Goal: Task Accomplishment & Management: Manage account settings

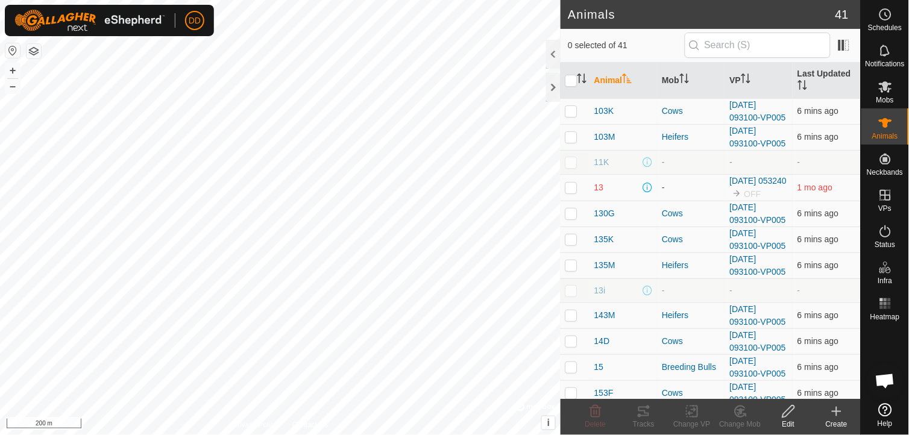
click at [573, 160] on p-checkbox at bounding box center [571, 162] width 12 height 10
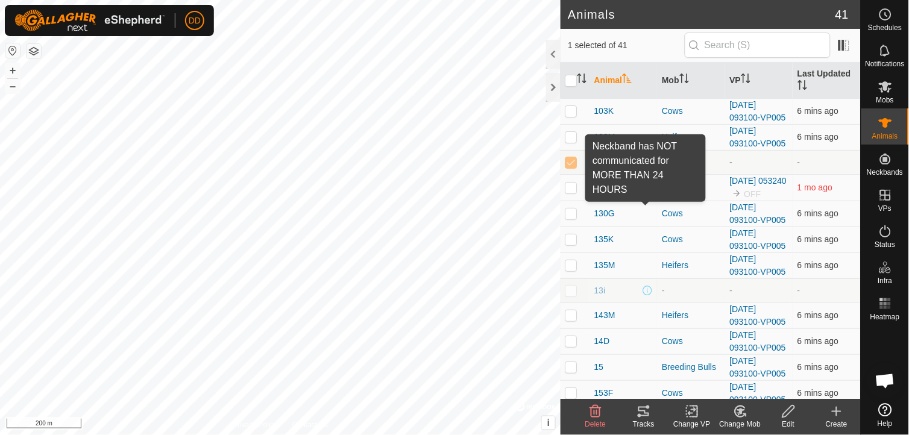
click at [647, 192] on span at bounding box center [648, 188] width 10 height 10
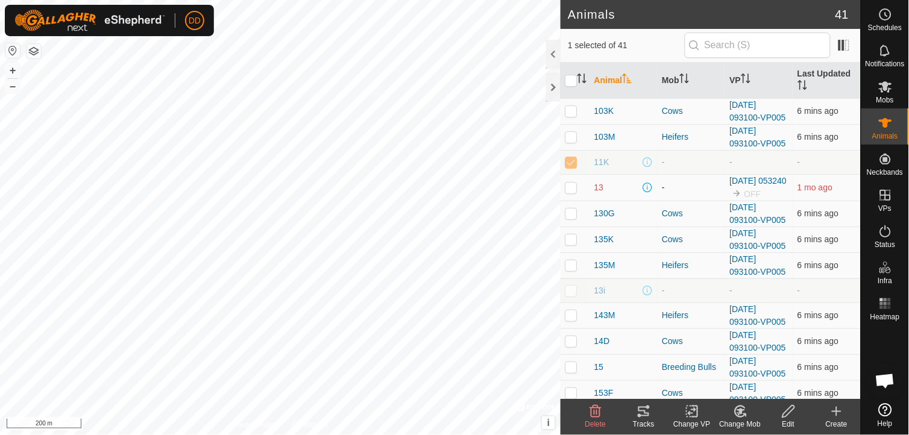
click at [647, 192] on span at bounding box center [648, 188] width 10 height 10
click at [575, 160] on p-checkbox at bounding box center [571, 162] width 12 height 10
click at [571, 163] on p-checkbox at bounding box center [571, 162] width 12 height 10
checkbox input "true"
click at [573, 191] on p-checkbox at bounding box center [571, 188] width 12 height 10
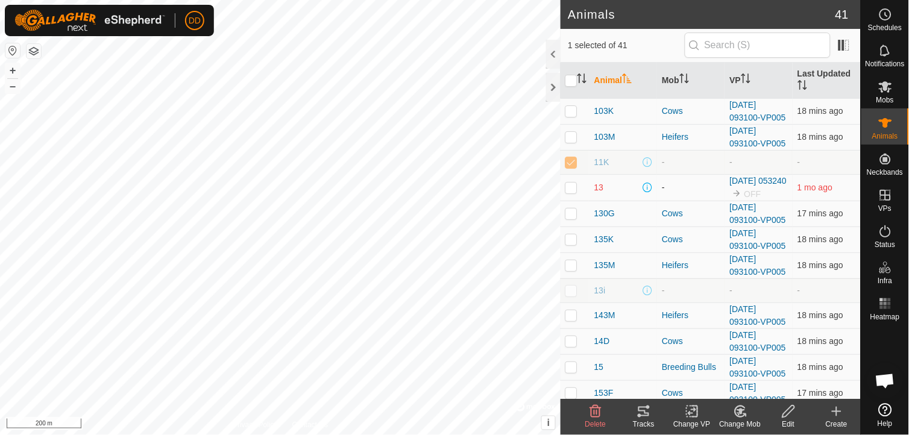
checkbox input "true"
click at [573, 160] on p-checkbox at bounding box center [571, 162] width 12 height 10
checkbox input "false"
click at [573, 192] on p-checkbox at bounding box center [571, 188] width 12 height 10
checkbox input "false"
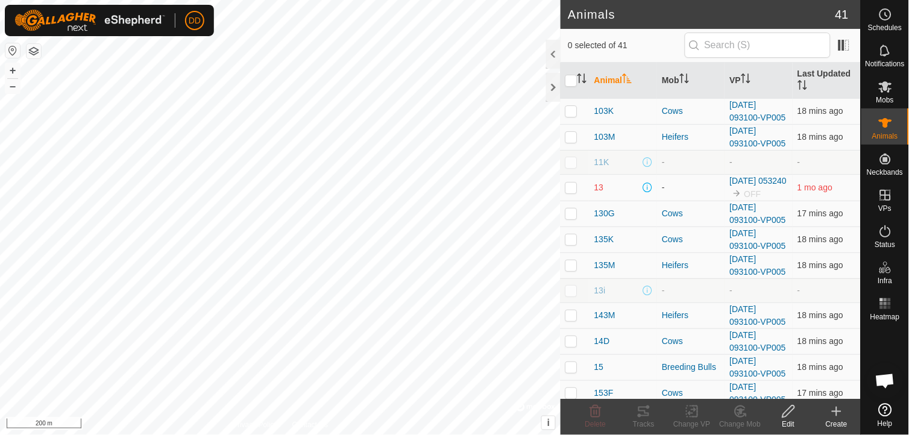
click at [573, 160] on p-checkbox at bounding box center [571, 162] width 12 height 10
checkbox input "true"
click at [785, 415] on icon at bounding box center [788, 411] width 15 height 14
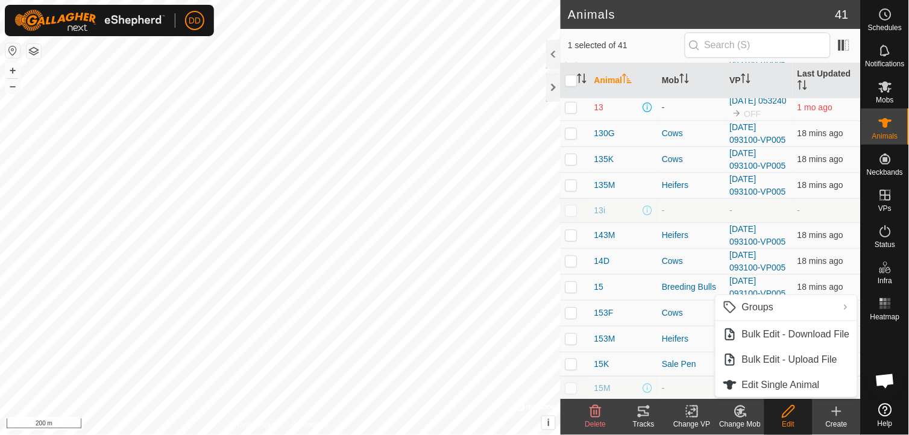
scroll to position [107, 0]
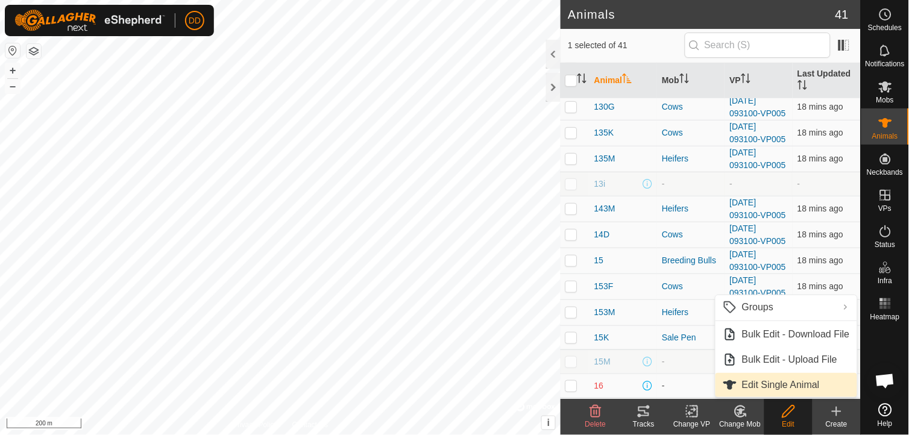
click at [787, 383] on link "Edit Single Animal" at bounding box center [786, 385] width 142 height 24
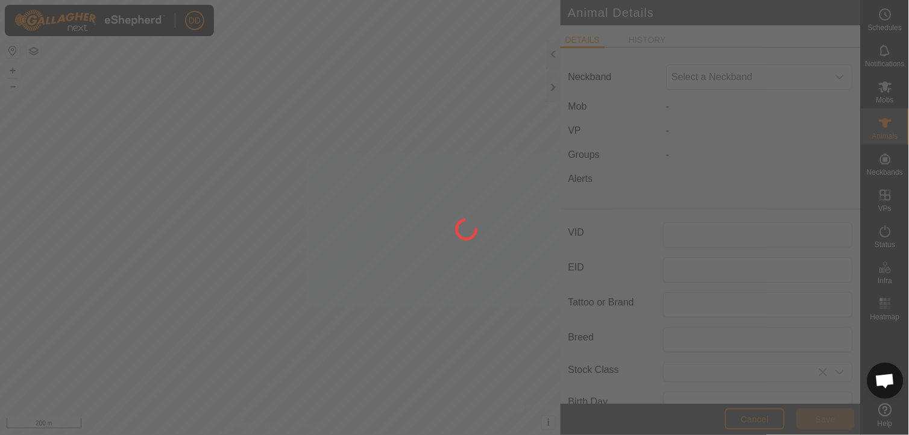
type input "11K"
type input "Hereford"
type input "Cow"
type input "0"
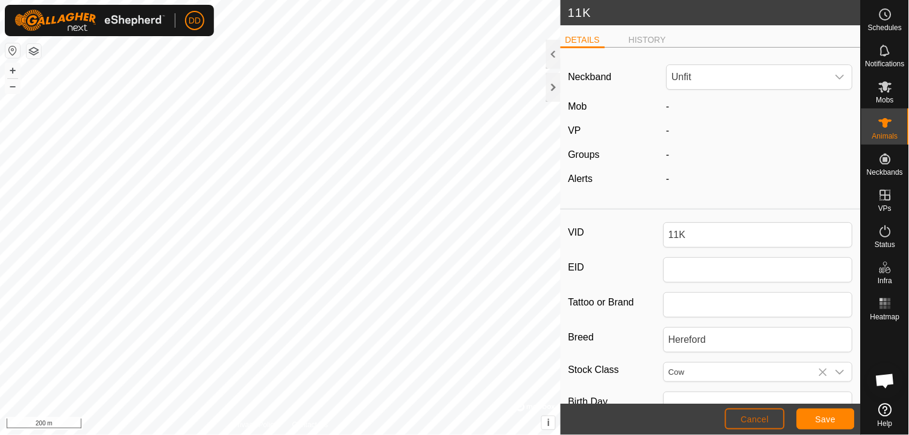
click at [762, 418] on span "Cancel" at bounding box center [755, 420] width 28 height 10
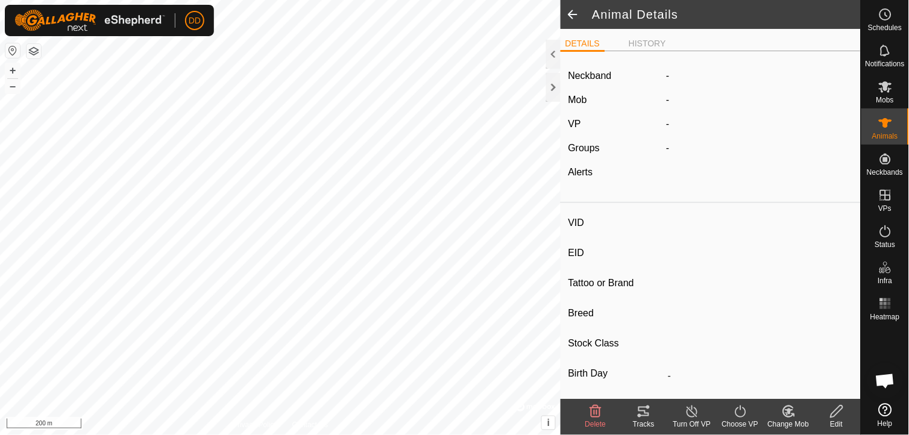
type input "11K"
type input "-"
type input "Hereford"
type input "Cow"
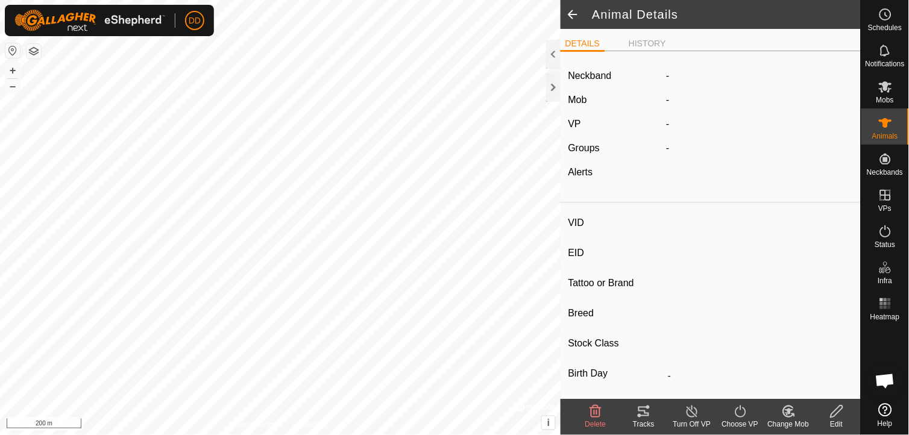
type input "0 kg"
type input "-"
click at [571, 11] on span at bounding box center [573, 14] width 24 height 29
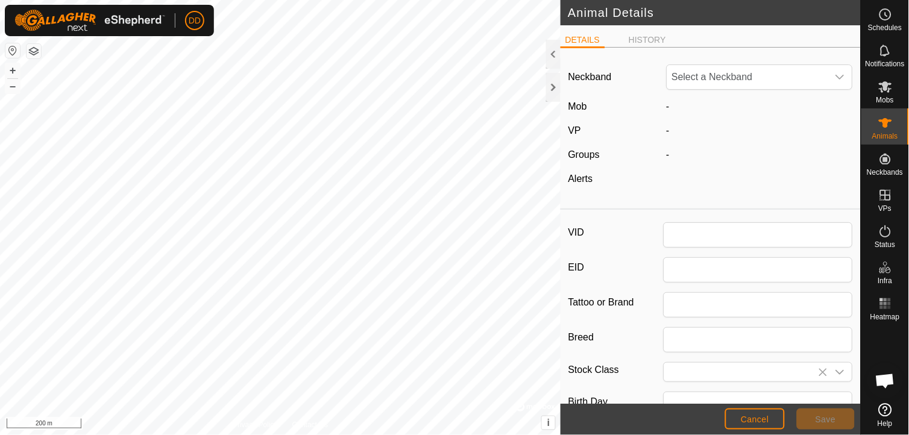
type input "11K"
type input "Hereford"
type input "Cow"
type input "0"
click at [753, 423] on span "Cancel" at bounding box center [755, 420] width 28 height 10
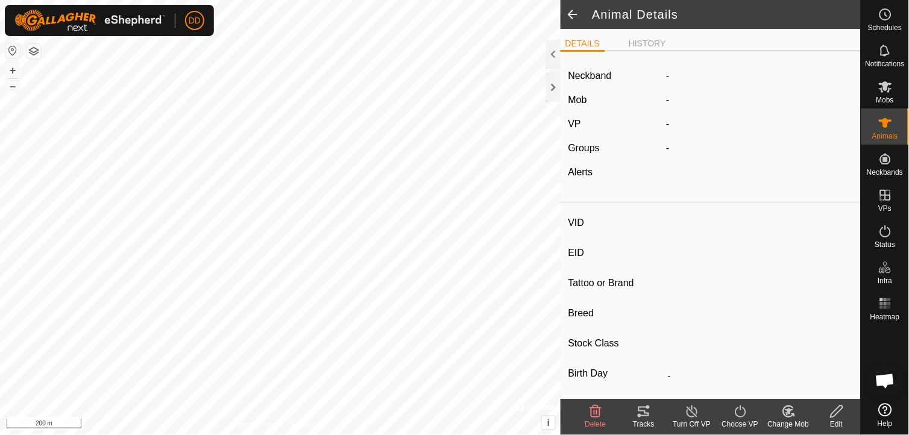
type input "11K"
type input "-"
type input "Hereford"
type input "Cow"
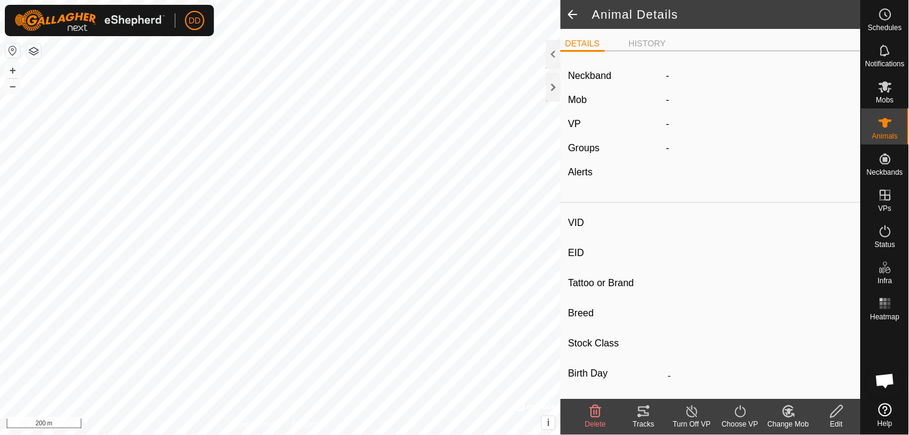
type input "0 kg"
type input "-"
click at [571, 15] on span at bounding box center [573, 14] width 24 height 29
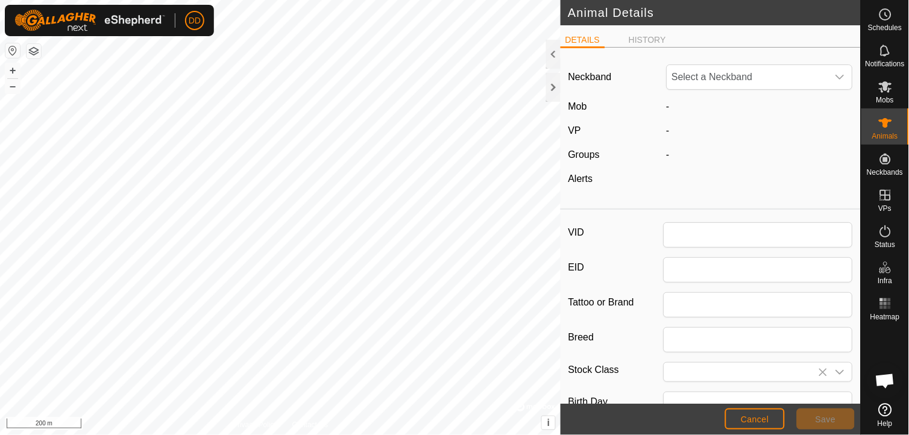
type input "11K"
type input "Hereford"
type input "Cow"
type input "0"
click at [821, 419] on span "Save" at bounding box center [825, 420] width 20 height 10
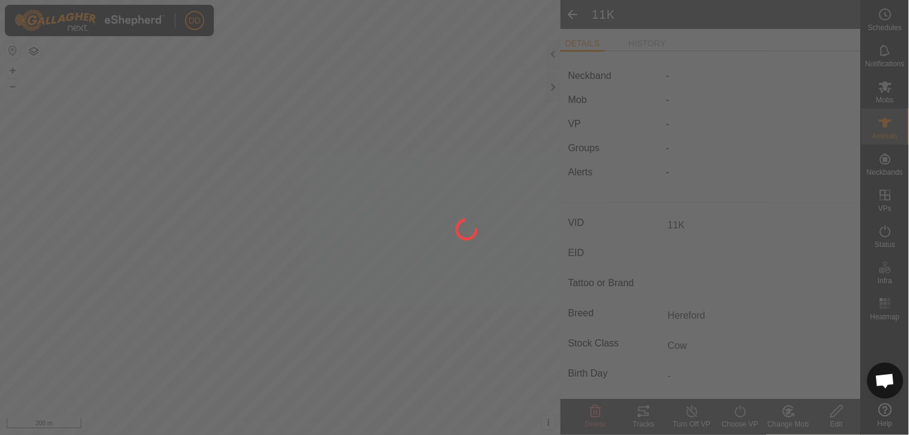
type input "-"
type input "0 kg"
type input "-"
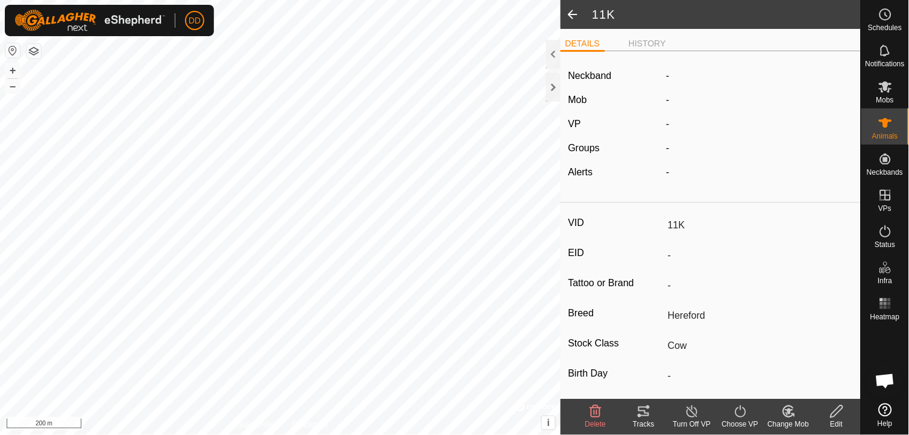
click at [579, 8] on span at bounding box center [573, 14] width 24 height 29
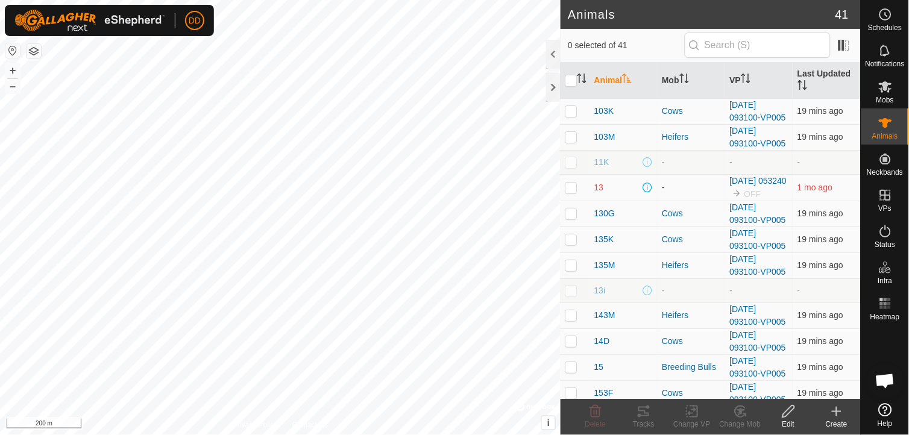
click at [568, 192] on p-checkbox at bounding box center [571, 188] width 12 height 10
checkbox input "true"
click at [838, 414] on icon at bounding box center [836, 411] width 14 height 14
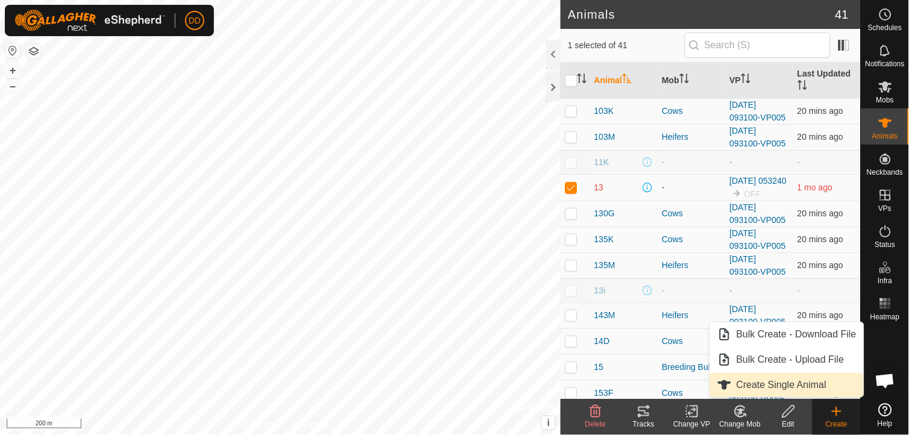
click at [788, 387] on link "Create Single Animal" at bounding box center [787, 385] width 154 height 24
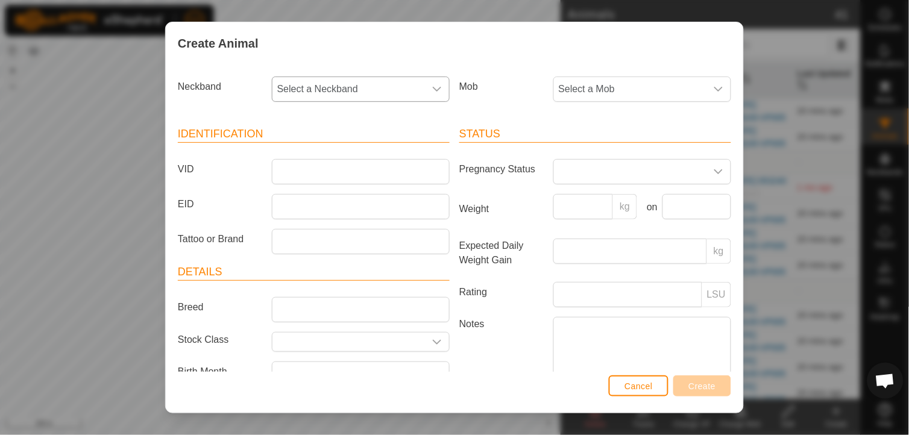
click at [434, 89] on icon "dropdown trigger" at bounding box center [437, 89] width 8 height 5
click at [322, 200] on li "1340912562" at bounding box center [360, 204] width 174 height 24
click at [714, 87] on icon "dropdown trigger" at bounding box center [719, 89] width 10 height 10
click at [586, 203] on li "Sale Pen" at bounding box center [642, 202] width 174 height 24
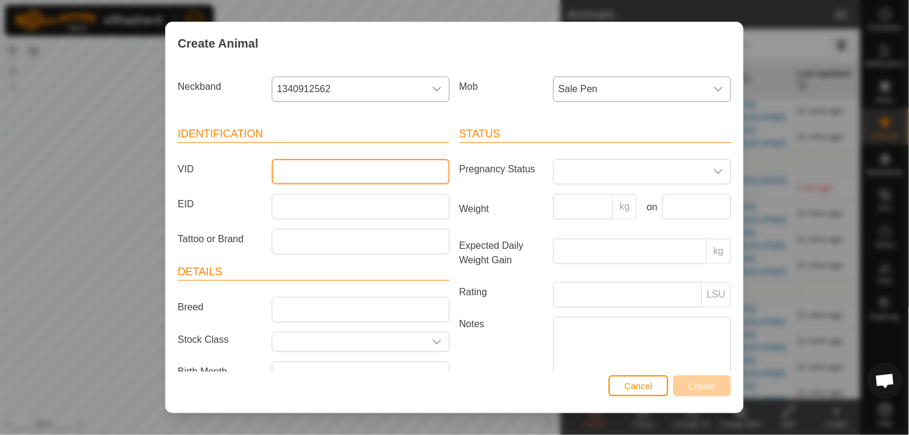
click at [319, 171] on input "VID" at bounding box center [361, 171] width 178 height 25
type input "38K"
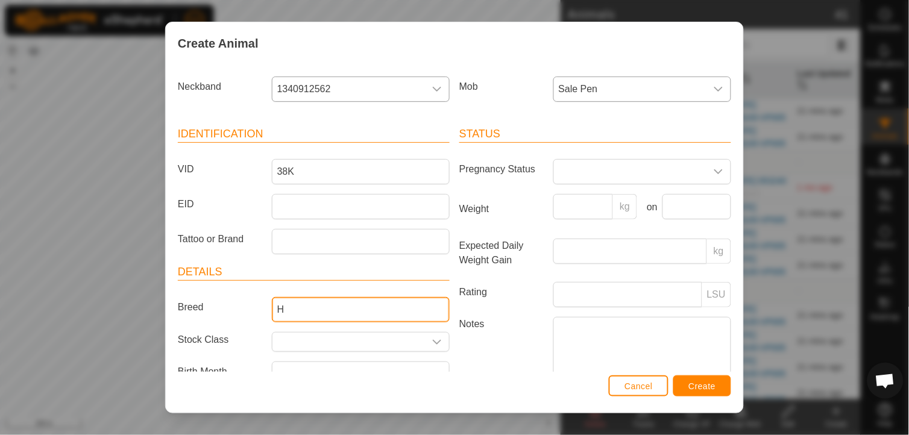
type input "Hereford"
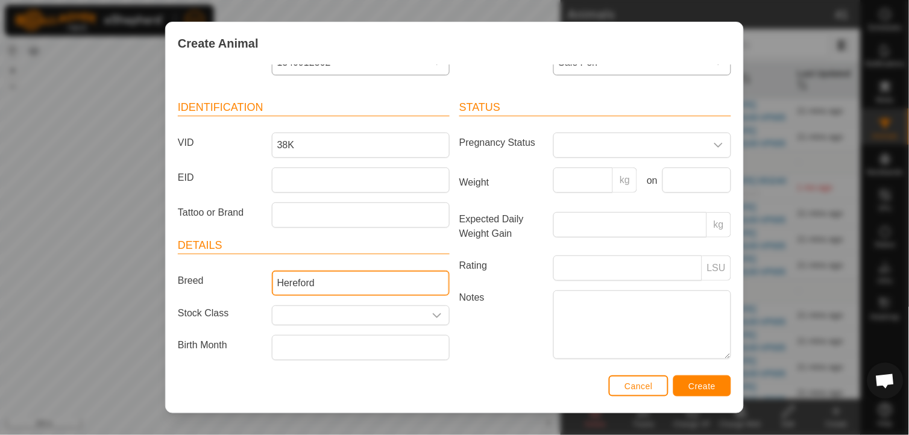
scroll to position [59, 0]
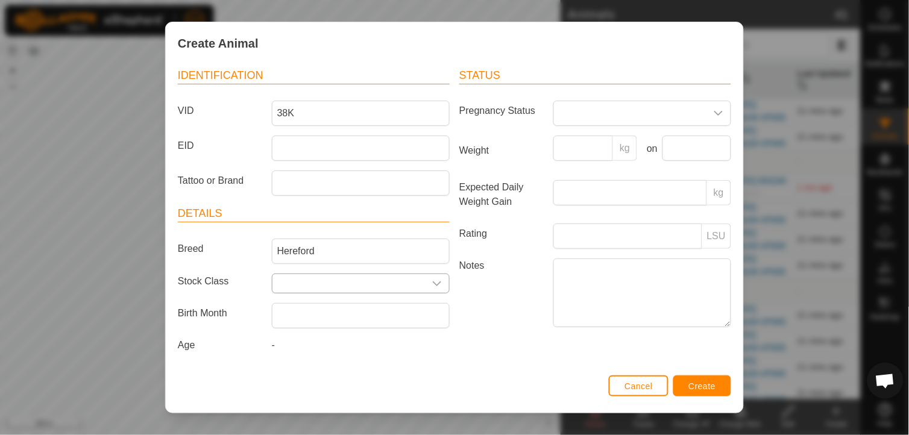
click at [434, 279] on icon "dropdown trigger" at bounding box center [437, 284] width 10 height 10
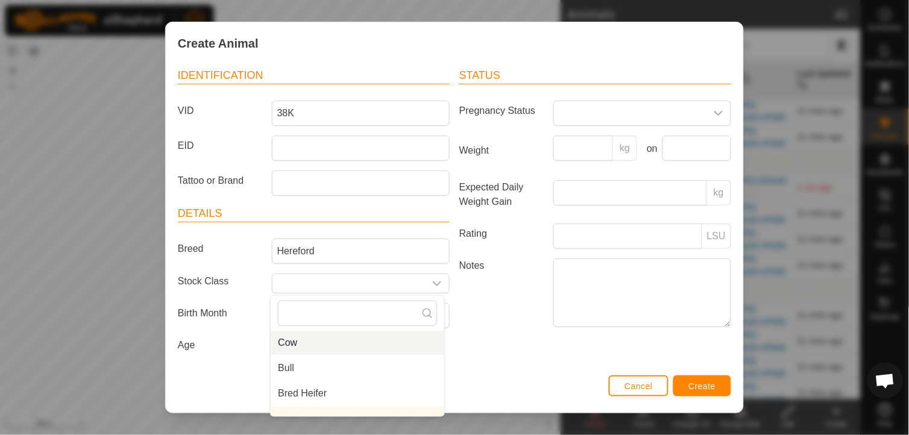
click at [316, 342] on li "Cow" at bounding box center [358, 343] width 174 height 24
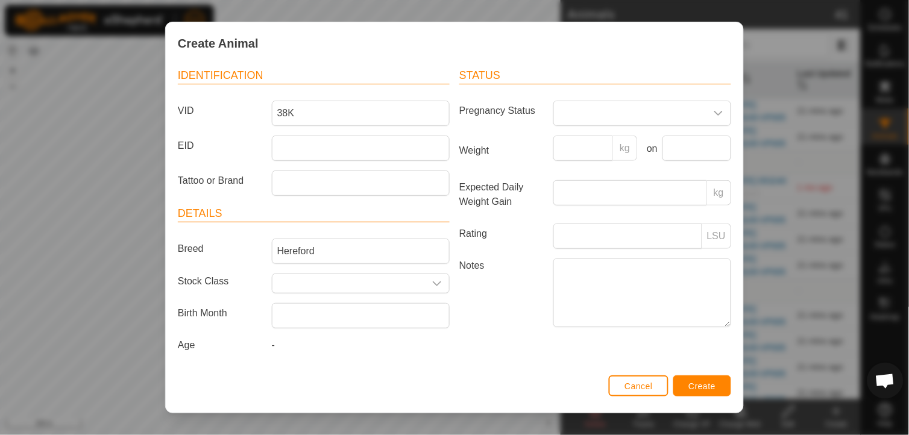
type input "Cow"
click at [705, 386] on span "Create" at bounding box center [702, 387] width 27 height 10
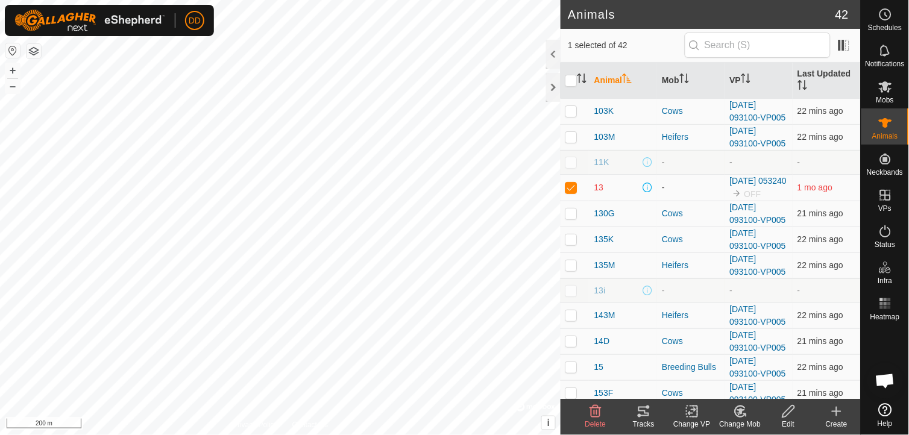
click at [840, 410] on icon at bounding box center [836, 411] width 14 height 14
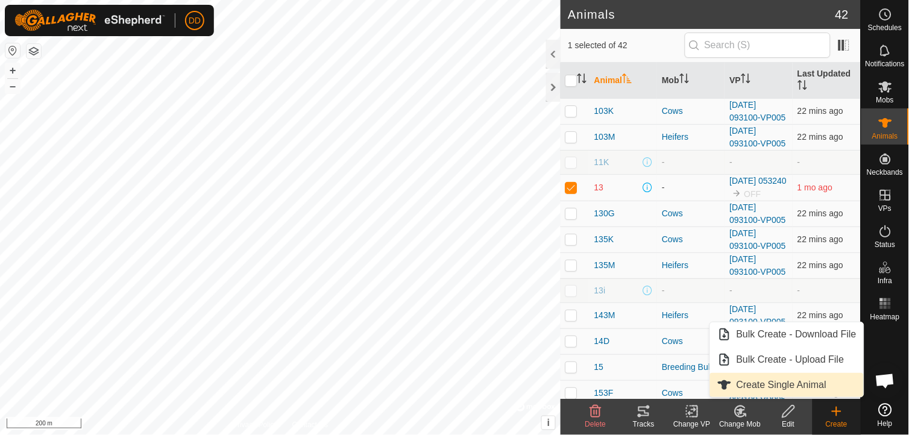
click at [804, 386] on link "Create Single Animal" at bounding box center [787, 385] width 154 height 24
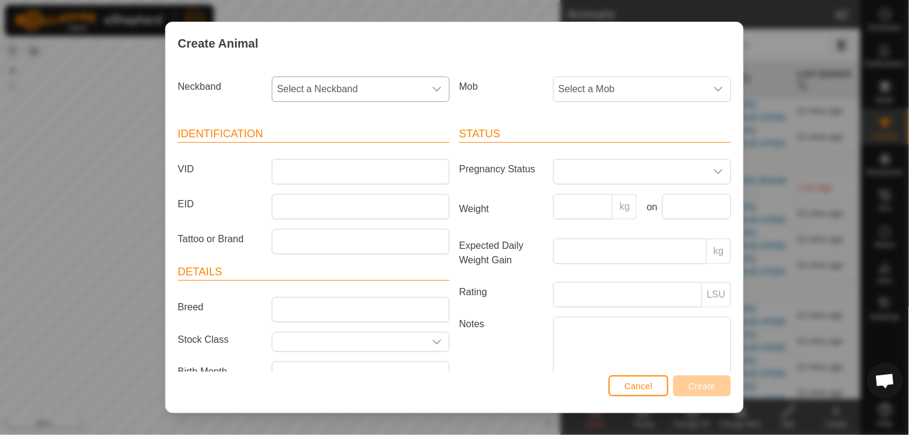
click at [433, 87] on icon "dropdown trigger" at bounding box center [437, 89] width 10 height 10
click at [330, 174] on li "0438871724" at bounding box center [360, 175] width 174 height 24
click at [714, 92] on icon "dropdown trigger" at bounding box center [719, 89] width 10 height 10
click at [577, 201] on li "Sale Pen" at bounding box center [642, 202] width 174 height 24
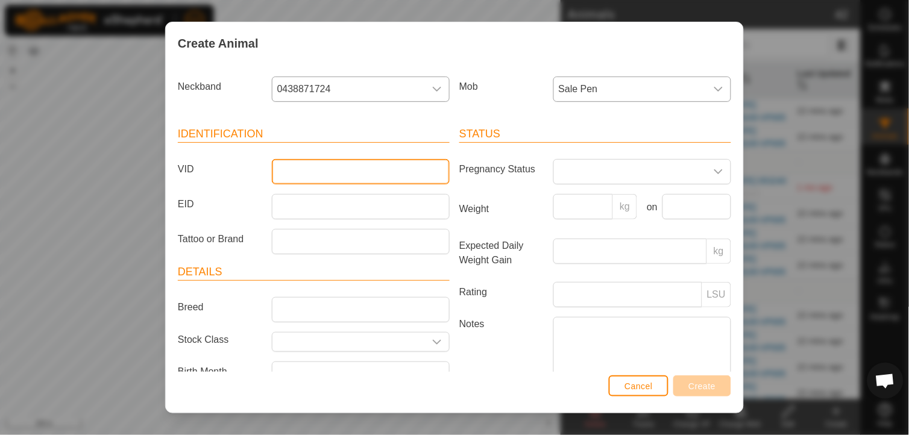
click at [341, 172] on input "VID" at bounding box center [361, 171] width 178 height 25
type input "14J"
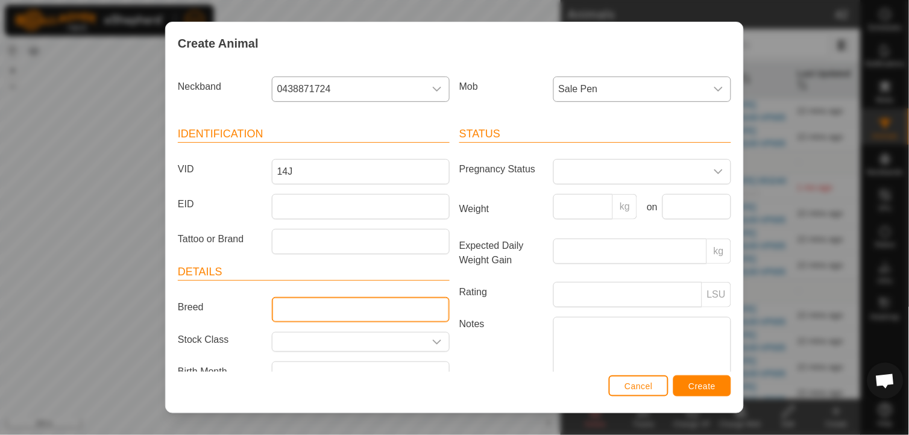
click at [404, 307] on input "Breed" at bounding box center [361, 309] width 178 height 25
type input "Hereford"
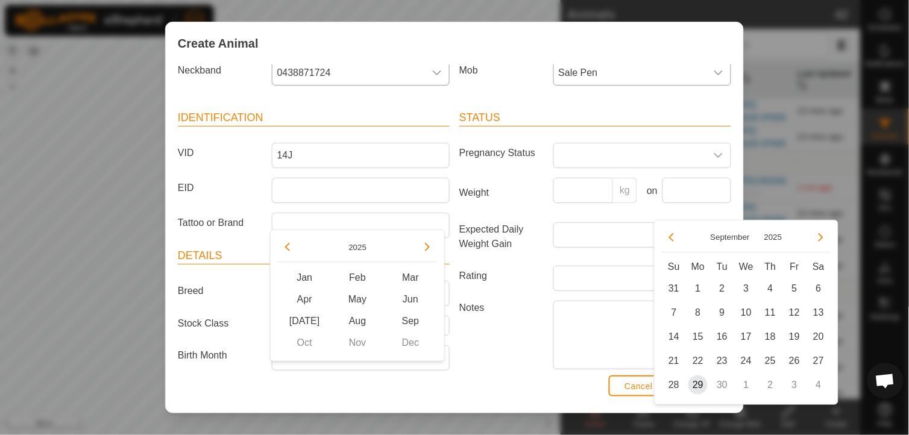
click at [513, 329] on label "Notes" at bounding box center [501, 335] width 94 height 68
click at [553, 329] on textarea "Notes" at bounding box center [642, 335] width 178 height 69
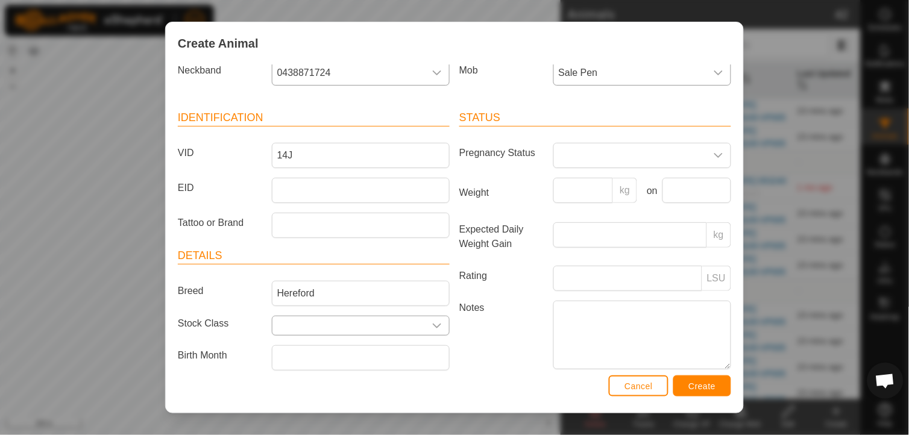
click at [432, 330] on icon "dropdown trigger" at bounding box center [437, 326] width 10 height 10
click at [322, 245] on li "Cow" at bounding box center [358, 243] width 174 height 24
type input "Cow"
click at [700, 383] on span "Create" at bounding box center [702, 387] width 27 height 10
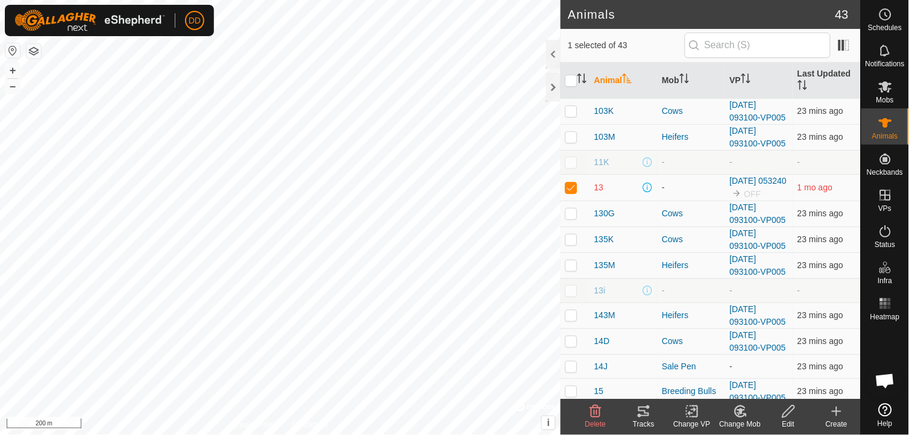
click at [833, 417] on icon at bounding box center [836, 411] width 14 height 14
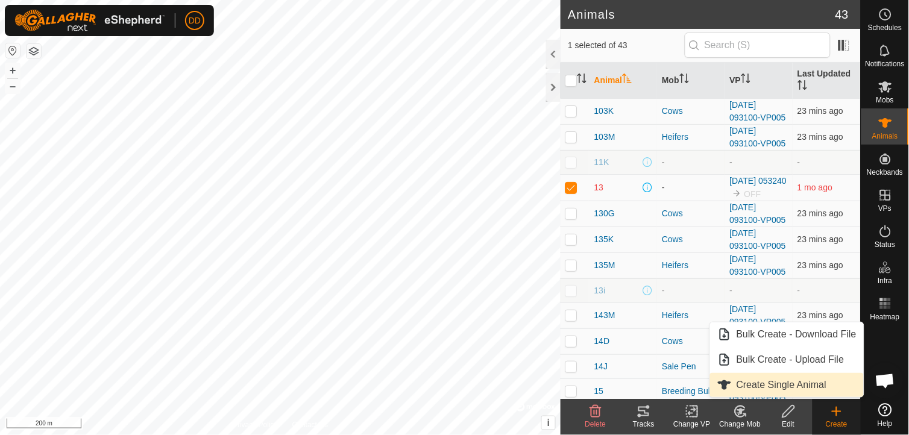
click at [782, 383] on link "Create Single Animal" at bounding box center [787, 385] width 154 height 24
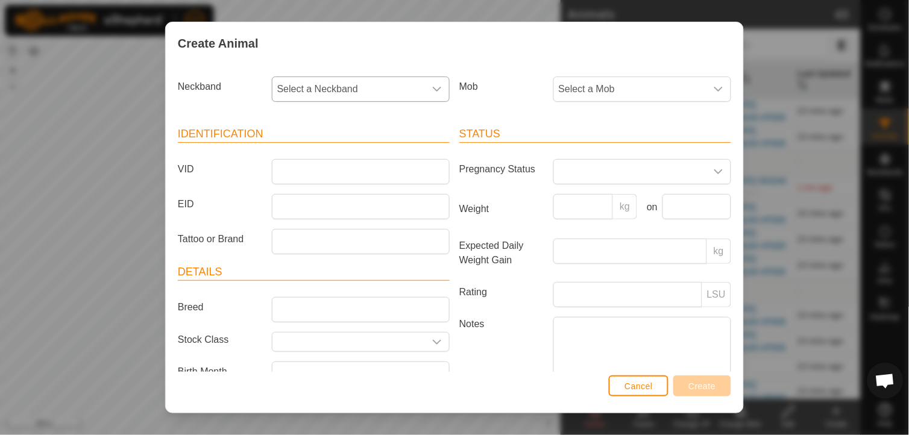
click at [433, 90] on icon "dropdown trigger" at bounding box center [437, 89] width 8 height 5
click at [324, 195] on li "1764897391" at bounding box center [360, 198] width 174 height 24
click at [320, 177] on input "VID" at bounding box center [361, 171] width 178 height 25
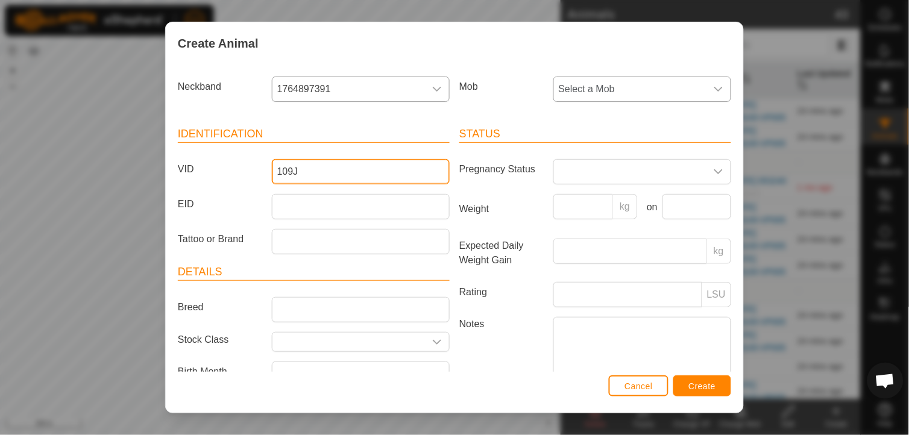
type input "109J"
click at [714, 90] on icon "dropdown trigger" at bounding box center [718, 89] width 8 height 5
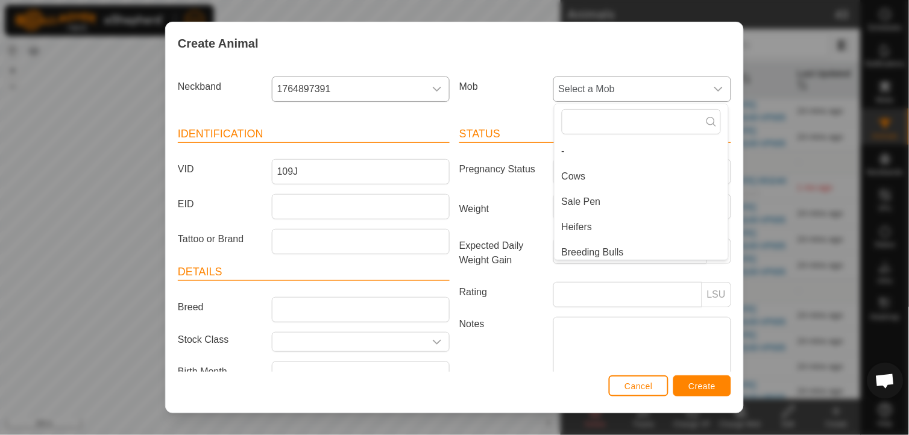
click at [583, 173] on li "Cows" at bounding box center [642, 177] width 174 height 24
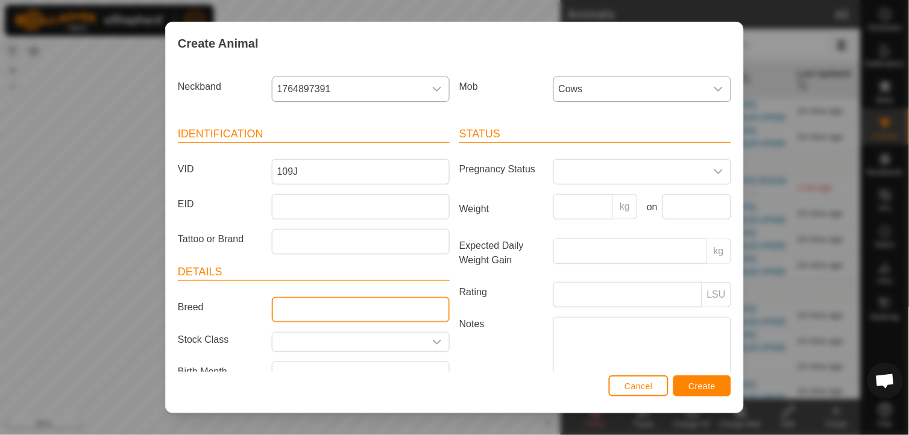
click at [380, 307] on input "Breed" at bounding box center [361, 309] width 178 height 25
type input "Hereford"
click at [480, 345] on label "Notes" at bounding box center [501, 351] width 94 height 68
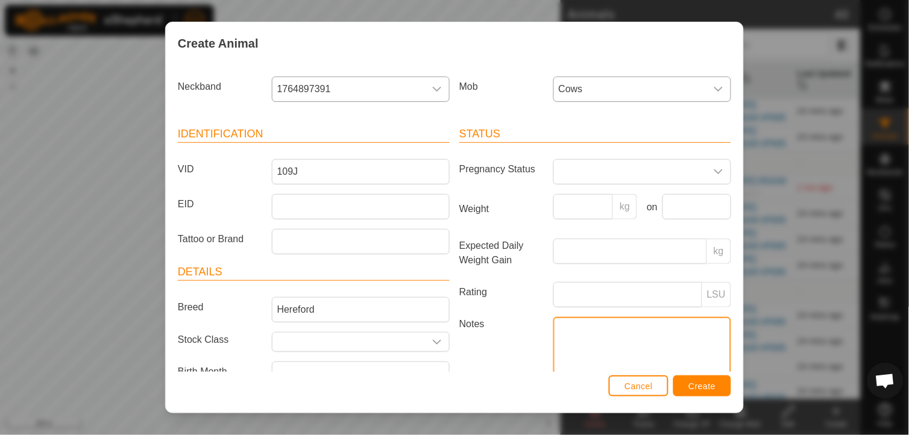
click at [553, 345] on textarea "Notes" at bounding box center [642, 351] width 178 height 69
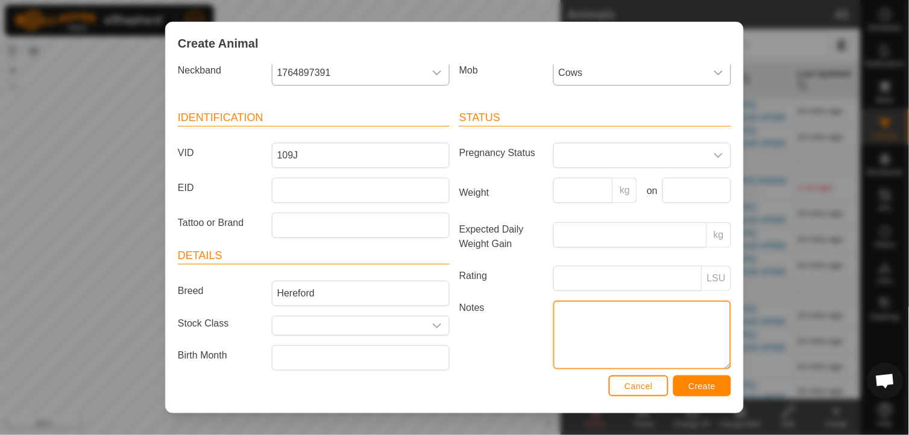
scroll to position [0, 0]
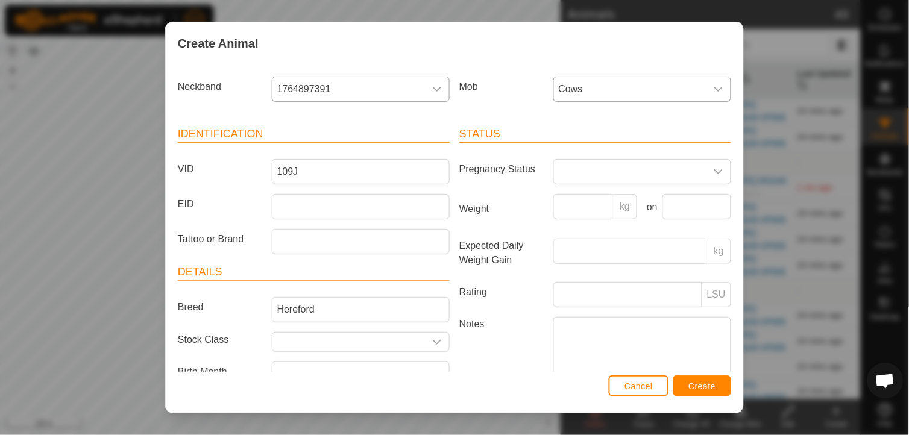
click at [714, 85] on icon "dropdown trigger" at bounding box center [719, 89] width 10 height 10
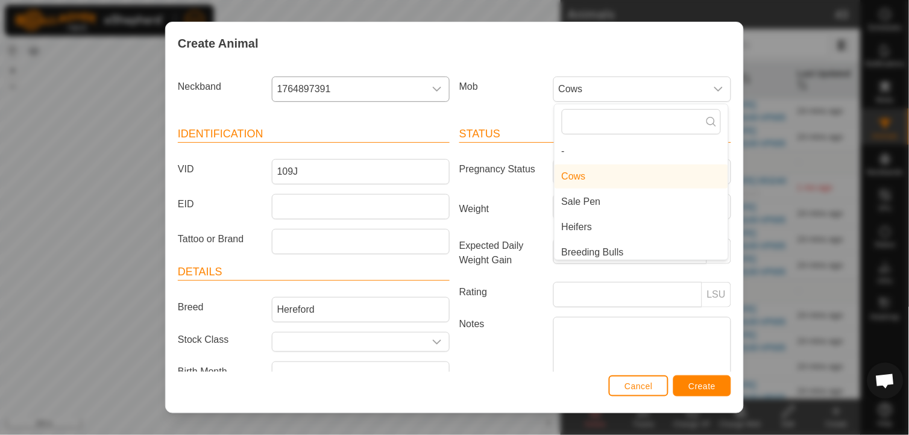
click at [589, 202] on li "Sale Pen" at bounding box center [642, 202] width 174 height 24
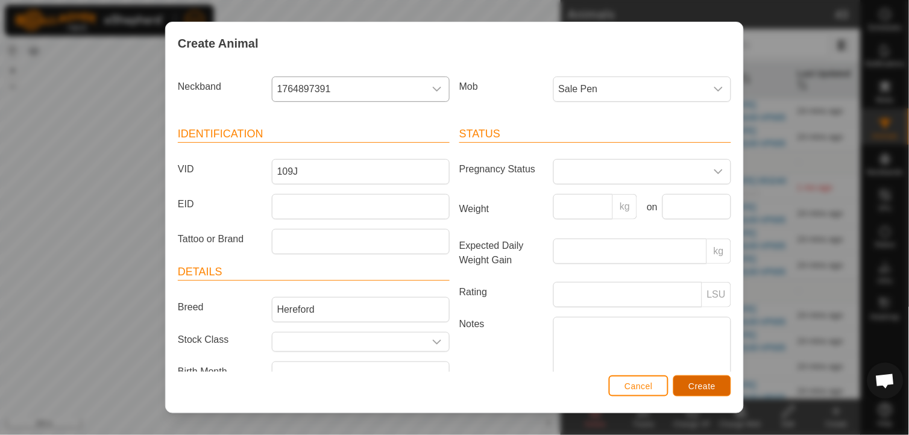
click at [702, 382] on span "Create" at bounding box center [702, 387] width 27 height 10
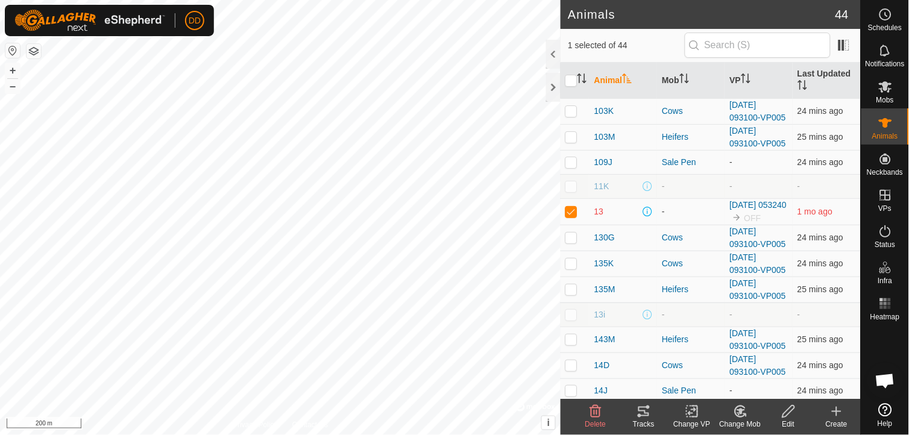
click at [840, 412] on icon at bounding box center [836, 412] width 8 height 0
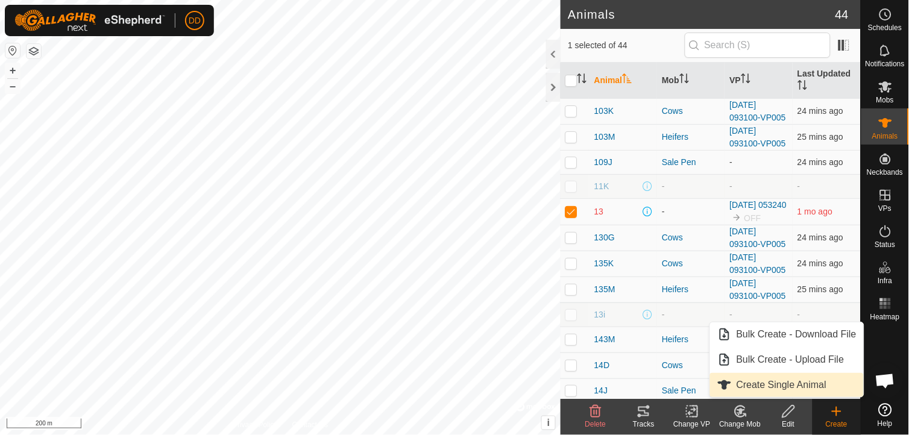
click at [796, 385] on link "Create Single Animal" at bounding box center [787, 385] width 154 height 24
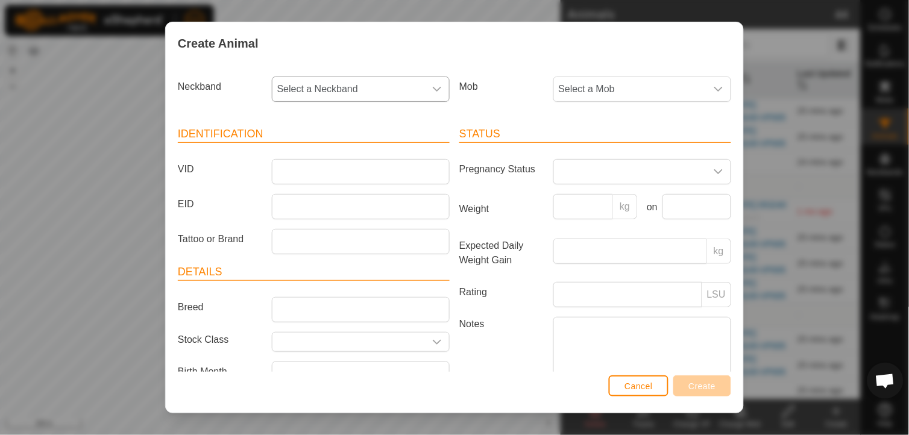
click at [432, 87] on icon "dropdown trigger" at bounding box center [437, 89] width 10 height 10
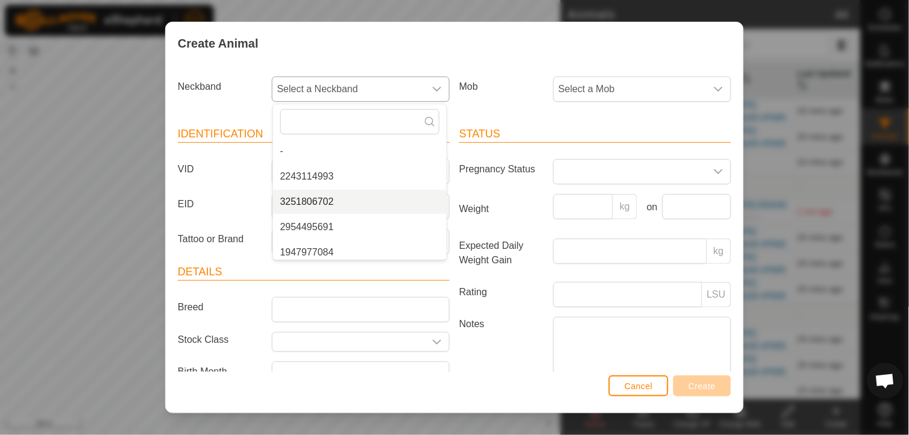
click at [430, 213] on li "3251806702" at bounding box center [360, 202] width 174 height 24
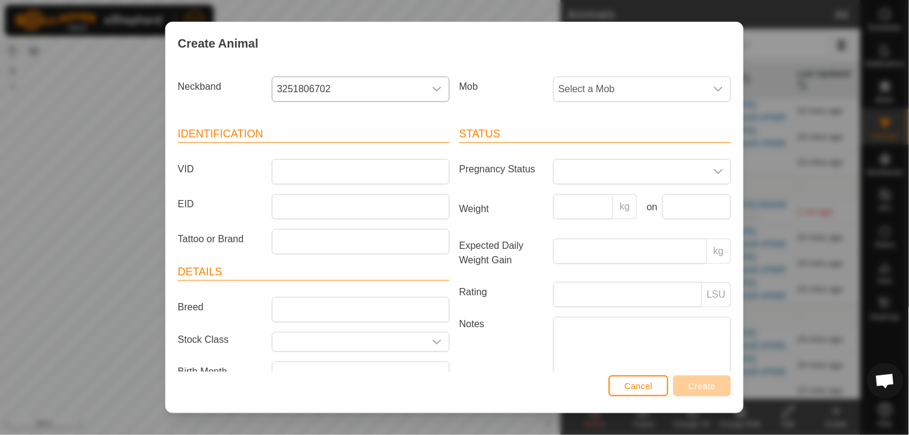
click at [432, 87] on icon "dropdown trigger" at bounding box center [437, 89] width 10 height 10
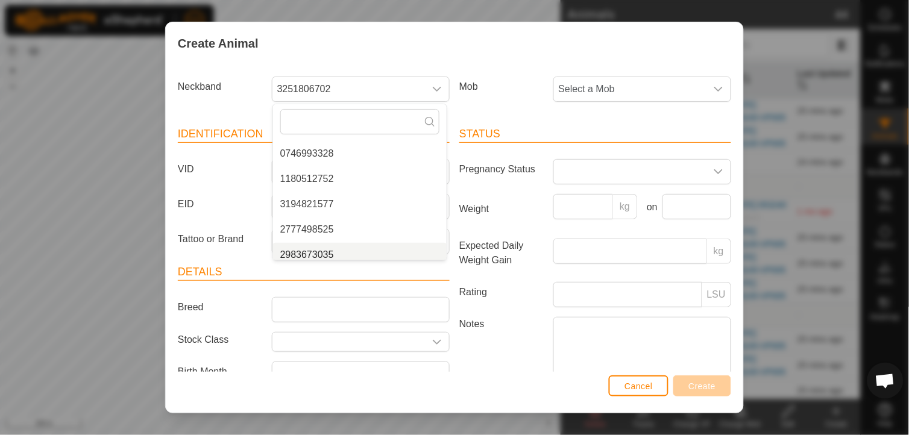
scroll to position [637, 0]
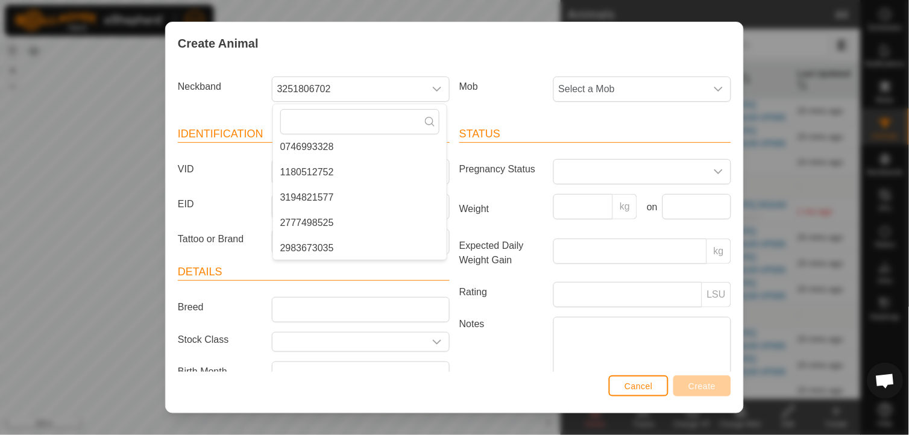
click at [318, 223] on li "2777498525" at bounding box center [360, 223] width 174 height 24
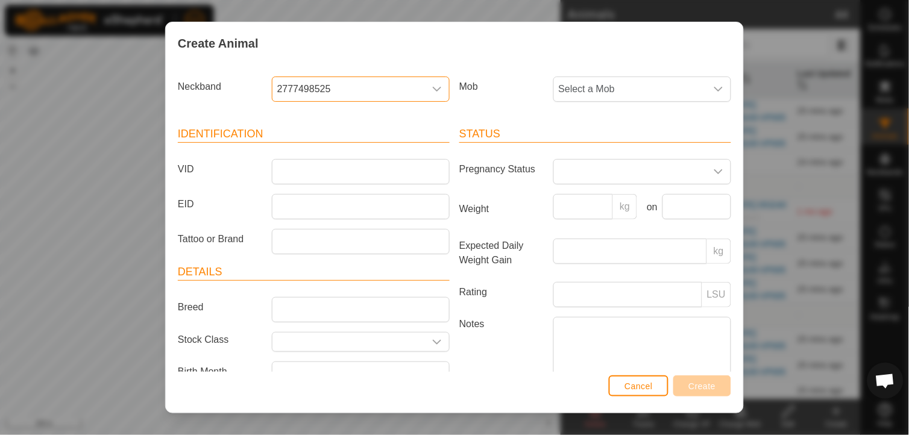
scroll to position [51, 0]
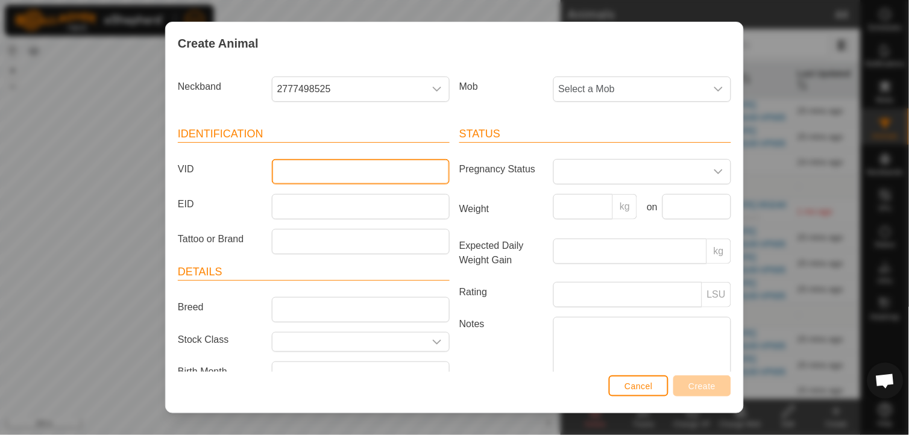
click at [284, 167] on input "VID" at bounding box center [361, 171] width 178 height 25
type input "Scott1M"
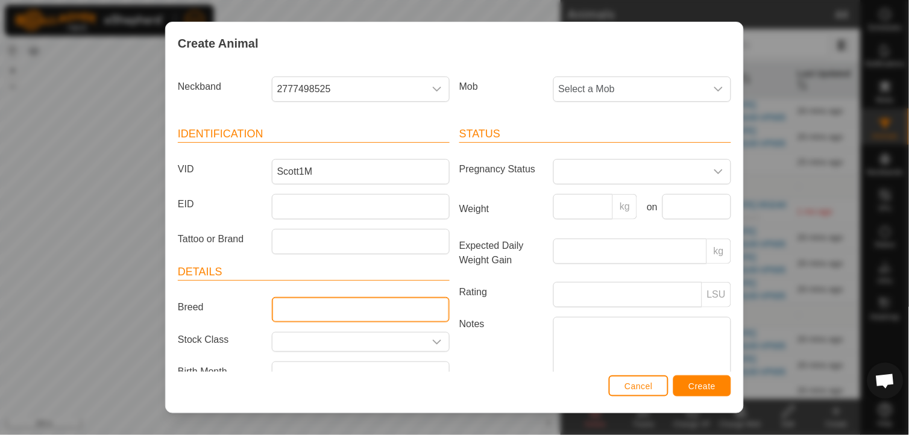
click at [424, 304] on input "Breed" at bounding box center [361, 309] width 178 height 25
type input "Hereford"
click at [477, 369] on label "Notes" at bounding box center [501, 351] width 94 height 68
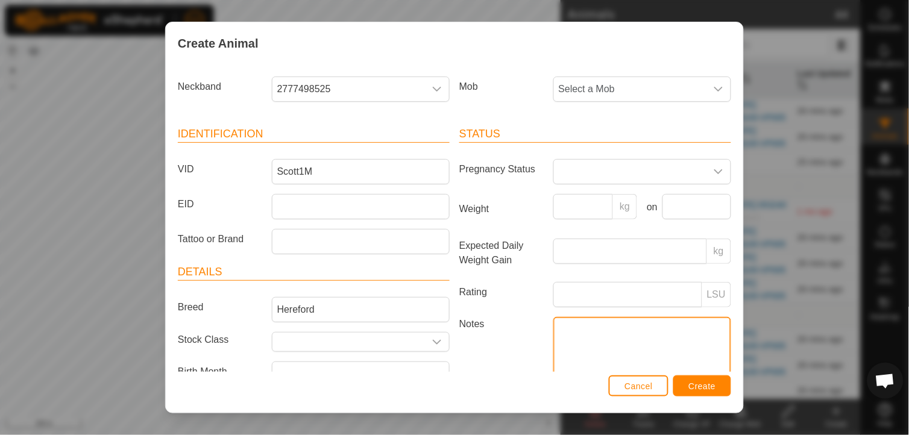
click at [553, 369] on textarea "Notes" at bounding box center [642, 351] width 178 height 69
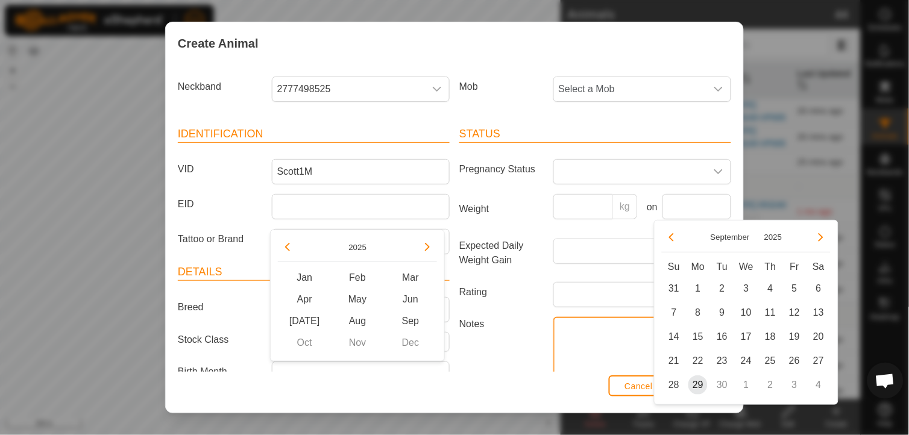
scroll to position [16, 0]
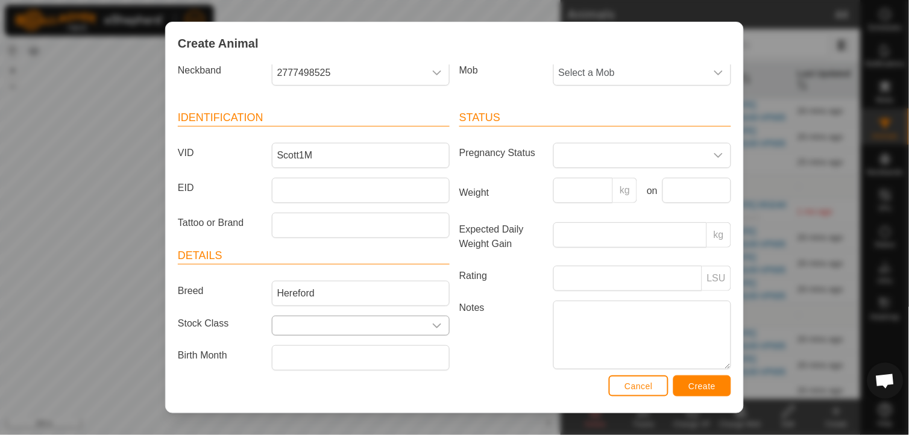
click at [435, 324] on icon "dropdown trigger" at bounding box center [437, 326] width 10 height 10
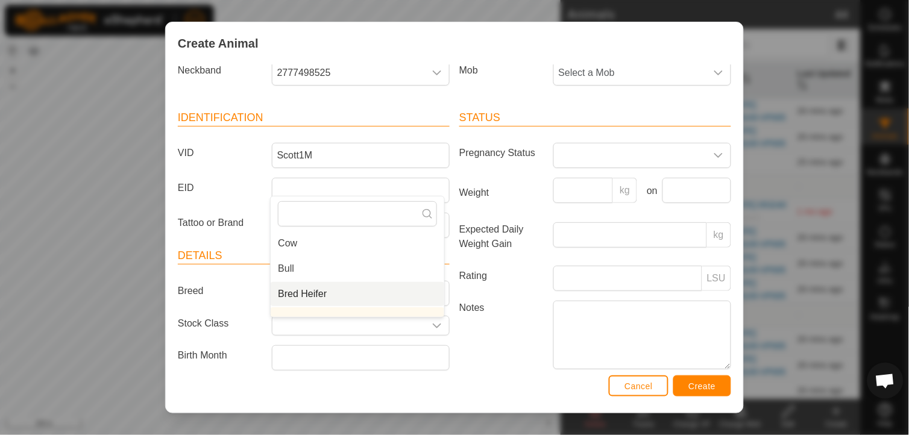
click at [319, 291] on li "Bred Heifer" at bounding box center [358, 294] width 174 height 24
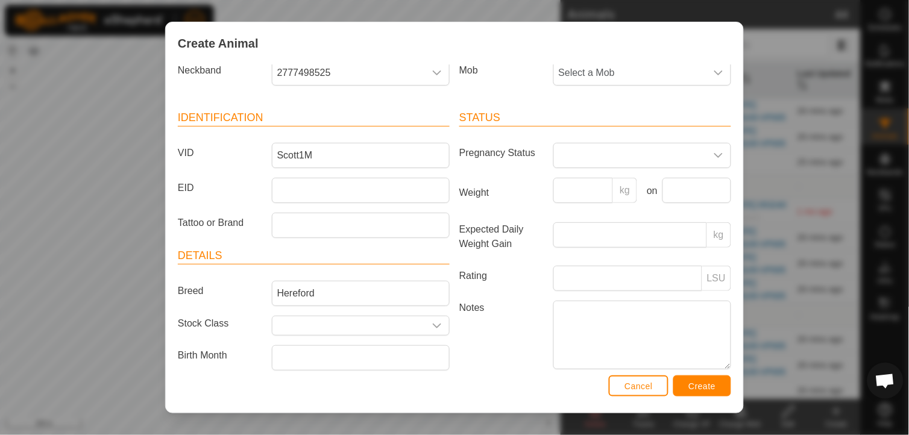
type input "Bred Heifer"
click at [714, 74] on icon "dropdown trigger" at bounding box center [719, 73] width 10 height 10
click at [597, 184] on li "Sale Pen" at bounding box center [642, 186] width 174 height 24
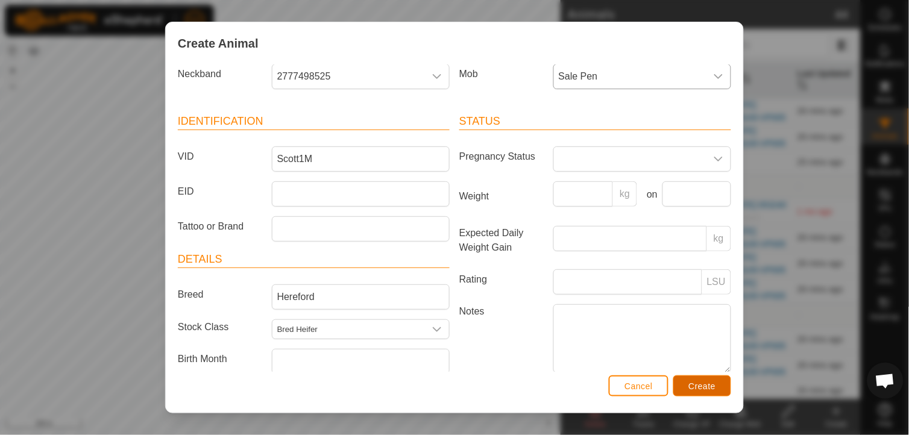
click at [699, 382] on span "Create" at bounding box center [702, 387] width 27 height 10
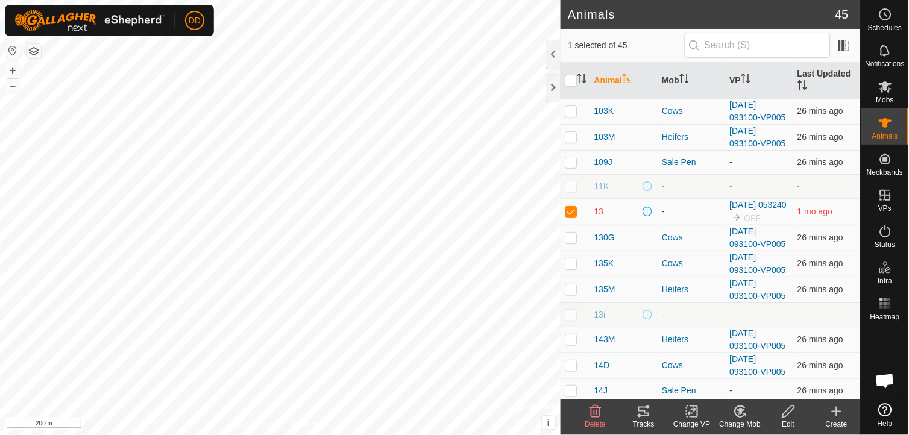
click at [837, 410] on icon at bounding box center [837, 411] width 0 height 8
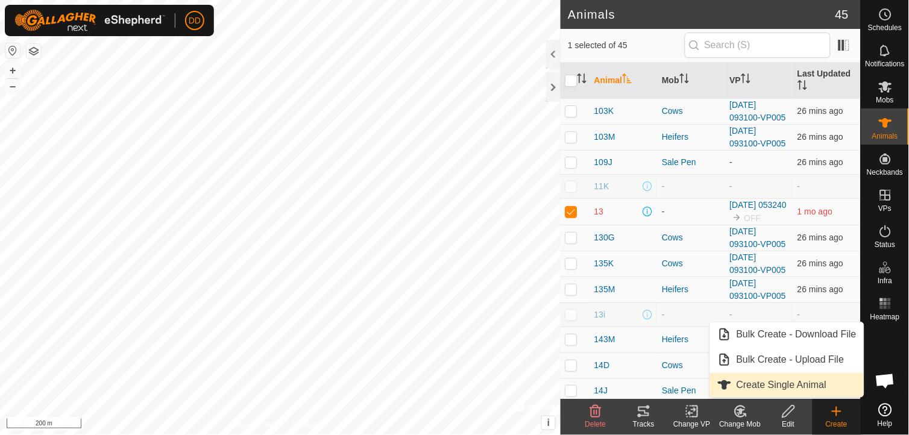
click at [794, 383] on link "Create Single Animal" at bounding box center [787, 385] width 154 height 24
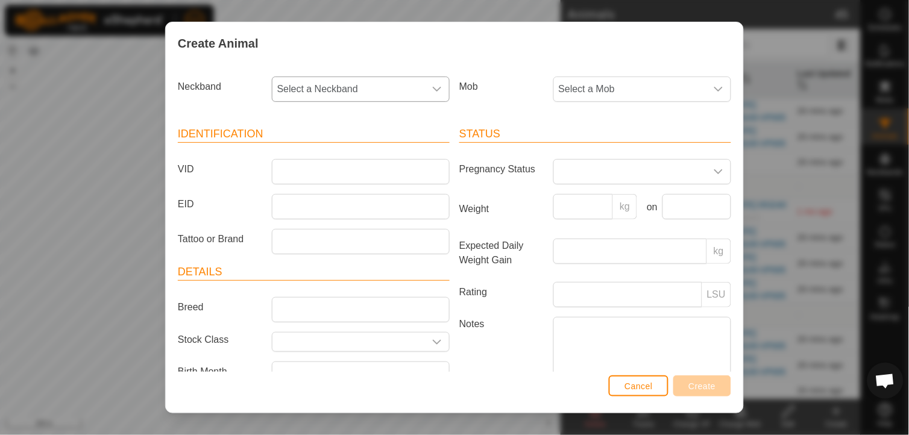
click at [435, 92] on icon "dropdown trigger" at bounding box center [437, 89] width 10 height 10
click at [354, 227] on li "2983673035" at bounding box center [360, 230] width 174 height 24
click at [353, 172] on input "VID" at bounding box center [361, 171] width 178 height 25
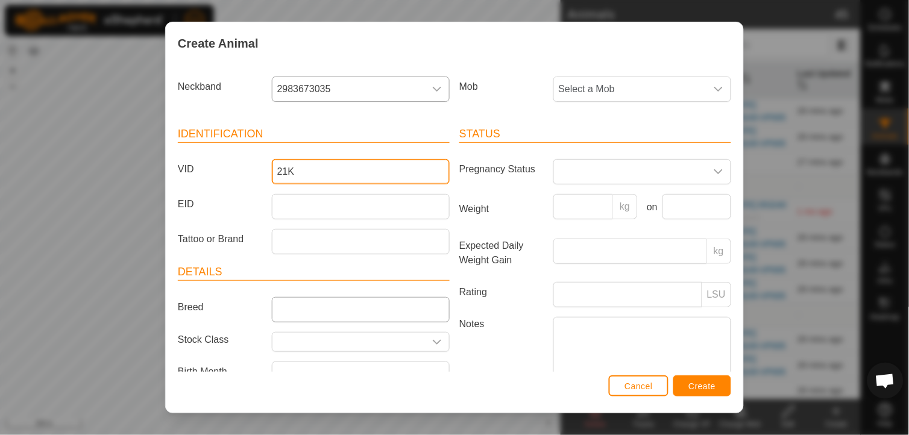
type input "21K"
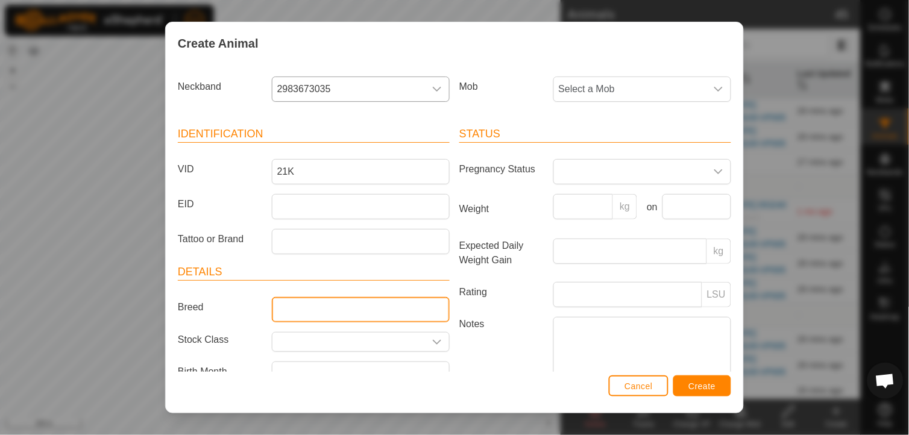
click at [354, 310] on input "Breed" at bounding box center [361, 309] width 178 height 25
type input "Hereford"
click at [457, 359] on label "Notes" at bounding box center [501, 351] width 94 height 68
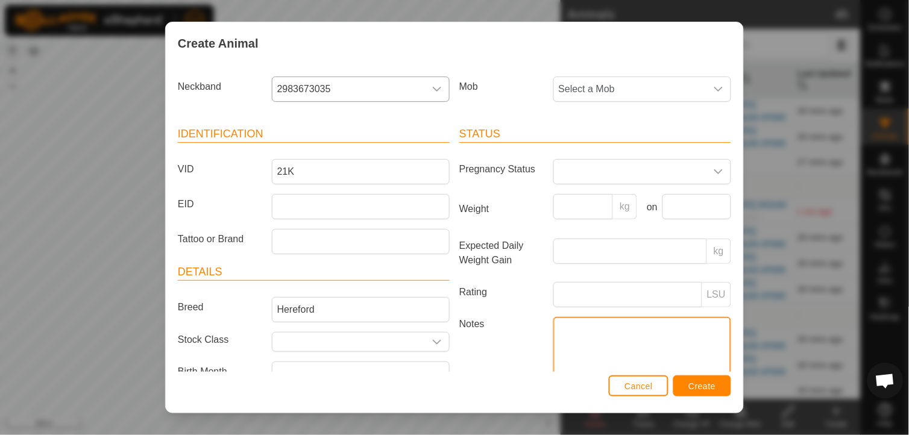
click at [553, 359] on textarea "Notes" at bounding box center [642, 351] width 178 height 69
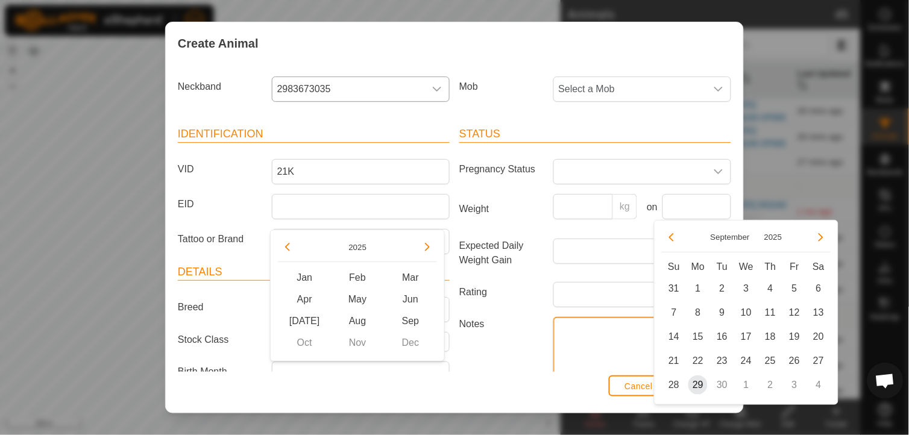
scroll to position [16, 0]
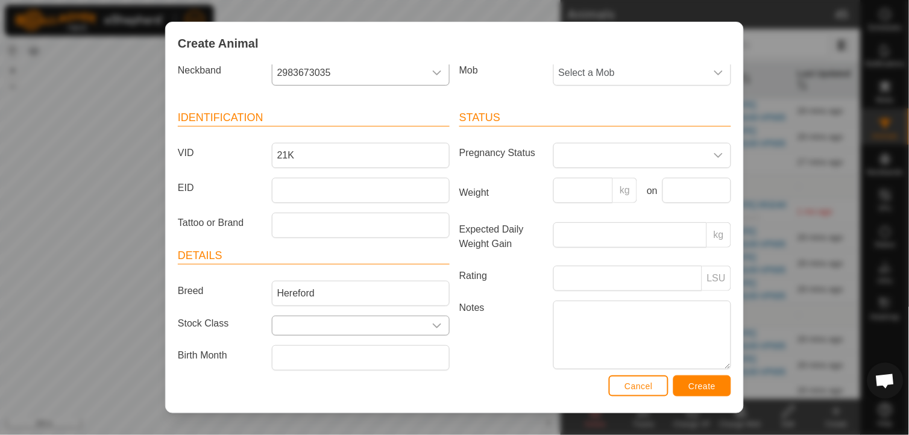
click at [433, 328] on icon "dropdown trigger" at bounding box center [437, 326] width 8 height 5
click at [325, 263] on li "Bull" at bounding box center [358, 269] width 174 height 24
type input "Bull"
click at [714, 68] on icon "dropdown trigger" at bounding box center [719, 73] width 10 height 10
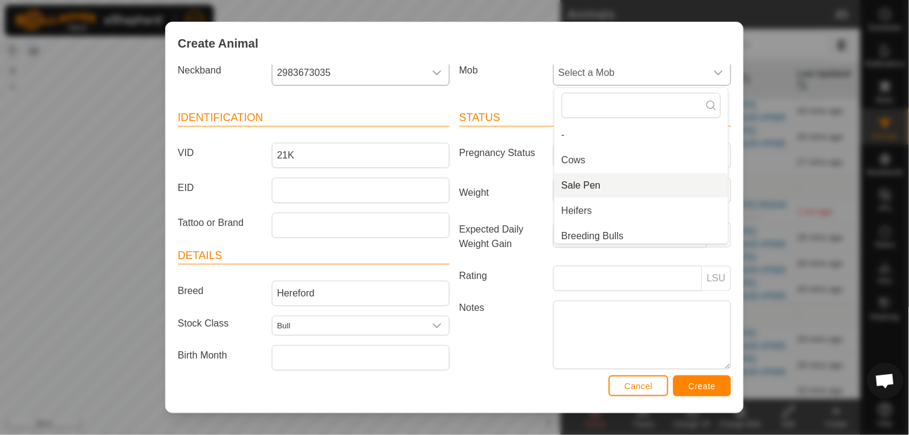
click at [580, 183] on li "Sale Pen" at bounding box center [642, 186] width 174 height 24
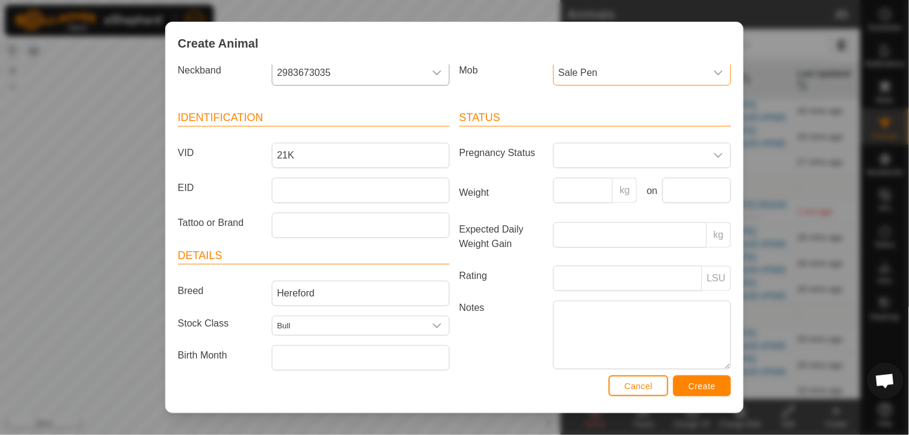
scroll to position [13, 0]
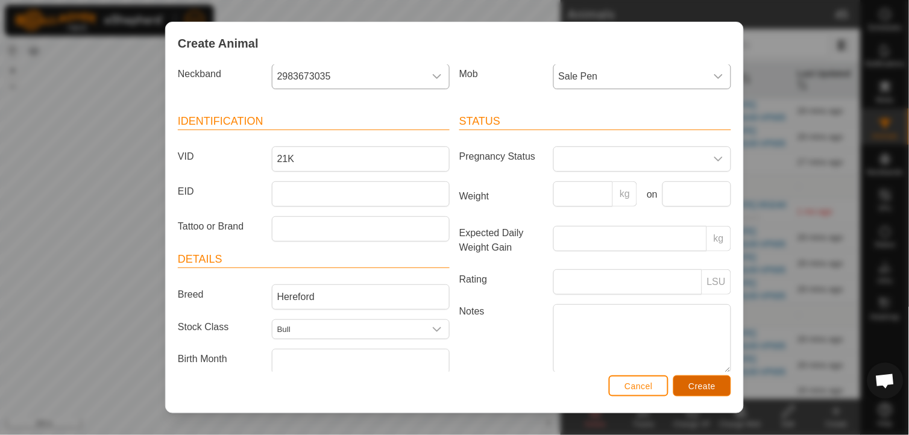
click at [702, 386] on span "Create" at bounding box center [702, 387] width 27 height 10
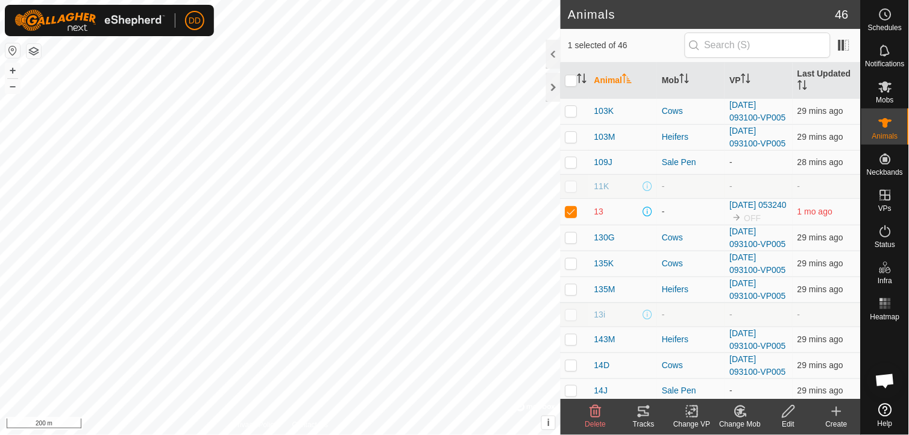
click at [832, 419] on div "Create" at bounding box center [836, 424] width 48 height 11
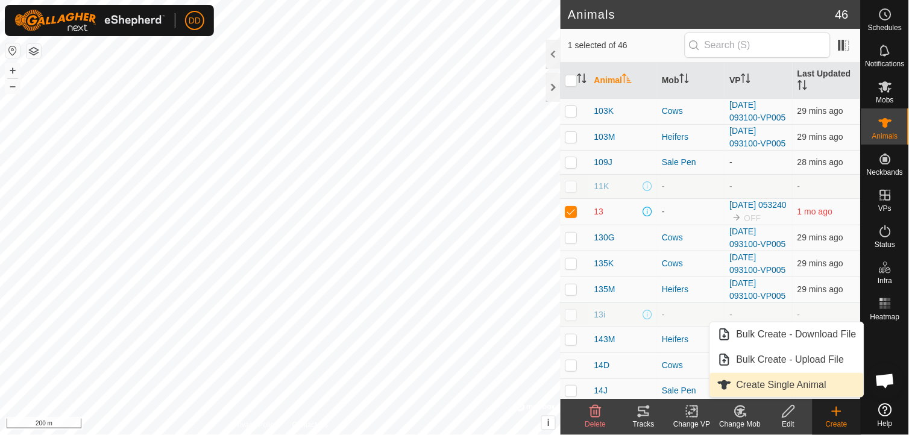
click at [806, 381] on link "Create Single Animal" at bounding box center [787, 385] width 154 height 24
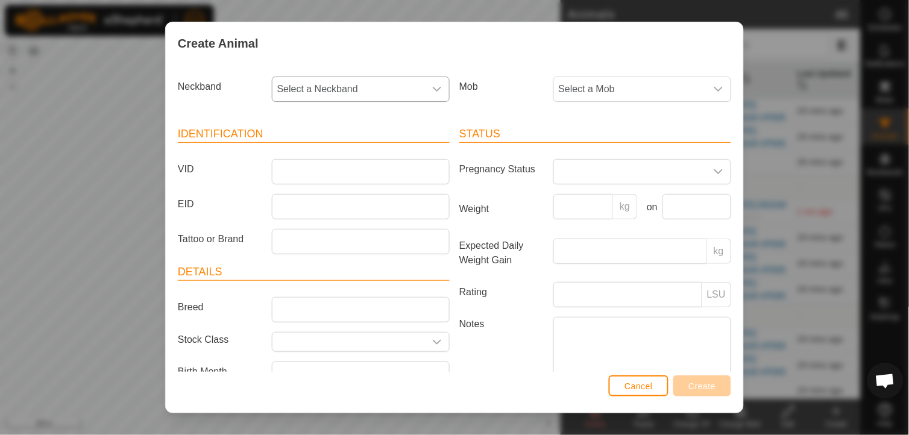
click at [432, 86] on icon "dropdown trigger" at bounding box center [437, 89] width 10 height 10
click at [630, 390] on span "Cancel" at bounding box center [638, 387] width 28 height 10
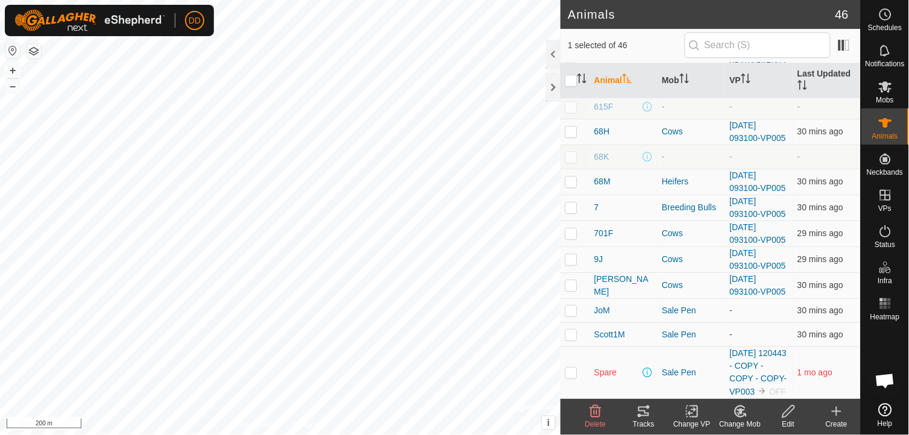
scroll to position [915, 0]
click at [573, 306] on p-checkbox at bounding box center [571, 311] width 12 height 10
checkbox input "true"
click at [788, 413] on icon at bounding box center [788, 411] width 15 height 14
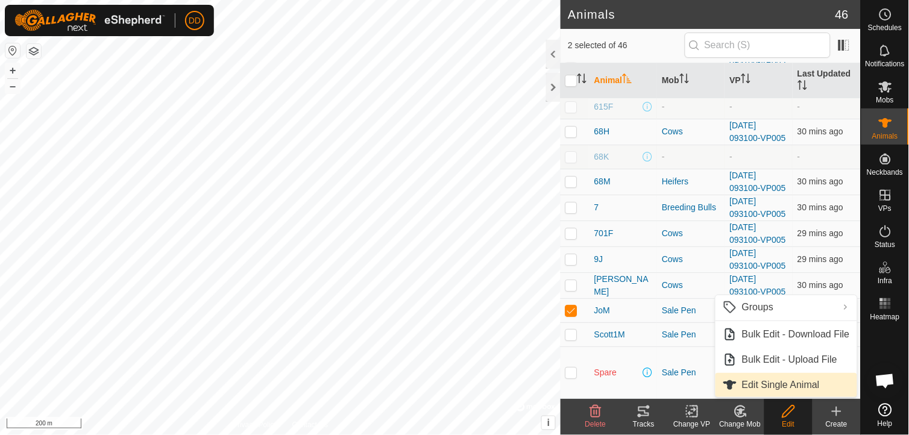
click at [767, 386] on link "Edit Single Animal" at bounding box center [786, 385] width 142 height 24
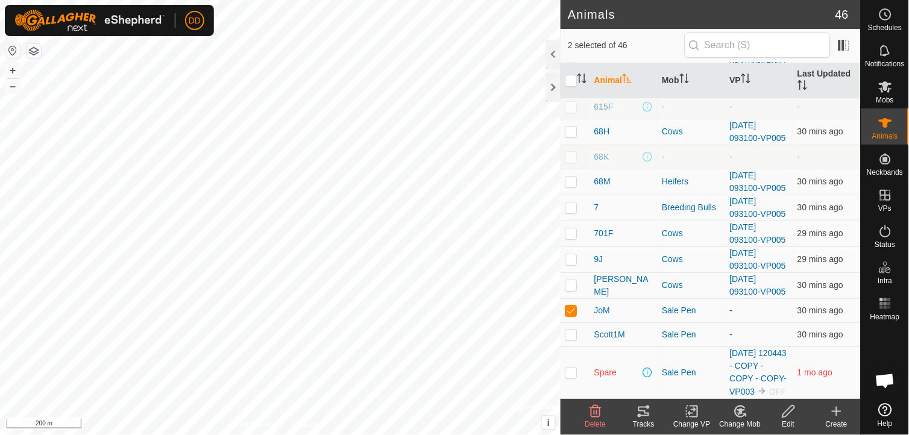
click at [788, 415] on icon at bounding box center [788, 412] width 12 height 12
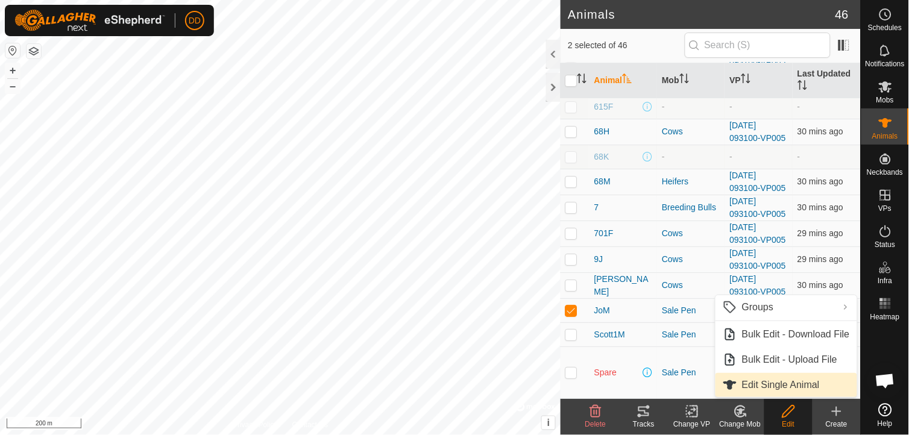
click at [762, 383] on link "Edit Single Animal" at bounding box center [786, 385] width 142 height 24
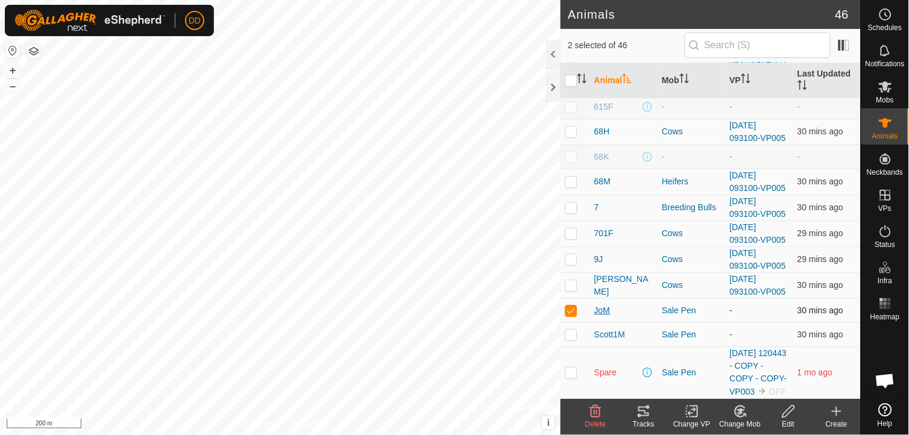
click at [602, 304] on span "JoM" at bounding box center [602, 310] width 16 height 13
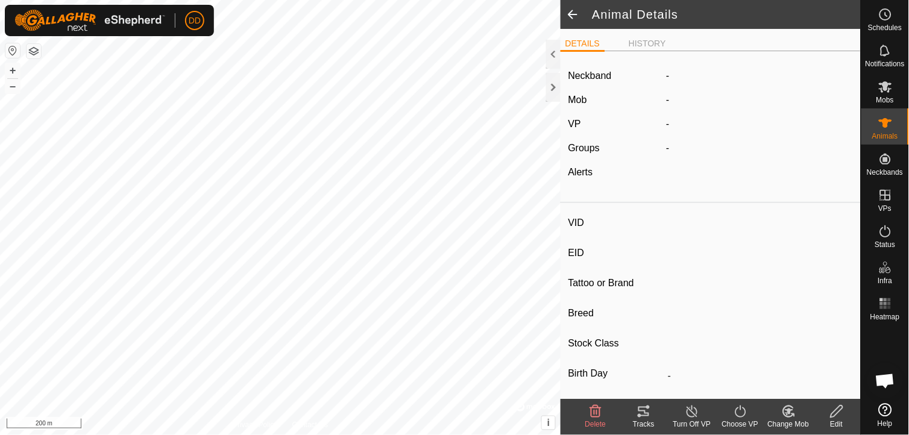
type input "JoM"
type input "-"
type input "[PERSON_NAME]"
type input "Tarentaise X Hereford"
type input "Bred Heifer"
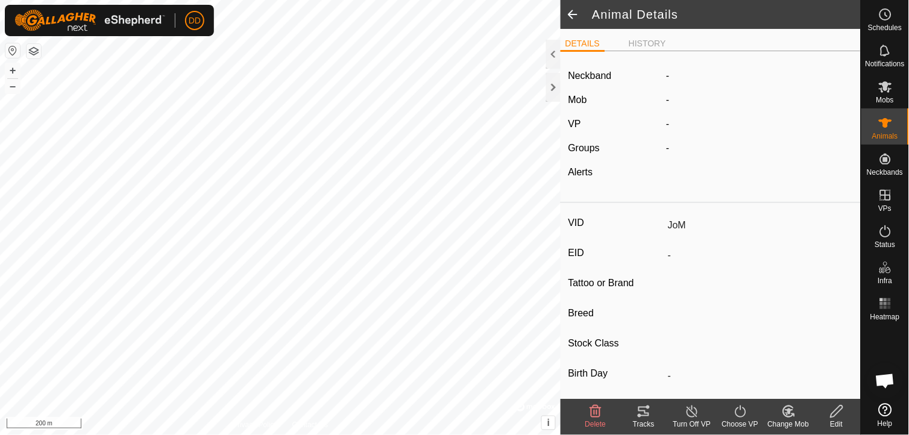
type input "Dry"
type input "0 kg"
type input "-"
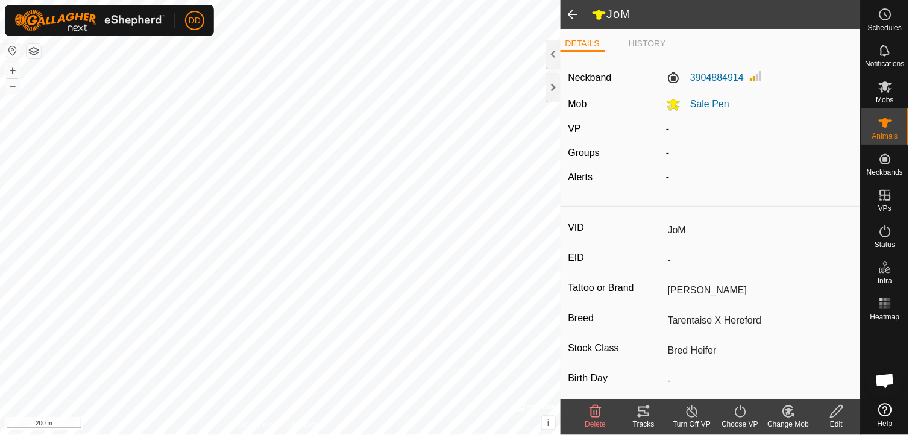
click at [838, 410] on icon at bounding box center [836, 411] width 15 height 14
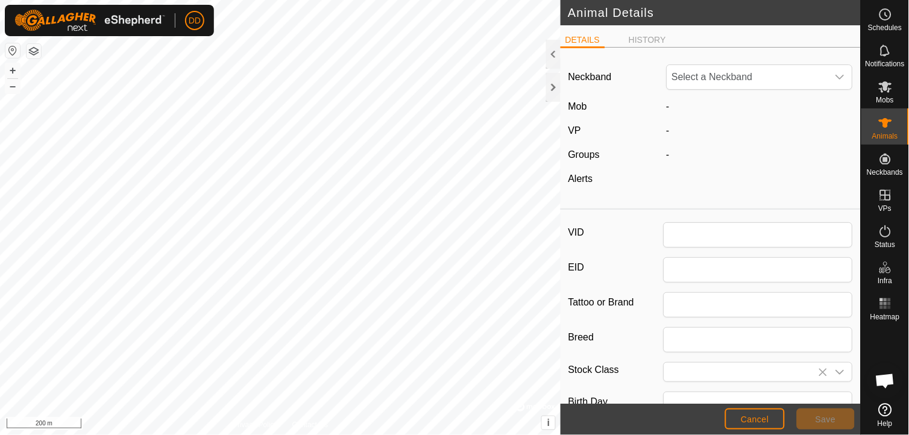
type input "JoM"
type input "[PERSON_NAME]"
type input "Tarentaise X Hereford"
type input "Bred Heifer"
type input "0"
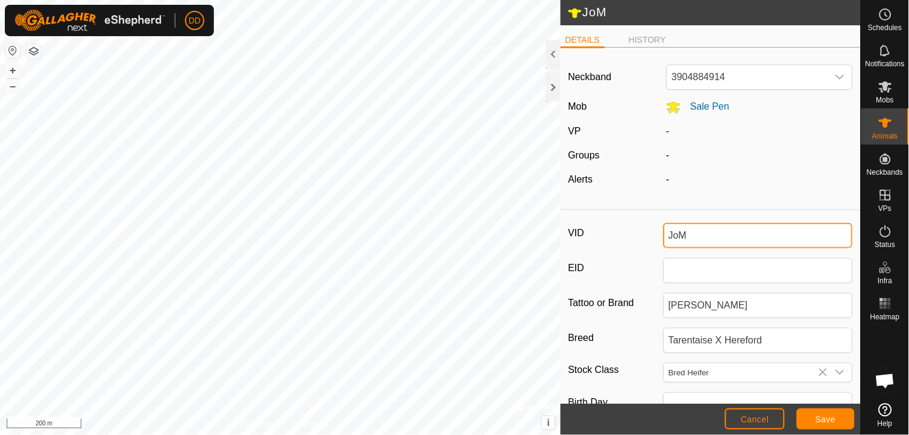
click at [697, 239] on input "JoM" at bounding box center [759, 235] width 190 height 25
type input "J"
type input "14L"
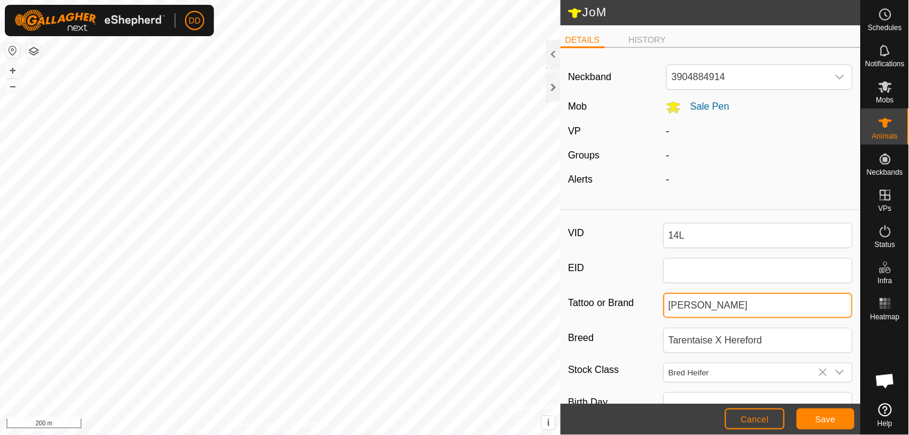
click at [699, 306] on input "[PERSON_NAME]" at bounding box center [759, 305] width 190 height 25
type input "J"
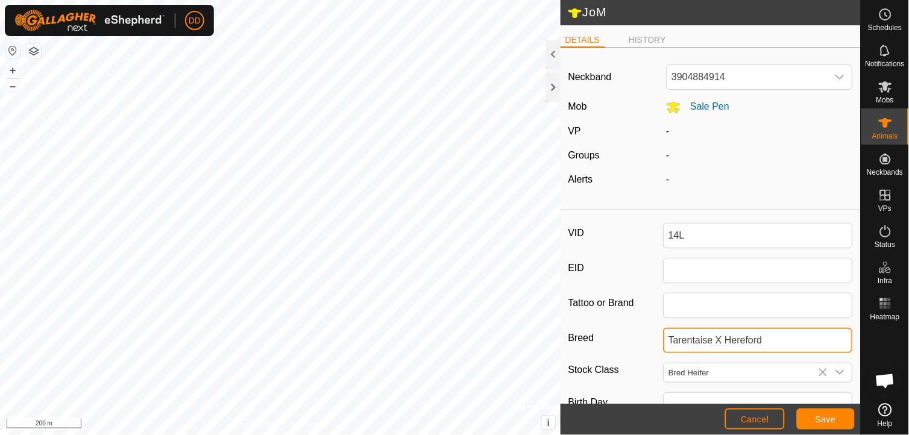
click at [719, 344] on input "Tarentaise X Hereford" at bounding box center [759, 340] width 190 height 25
drag, startPoint x: 719, startPoint y: 344, endPoint x: 765, endPoint y: 351, distance: 47.0
click at [765, 351] on input "Tarentaise X Hereford" at bounding box center [759, 340] width 190 height 25
click at [720, 338] on input "Tarentaise X Hereford" at bounding box center [759, 340] width 190 height 25
type input "Hereford"
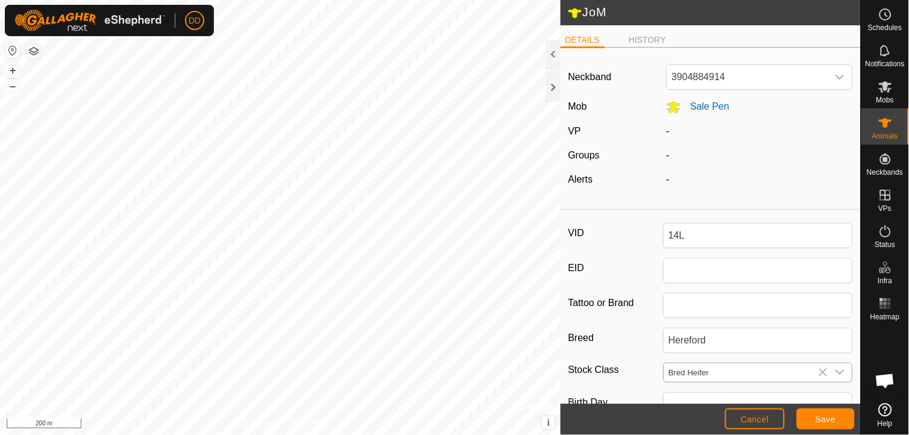
click at [835, 372] on icon "dropdown trigger" at bounding box center [840, 373] width 10 height 10
click at [709, 289] on li "Cow" at bounding box center [756, 290] width 182 height 24
type input "Cow"
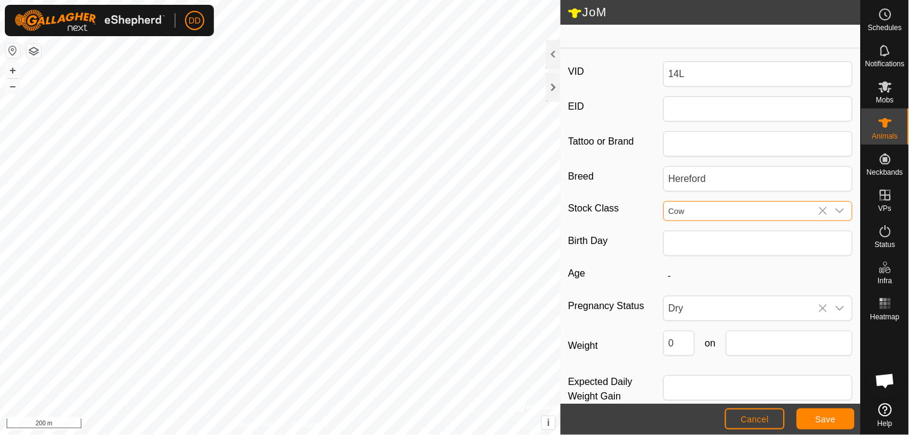
scroll to position [184, 0]
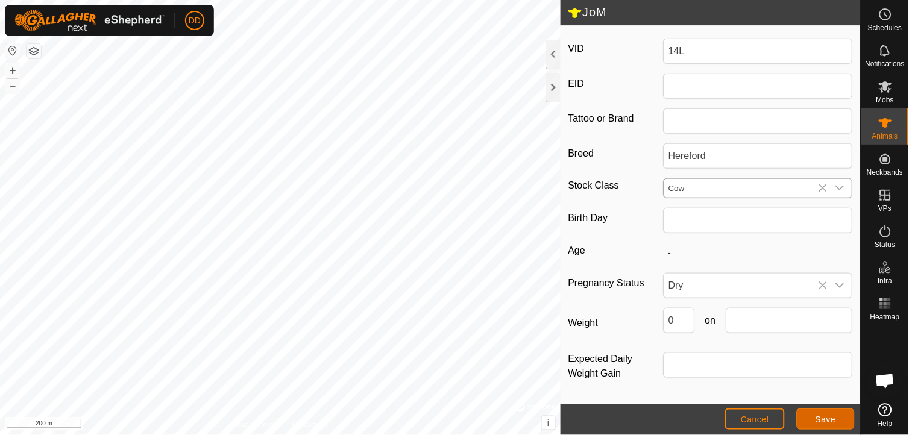
click at [832, 418] on span "Save" at bounding box center [825, 420] width 20 height 10
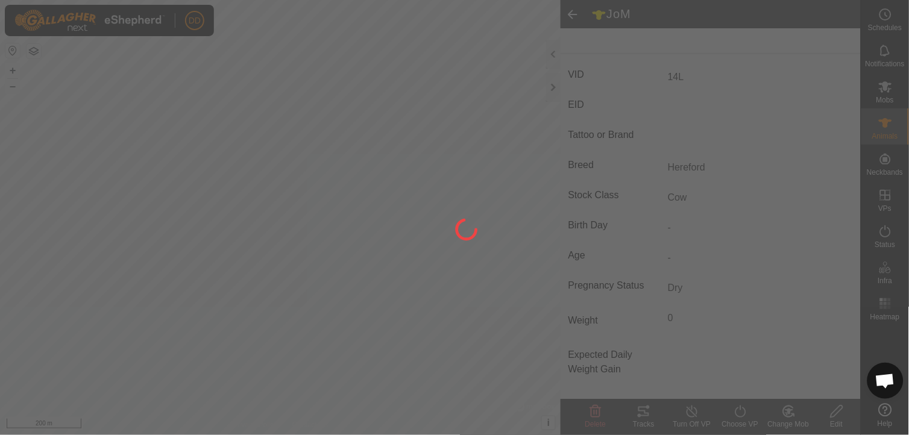
scroll to position [151, 0]
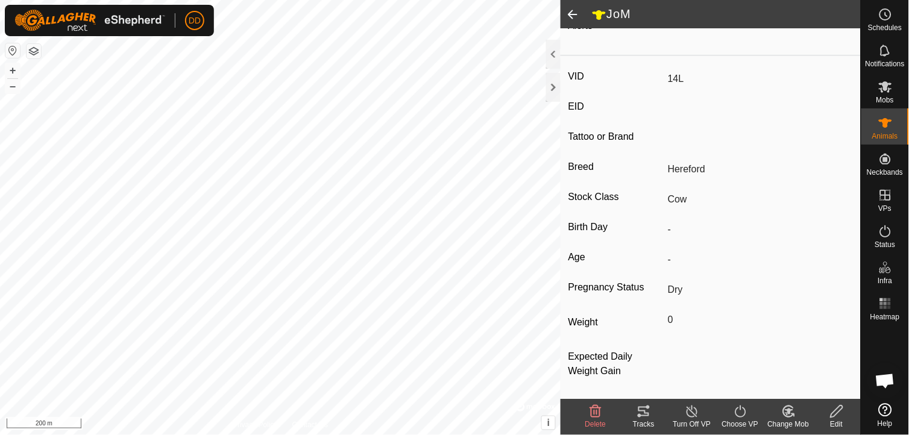
type input "14L"
type input "-"
type input "Hereford"
type input "0 kg"
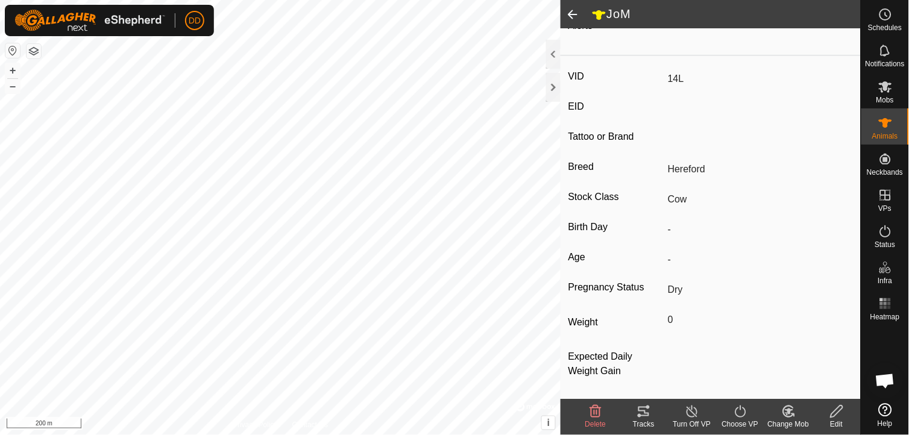
type input "-"
type input "Cow"
click at [576, 9] on span at bounding box center [573, 14] width 24 height 29
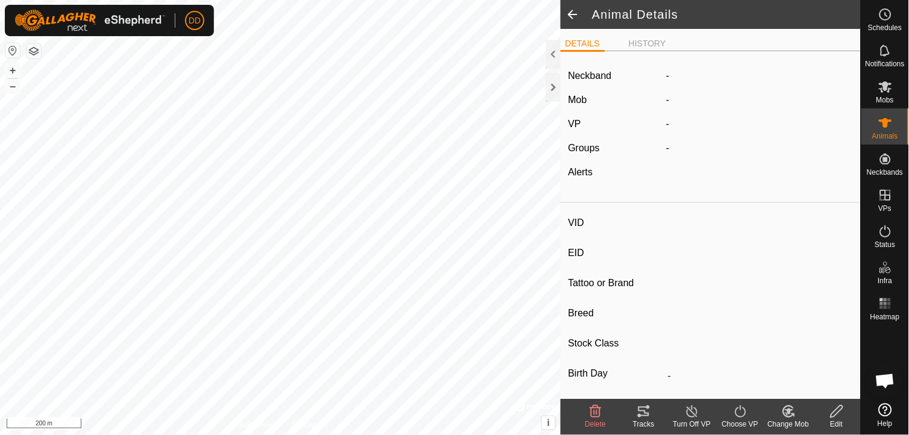
type input "14L"
type input "-"
type input "Hereford"
type input "Cow"
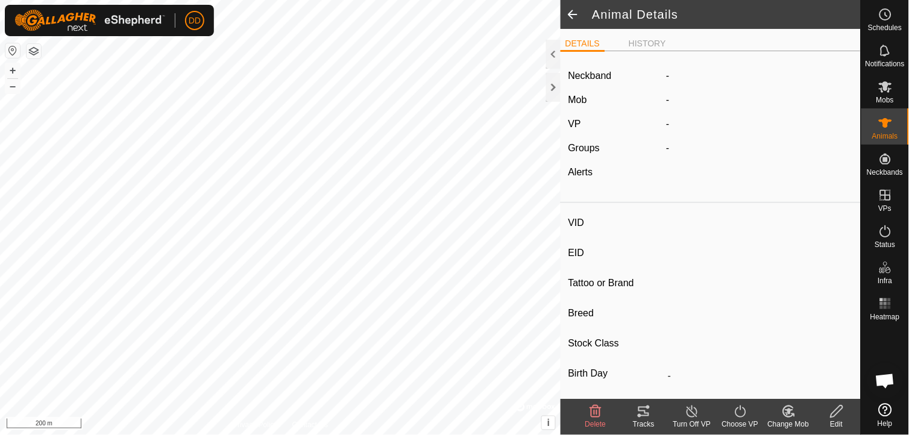
type input "Dry"
type input "0 kg"
type input "-"
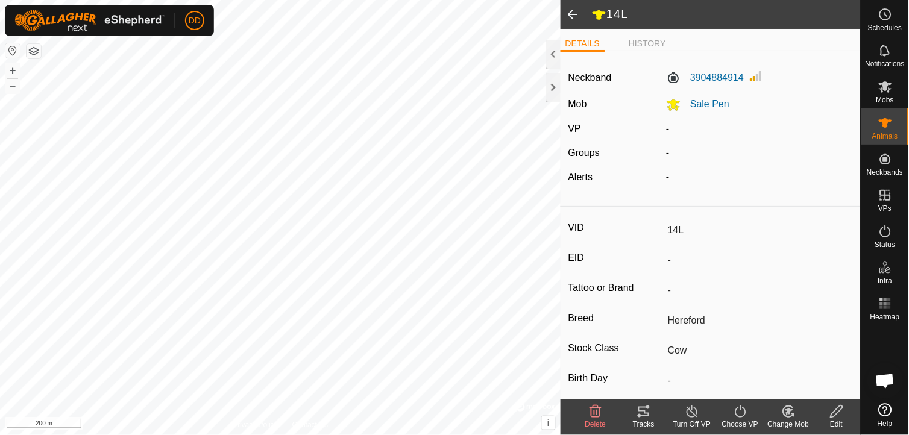
click at [571, 9] on span at bounding box center [573, 14] width 24 height 29
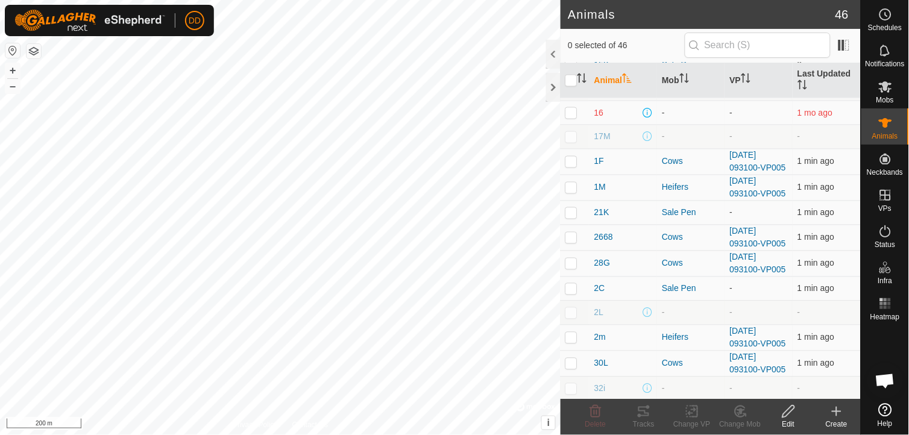
scroll to position [237, 0]
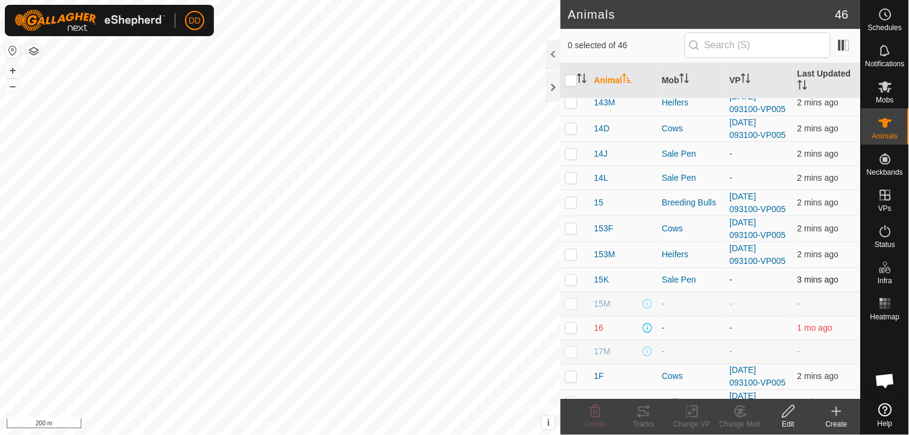
click at [570, 284] on p-checkbox at bounding box center [571, 280] width 12 height 10
checkbox input "true"
click at [602, 286] on span "15K" at bounding box center [601, 280] width 15 height 13
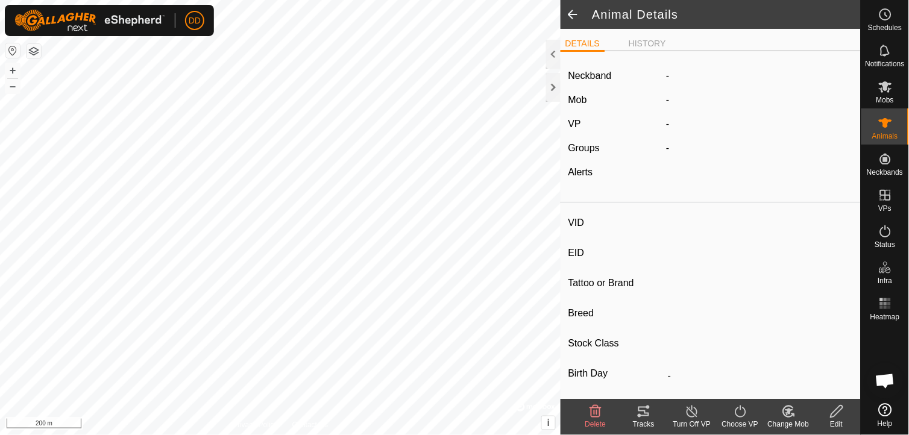
type input "15K"
type input "-"
type input "Hereford-Blonde"
type input "Cow"
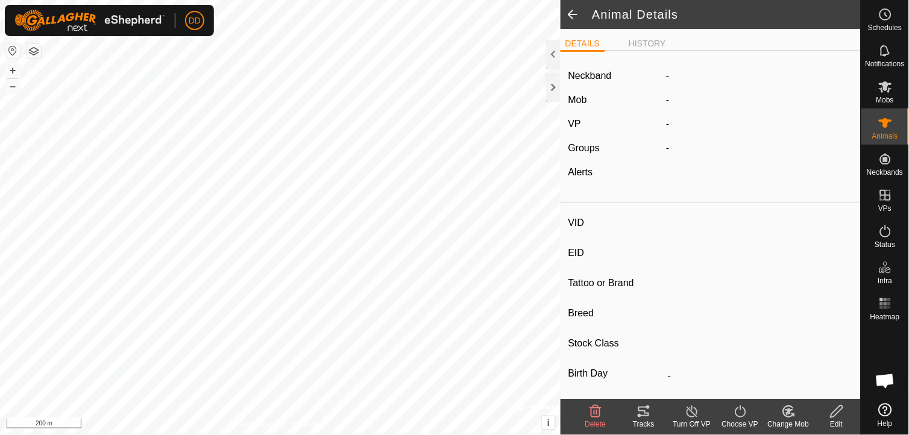
type input "0 kg"
type input "-"
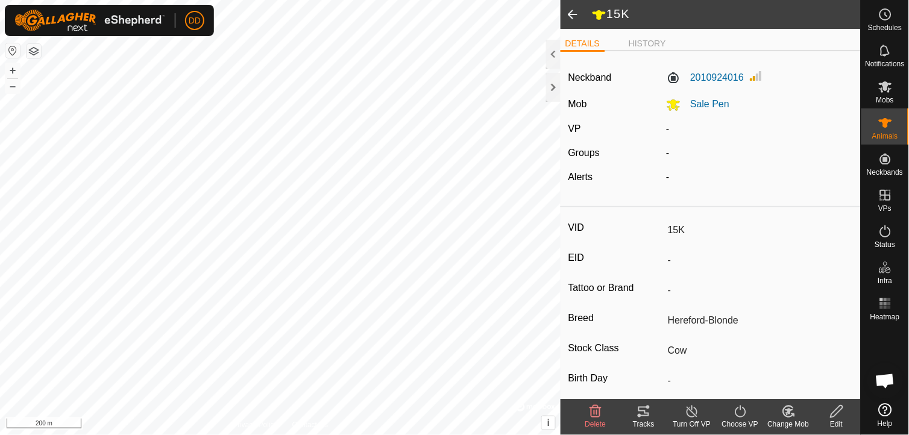
click at [838, 417] on icon at bounding box center [836, 411] width 15 height 14
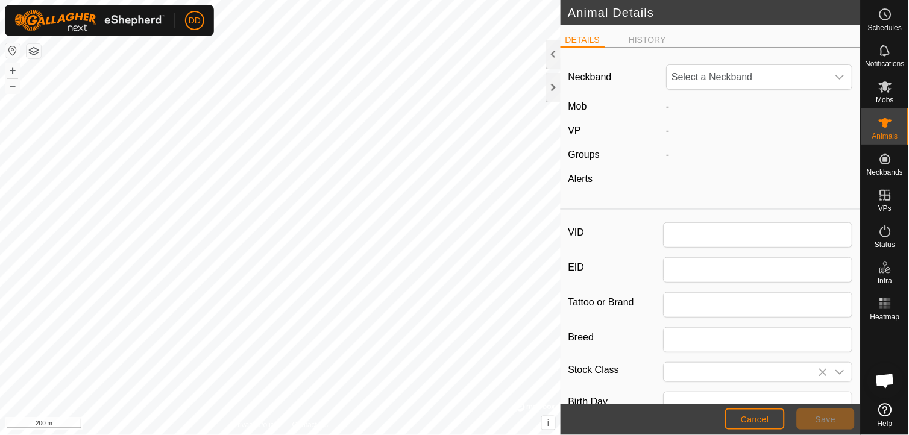
type input "15K"
type input "Hereford-Blonde"
type input "Cow"
type input "0"
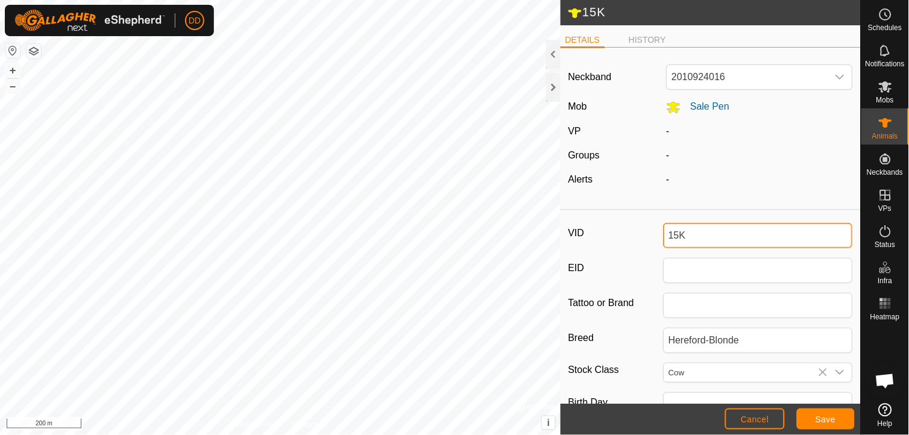
click at [691, 235] on input "15K" at bounding box center [759, 235] width 190 height 25
type input "1"
type input "5L"
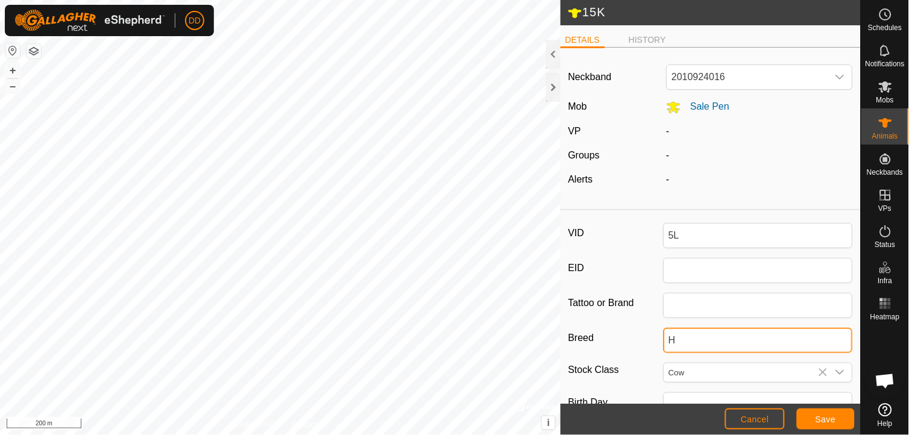
type input "Hereford"
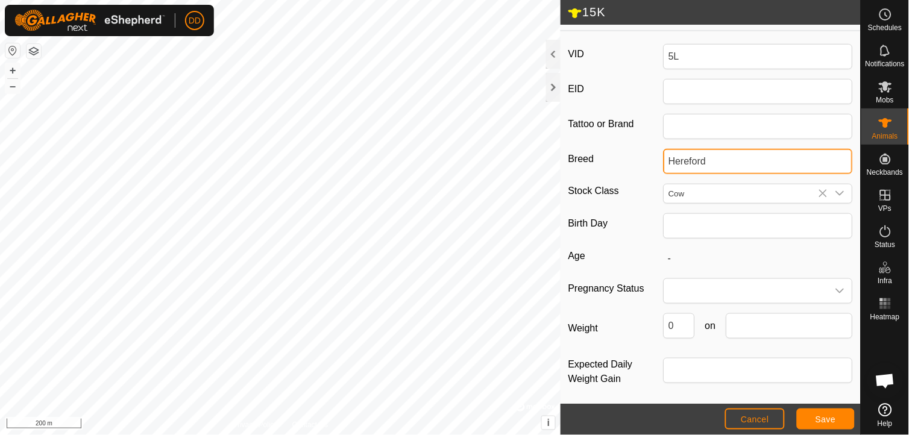
scroll to position [184, 0]
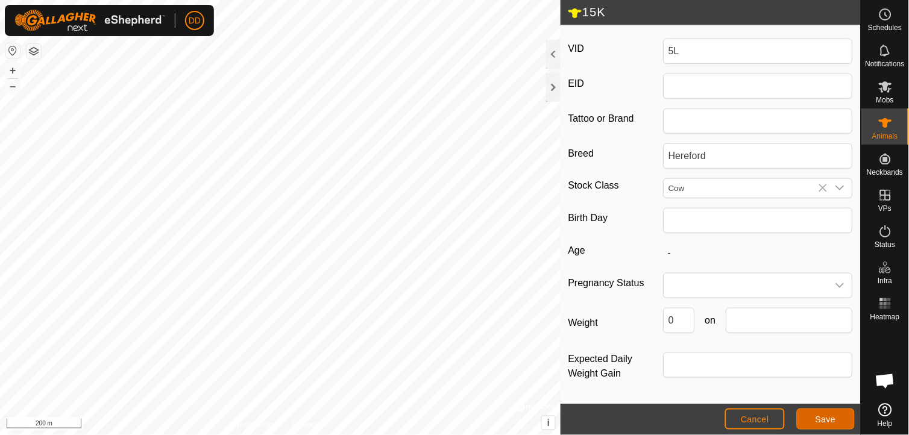
click at [832, 422] on span "Save" at bounding box center [825, 420] width 20 height 10
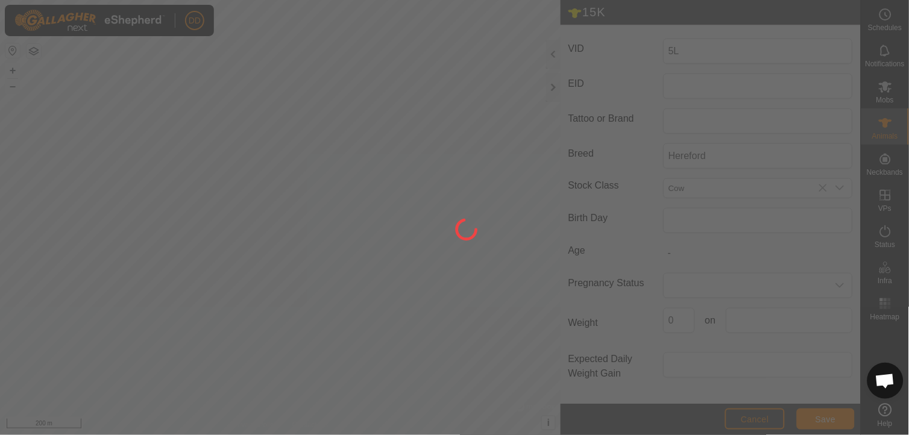
scroll to position [151, 0]
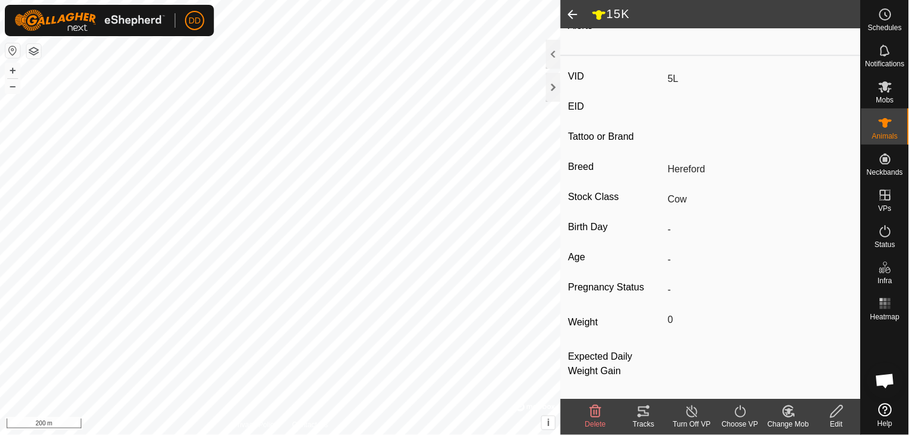
type input "5L"
type input "-"
type input "Hereford"
type input "0 kg"
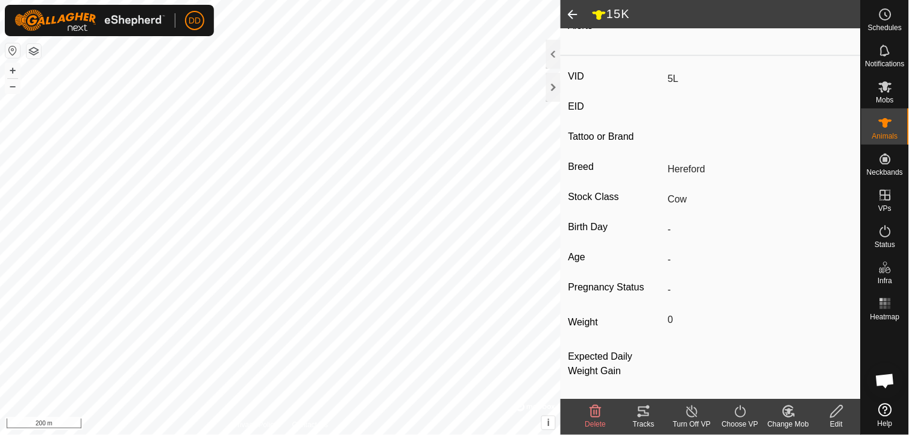
type input "-"
click at [573, 14] on span at bounding box center [573, 14] width 24 height 29
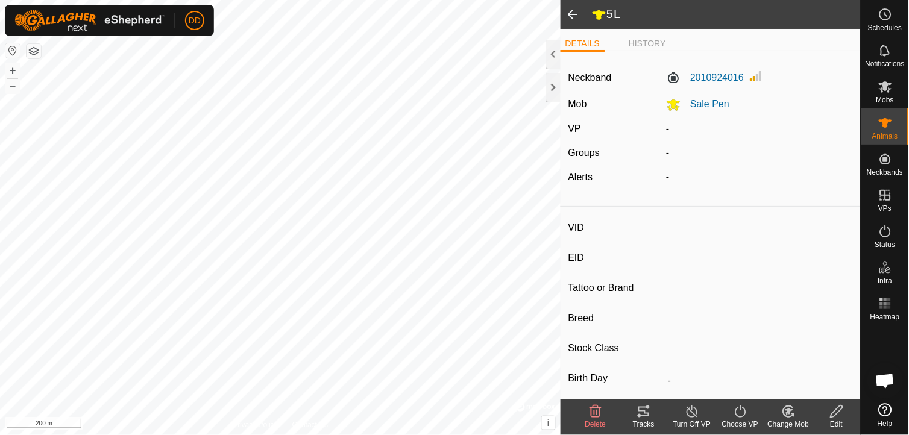
type input "5L"
type input "-"
type input "Hereford"
type input "Cow"
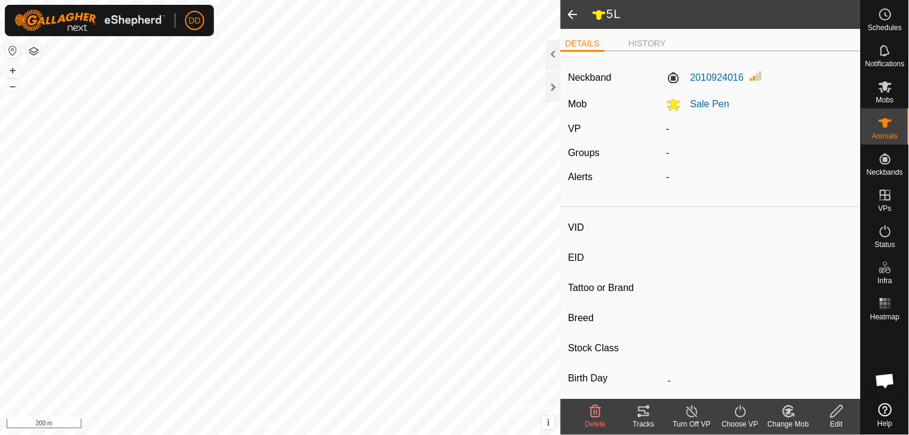
type input "0 kg"
type input "-"
click at [573, 14] on span at bounding box center [573, 14] width 24 height 29
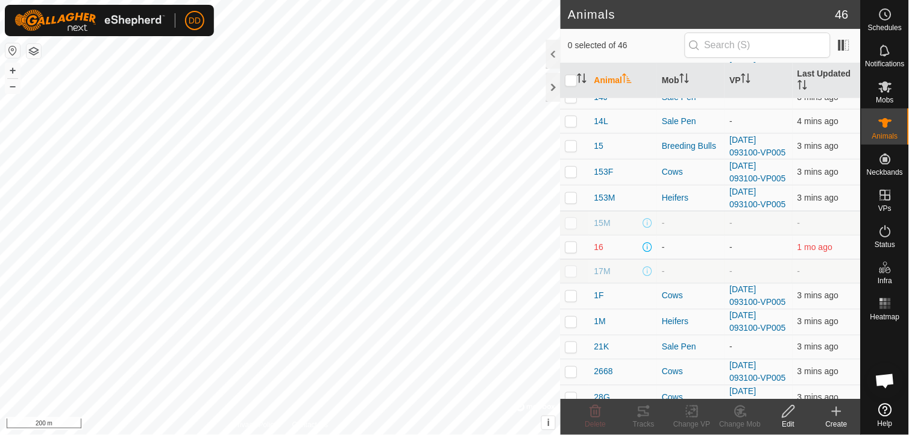
scroll to position [588, 0]
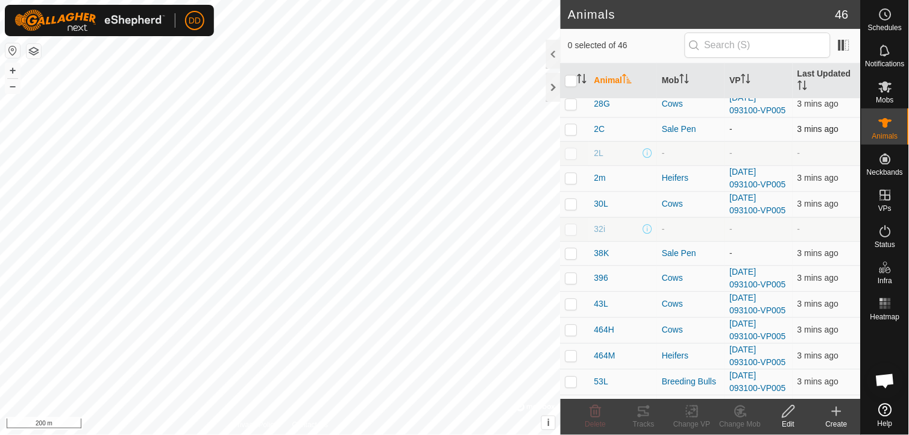
click at [571, 134] on p-checkbox at bounding box center [571, 129] width 12 height 10
checkbox input "true"
click at [599, 136] on span "2C" at bounding box center [599, 129] width 11 height 13
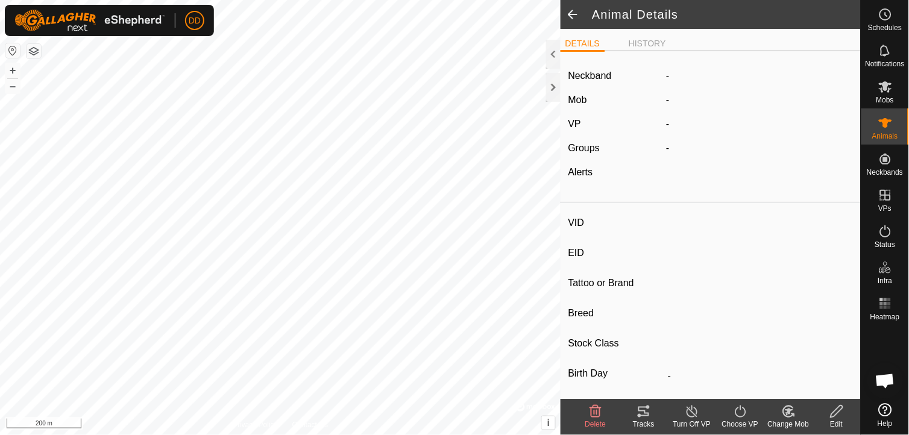
type input "2C"
type input "-"
type input "[GEOGRAPHIC_DATA]"
type input "Cow"
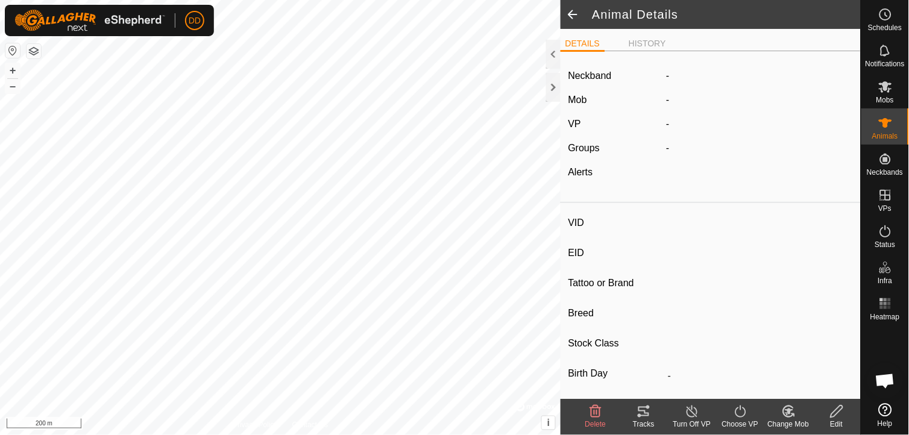
type input "0 kg"
type input "-"
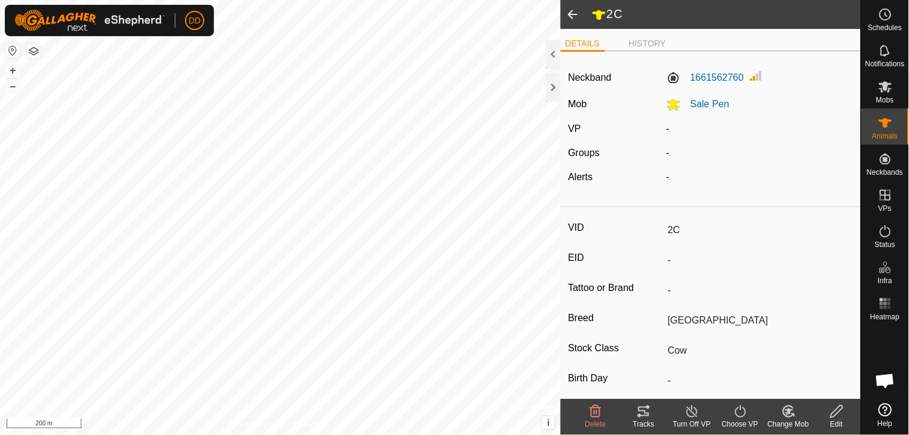
click at [838, 416] on icon at bounding box center [836, 411] width 15 height 14
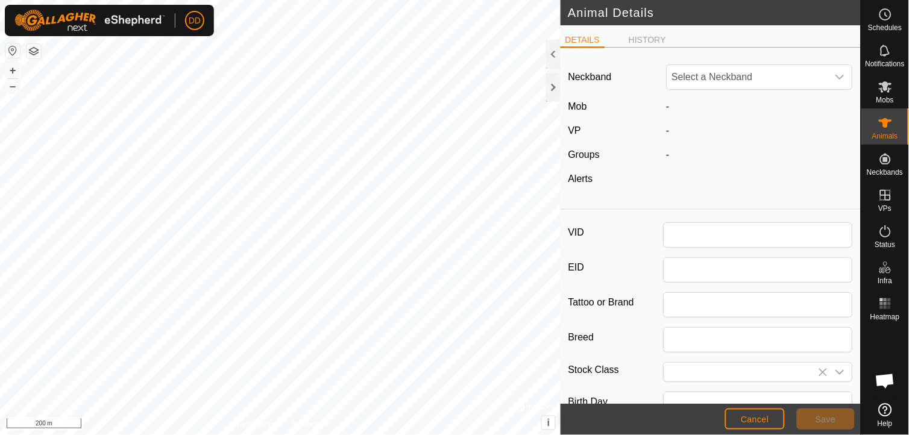
type input "2C"
type input "[GEOGRAPHIC_DATA]"
type input "Cow"
type input "0"
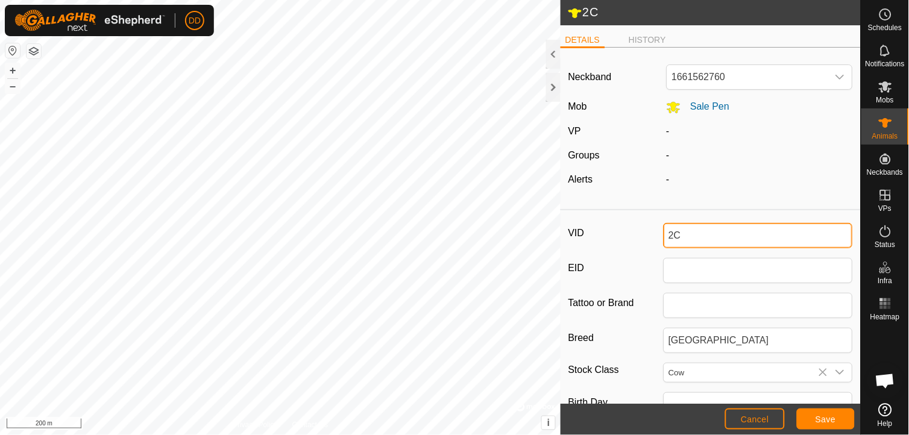
click at [686, 237] on input "2C" at bounding box center [759, 235] width 190 height 25
type input "2"
type input "169K"
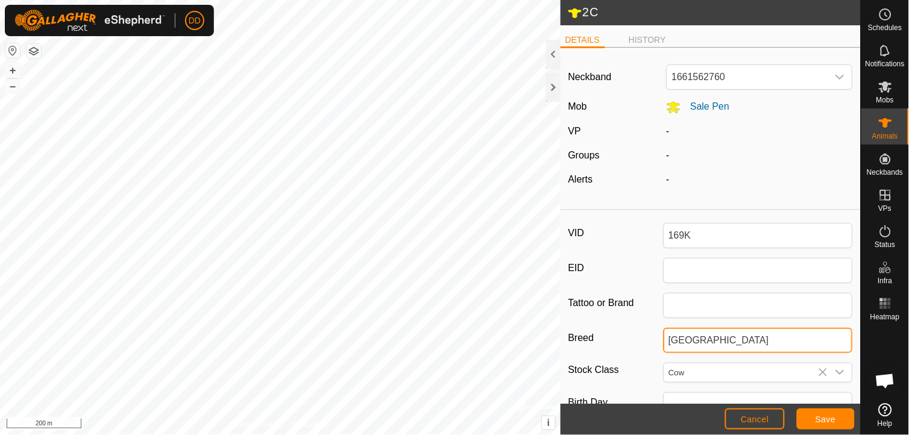
click at [742, 345] on input "[GEOGRAPHIC_DATA]" at bounding box center [759, 340] width 190 height 25
type input "S"
type input "Hereford"
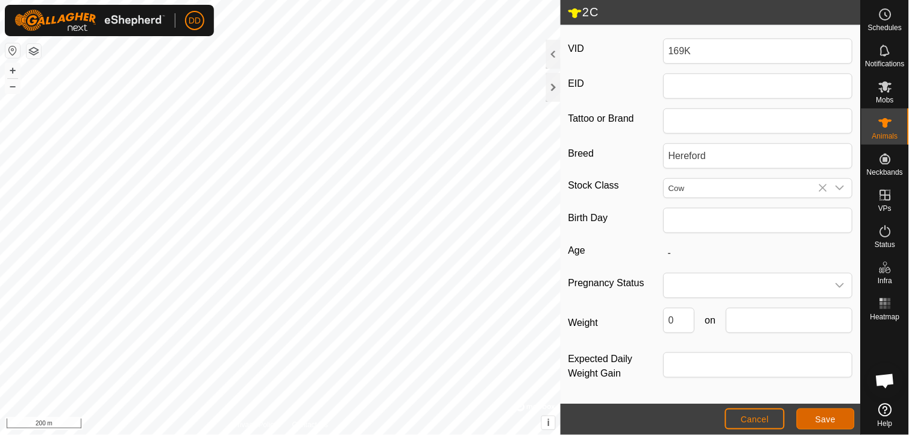
click at [828, 421] on span "Save" at bounding box center [825, 420] width 20 height 10
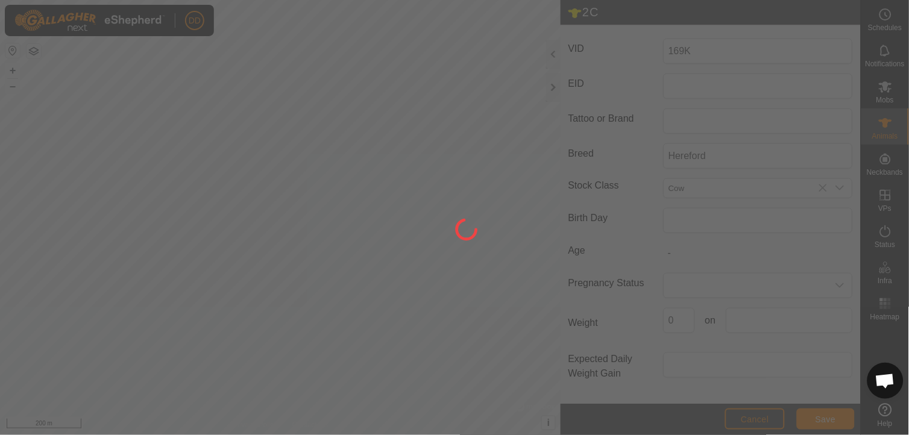
scroll to position [151, 0]
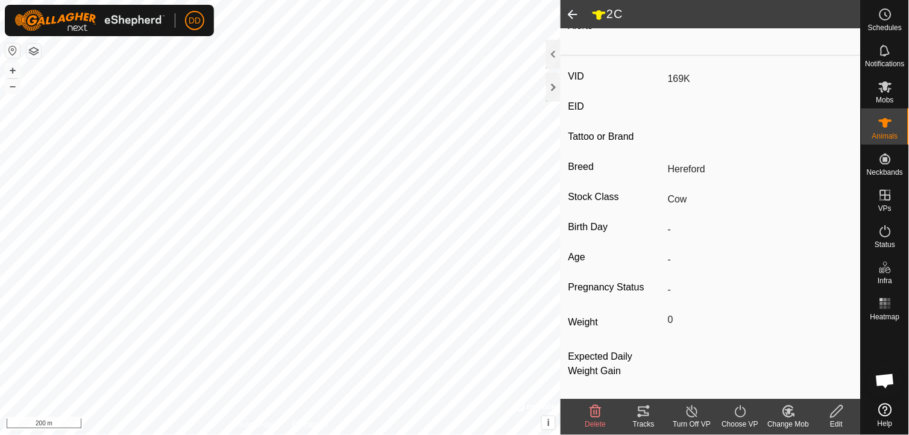
type input "2C"
type input "-"
type input "[GEOGRAPHIC_DATA]"
type input "0 kg"
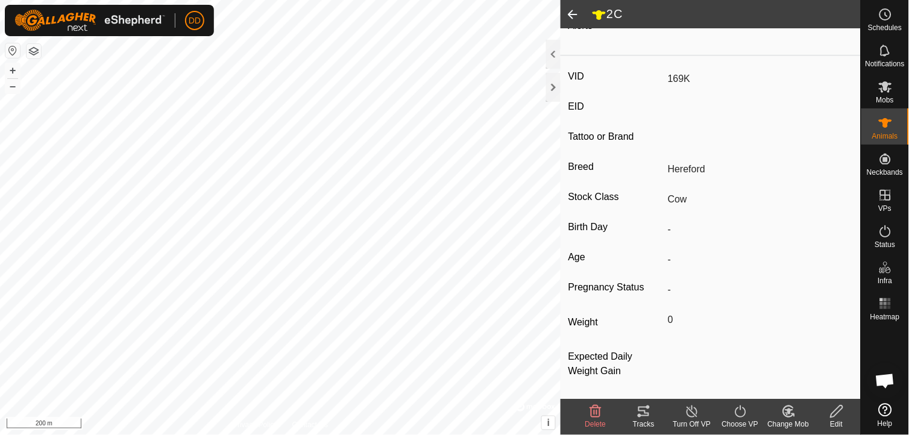
type input "-"
click at [570, 13] on span at bounding box center [573, 14] width 24 height 29
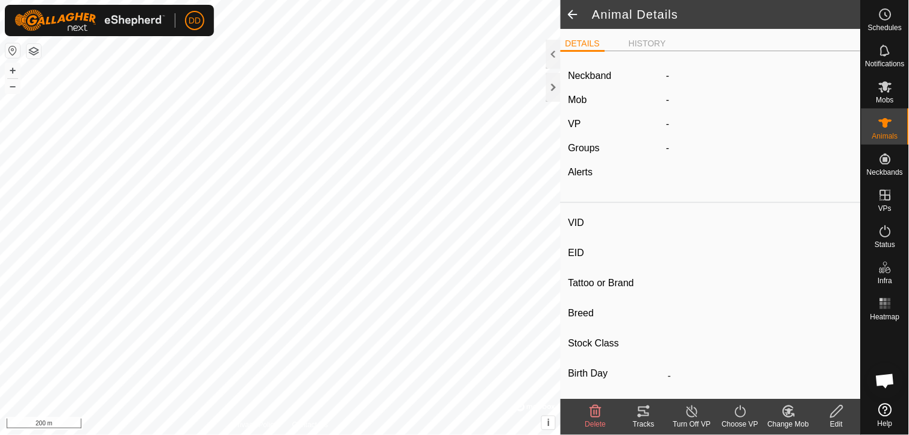
type input "169K"
type input "-"
type input "Hereford"
type input "Cow"
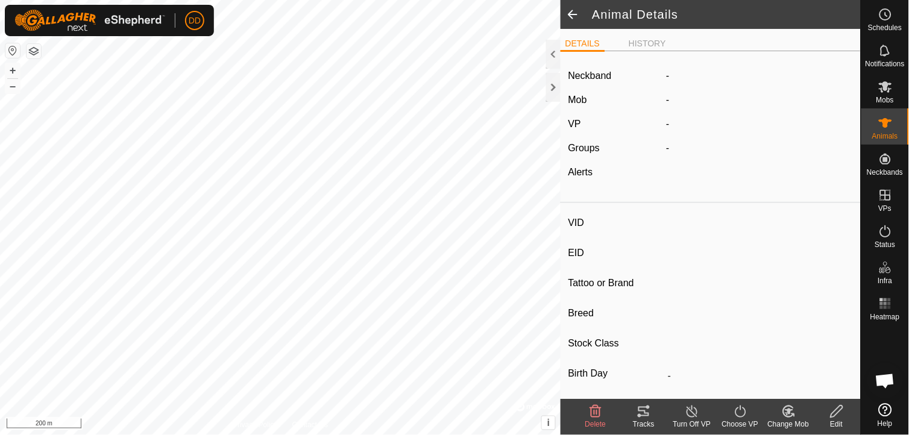
type input "0 kg"
type input "-"
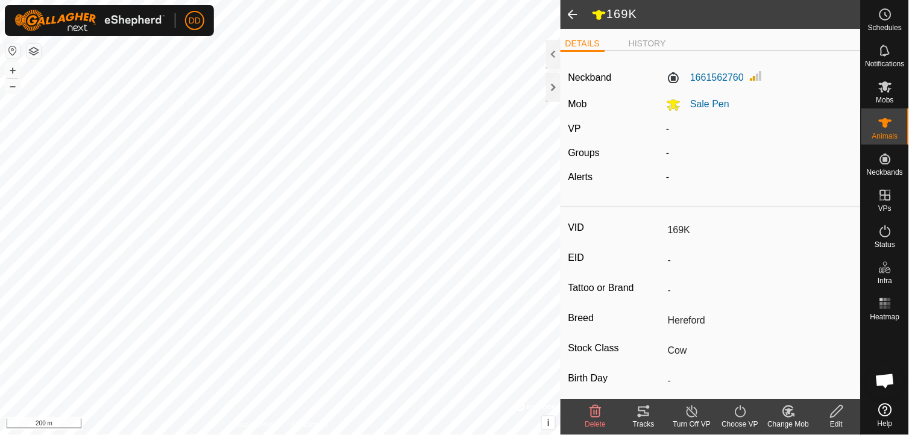
click at [570, 13] on span at bounding box center [573, 14] width 24 height 29
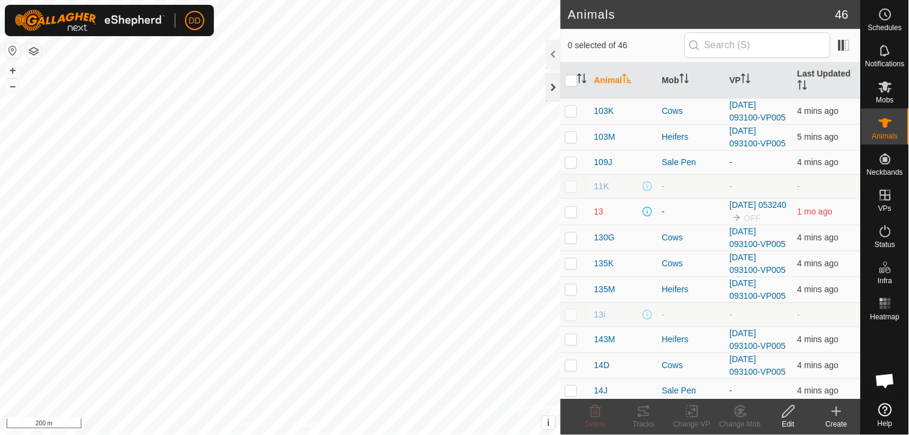
click at [551, 89] on div at bounding box center [553, 87] width 14 height 29
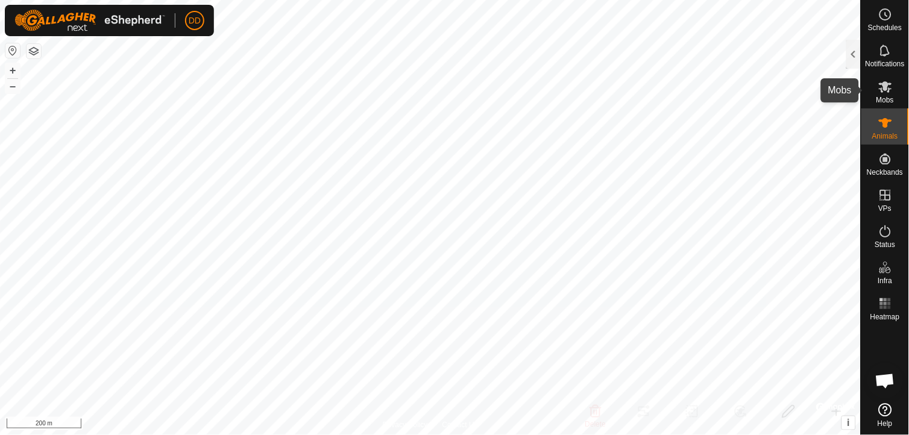
click at [888, 90] on icon at bounding box center [885, 86] width 13 height 11
click at [852, 46] on div at bounding box center [853, 54] width 14 height 29
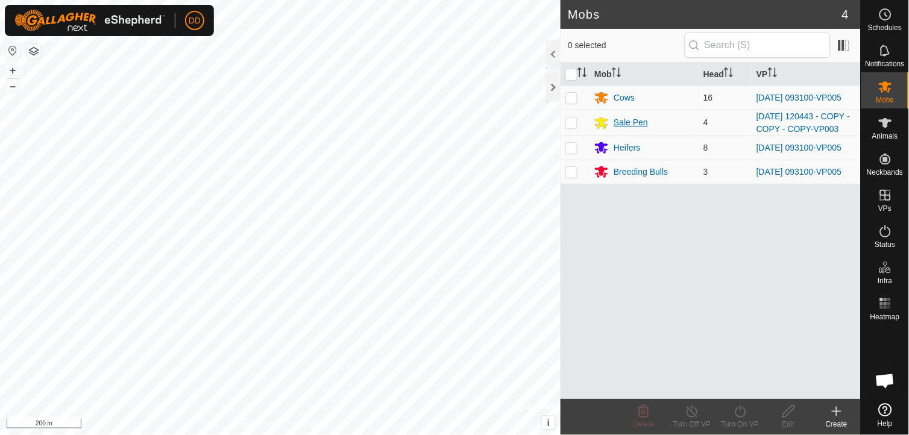
click at [627, 127] on div "Sale Pen" at bounding box center [631, 122] width 34 height 13
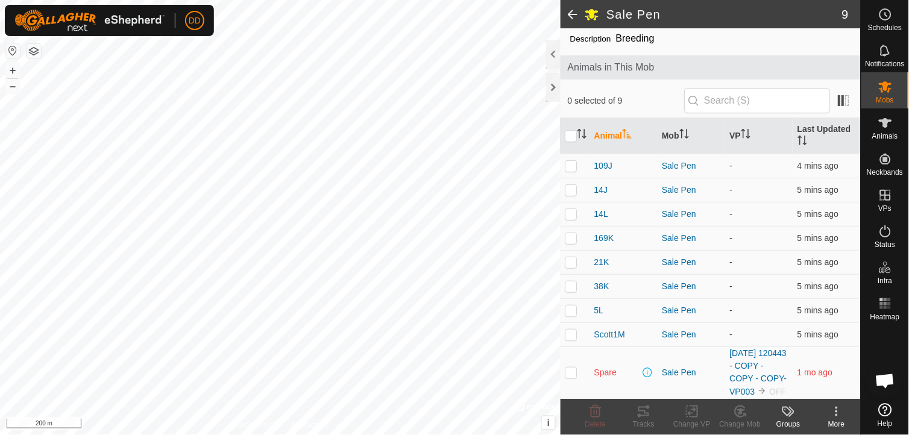
scroll to position [52, 0]
click at [575, 13] on span at bounding box center [573, 14] width 24 height 29
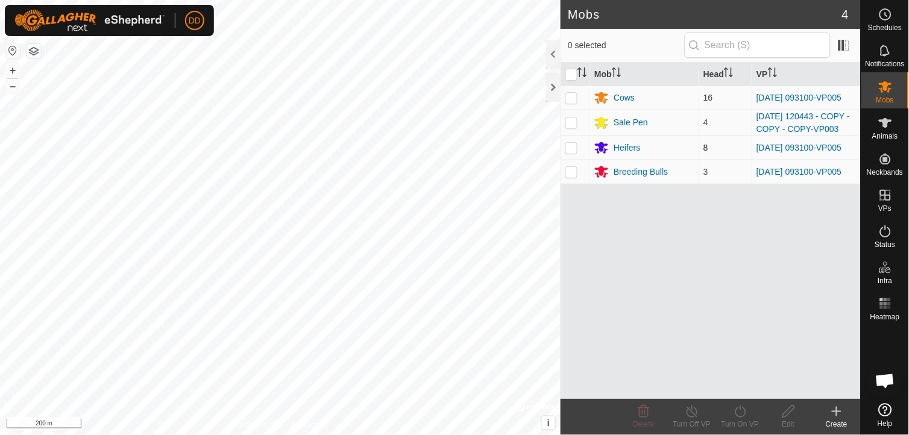
click at [567, 152] on p-checkbox at bounding box center [571, 148] width 12 height 10
checkbox input "true"
click at [617, 154] on div "Heifers" at bounding box center [627, 148] width 27 height 13
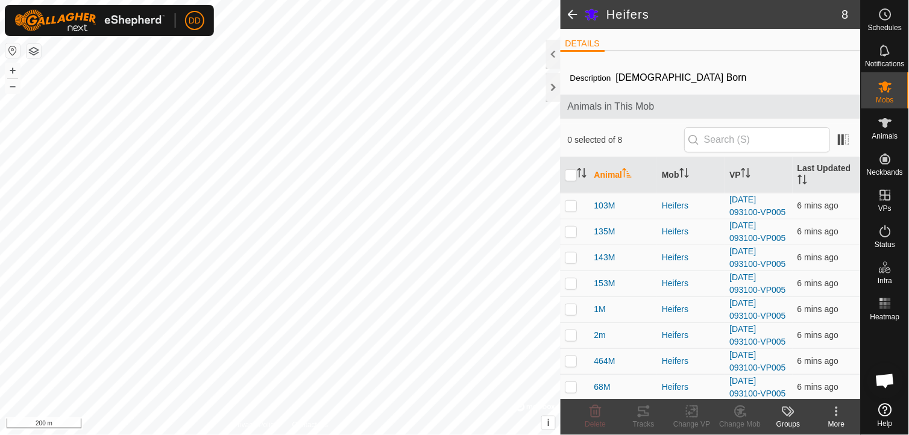
scroll to position [2, 0]
click at [571, 15] on span at bounding box center [573, 14] width 24 height 29
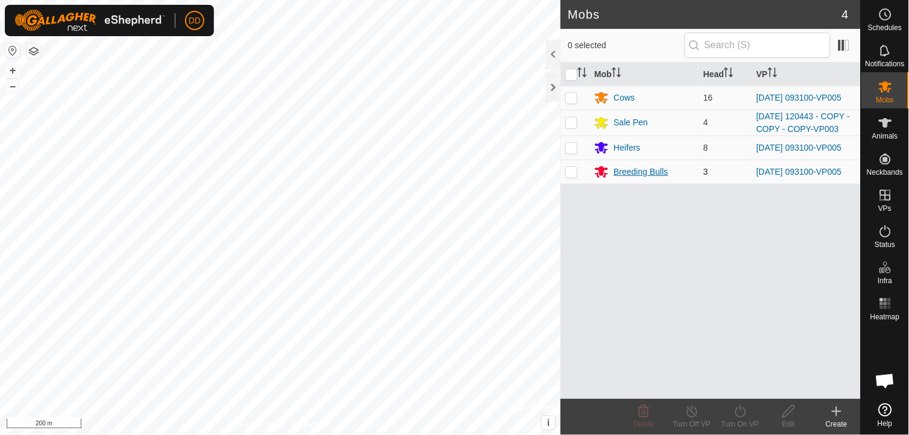
click at [619, 178] on div "Breeding Bulls" at bounding box center [641, 172] width 54 height 13
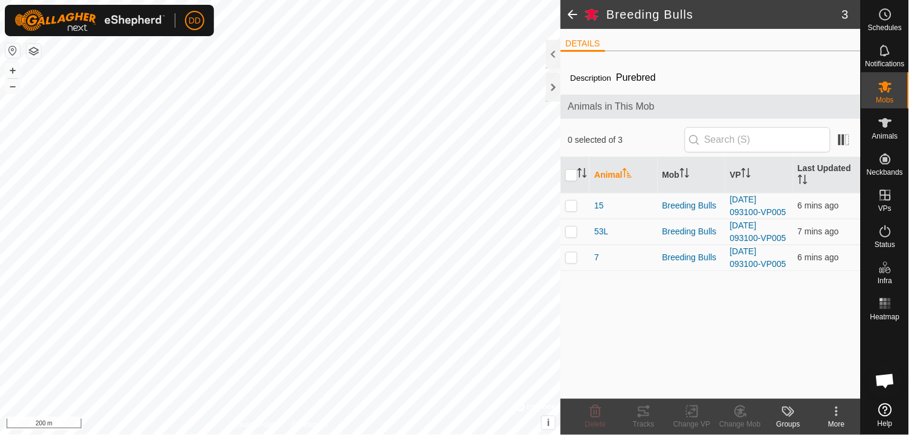
click at [571, 10] on span at bounding box center [573, 14] width 24 height 29
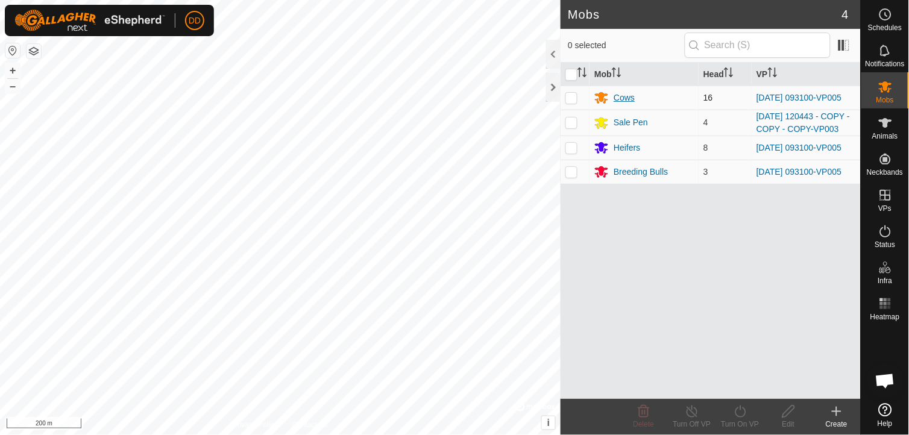
click at [628, 99] on div "Cows" at bounding box center [624, 98] width 21 height 13
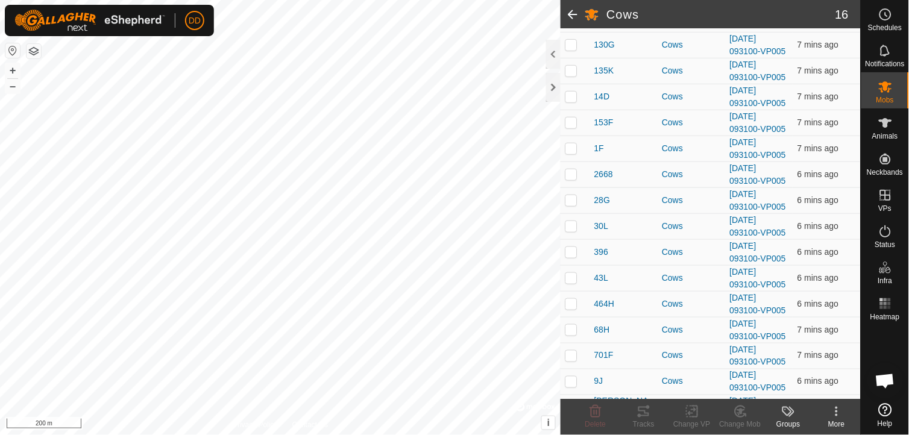
scroll to position [210, 0]
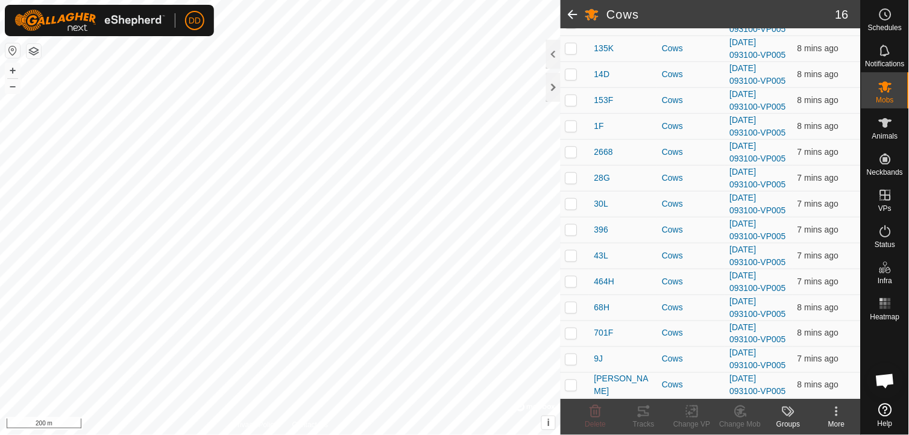
click at [571, 10] on span at bounding box center [573, 14] width 24 height 29
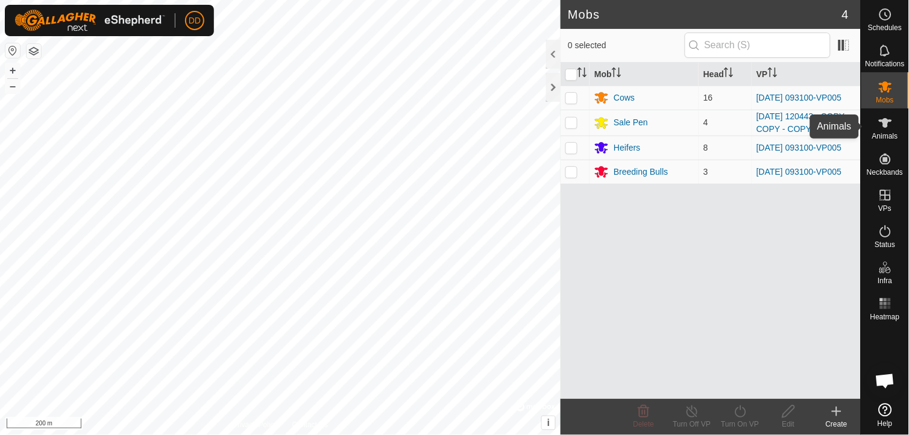
click at [894, 125] on es-animals-svg-icon at bounding box center [886, 122] width 22 height 19
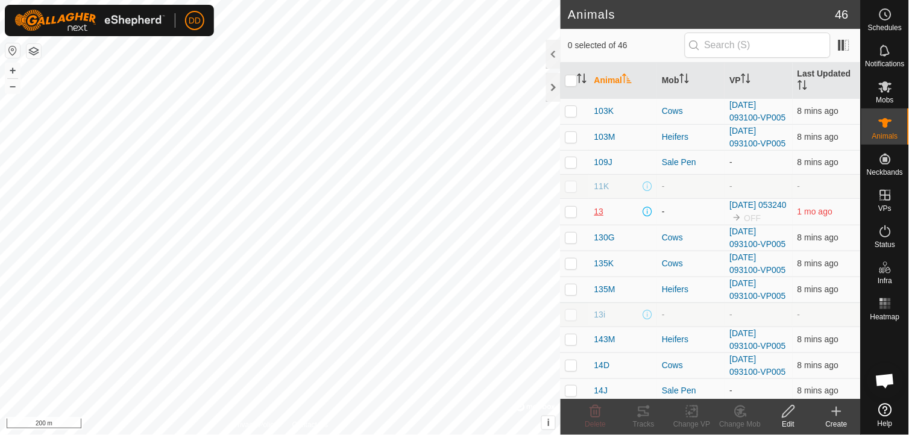
click at [601, 213] on span "13" at bounding box center [599, 212] width 10 height 13
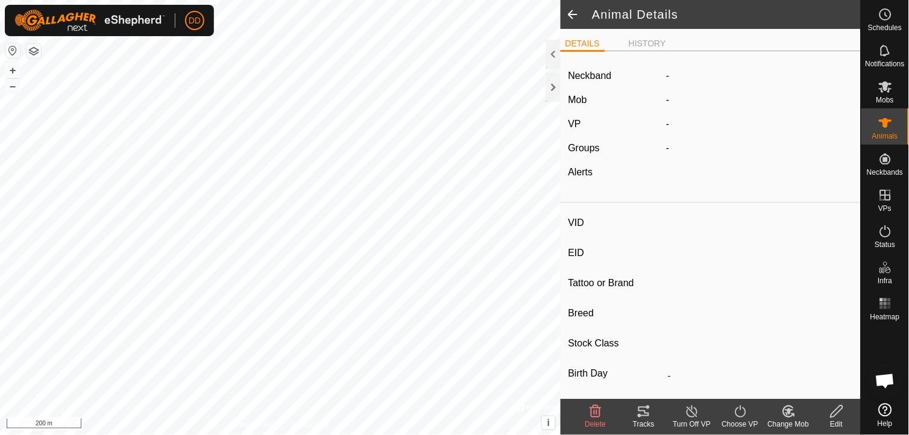
type input "13"
type input "-"
type input "Hereford"
type input "Bull"
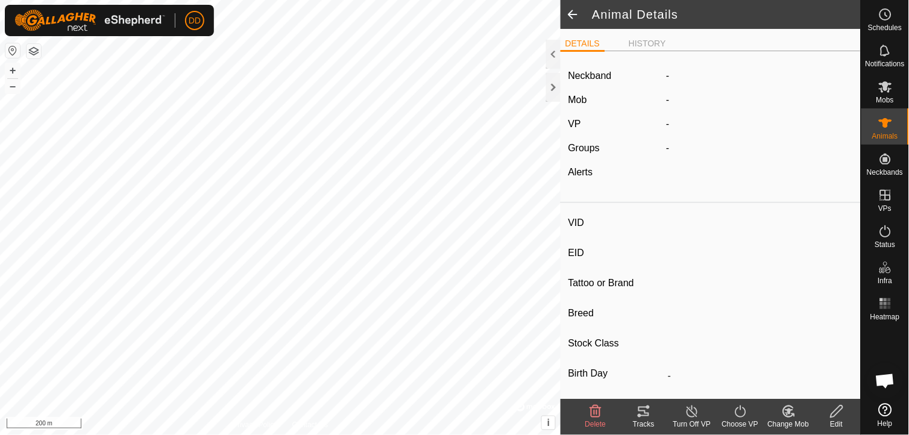
type input "0 kg"
type input "-"
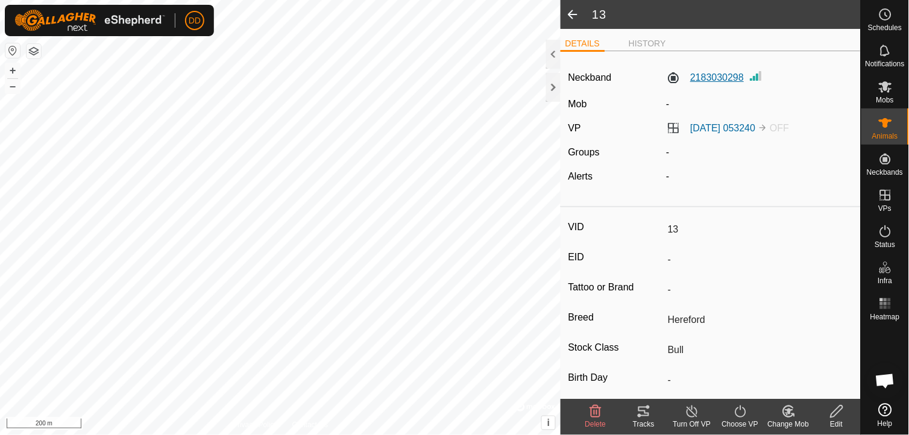
click at [710, 74] on label "2183030298" at bounding box center [706, 78] width 78 height 14
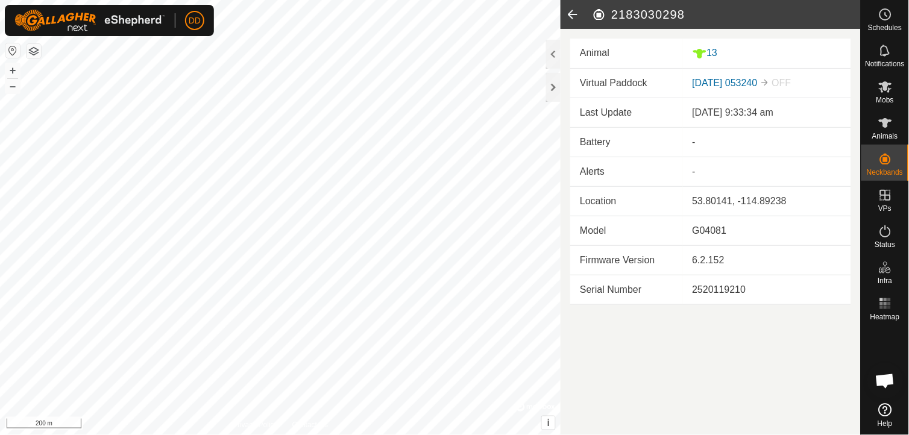
click at [576, 16] on icon at bounding box center [573, 14] width 24 height 29
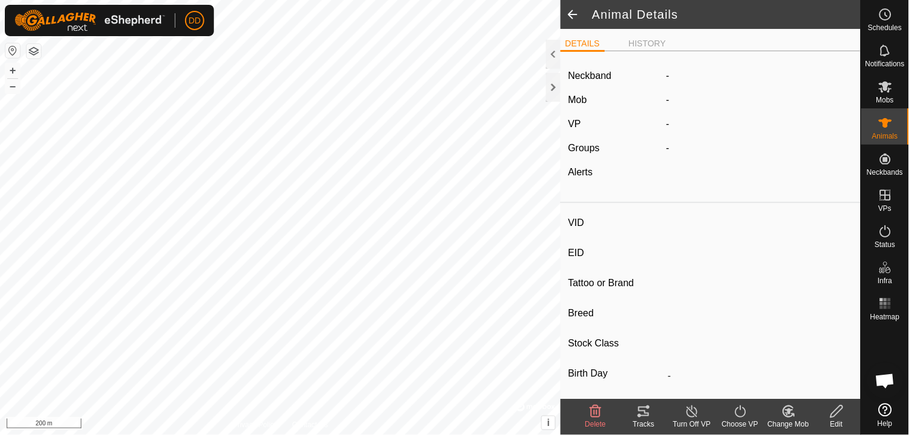
type input "13"
type input "-"
type input "Hereford"
type input "Bull"
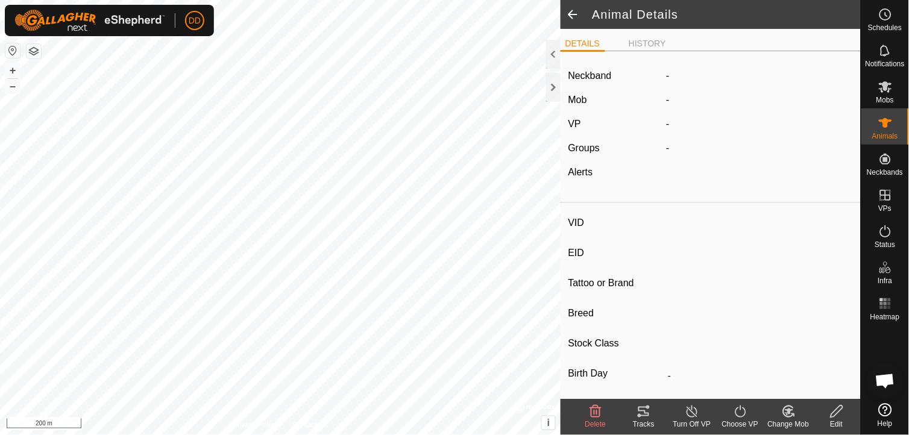
type input "0 kg"
type input "-"
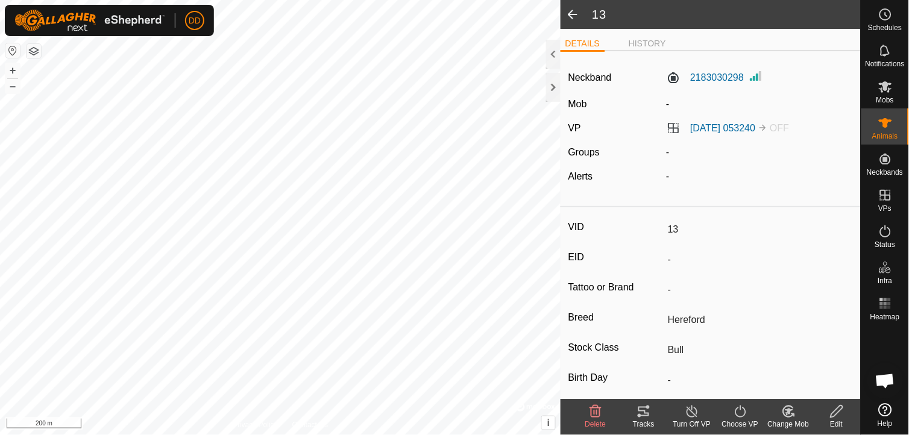
click at [574, 15] on span at bounding box center [573, 14] width 24 height 29
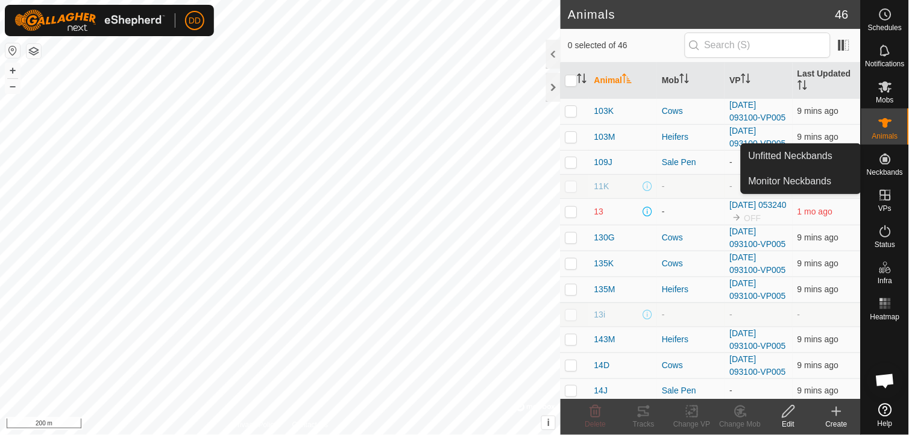
click at [884, 162] on icon at bounding box center [885, 159] width 14 height 14
click at [826, 154] on link "Unfitted Neckbands" at bounding box center [800, 156] width 119 height 24
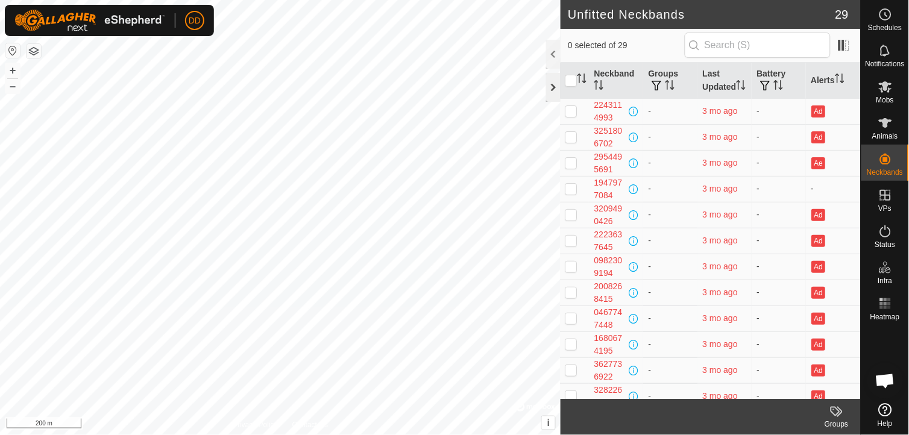
click at [555, 83] on div at bounding box center [553, 87] width 14 height 29
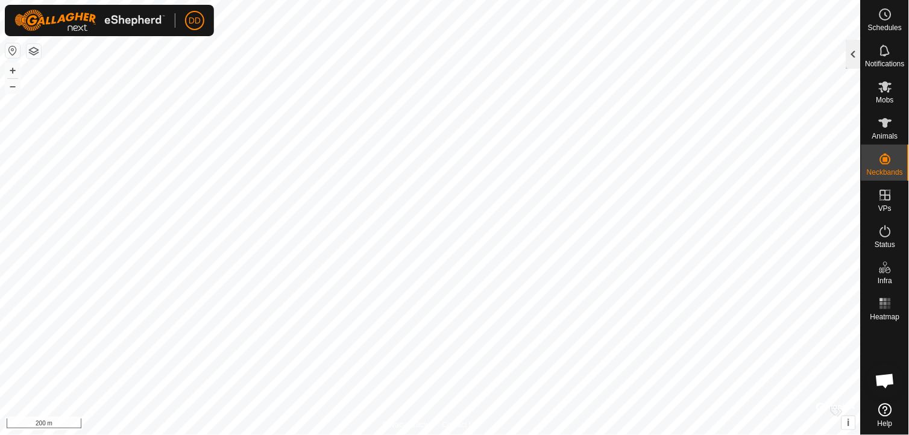
click at [849, 55] on div at bounding box center [853, 54] width 14 height 29
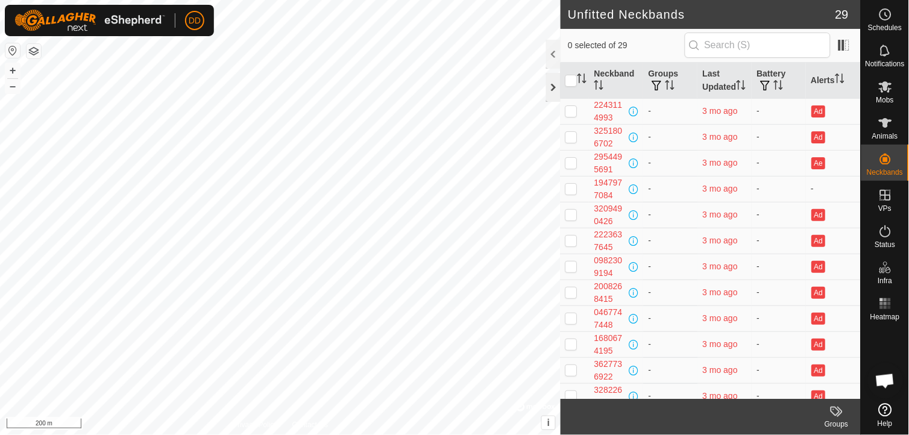
click at [551, 91] on div at bounding box center [553, 87] width 14 height 29
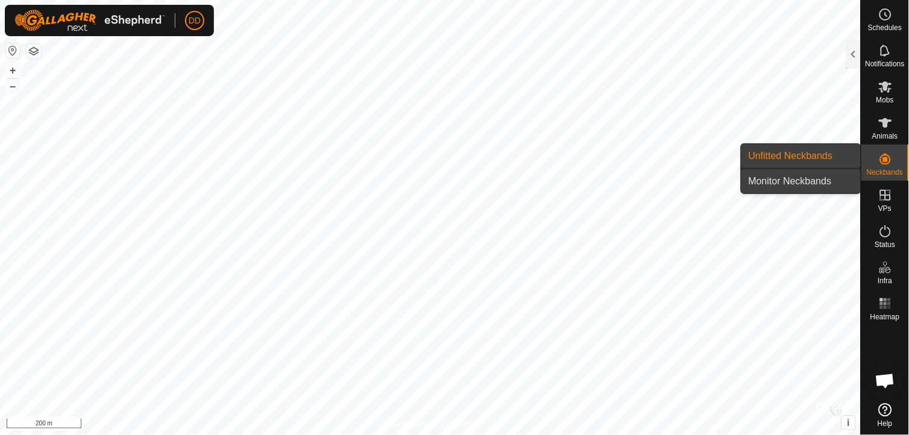
click at [808, 181] on link "Monitor Neckbands" at bounding box center [800, 181] width 119 height 24
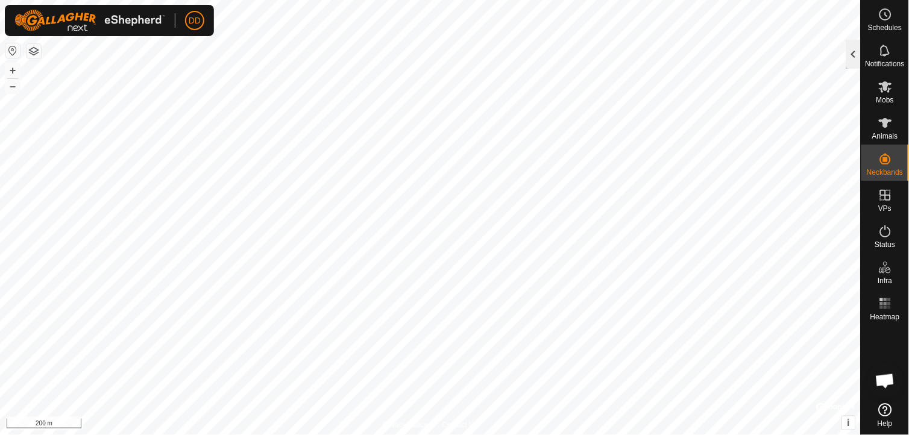
click at [853, 55] on div at bounding box center [853, 54] width 14 height 29
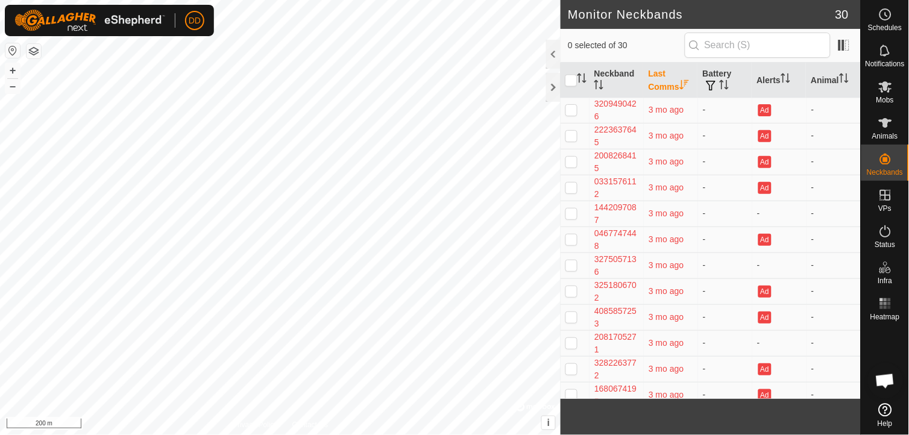
scroll to position [479, 0]
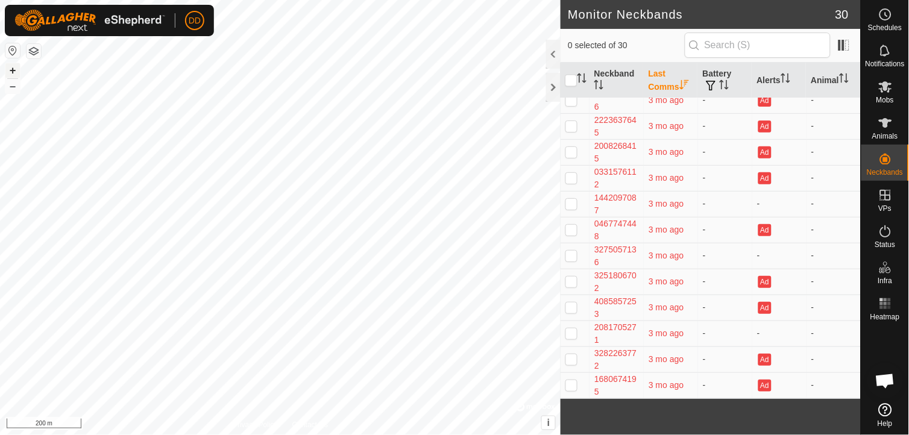
click at [13, 69] on button "+" at bounding box center [12, 70] width 14 height 14
click at [11, 67] on button "+" at bounding box center [12, 70] width 14 height 14
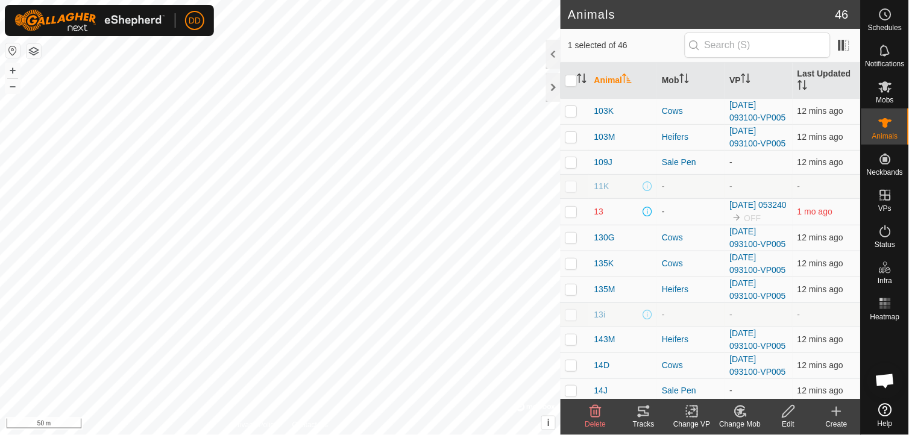
scroll to position [294, 0]
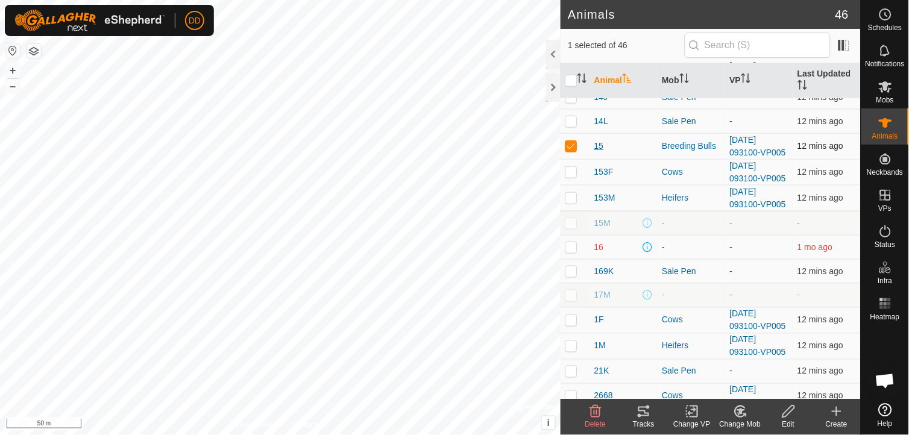
click at [600, 152] on span "15" at bounding box center [599, 146] width 10 height 13
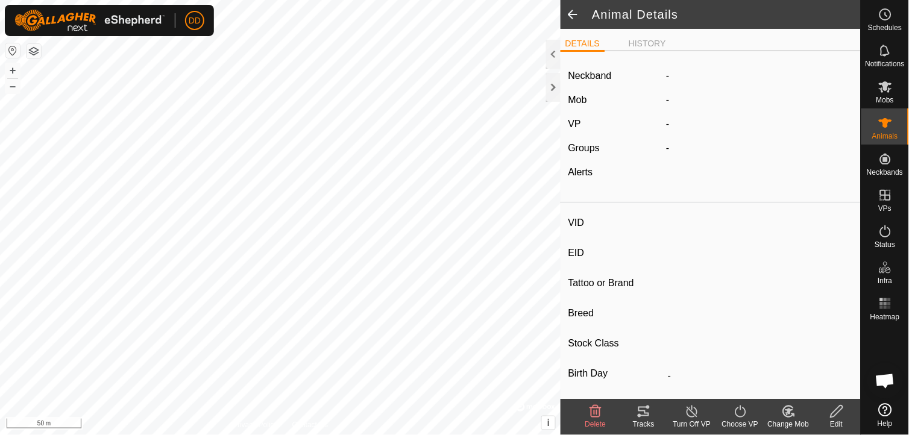
type input "15"
type input "-"
type input "Hereford"
type input "Bull"
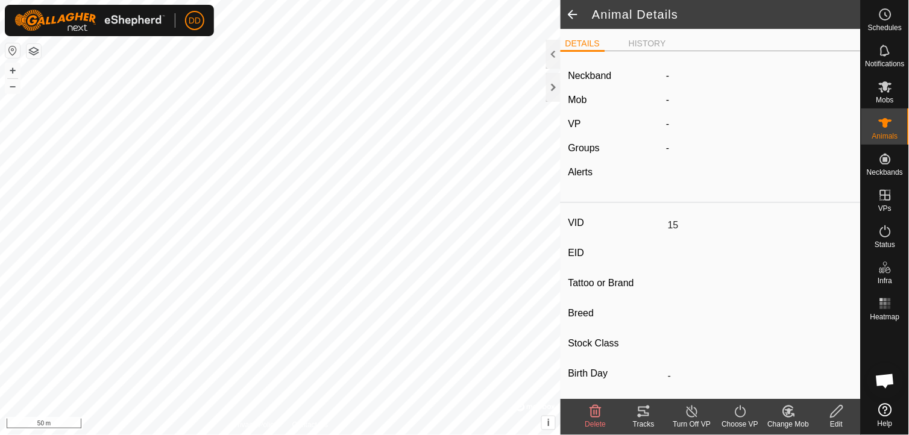
type input "0 kg"
type input "-"
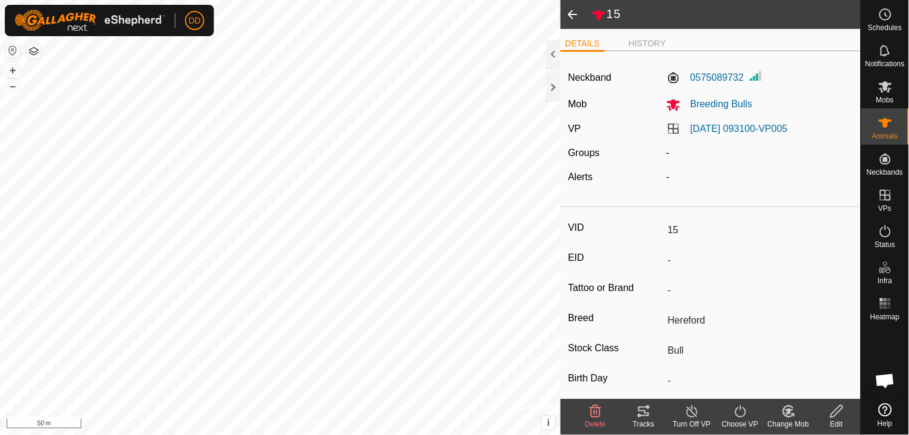
click at [575, 16] on span at bounding box center [573, 14] width 24 height 29
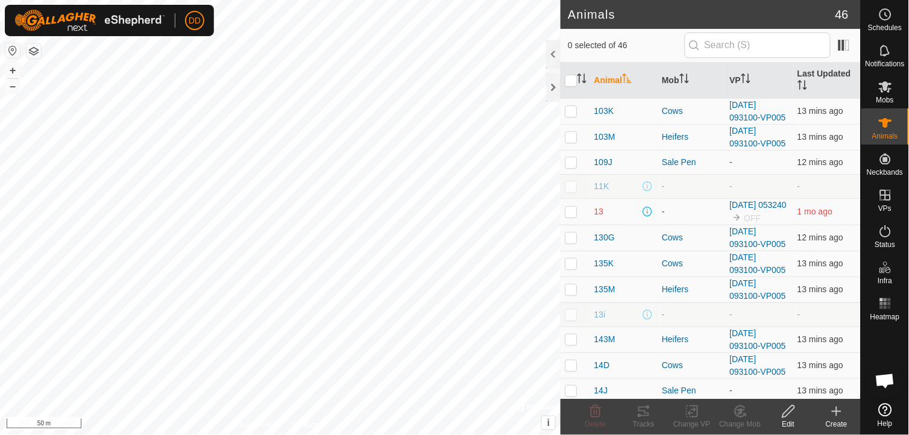
scroll to position [294, 0]
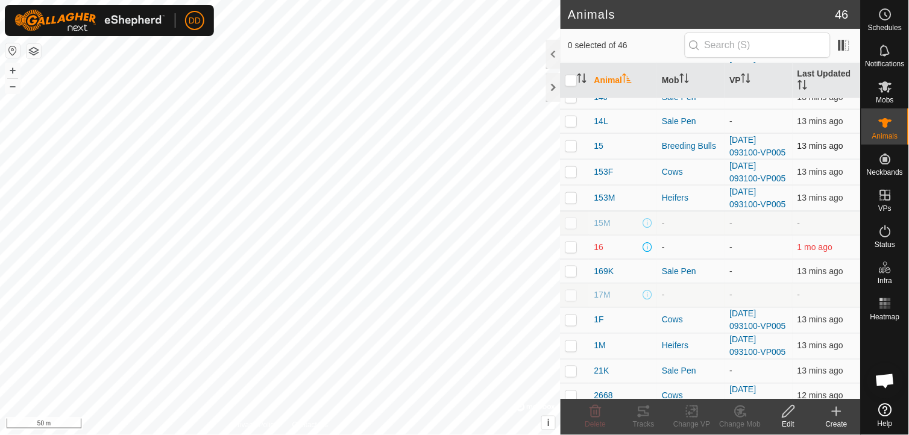
click at [571, 151] on p-checkbox at bounding box center [571, 146] width 12 height 10
checkbox input "true"
click at [599, 152] on span "15" at bounding box center [599, 146] width 10 height 13
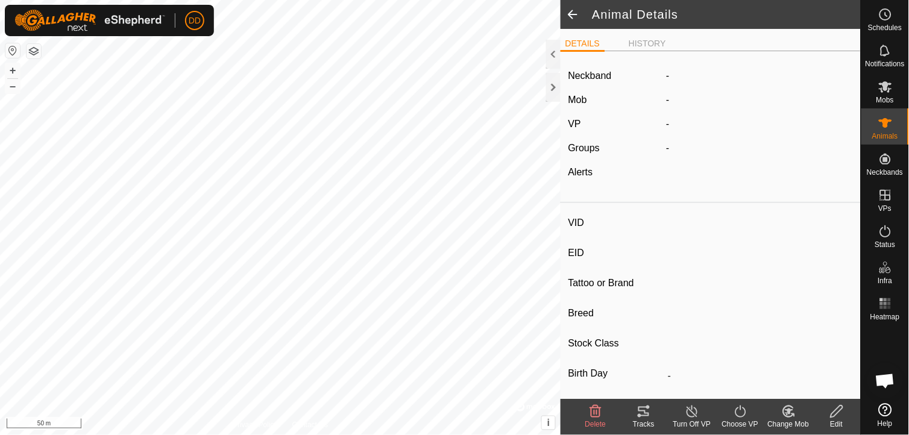
type input "15"
type input "-"
type input "Hereford"
type input "Bull"
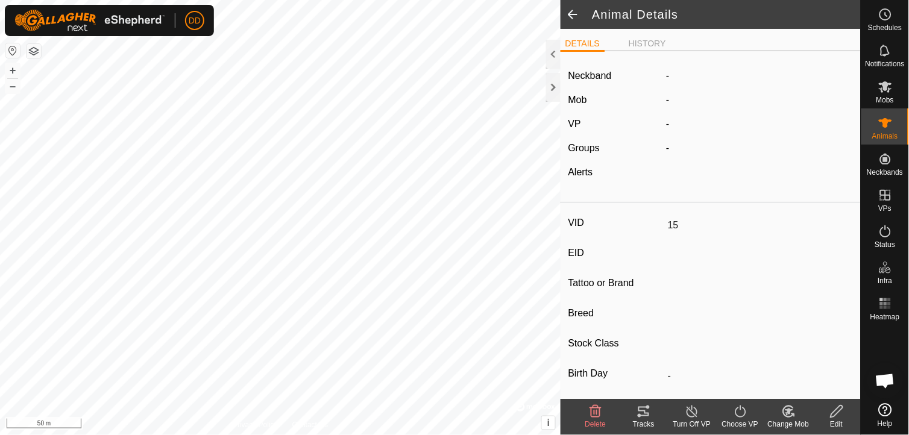
type input "0 kg"
type input "-"
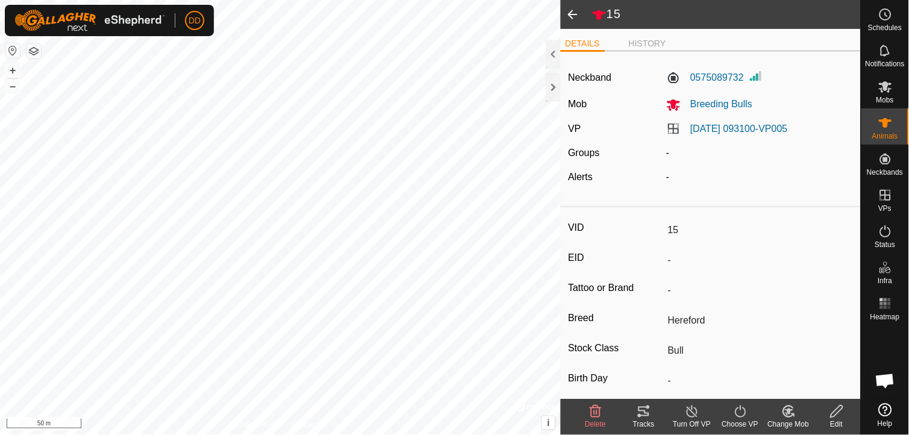
click at [839, 413] on icon at bounding box center [836, 411] width 15 height 14
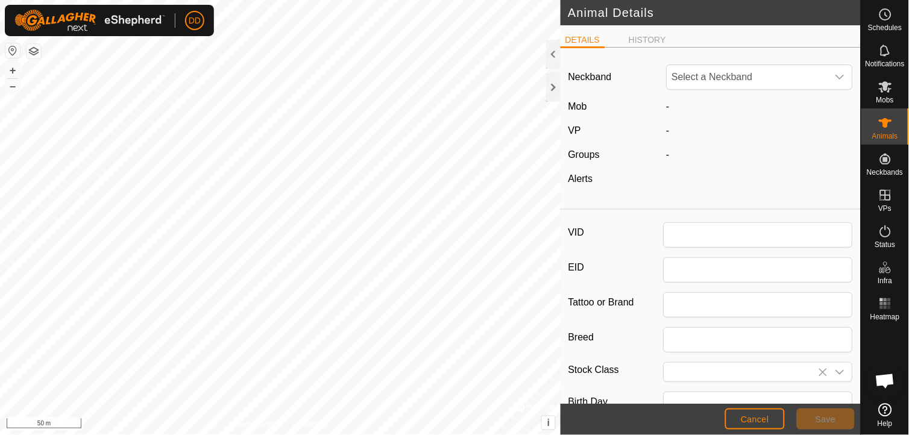
type input "15"
type input "Hereford"
type input "Bull"
type input "0"
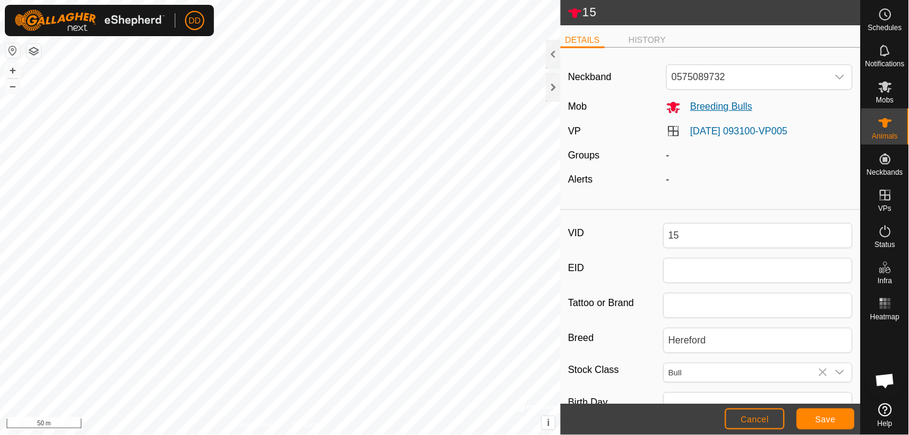
click at [714, 104] on span "Breeding Bulls" at bounding box center [717, 106] width 72 height 10
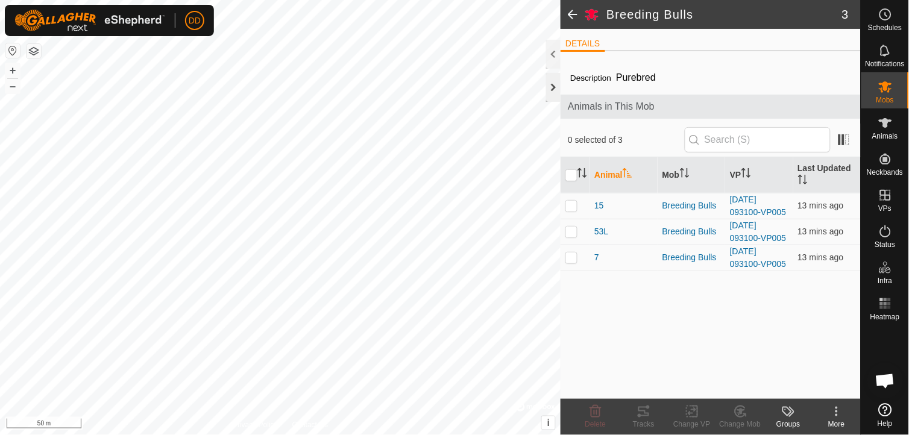
click at [555, 83] on div at bounding box center [553, 87] width 14 height 29
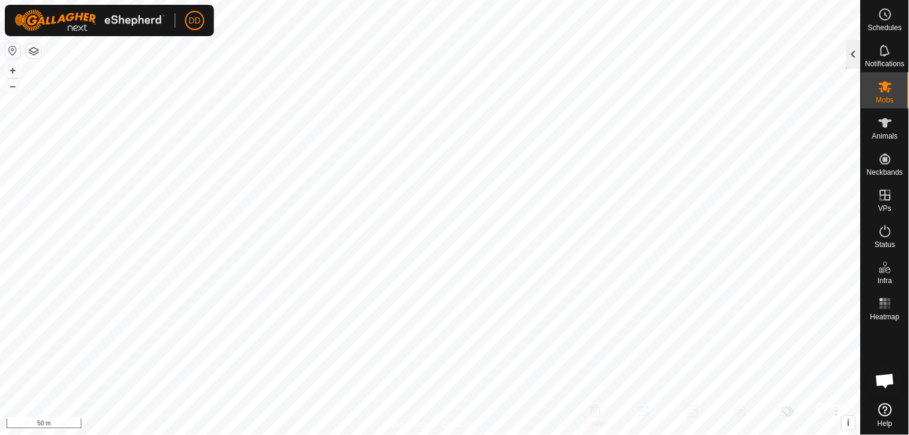
click at [854, 58] on div at bounding box center [853, 54] width 14 height 29
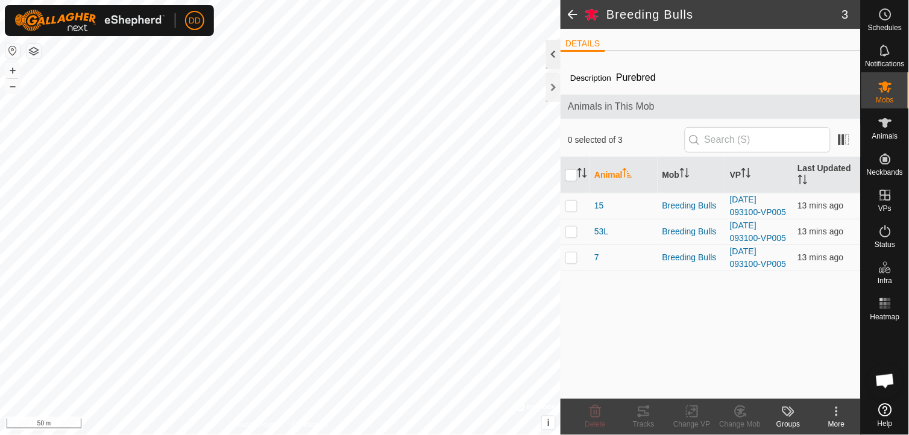
click at [553, 57] on div at bounding box center [553, 54] width 14 height 29
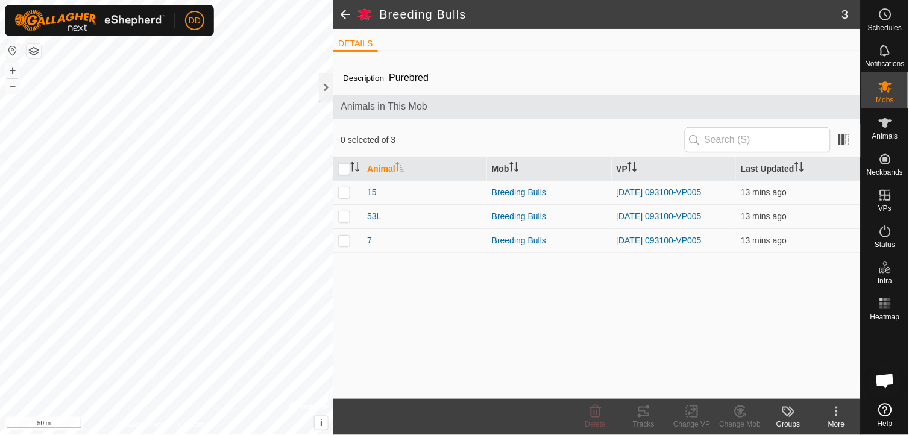
click at [344, 6] on span at bounding box center [345, 14] width 24 height 29
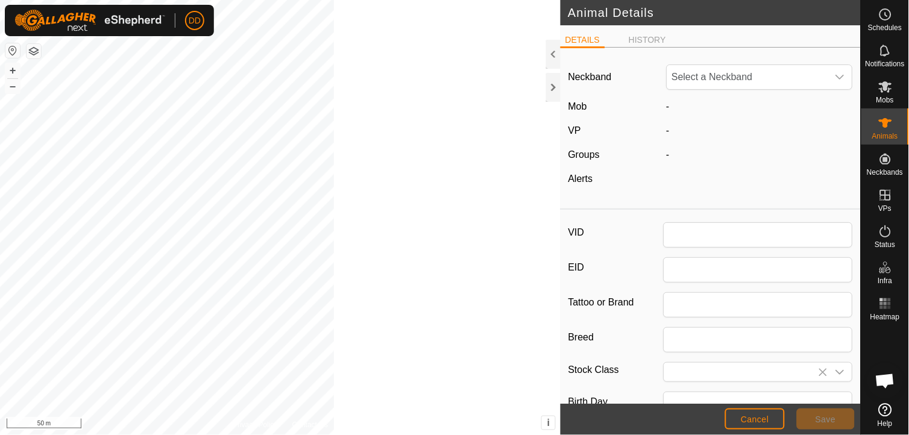
type input "15"
type input "Hereford"
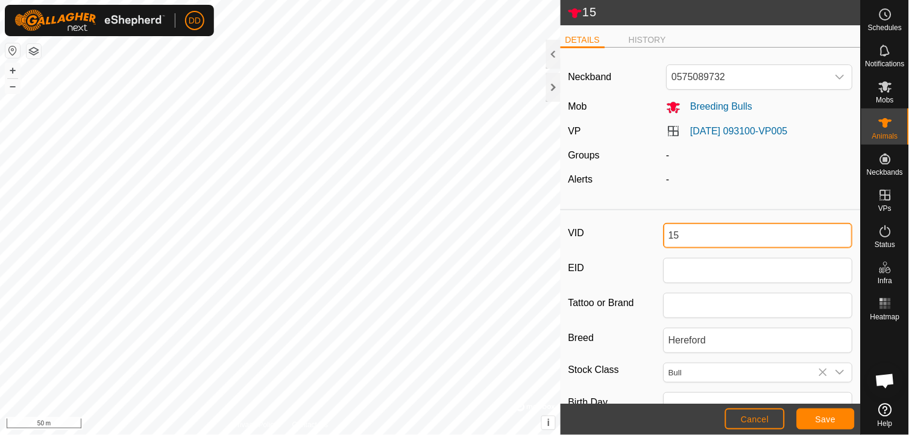
click at [690, 236] on input "15" at bounding box center [759, 235] width 190 height 25
click at [835, 371] on icon "dropdown trigger" at bounding box center [840, 373] width 10 height 10
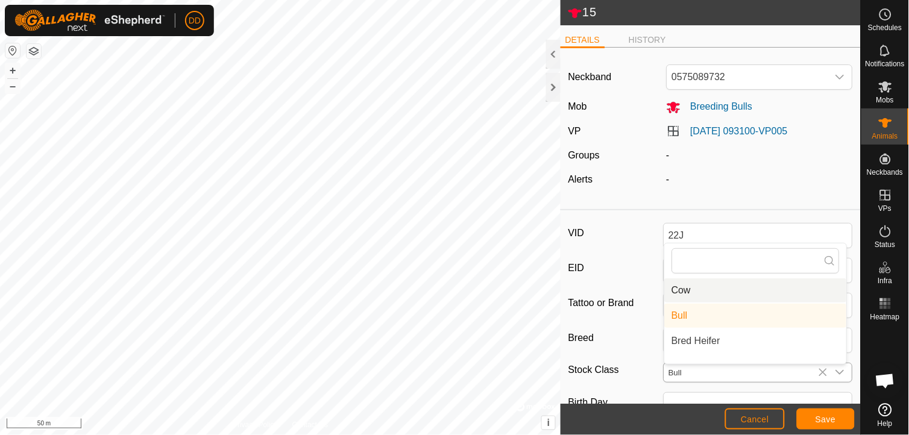
click at [702, 286] on li "Cow" at bounding box center [756, 290] width 182 height 24
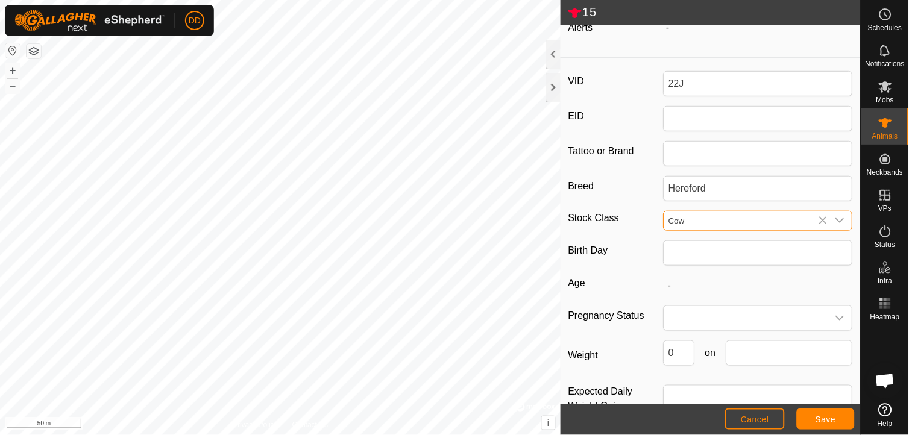
scroll to position [184, 0]
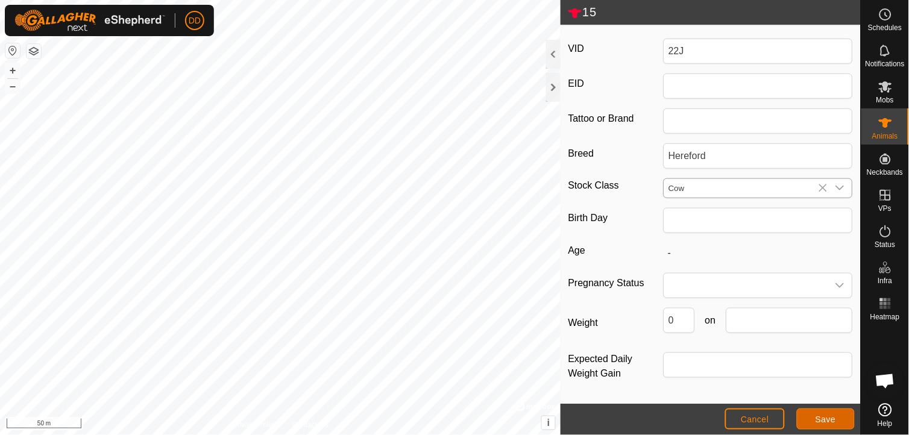
click at [826, 423] on span "Save" at bounding box center [825, 420] width 20 height 10
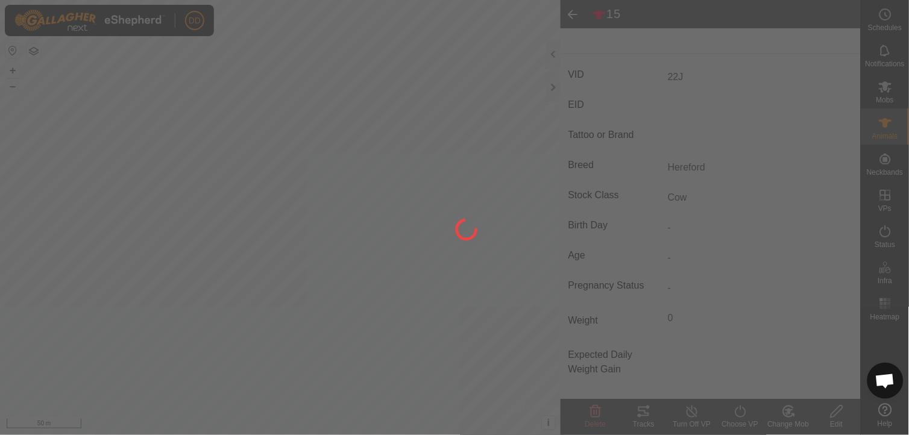
scroll to position [151, 0]
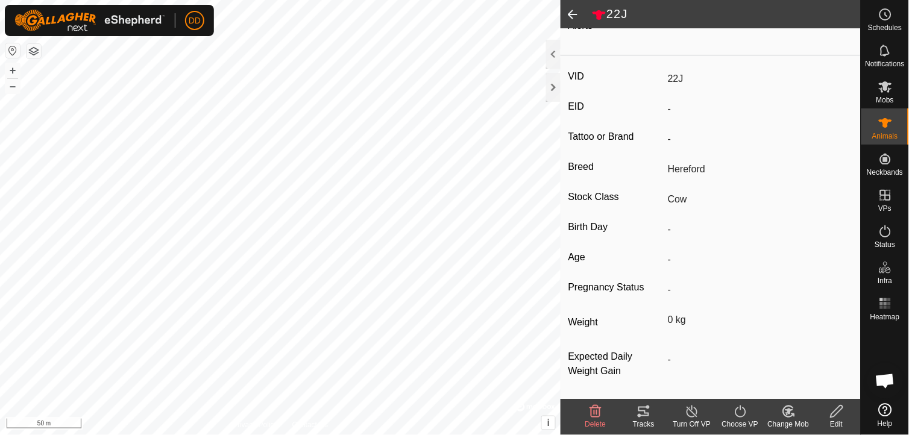
click at [574, 14] on span at bounding box center [573, 14] width 24 height 29
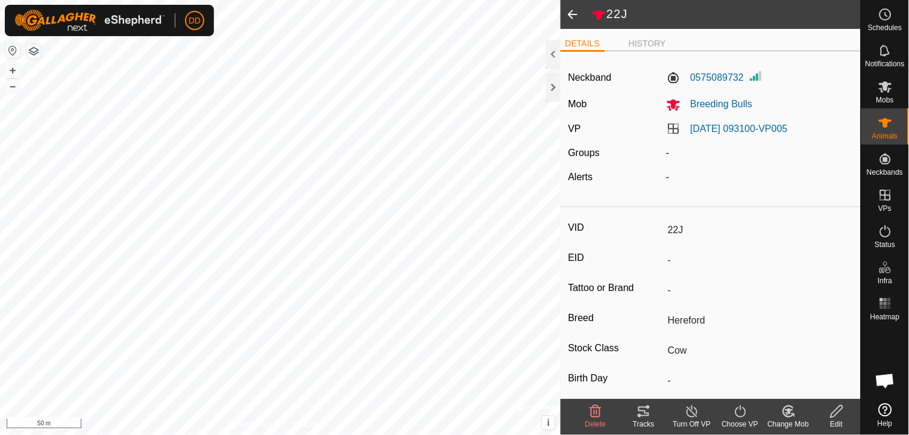
click at [574, 14] on span at bounding box center [573, 14] width 24 height 29
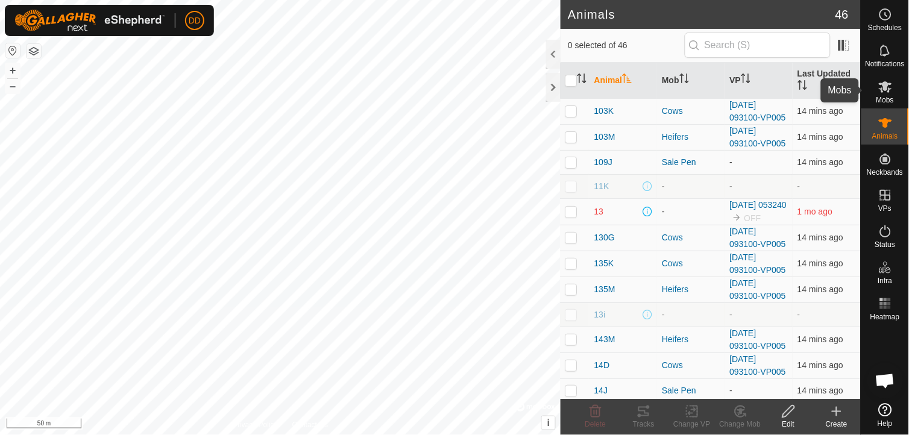
click at [888, 93] on icon at bounding box center [885, 87] width 14 height 14
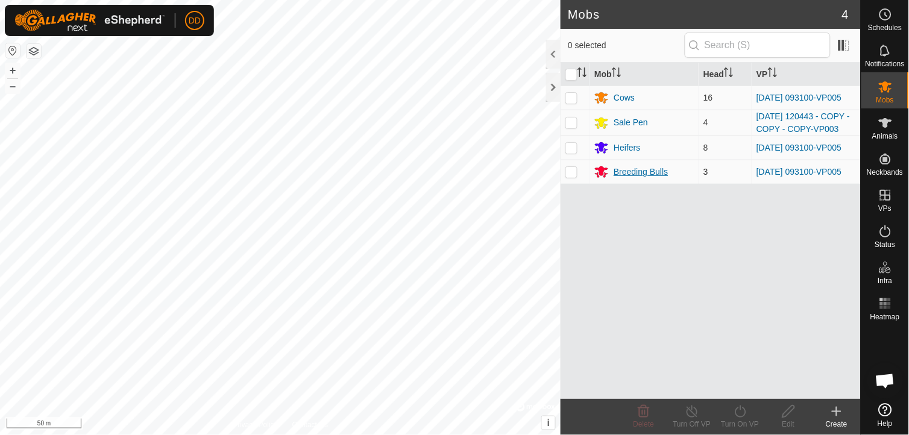
click at [629, 178] on div "Breeding Bulls" at bounding box center [641, 172] width 54 height 13
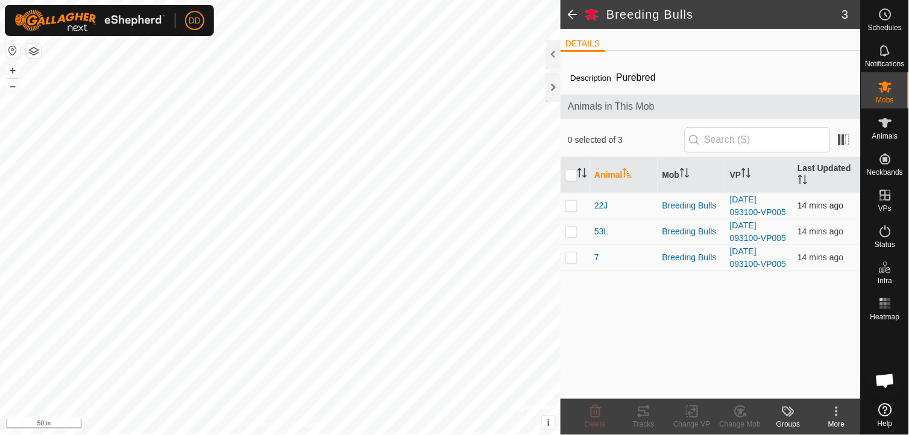
click at [571, 202] on p-checkbox at bounding box center [571, 206] width 12 height 10
click at [743, 413] on icon at bounding box center [740, 411] width 15 height 14
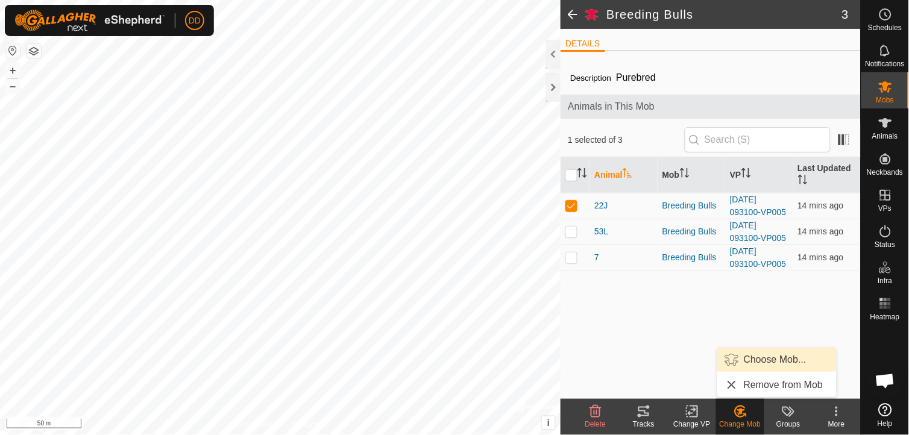
click at [758, 356] on link "Choose Mob..." at bounding box center [776, 360] width 119 height 24
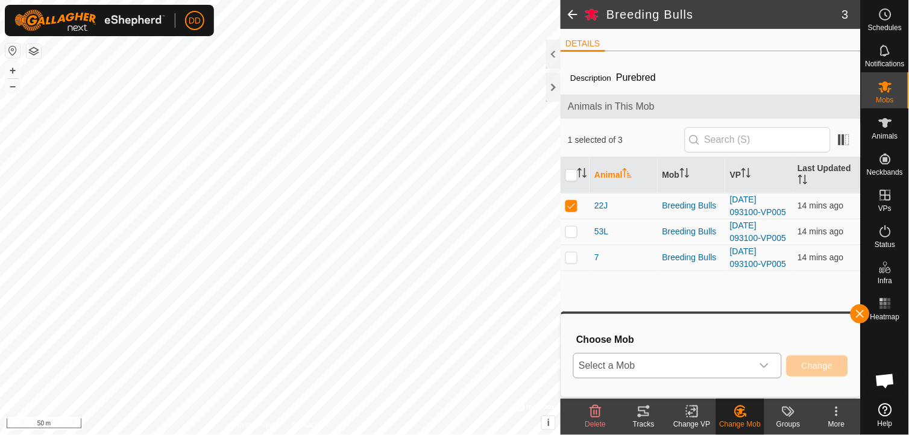
click at [769, 368] on icon "dropdown trigger" at bounding box center [764, 366] width 10 height 10
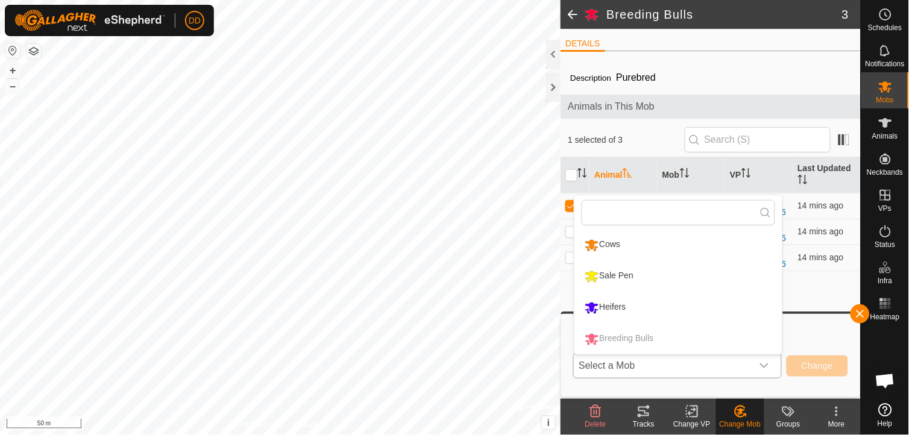
click at [614, 275] on li "Sale Pen" at bounding box center [678, 277] width 208 height 30
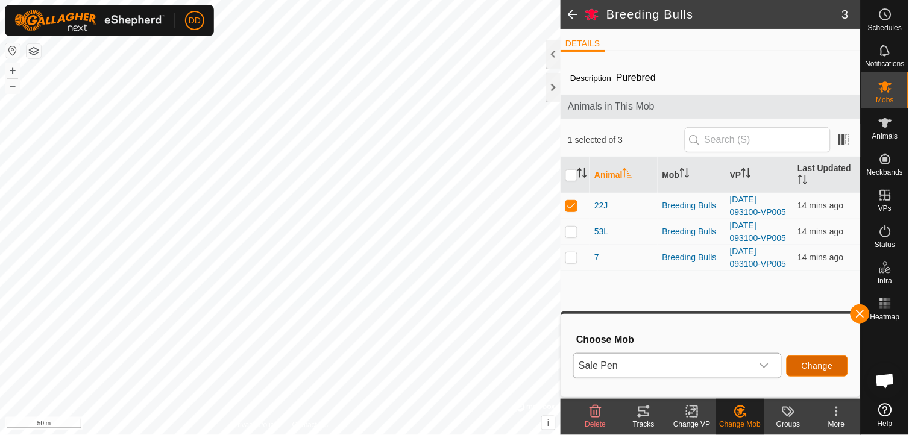
click at [809, 362] on span "Change" at bounding box center [817, 366] width 31 height 10
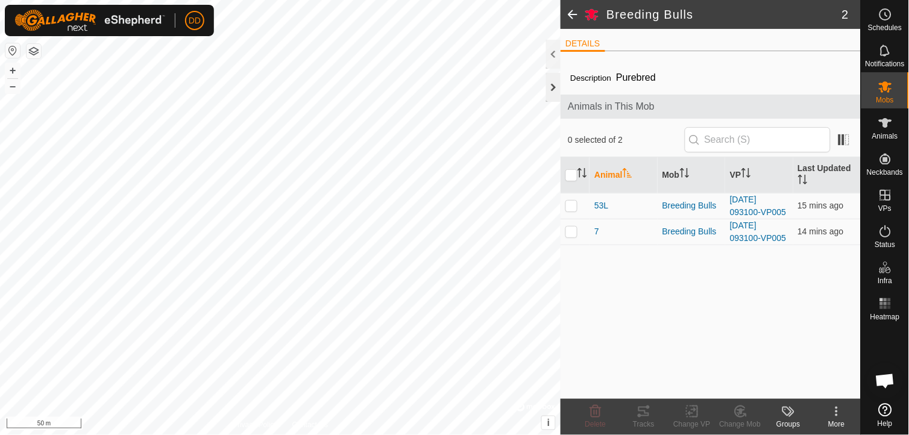
click at [549, 88] on div at bounding box center [553, 87] width 14 height 29
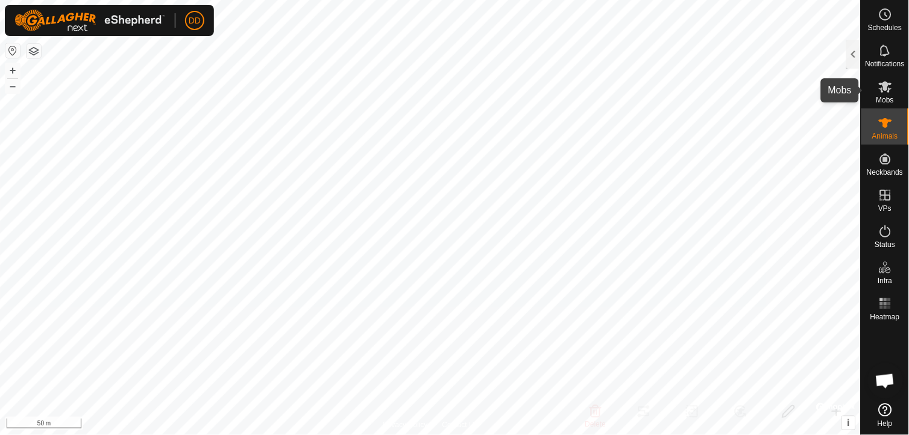
click at [884, 96] on span "Mobs" at bounding box center [884, 99] width 17 height 7
click at [855, 57] on div at bounding box center [853, 54] width 14 height 29
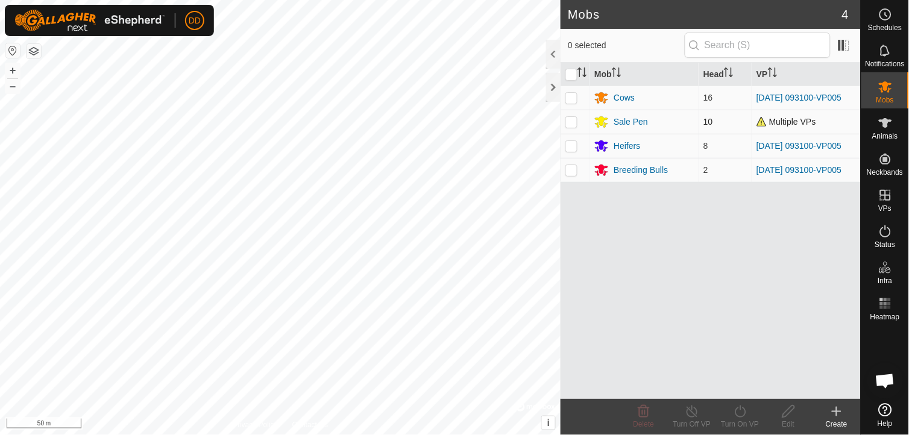
click at [570, 124] on p-checkbox at bounding box center [571, 122] width 12 height 10
click at [634, 124] on div "Sale Pen" at bounding box center [631, 122] width 34 height 13
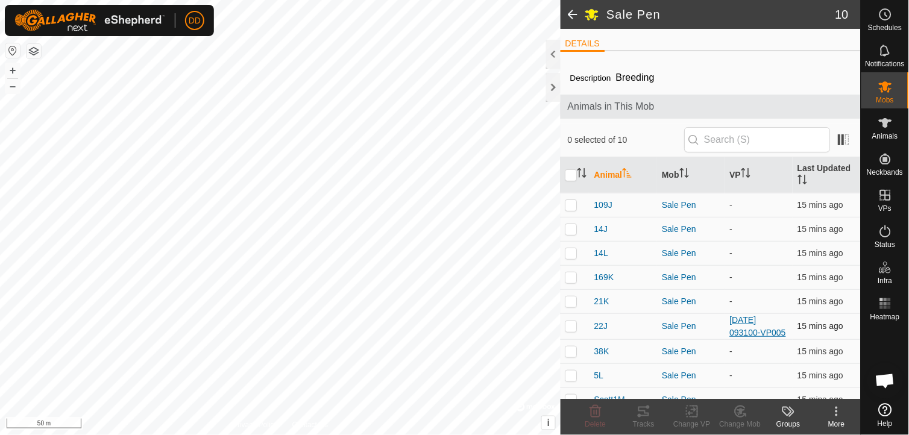
click at [742, 324] on link "[DATE] 093100-VP005" at bounding box center [758, 326] width 56 height 22
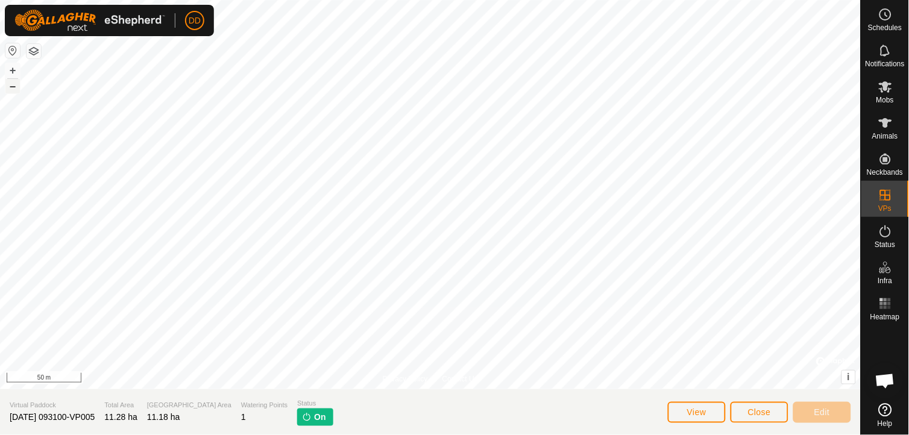
click at [10, 87] on button "–" at bounding box center [12, 86] width 14 height 14
click at [885, 128] on icon at bounding box center [885, 123] width 14 height 14
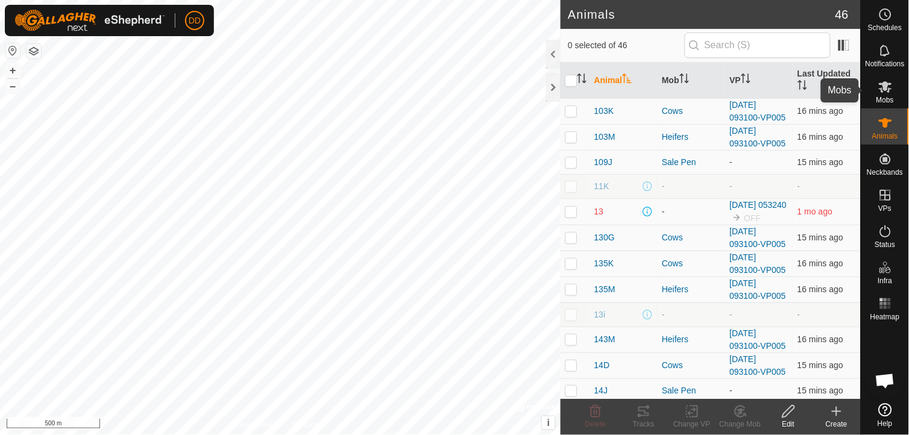
click at [888, 83] on icon at bounding box center [885, 87] width 14 height 14
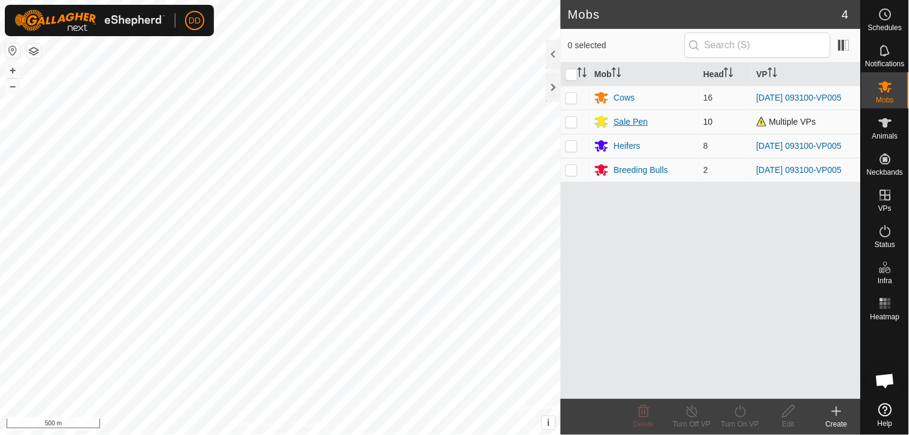
click at [626, 125] on div "Sale Pen" at bounding box center [631, 122] width 34 height 13
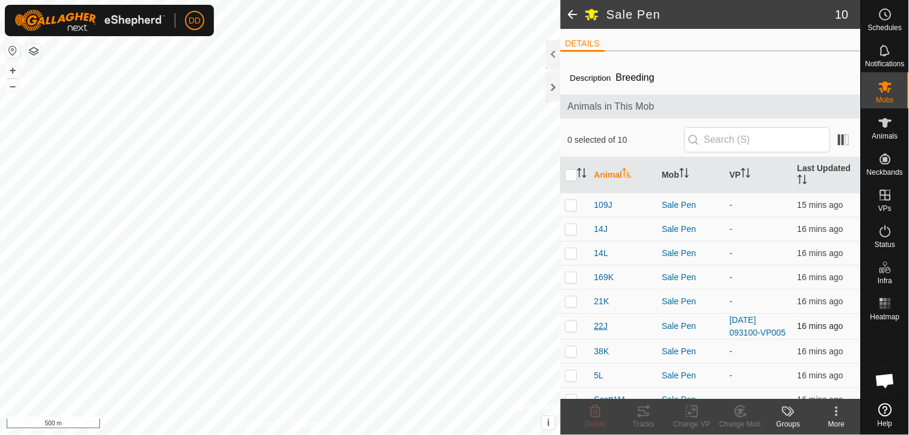
click at [603, 322] on span "22J" at bounding box center [601, 326] width 14 height 13
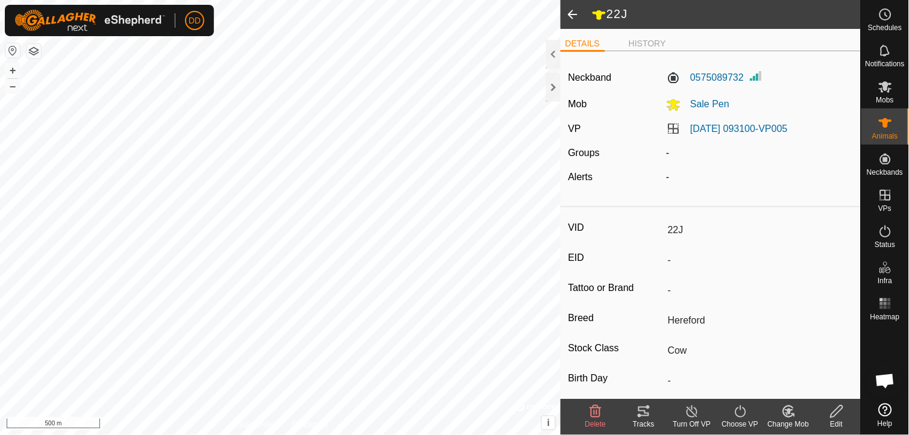
click at [692, 412] on line at bounding box center [692, 412] width 10 height 10
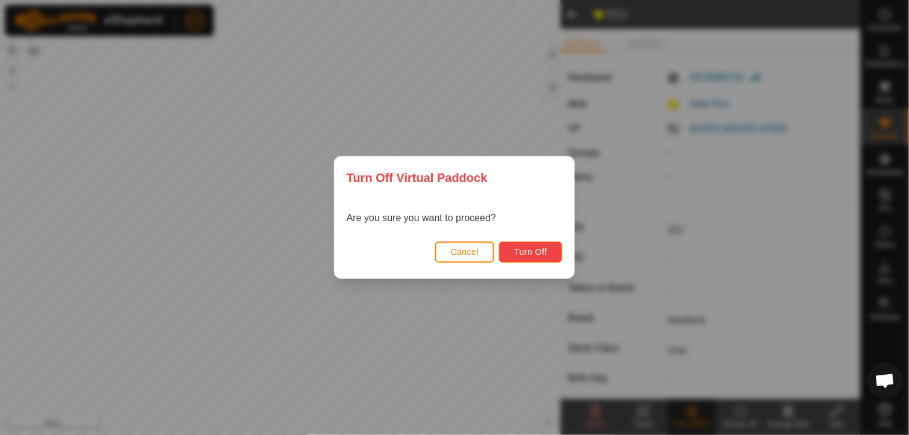
click at [536, 251] on span "Turn Off" at bounding box center [530, 252] width 33 height 10
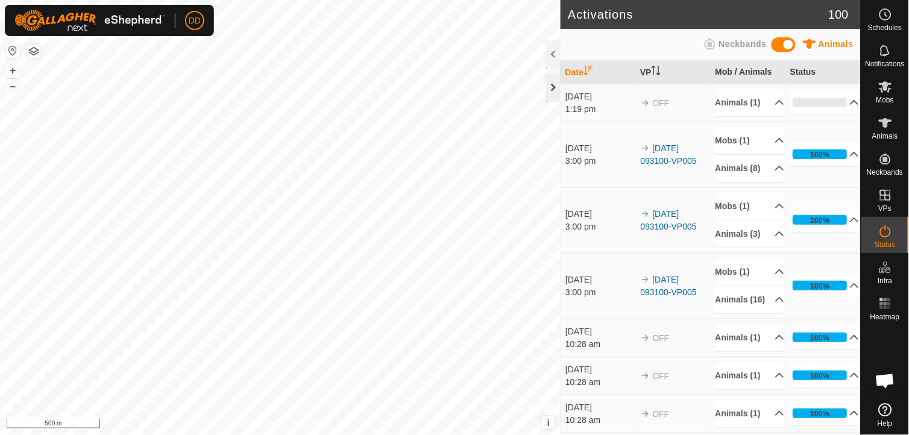
click at [551, 90] on div at bounding box center [553, 87] width 14 height 29
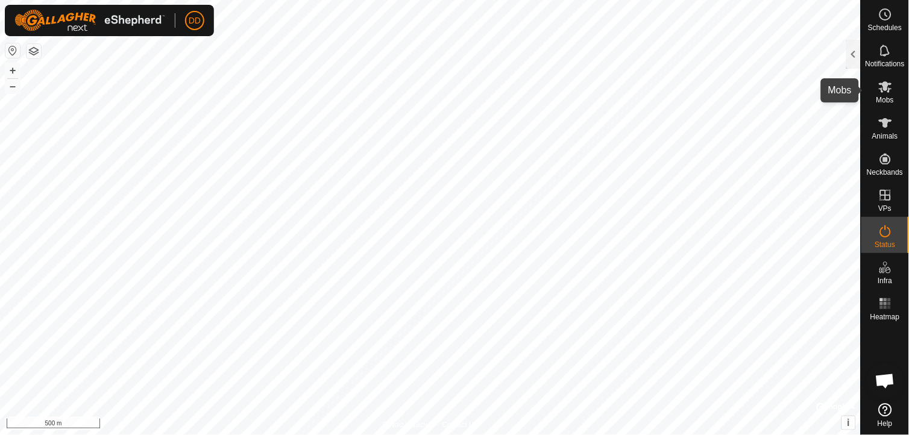
click at [891, 89] on icon at bounding box center [885, 87] width 14 height 14
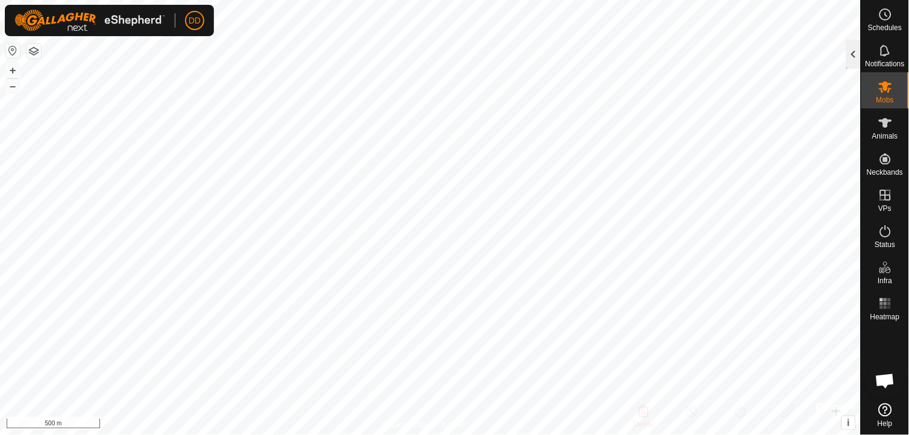
click at [854, 52] on div at bounding box center [853, 54] width 14 height 29
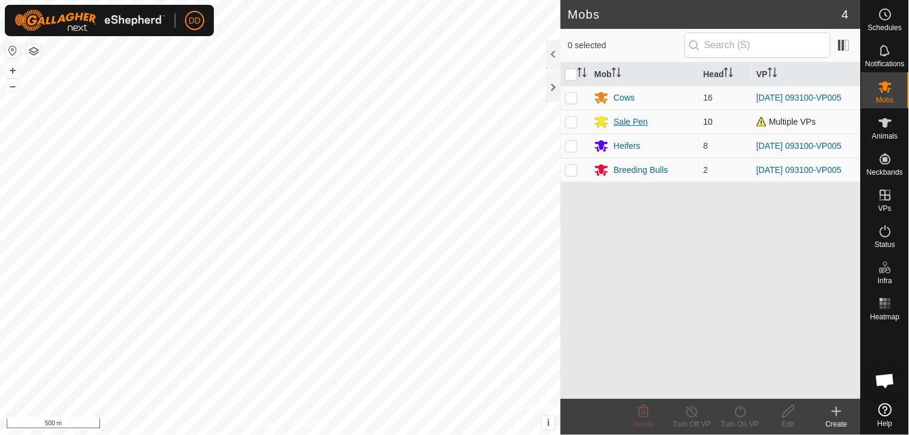
click at [623, 122] on div "Sale Pen" at bounding box center [631, 122] width 34 height 13
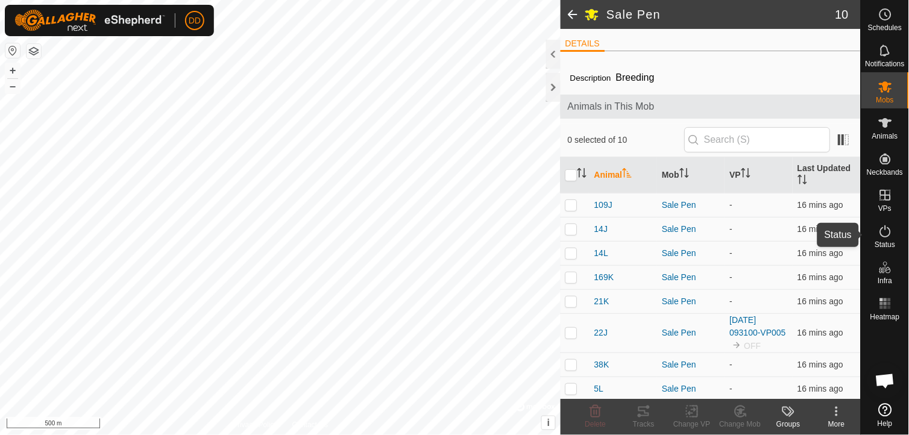
click at [885, 234] on icon at bounding box center [885, 231] width 14 height 14
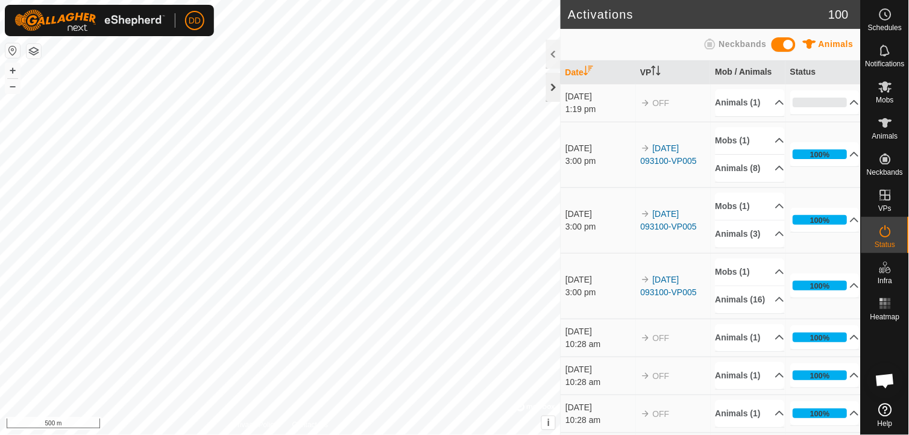
click at [552, 87] on div at bounding box center [553, 87] width 14 height 29
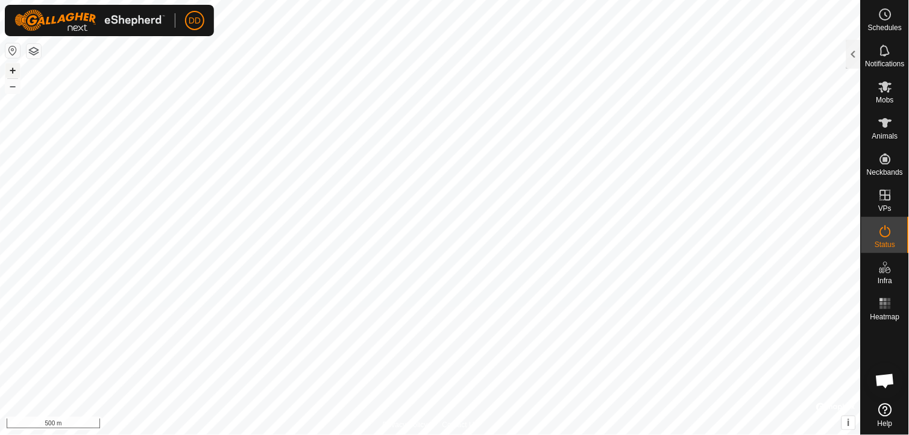
click at [8, 71] on button "+" at bounding box center [12, 70] width 14 height 14
click at [11, 71] on button "+" at bounding box center [12, 70] width 14 height 14
click at [14, 69] on button "+" at bounding box center [12, 70] width 14 height 14
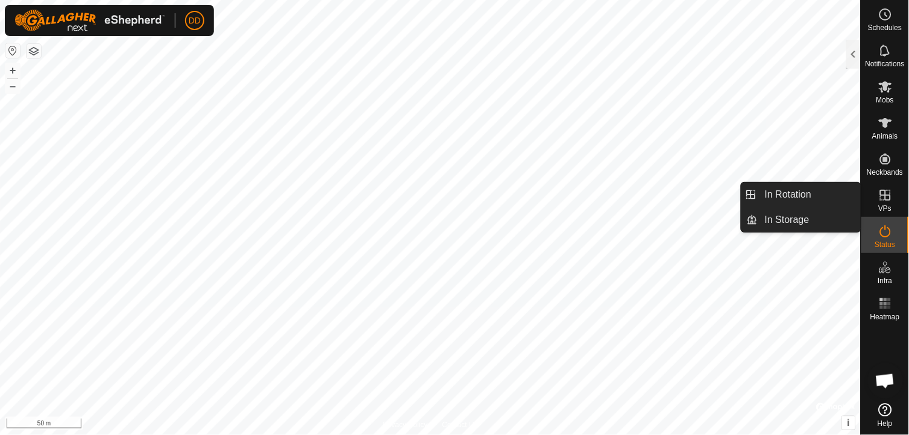
click at [888, 195] on icon at bounding box center [885, 195] width 11 height 11
click at [811, 196] on link "In Rotation" at bounding box center [809, 195] width 103 height 24
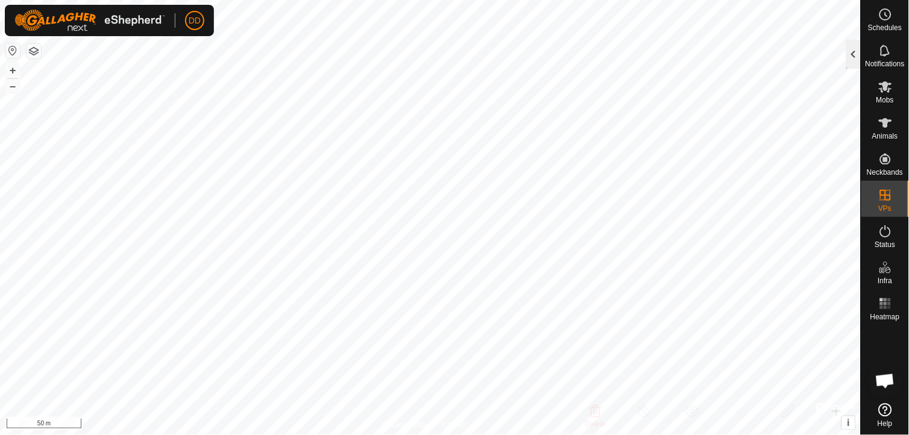
click at [853, 51] on div at bounding box center [853, 54] width 14 height 29
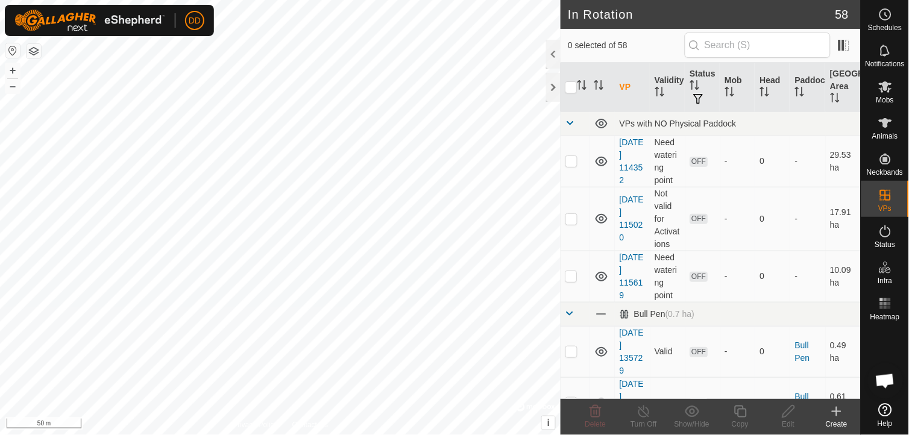
click at [840, 420] on div "Create" at bounding box center [836, 424] width 48 height 11
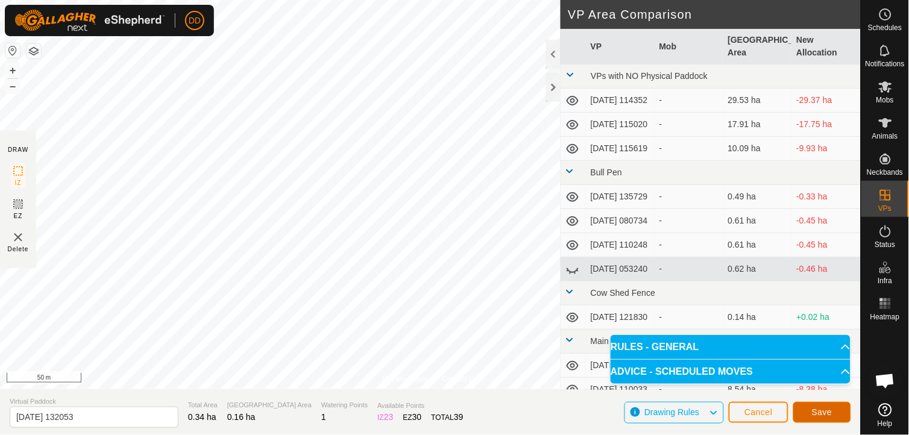
click at [824, 407] on span "Save" at bounding box center [822, 412] width 20 height 10
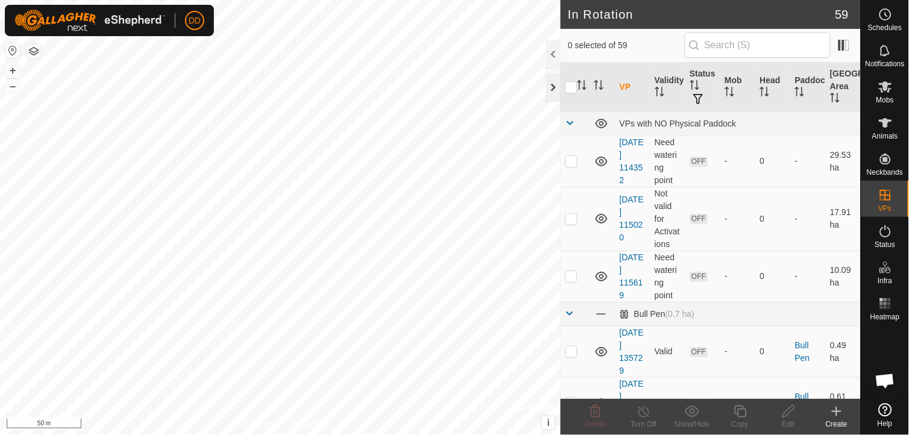
click at [553, 87] on div "DD Schedules Notifications Mobs Animals Neckbands VPs Status Infra Heatmap Help…" at bounding box center [454, 217] width 909 height 435
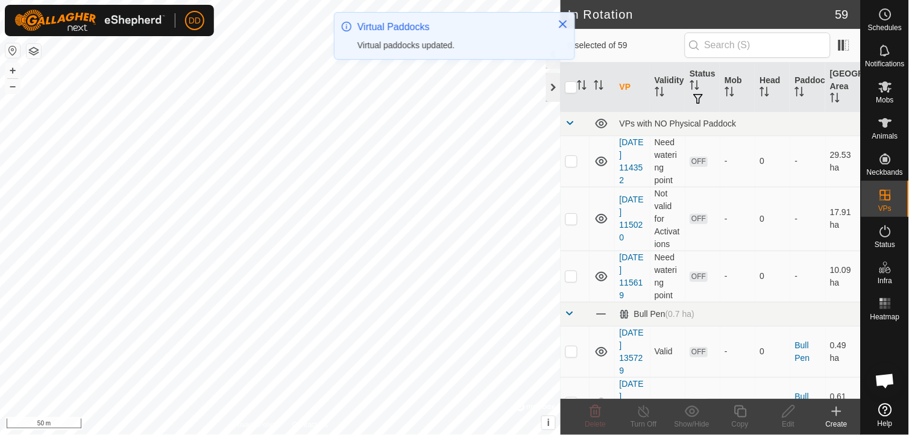
click at [553, 87] on div at bounding box center [553, 87] width 14 height 29
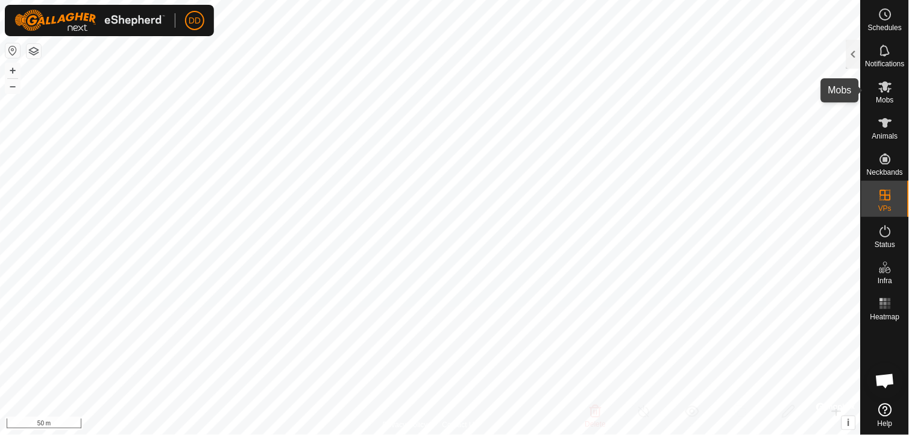
click at [888, 96] on span "Mobs" at bounding box center [884, 99] width 17 height 7
click at [858, 55] on div at bounding box center [853, 54] width 14 height 29
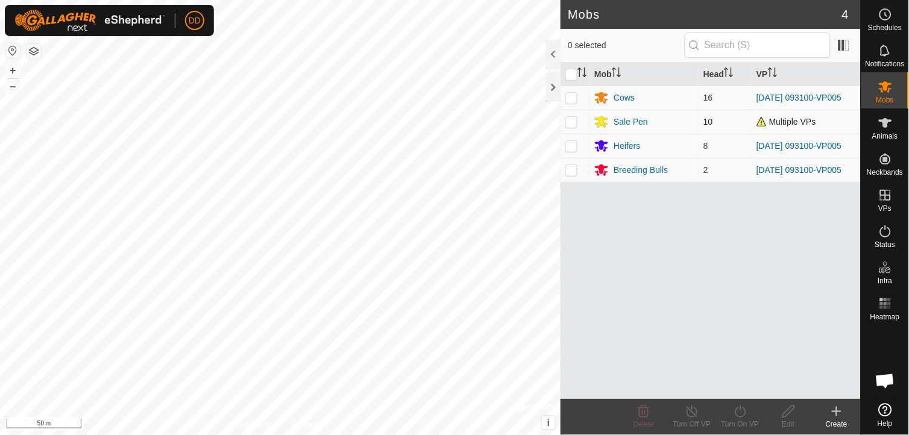
click at [571, 125] on p-checkbox at bounding box center [571, 122] width 12 height 10
click at [743, 417] on icon at bounding box center [740, 411] width 15 height 14
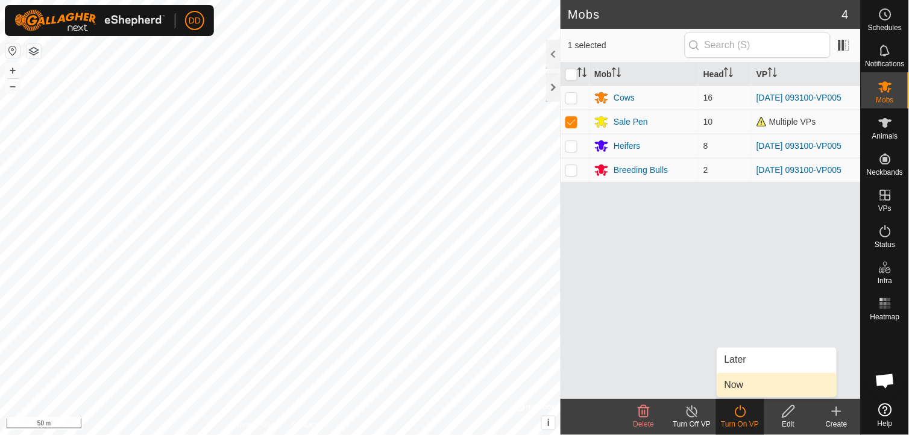
click at [734, 383] on link "Now" at bounding box center [776, 385] width 119 height 24
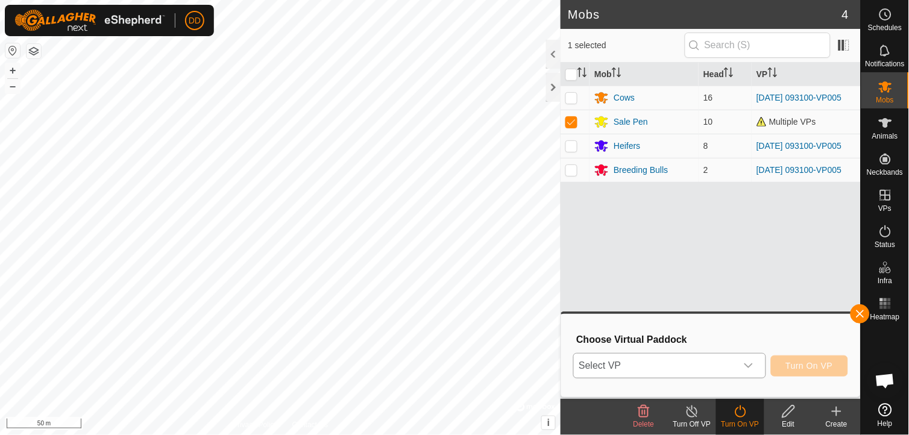
click at [752, 366] on icon "dropdown trigger" at bounding box center [748, 366] width 8 height 5
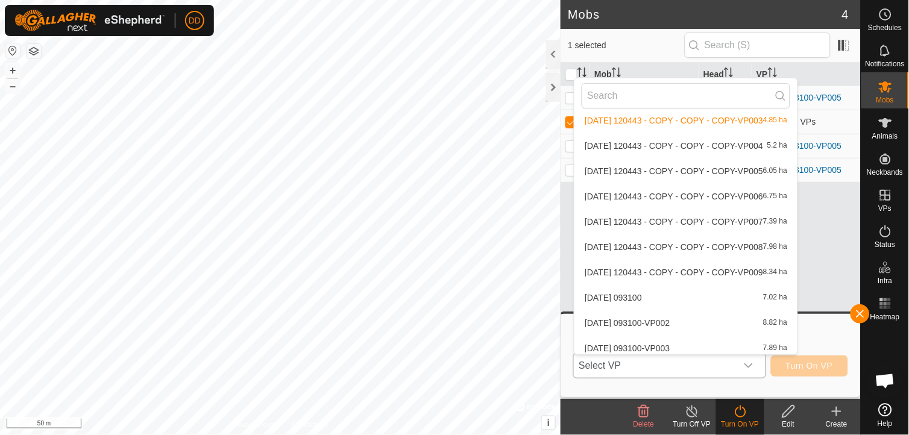
scroll to position [1360, 0]
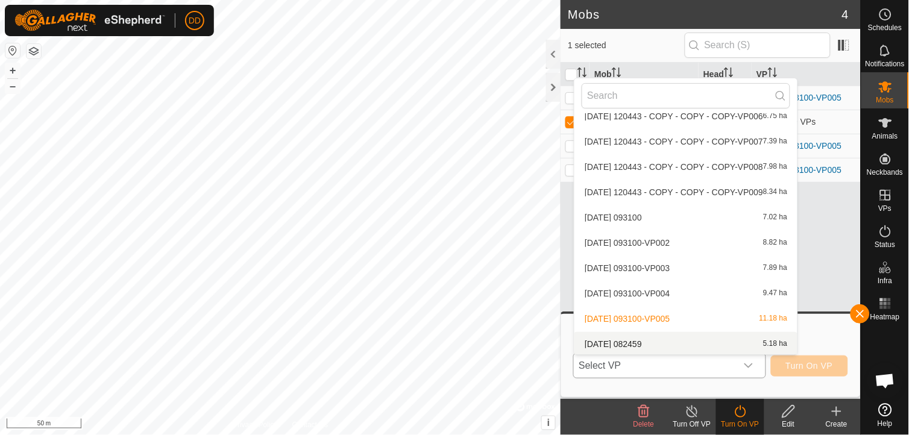
click at [625, 340] on span "[DATE] 082459" at bounding box center [613, 344] width 57 height 8
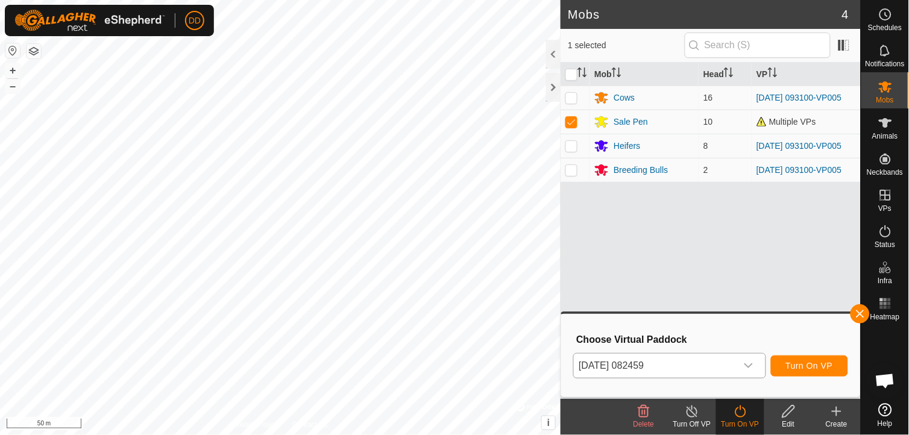
click at [750, 365] on icon "dropdown trigger" at bounding box center [749, 366] width 10 height 10
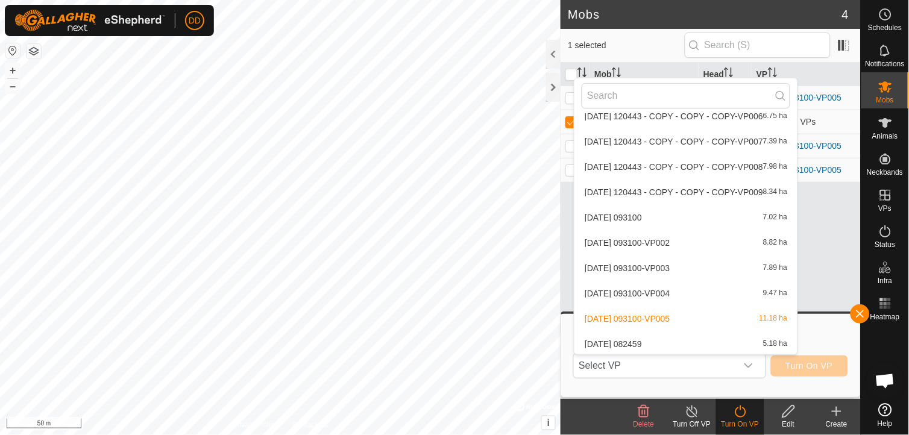
click at [740, 340] on li "[DATE] 082459 5.18 ha" at bounding box center [685, 344] width 223 height 24
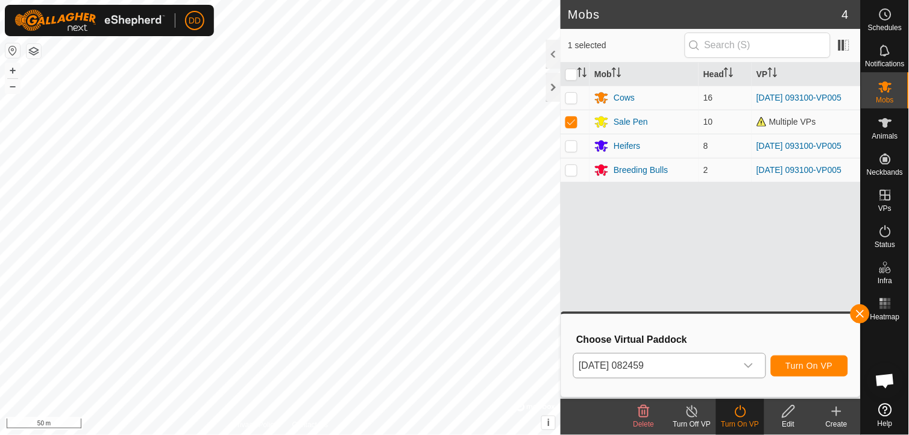
click at [758, 363] on div "dropdown trigger" at bounding box center [749, 366] width 24 height 24
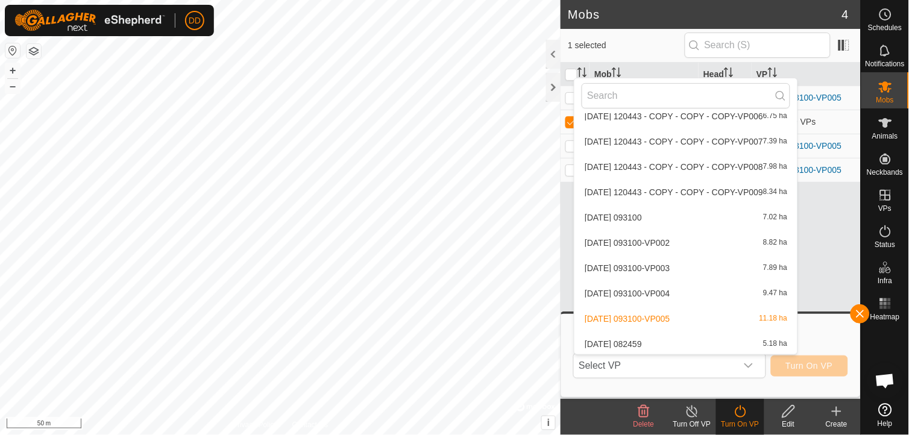
click at [658, 313] on li "[DATE] 093100-VP005 11.18 ha" at bounding box center [685, 319] width 223 height 24
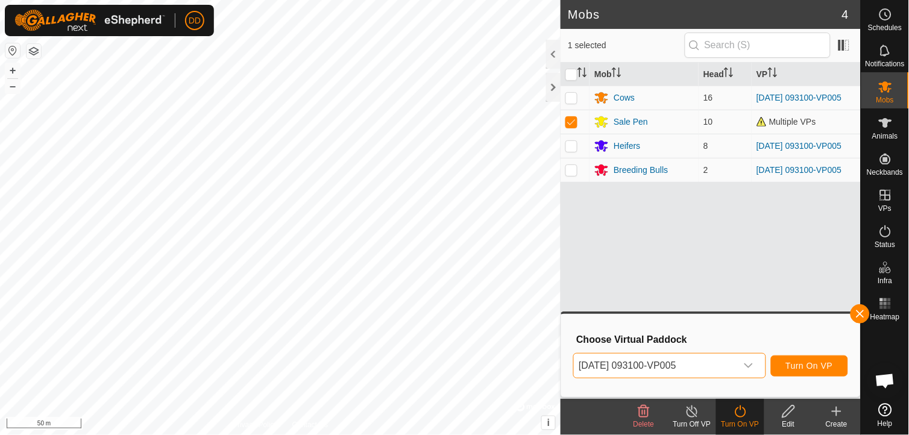
click at [752, 365] on icon "dropdown trigger" at bounding box center [748, 366] width 8 height 5
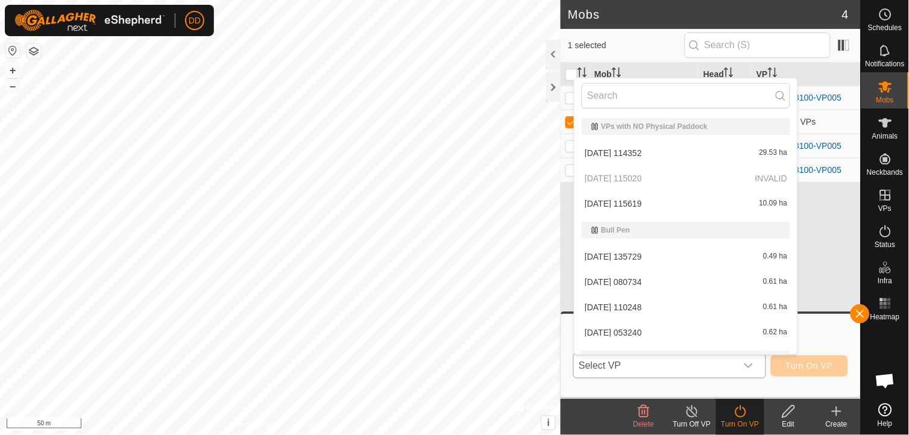
scroll to position [1335, 0]
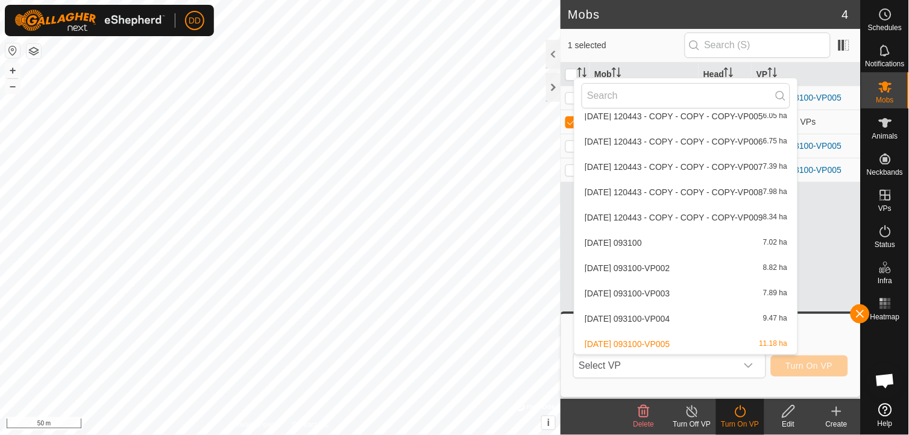
click at [825, 300] on div "Mob Head VP Cows 16 [DATE] 093100-VP005 Sale Pen 10 Multiple VPs Heifers 8 [DAT…" at bounding box center [711, 231] width 300 height 336
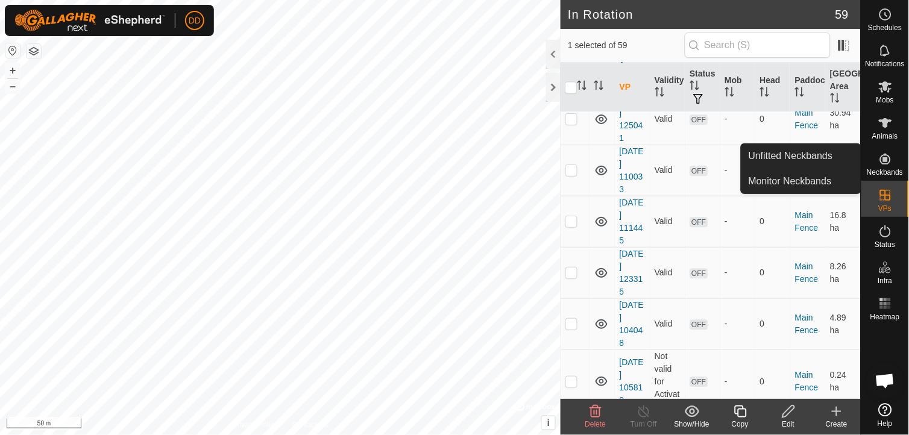
scroll to position [294, 0]
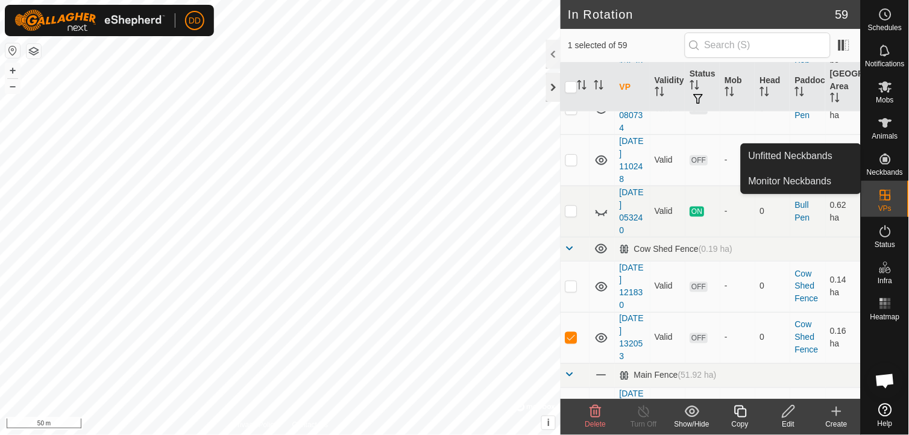
click at [555, 87] on div at bounding box center [553, 87] width 14 height 29
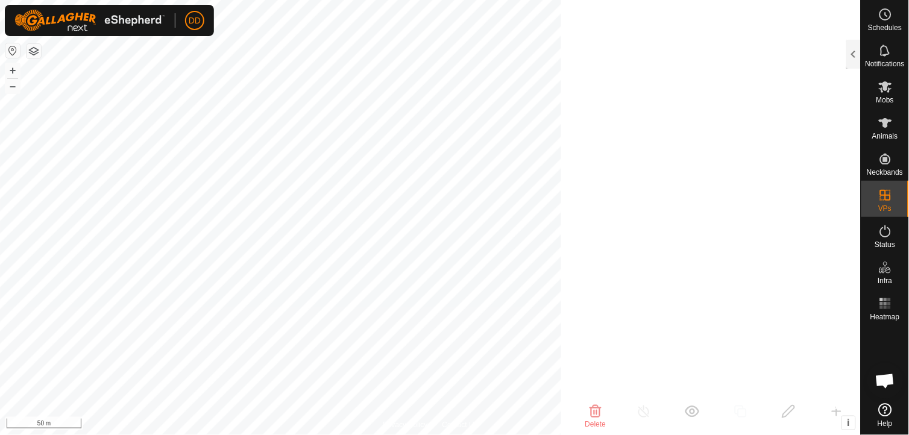
scroll to position [1231, 0]
click at [890, 87] on icon at bounding box center [885, 87] width 14 height 14
click at [851, 54] on div at bounding box center [853, 54] width 14 height 29
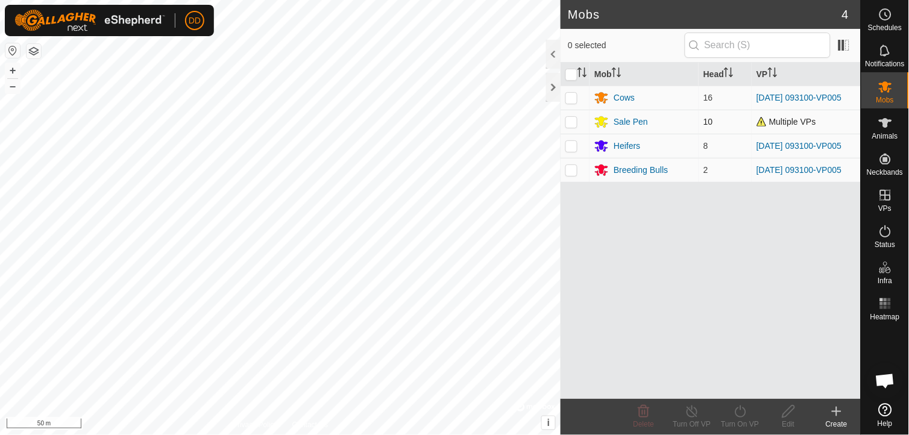
click at [571, 121] on p-checkbox at bounding box center [571, 122] width 12 height 10
click at [739, 413] on icon at bounding box center [740, 411] width 15 height 14
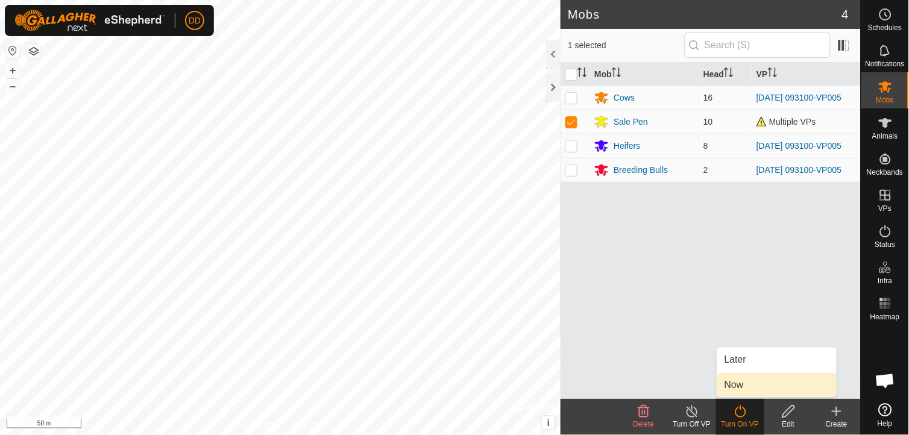
click at [740, 383] on link "Now" at bounding box center [776, 385] width 119 height 24
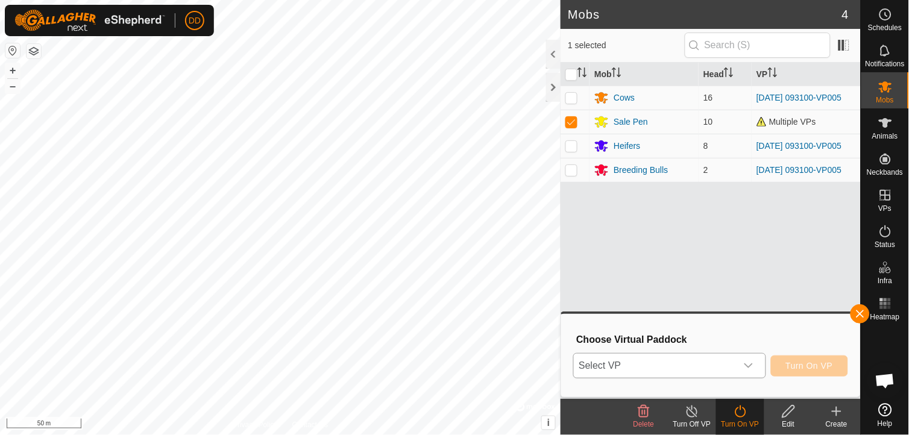
click at [752, 365] on icon "dropdown trigger" at bounding box center [748, 366] width 8 height 5
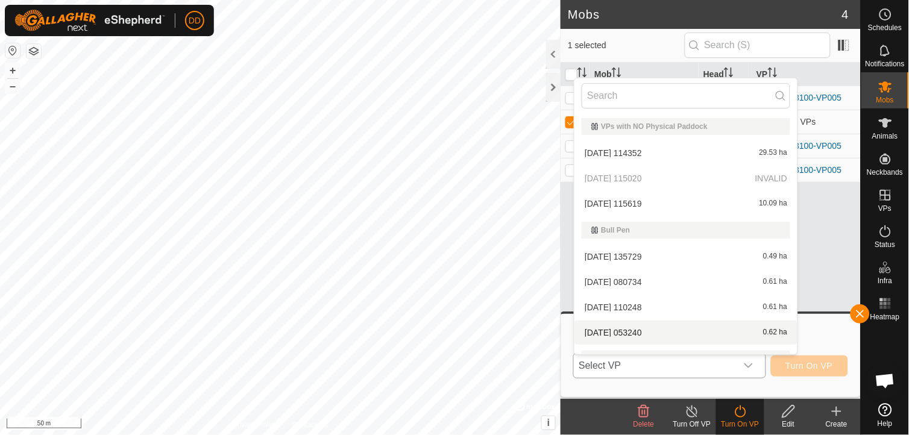
scroll to position [211, 0]
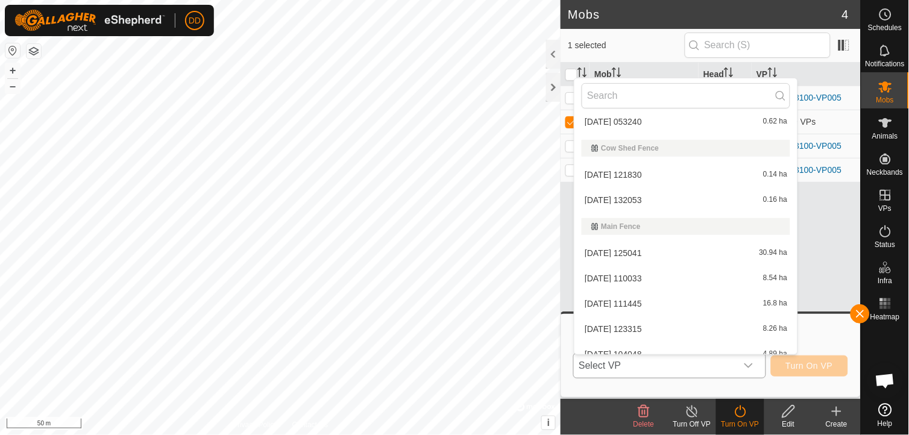
click at [641, 198] on li "[DATE] 132053 0.16 ha" at bounding box center [685, 200] width 223 height 24
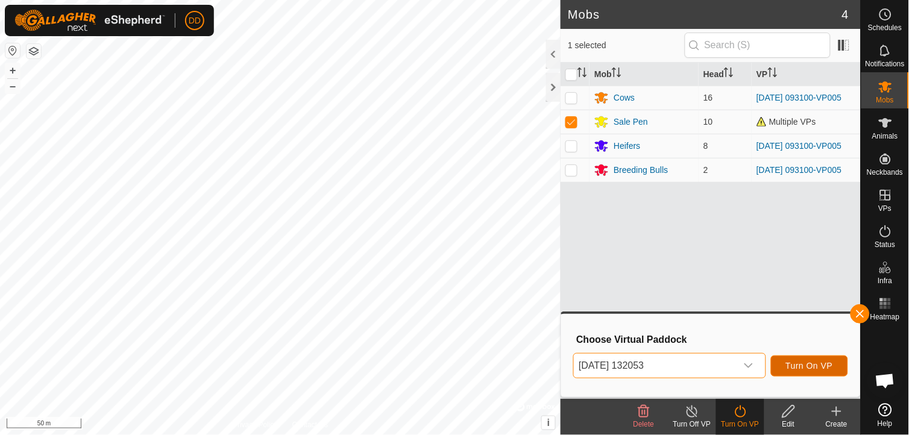
click at [803, 368] on span "Turn On VP" at bounding box center [809, 366] width 47 height 10
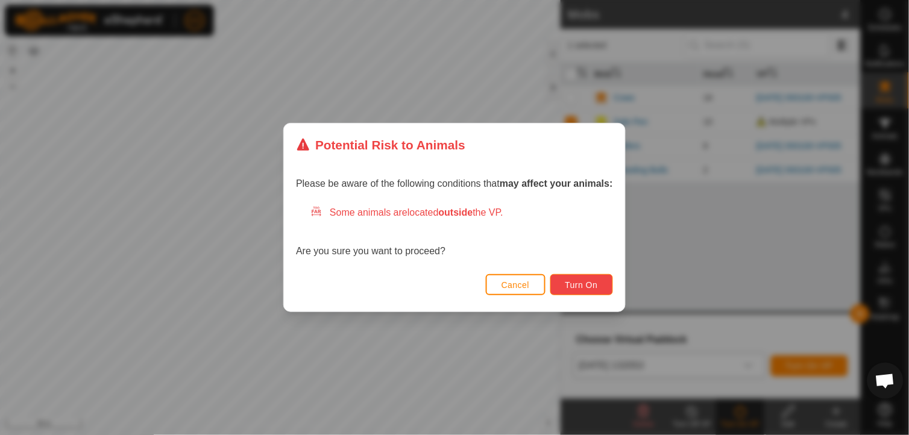
click at [580, 281] on span "Turn On" at bounding box center [581, 285] width 33 height 10
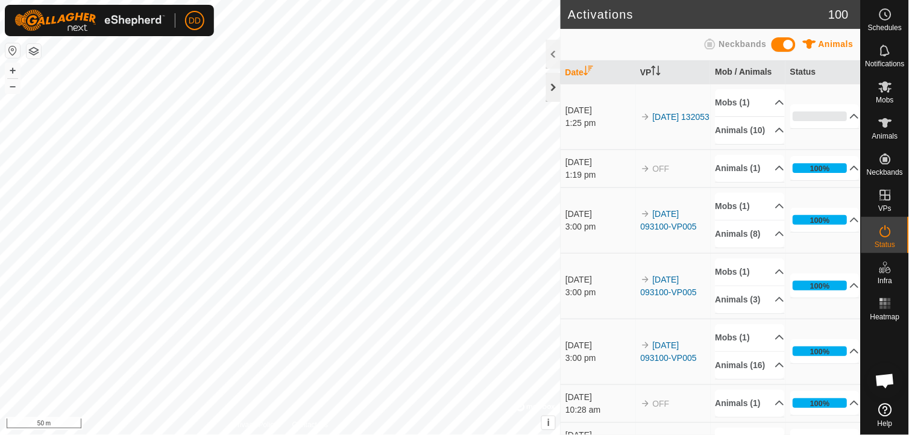
click at [558, 93] on div at bounding box center [553, 87] width 14 height 29
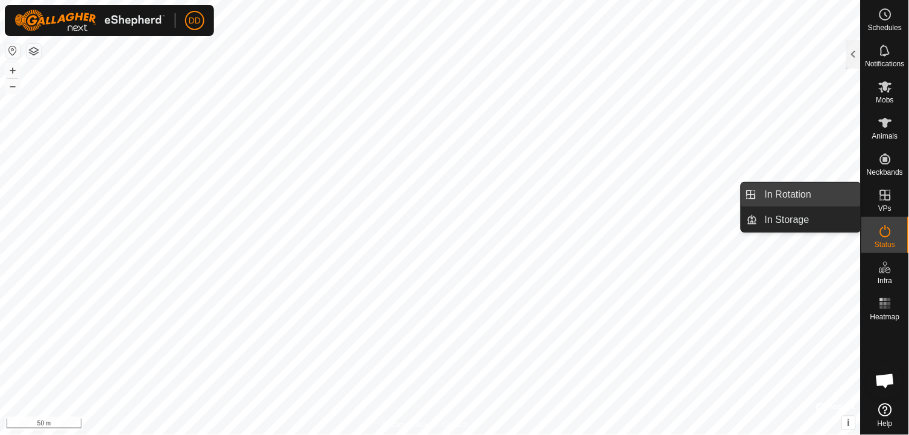
click at [810, 193] on link "In Rotation" at bounding box center [809, 195] width 103 height 24
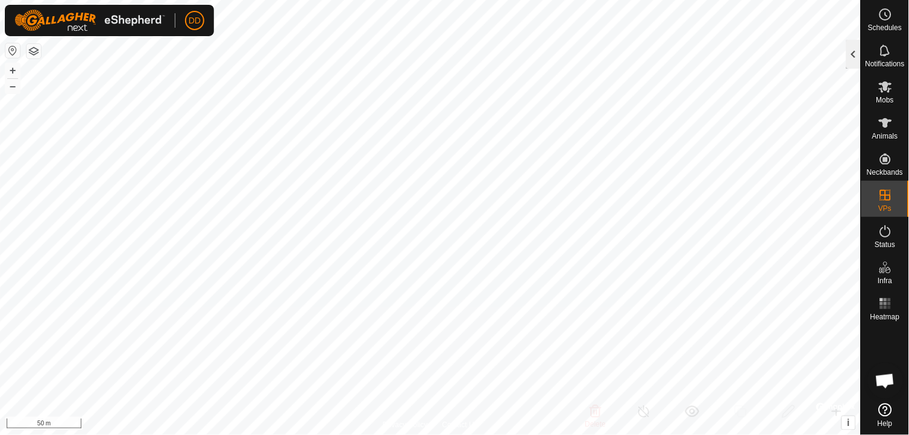
click at [856, 47] on div at bounding box center [853, 54] width 14 height 29
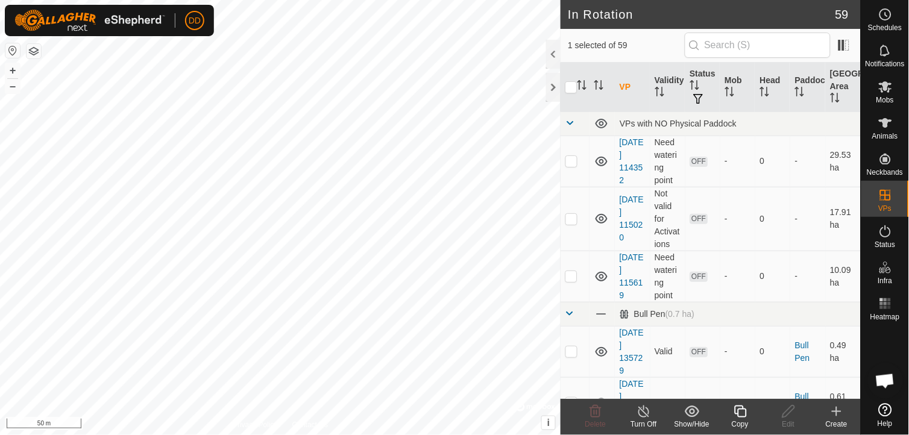
click at [743, 413] on icon at bounding box center [740, 411] width 15 height 14
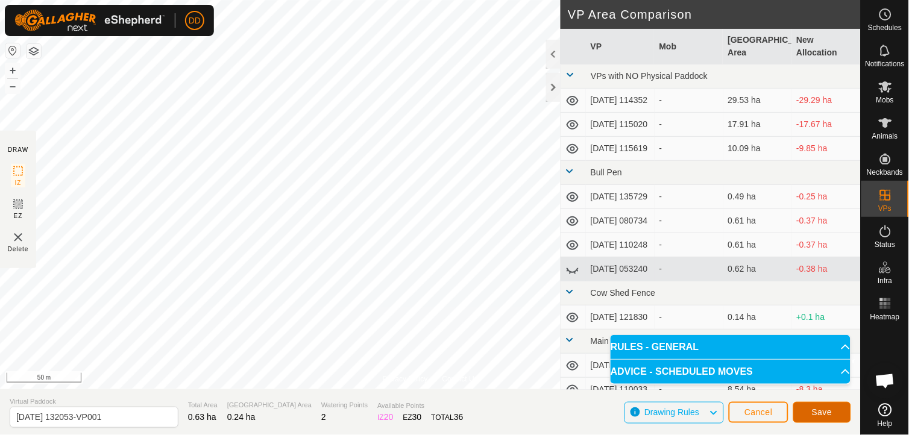
click at [823, 413] on span "Save" at bounding box center [822, 412] width 20 height 10
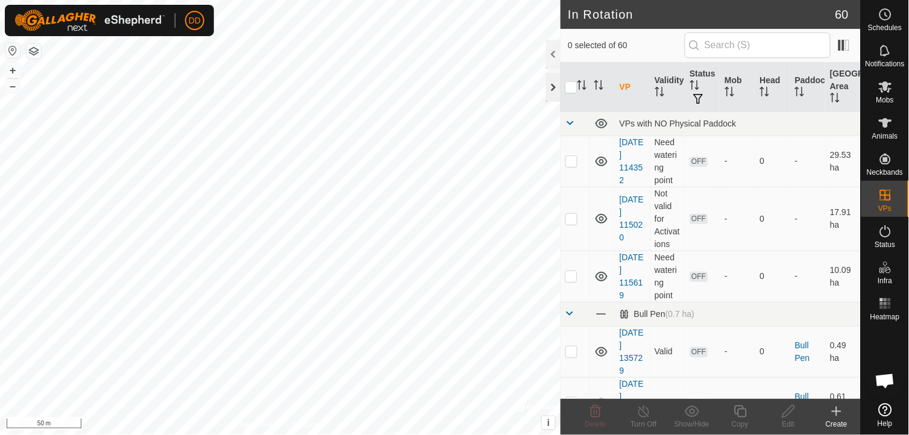
click at [555, 89] on div at bounding box center [553, 87] width 14 height 29
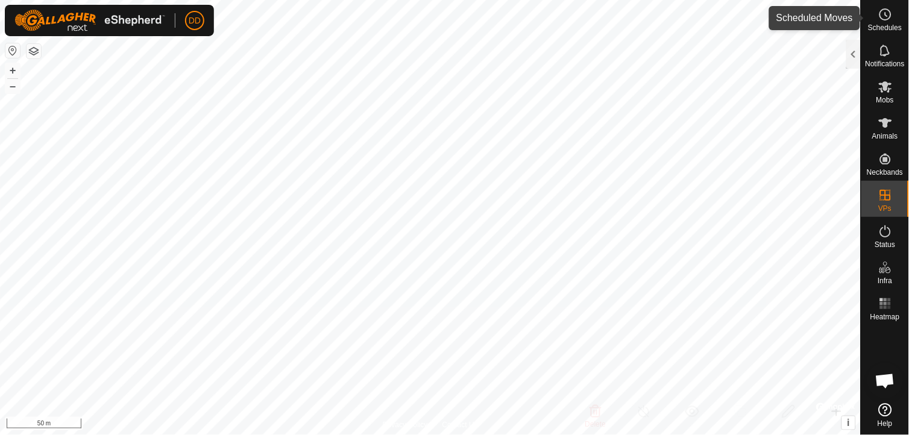
click at [879, 12] on icon at bounding box center [885, 14] width 14 height 14
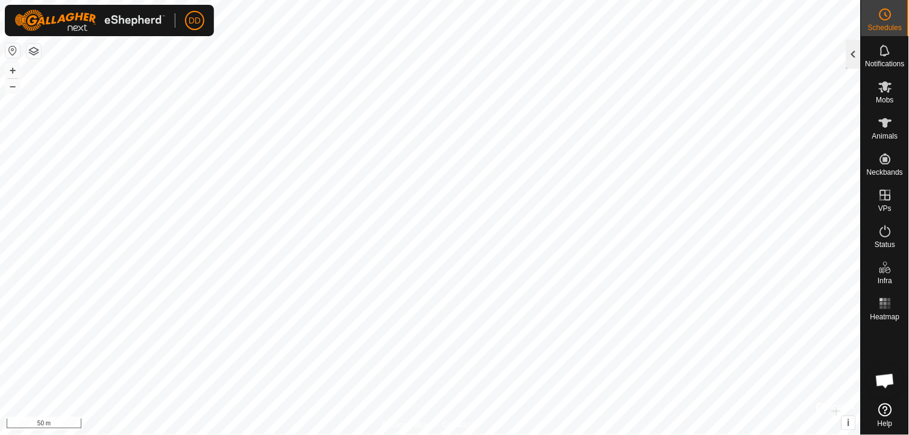
click at [855, 58] on div at bounding box center [853, 54] width 14 height 29
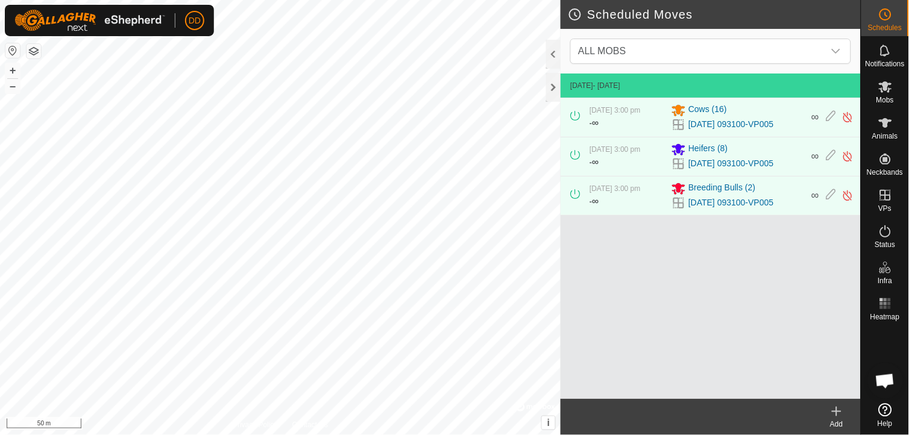
click at [837, 412] on icon at bounding box center [836, 412] width 8 height 0
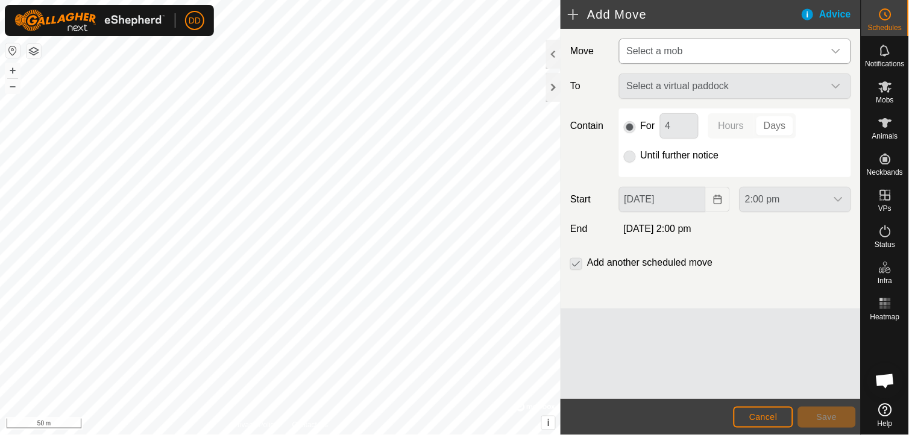
click at [841, 45] on div "dropdown trigger" at bounding box center [836, 51] width 24 height 24
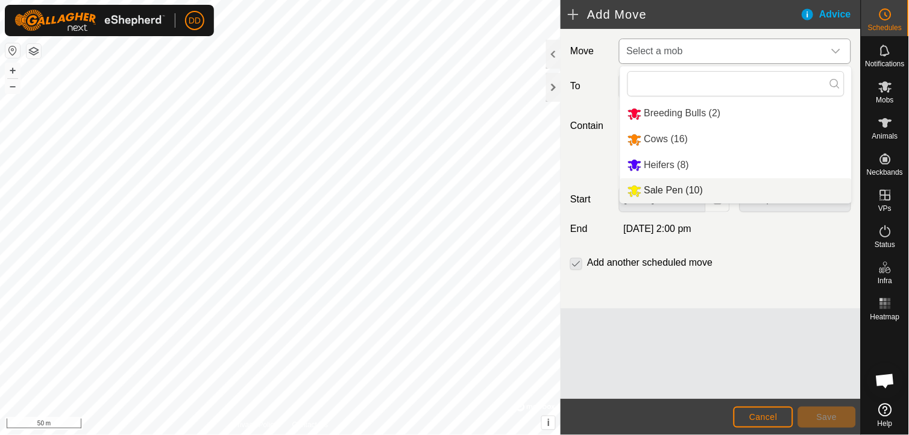
click at [683, 188] on li "Sale Pen (10)" at bounding box center [735, 190] width 231 height 25
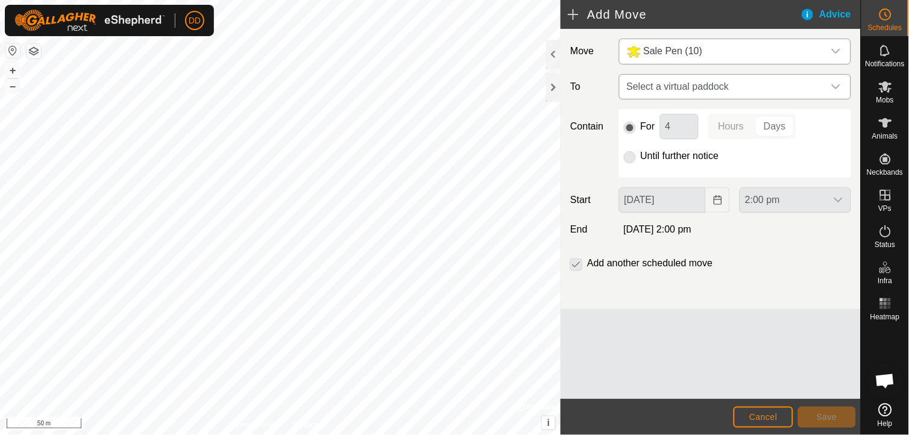
click at [838, 85] on icon "dropdown trigger" at bounding box center [836, 87] width 10 height 10
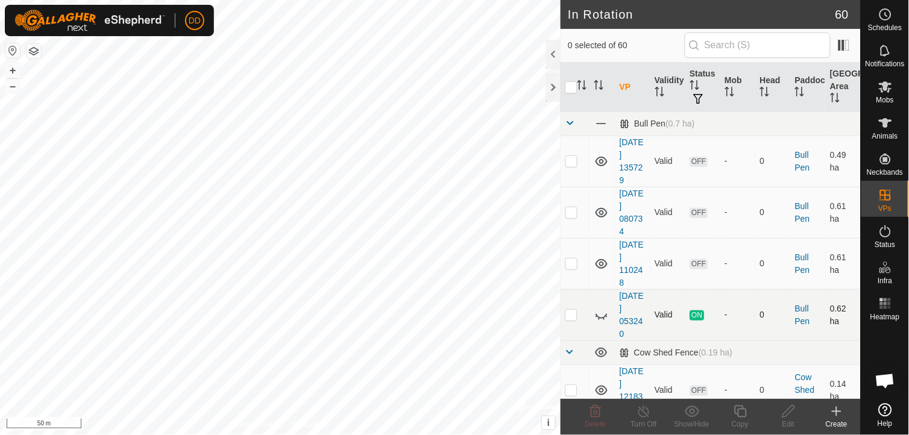
click at [573, 319] on p-checkbox at bounding box center [571, 315] width 12 height 10
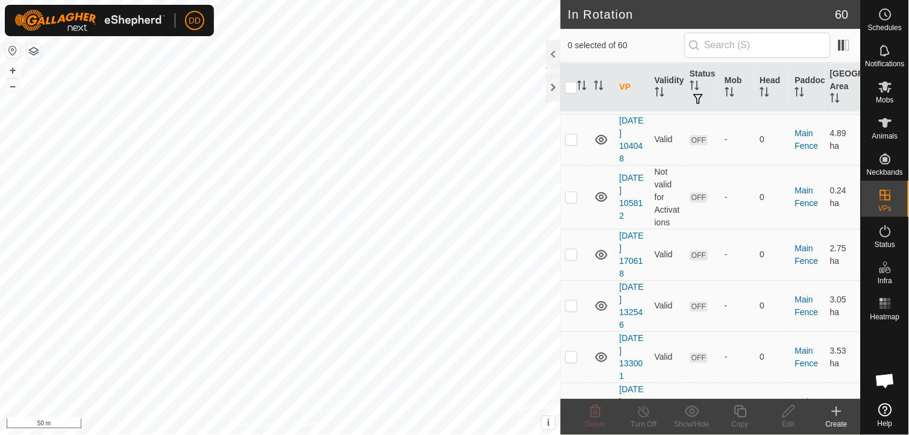
scroll to position [588, 0]
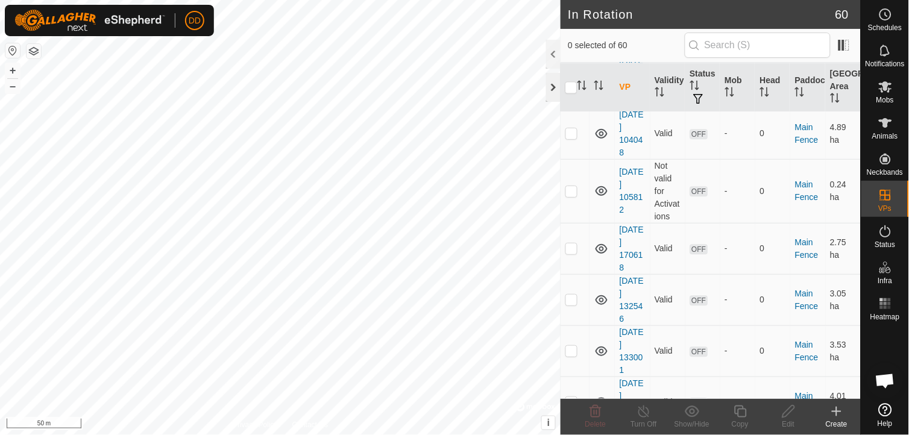
click at [549, 86] on div at bounding box center [553, 87] width 14 height 29
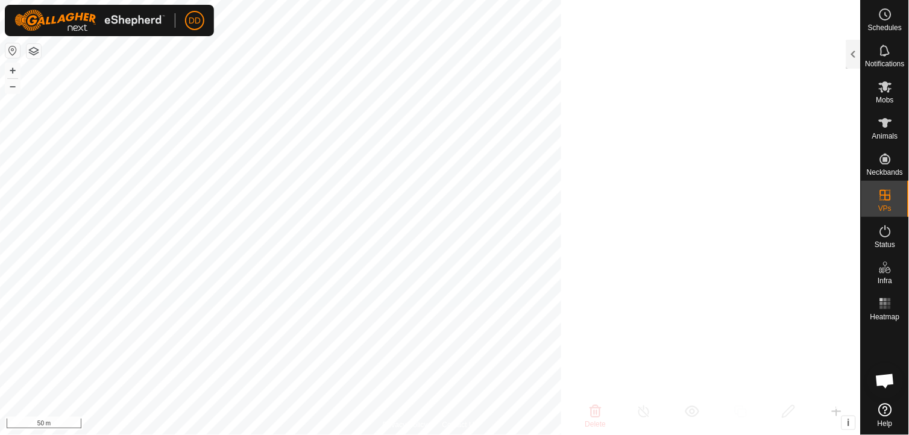
scroll to position [2456, 0]
click at [855, 58] on div at bounding box center [853, 54] width 14 height 29
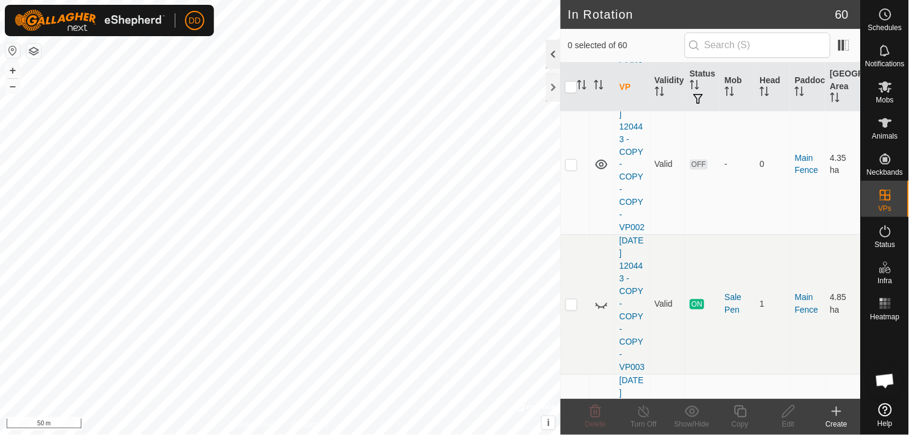
scroll to position [588, 0]
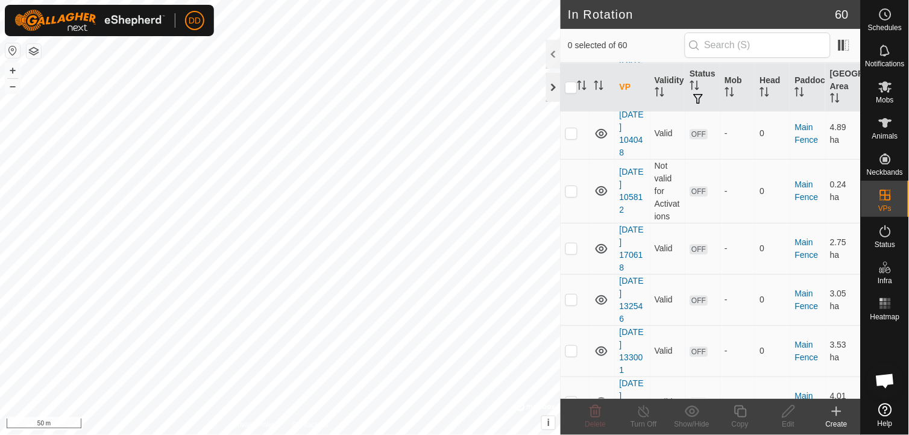
click at [552, 81] on div at bounding box center [553, 87] width 14 height 29
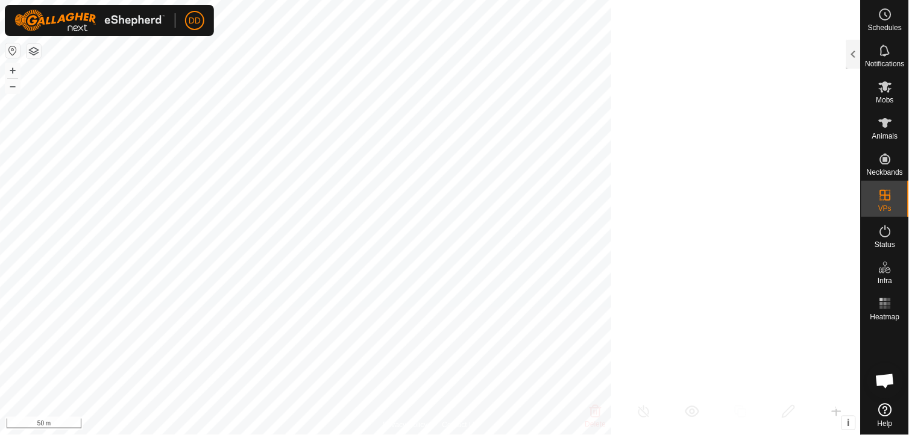
scroll to position [2456, 0]
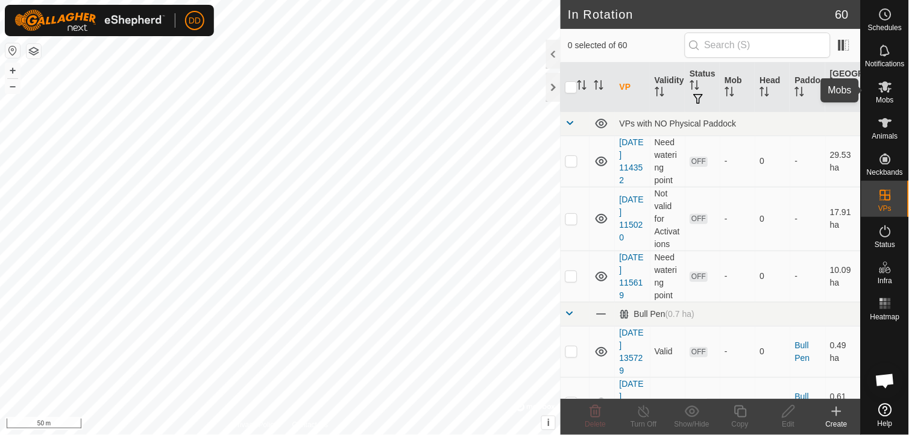
click at [893, 82] on es-mob-svg-icon at bounding box center [886, 86] width 22 height 19
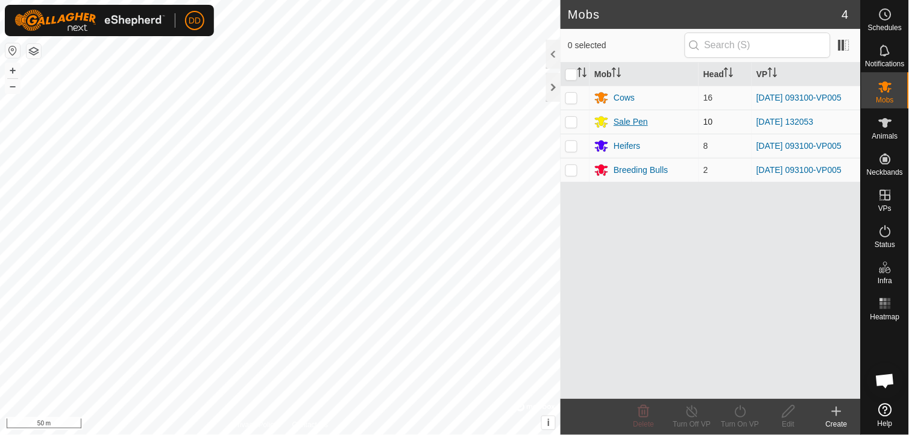
click at [628, 121] on div "Sale Pen" at bounding box center [631, 122] width 34 height 13
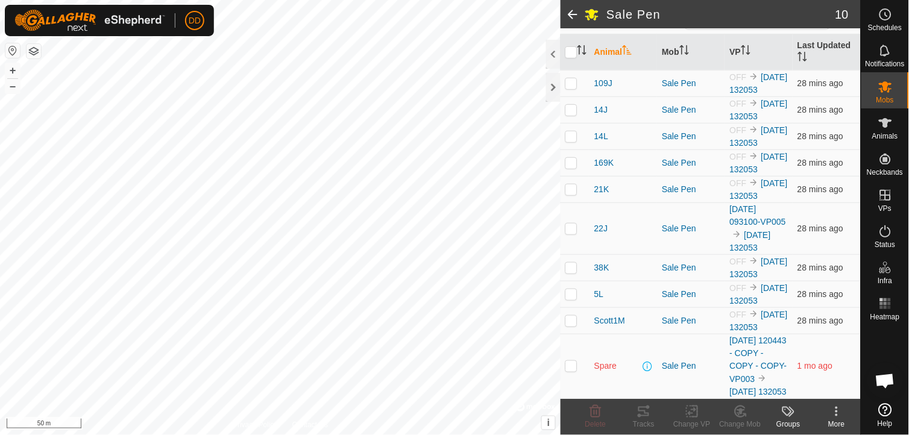
scroll to position [139, 0]
click at [604, 362] on span "Spare" at bounding box center [605, 366] width 22 height 13
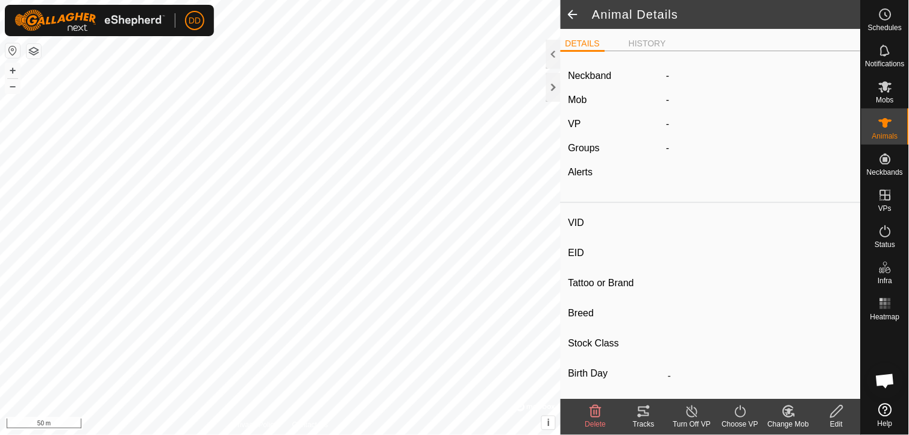
type input "Spare"
type input "-"
type input "Hays Converter"
type input "Cow"
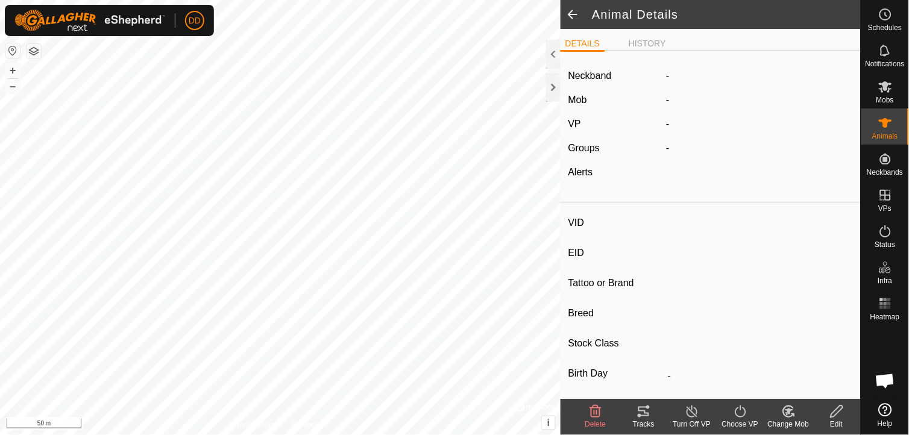
type input "0 kg"
type input "-"
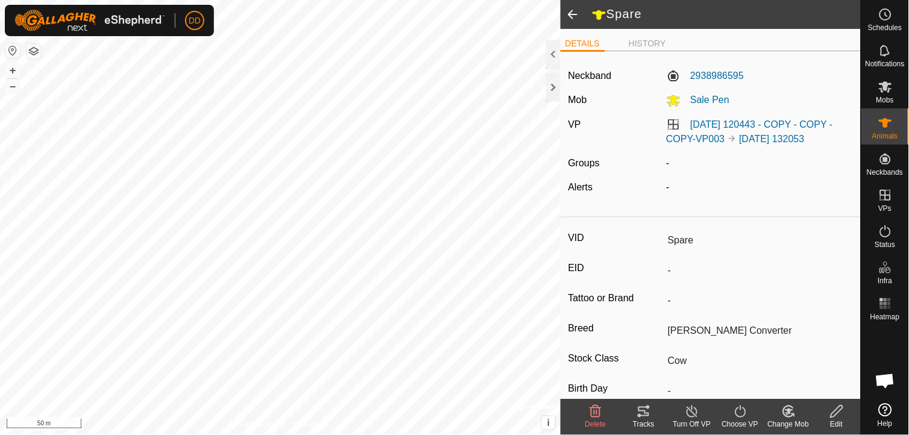
click at [836, 418] on icon at bounding box center [836, 411] width 15 height 14
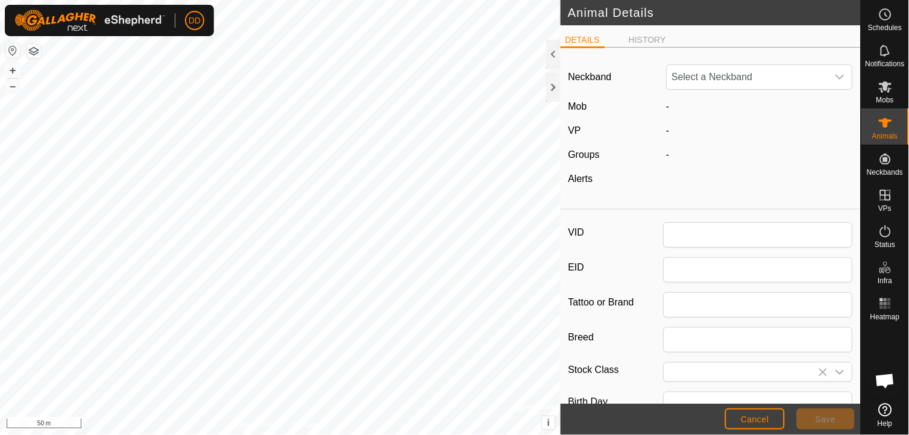
type input "Spare"
type input "Hays Converter"
type input "Cow"
type input "0"
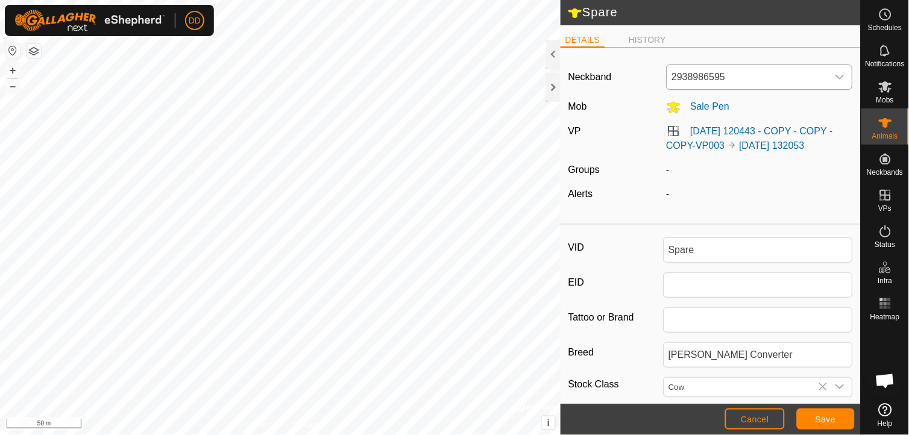
click at [836, 74] on div "dropdown trigger" at bounding box center [840, 77] width 24 height 24
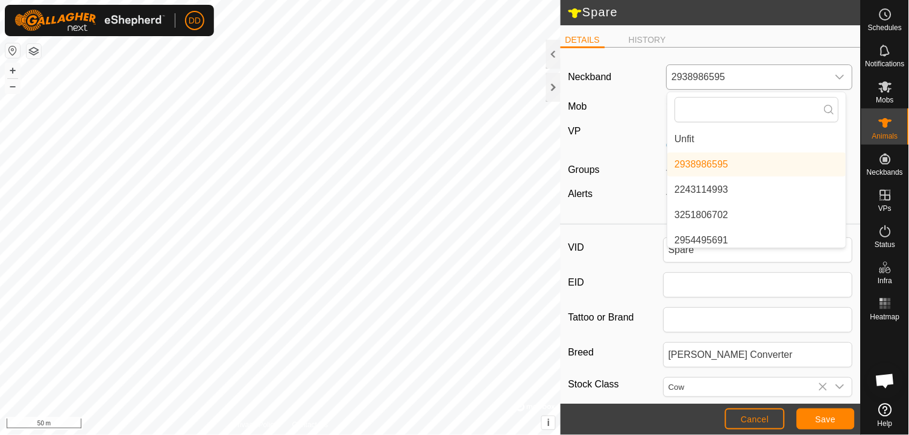
click at [687, 139] on li "Unfit" at bounding box center [757, 139] width 178 height 24
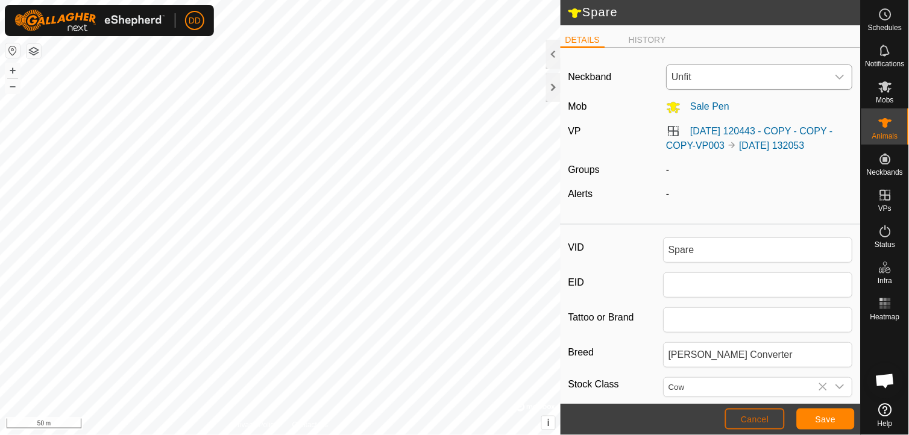
click at [759, 417] on span "Cancel" at bounding box center [755, 420] width 28 height 10
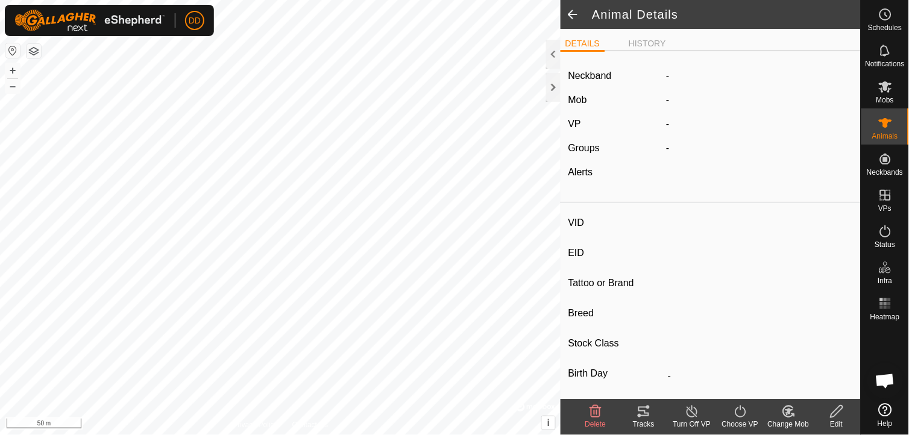
type input "Spare"
type input "-"
type input "Hays Converter"
type input "Cow"
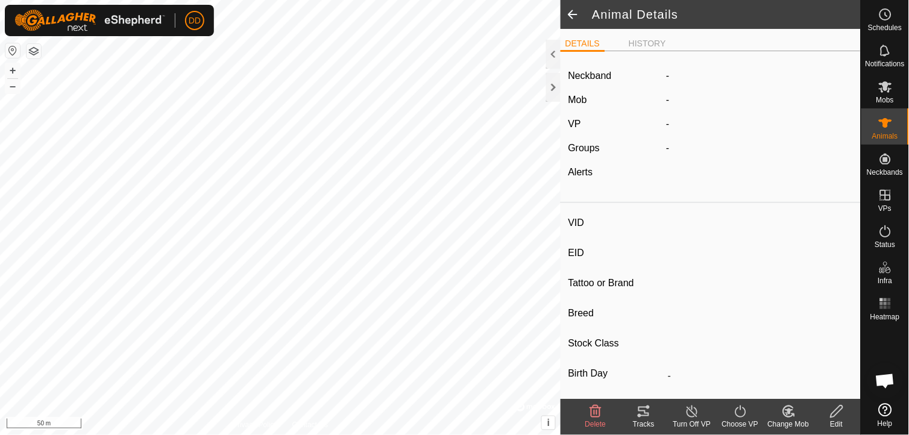
type input "0 kg"
type input "-"
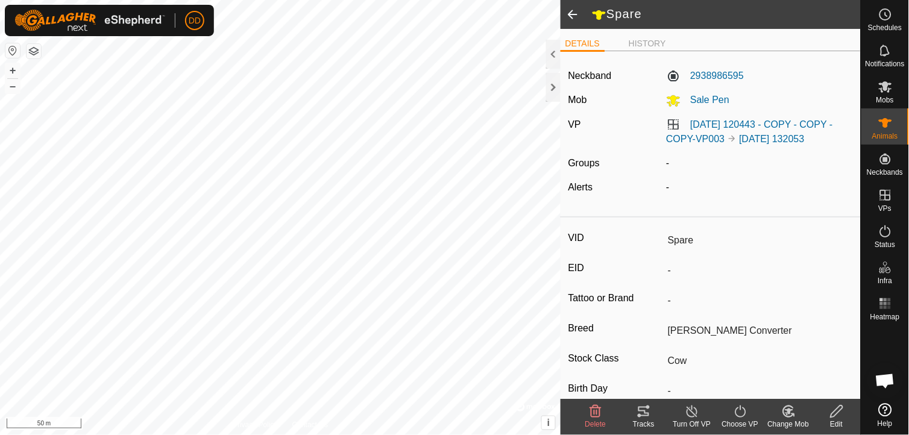
click at [688, 412] on icon at bounding box center [692, 412] width 11 height 12
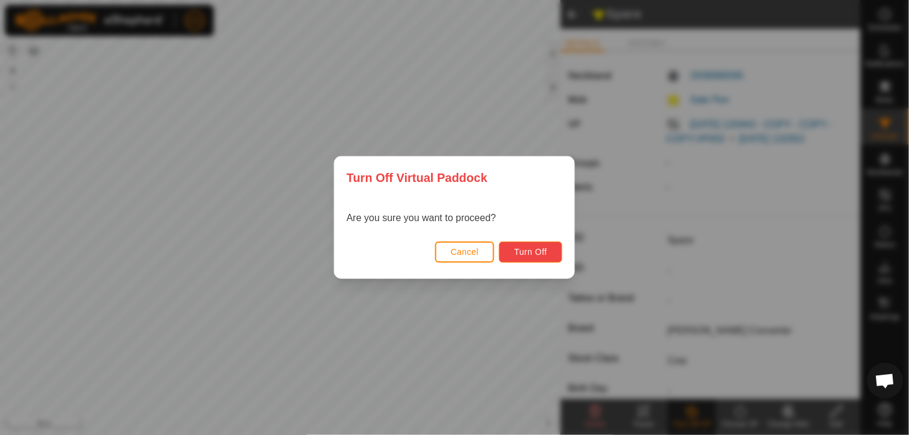
click at [539, 245] on button "Turn Off" at bounding box center [530, 252] width 63 height 21
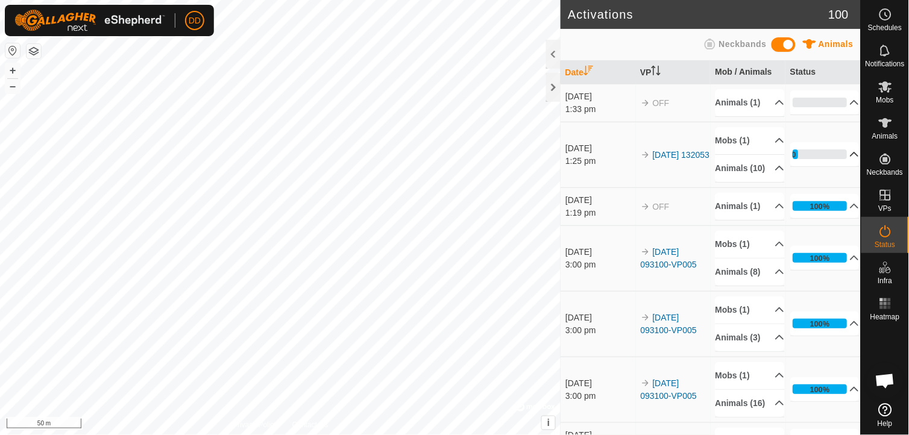
click at [838, 166] on p-accordion-header "10%" at bounding box center [825, 154] width 69 height 24
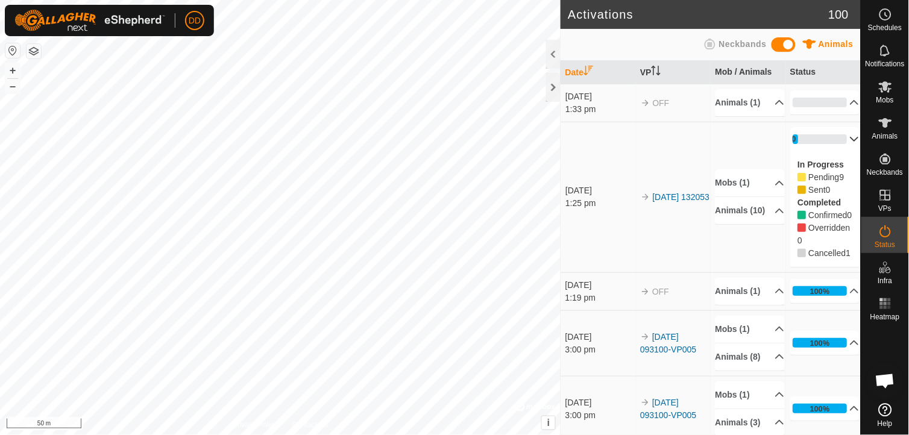
click at [839, 151] on p-accordion-header "10%" at bounding box center [825, 139] width 69 height 24
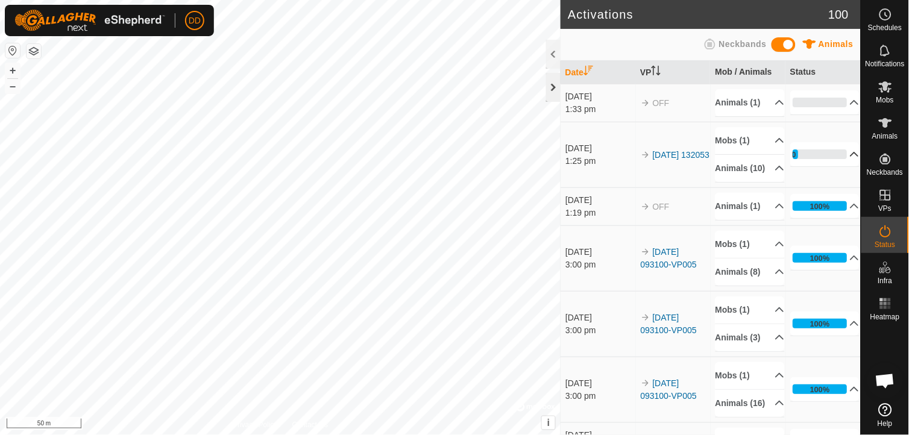
click at [555, 93] on div at bounding box center [553, 87] width 14 height 29
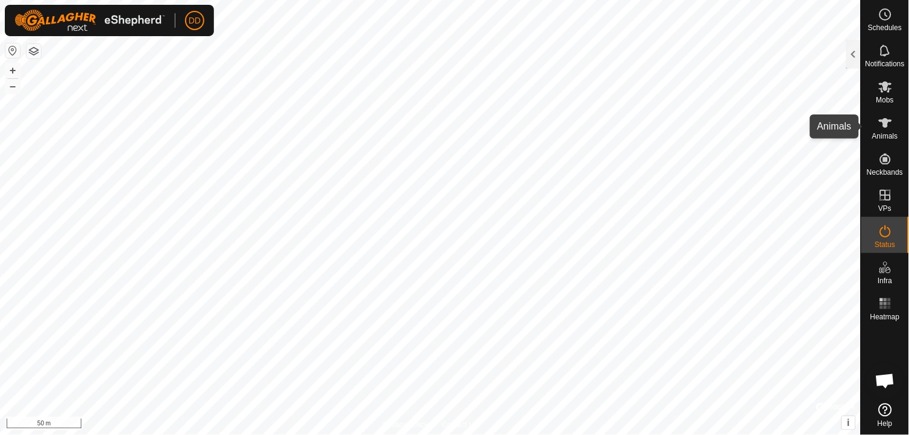
click at [888, 128] on icon at bounding box center [885, 123] width 14 height 14
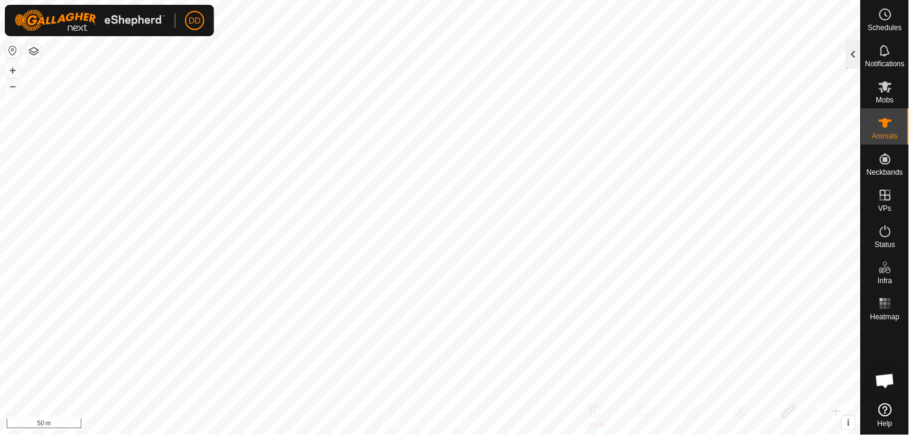
click at [855, 55] on div at bounding box center [853, 54] width 14 height 29
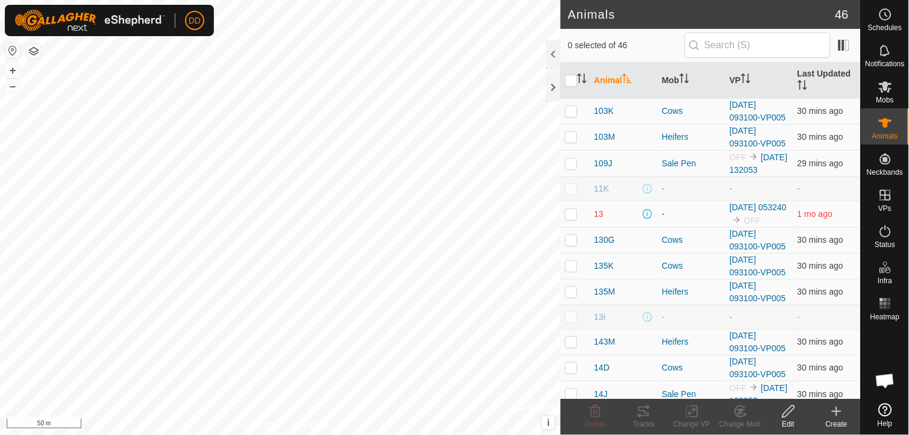
click at [570, 190] on p-checkbox at bounding box center [571, 189] width 12 height 10
checkbox input "true"
click at [599, 190] on span "11K" at bounding box center [601, 189] width 15 height 13
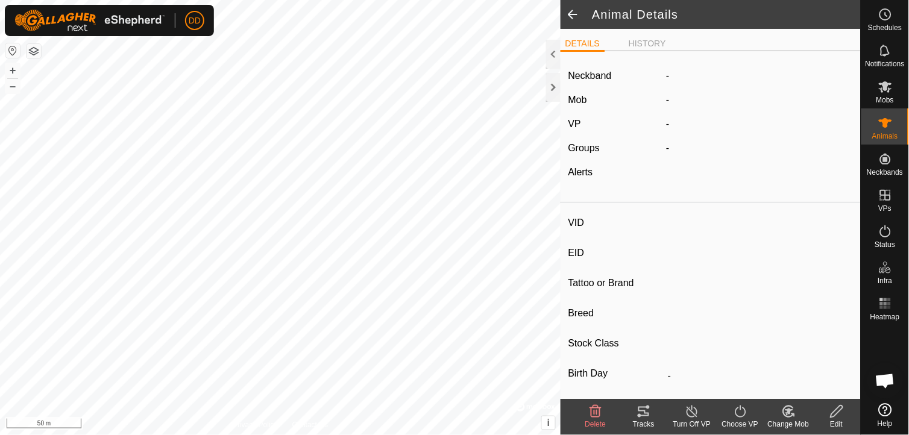
type input "11K"
type input "-"
type input "Hereford"
type input "Cow"
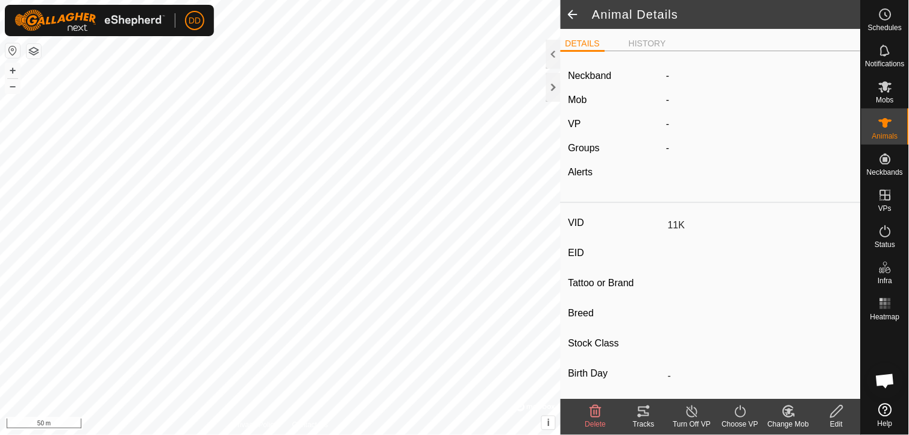
type input "0 kg"
type input "-"
click at [556, 81] on div at bounding box center [553, 87] width 14 height 29
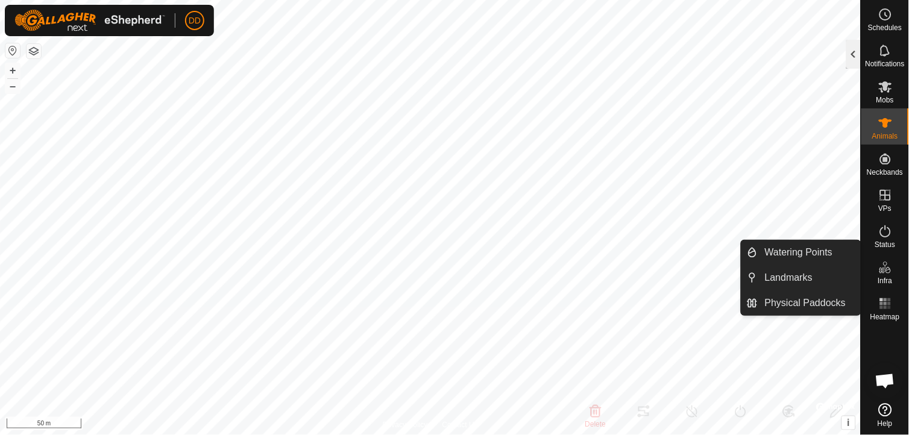
click at [853, 48] on div at bounding box center [853, 54] width 14 height 29
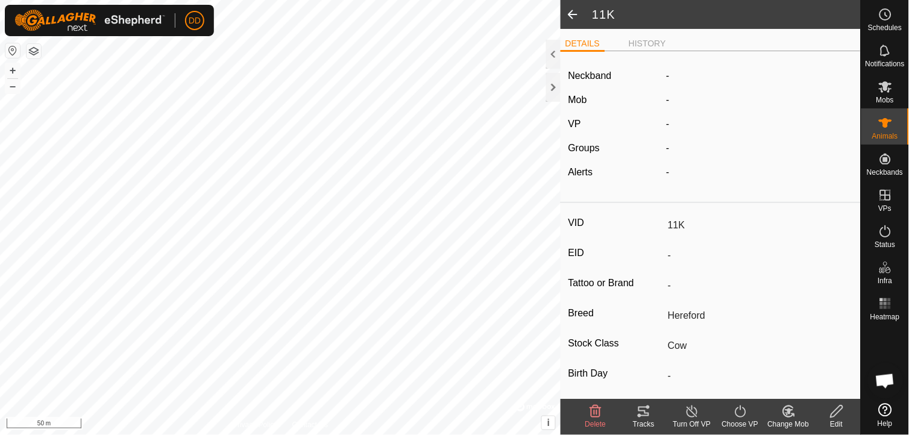
click at [573, 16] on span at bounding box center [573, 14] width 24 height 29
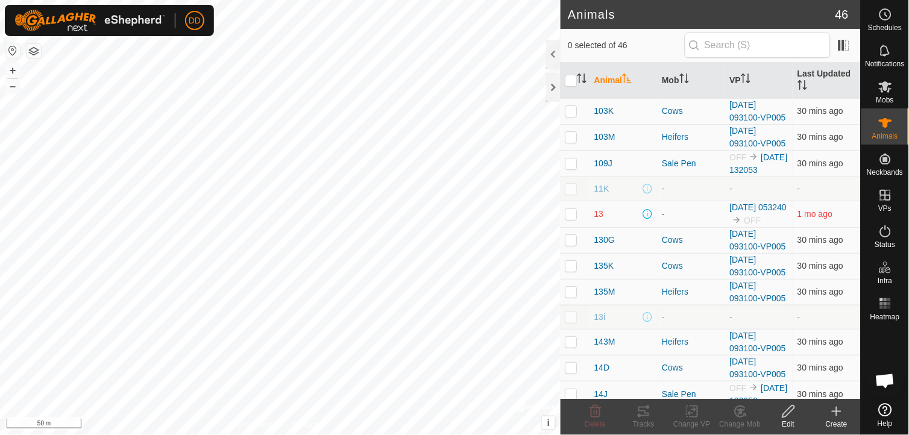
click at [575, 190] on p-checkbox at bounding box center [571, 189] width 12 height 10
checkbox input "true"
click at [591, 415] on icon at bounding box center [595, 412] width 11 height 12
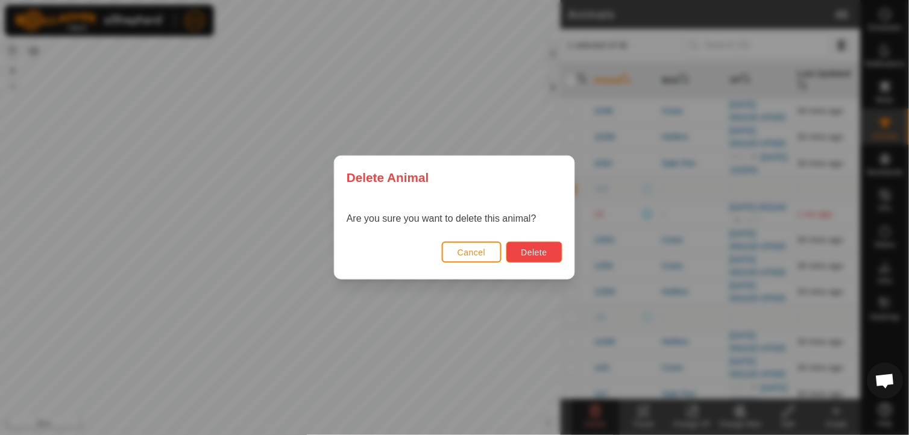
click at [539, 253] on span "Delete" at bounding box center [534, 253] width 26 height 10
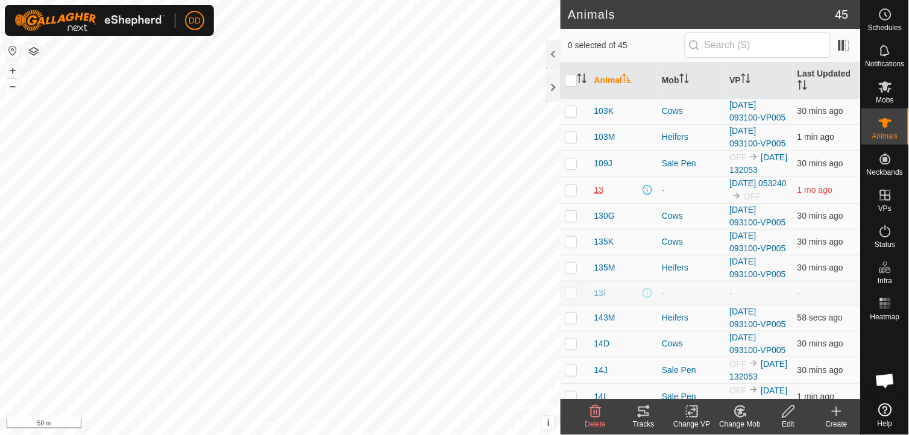
click at [599, 196] on span "13" at bounding box center [599, 190] width 10 height 13
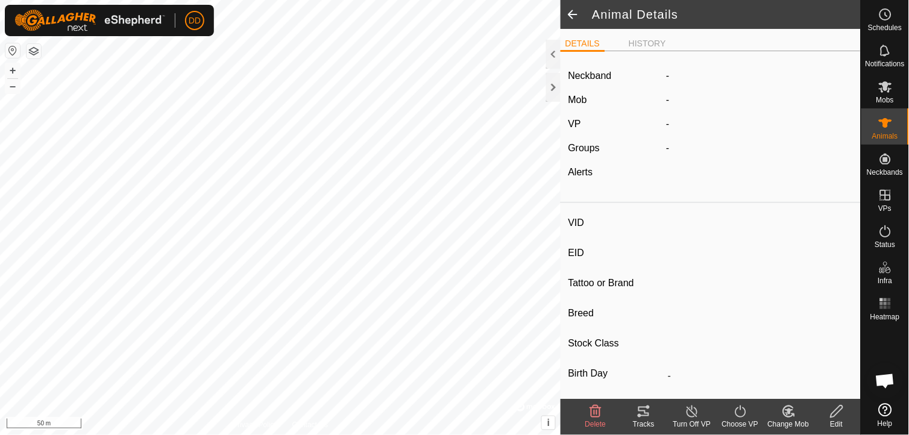
type input "13"
type input "-"
type input "Hereford"
type input "Bull"
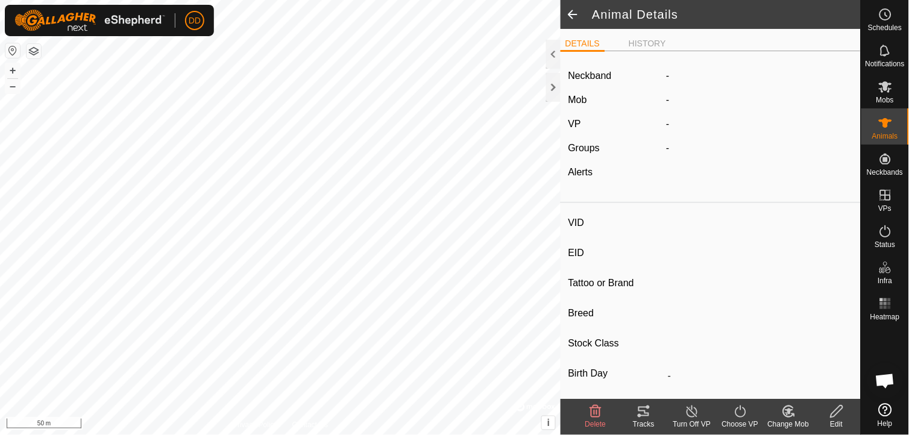
type input "0 kg"
type input "-"
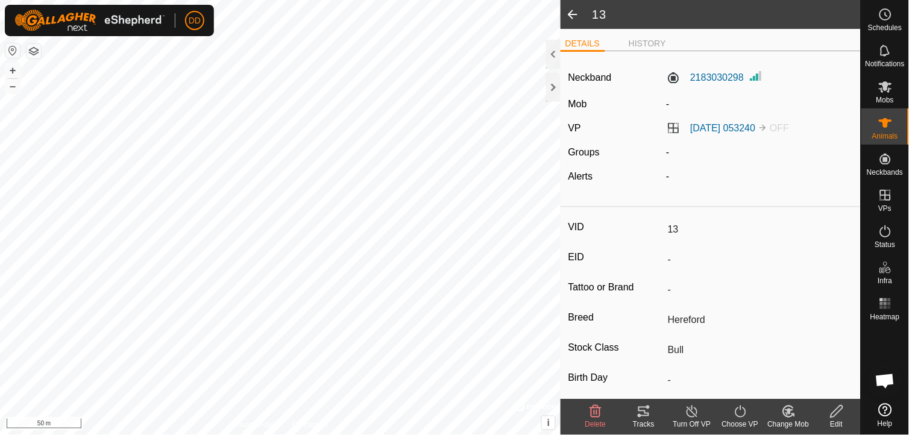
click at [690, 415] on icon at bounding box center [692, 411] width 15 height 14
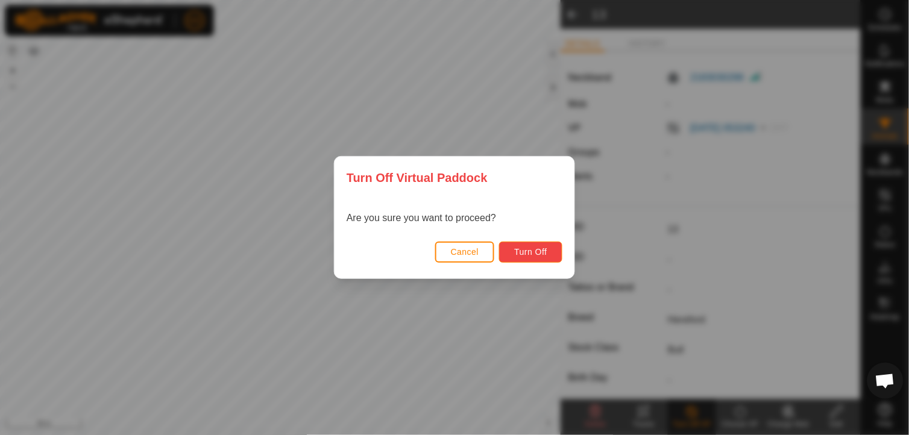
click at [544, 250] on span "Turn Off" at bounding box center [530, 252] width 33 height 10
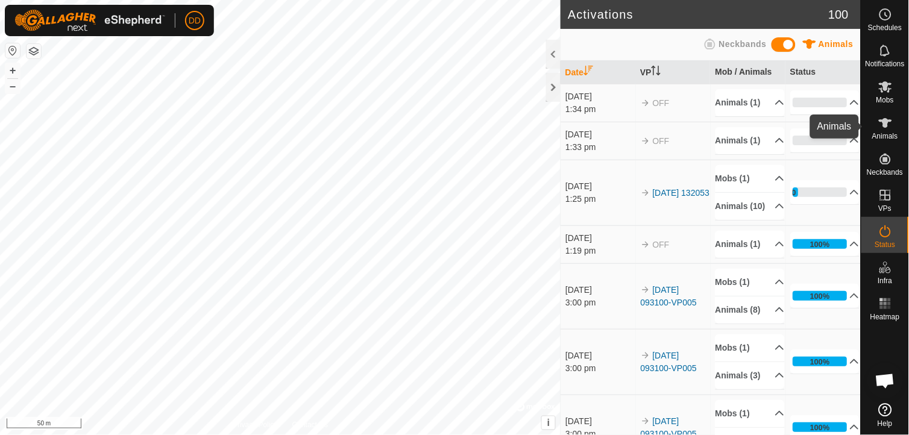
click at [891, 127] on icon at bounding box center [885, 123] width 14 height 14
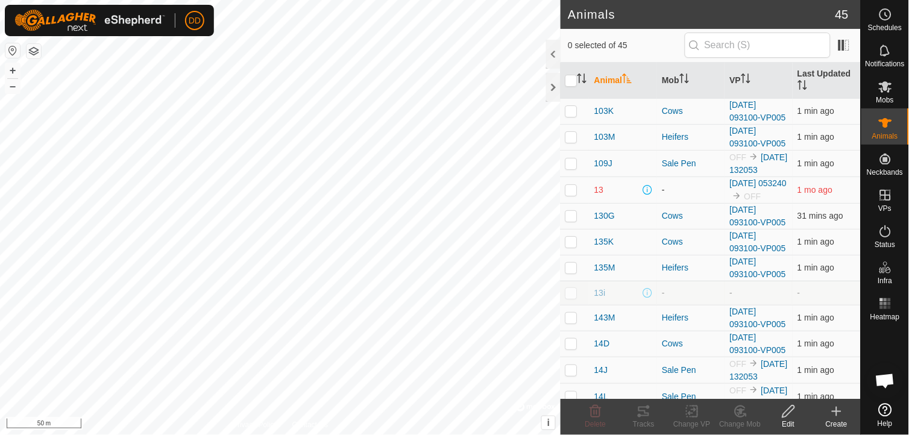
click at [570, 194] on p-checkbox at bounding box center [571, 190] width 12 height 10
checkbox input "true"
click at [788, 410] on icon at bounding box center [788, 412] width 12 height 12
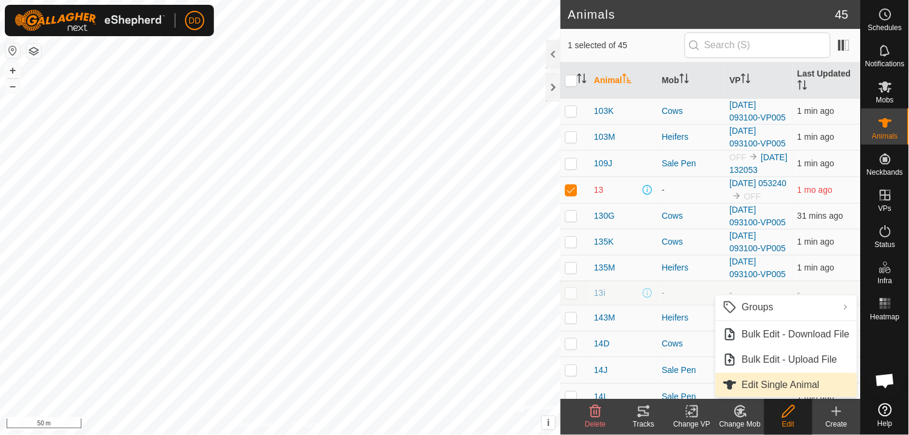
click at [766, 382] on link "Edit Single Animal" at bounding box center [786, 385] width 142 height 24
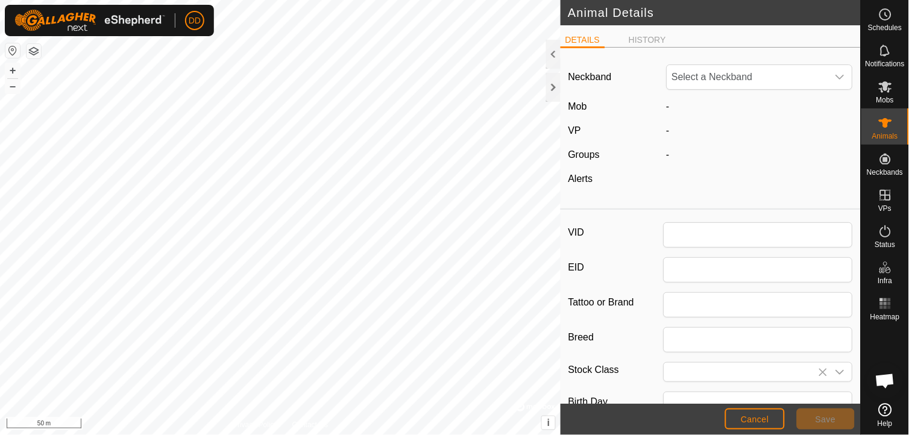
type input "13"
type input "Hereford"
type input "Bull"
type input "0"
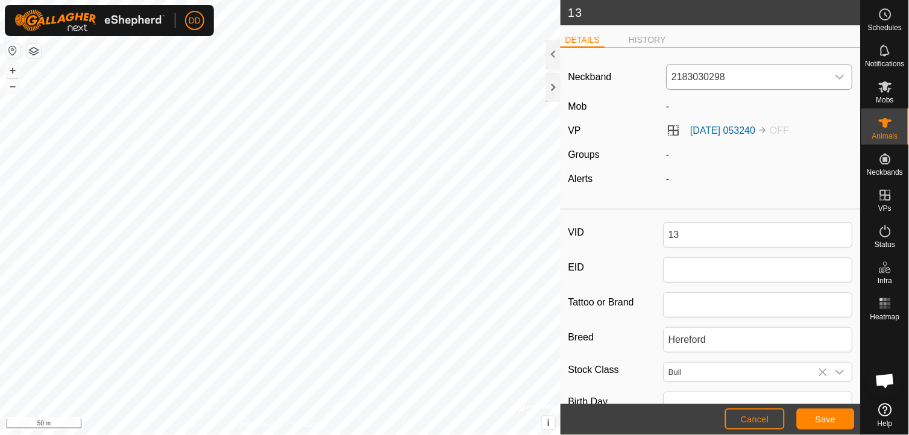
click at [836, 79] on icon "dropdown trigger" at bounding box center [840, 77] width 8 height 5
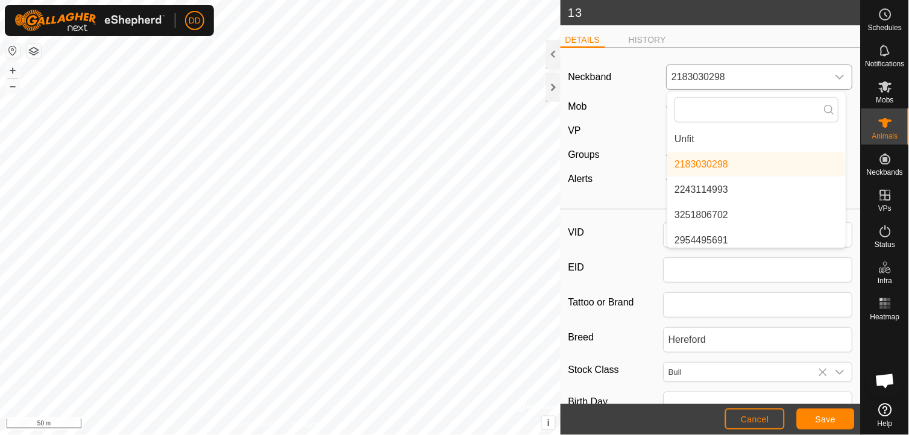
click at [703, 142] on li "Unfit" at bounding box center [757, 139] width 178 height 24
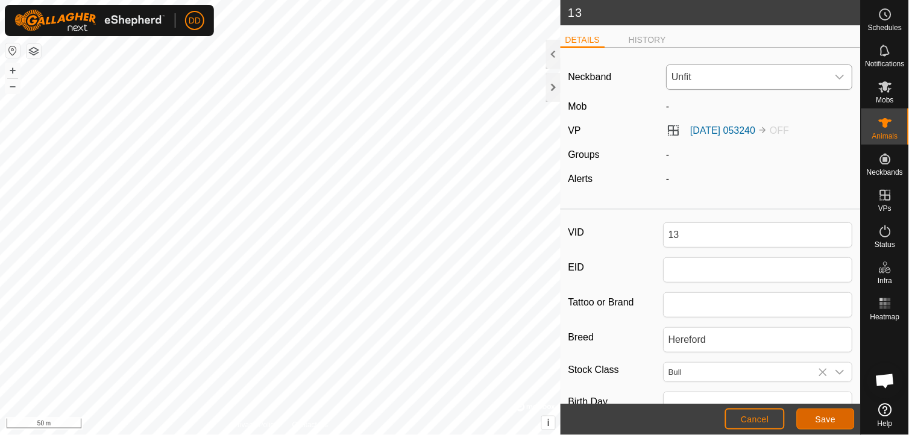
click at [826, 417] on span "Save" at bounding box center [825, 420] width 20 height 10
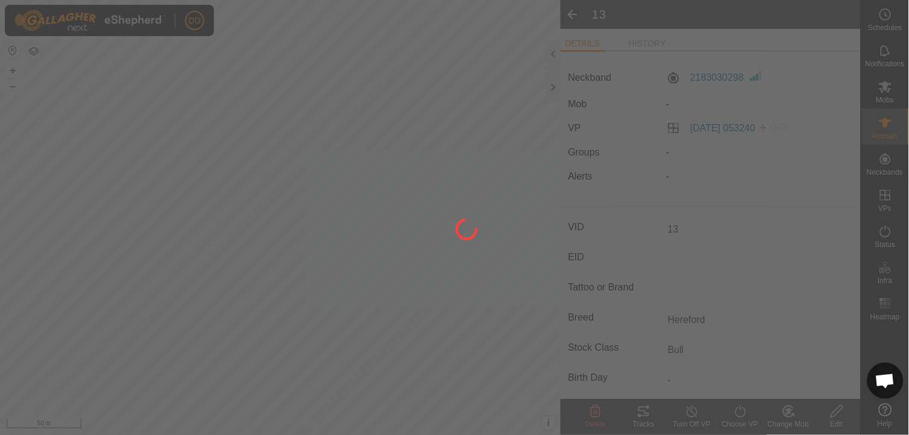
type input "-"
type input "0 kg"
type input "-"
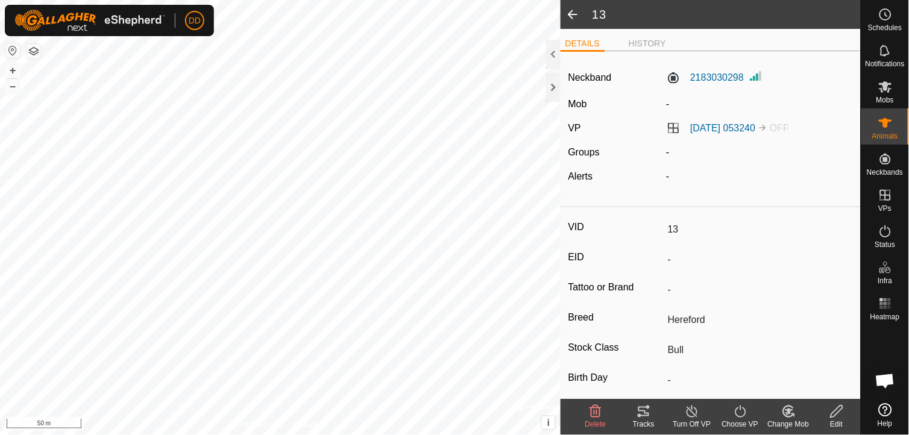
click at [573, 9] on span at bounding box center [573, 14] width 24 height 29
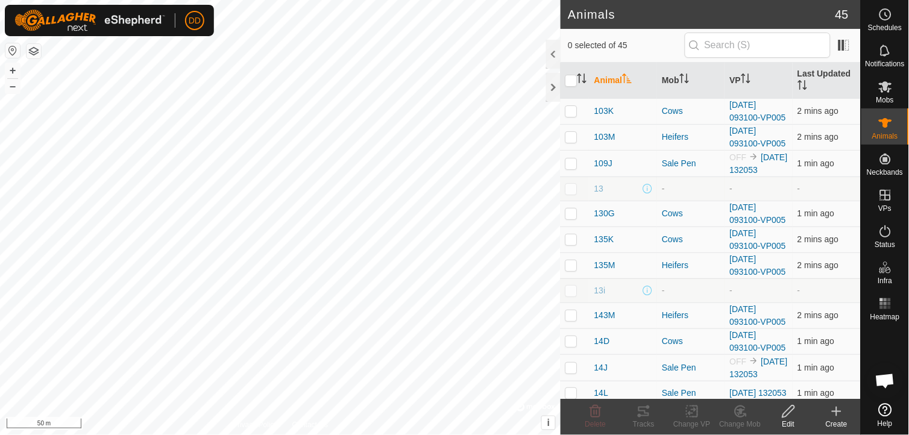
click at [571, 188] on p-checkbox at bounding box center [571, 189] width 12 height 10
checkbox input "true"
click at [597, 416] on icon at bounding box center [595, 411] width 14 height 14
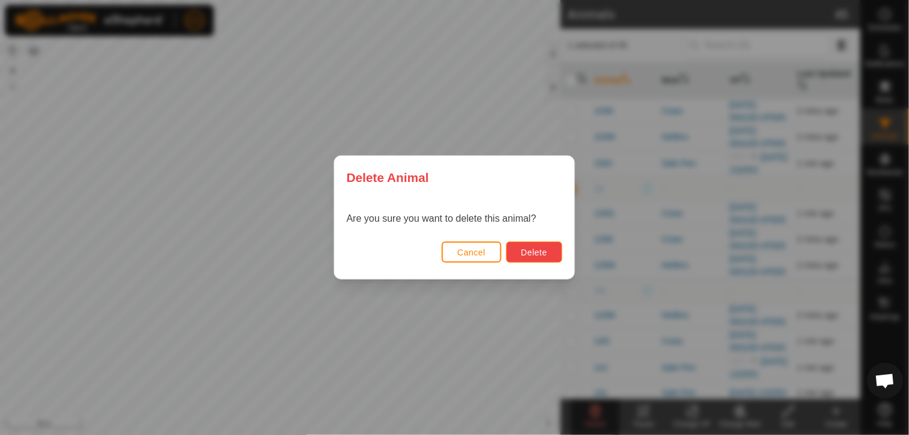
click at [550, 242] on button "Delete" at bounding box center [534, 252] width 56 height 21
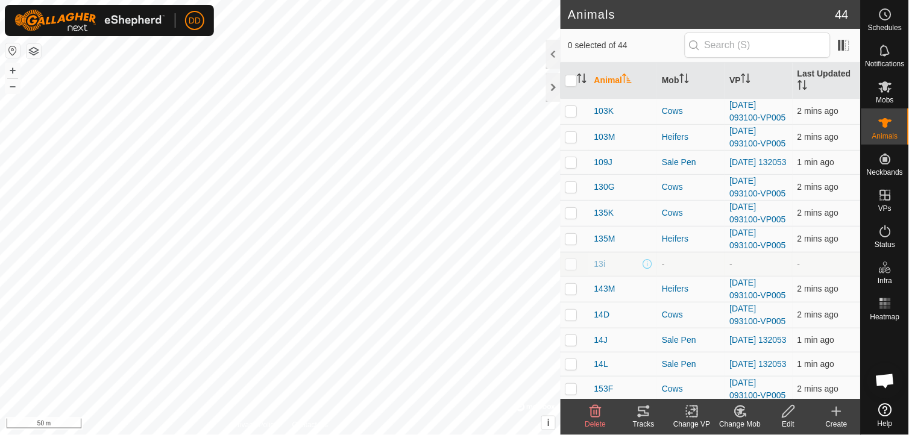
click at [573, 269] on p-checkbox at bounding box center [571, 264] width 12 height 10
checkbox input "true"
click at [600, 268] on span "13i" at bounding box center [599, 264] width 11 height 13
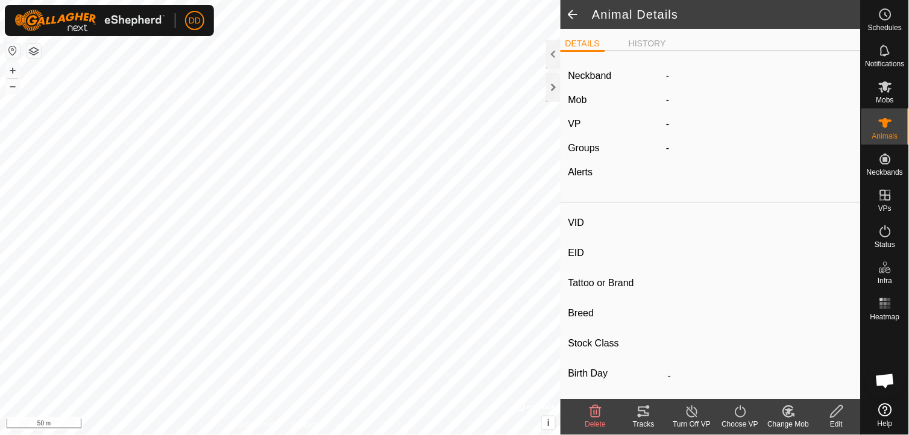
type input "13i"
type input "-"
type input "Hays Converter"
type input "Cow"
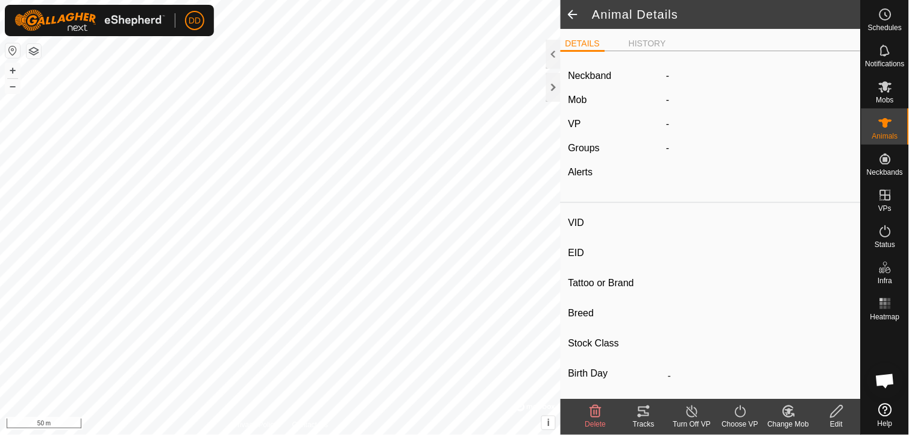
type input "0 kg"
type input "-"
click at [574, 11] on span at bounding box center [573, 14] width 24 height 29
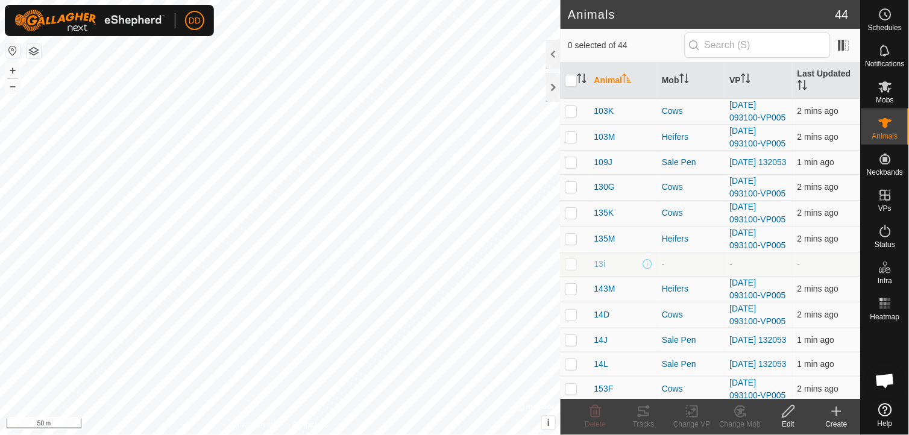
click at [568, 267] on p-checkbox at bounding box center [571, 264] width 12 height 10
checkbox input "true"
click at [595, 415] on icon at bounding box center [595, 411] width 14 height 14
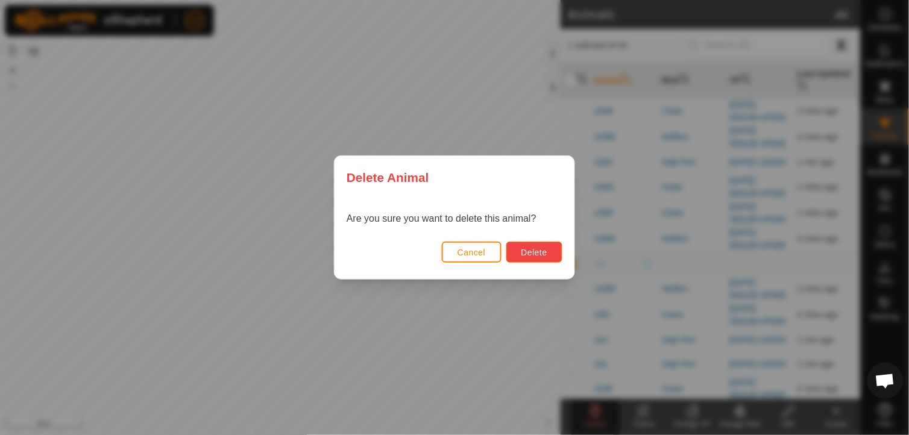
click at [544, 251] on span "Delete" at bounding box center [534, 253] width 26 height 10
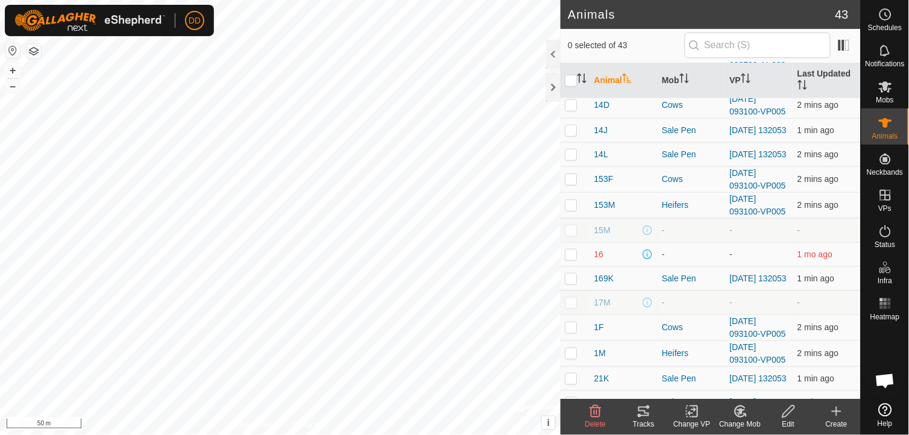
scroll to position [187, 0]
click at [600, 257] on span "16" at bounding box center [599, 253] width 10 height 13
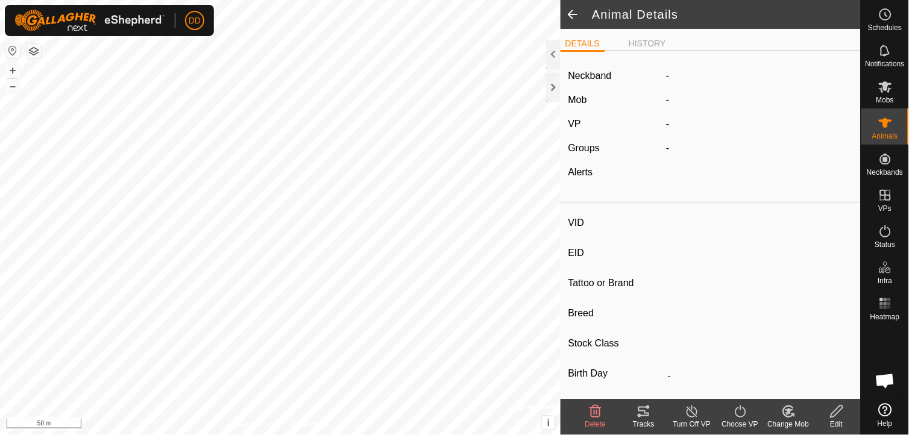
type input "16"
type input "-"
type input "Hereford"
type input "Bull"
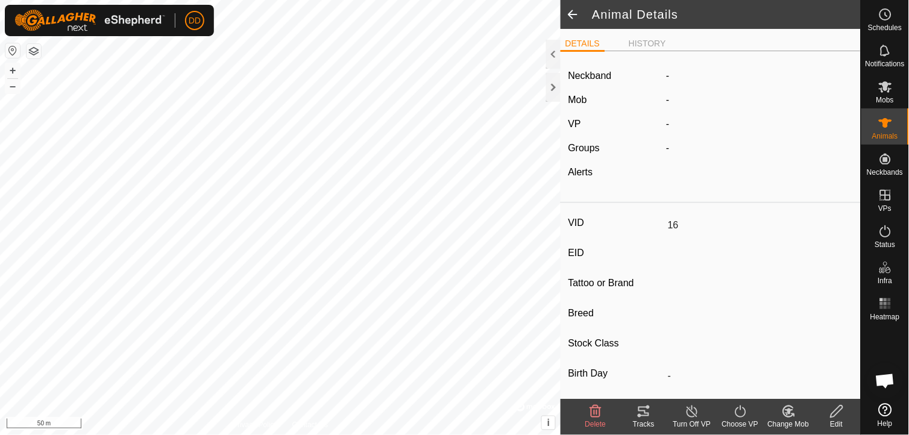
type input "0 kg"
type input "-"
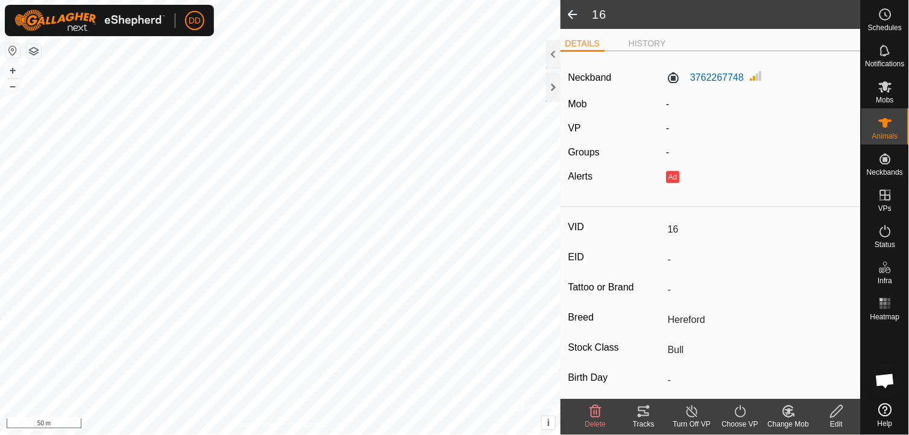
click at [837, 414] on icon at bounding box center [837, 412] width 12 height 12
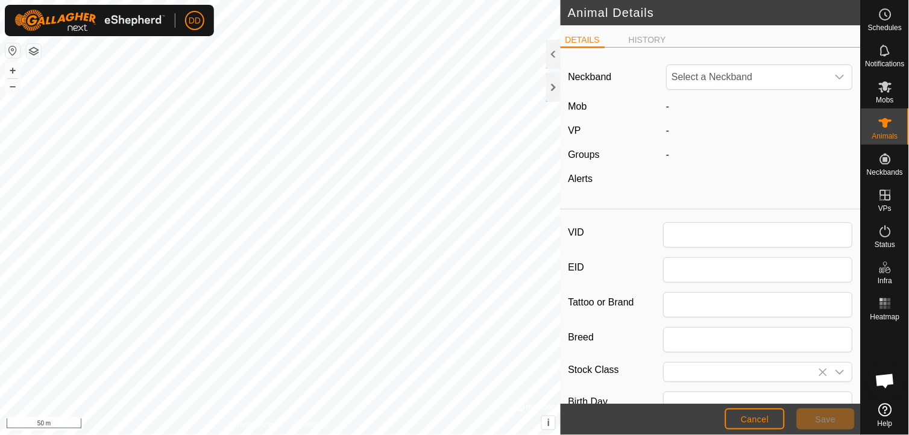
type input "16"
type input "Hereford"
type input "Bull"
type input "0"
click at [741, 418] on button "Cancel" at bounding box center [755, 419] width 60 height 21
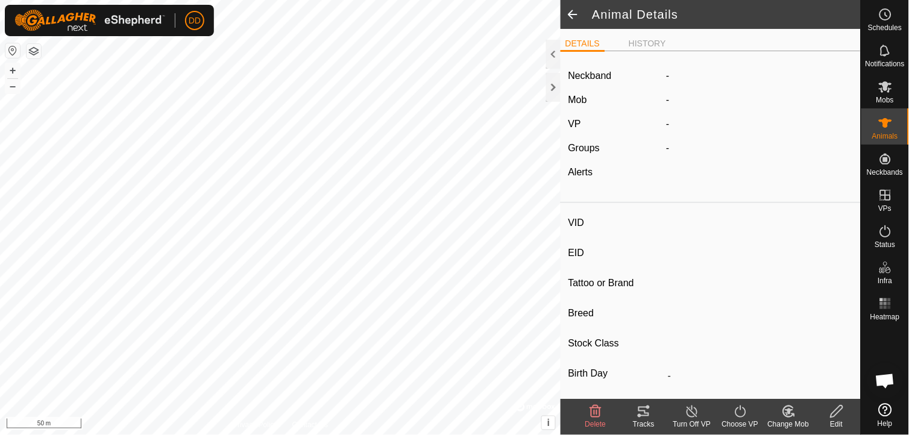
type input "16"
type input "-"
type input "Hereford"
type input "Bull"
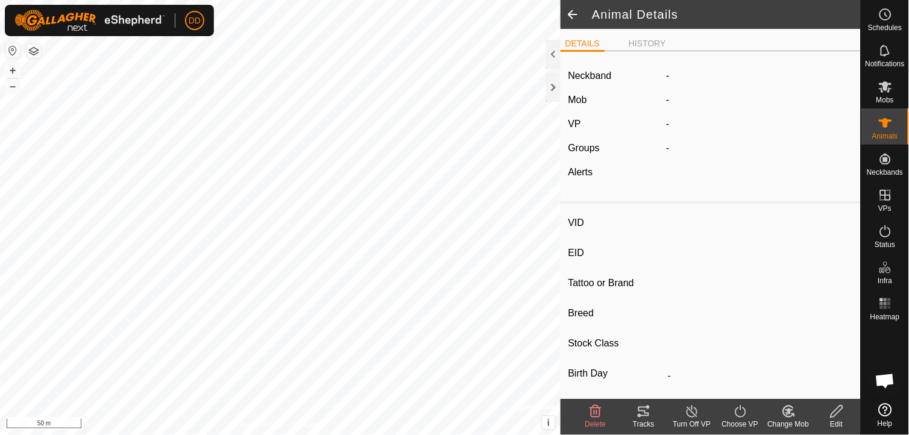
type input "0 kg"
type input "-"
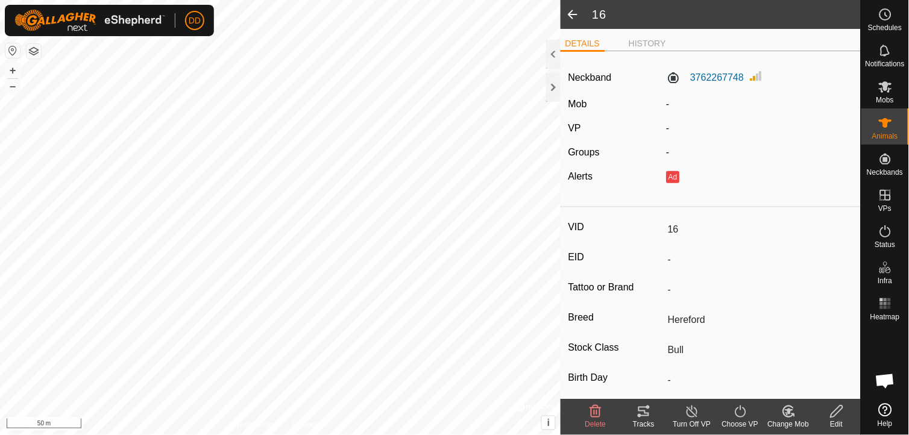
click at [838, 413] on icon at bounding box center [837, 412] width 12 height 12
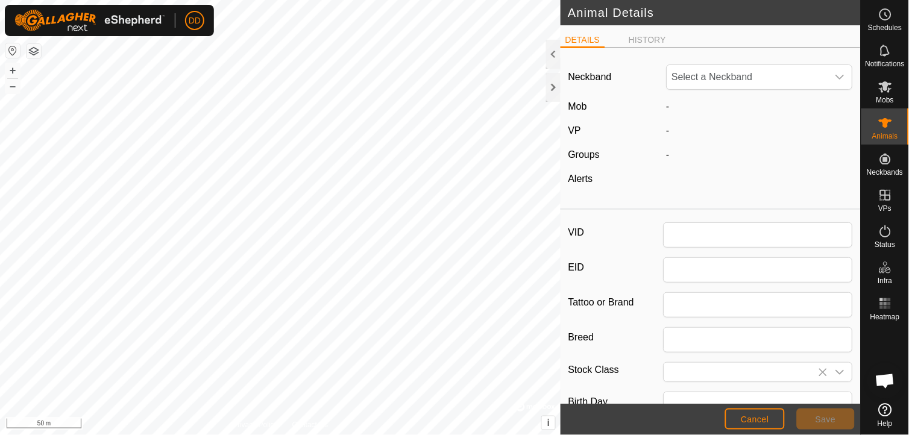
type input "16"
type input "Hereford"
type input "Bull"
type input "0"
click at [836, 76] on icon "dropdown trigger" at bounding box center [840, 77] width 8 height 5
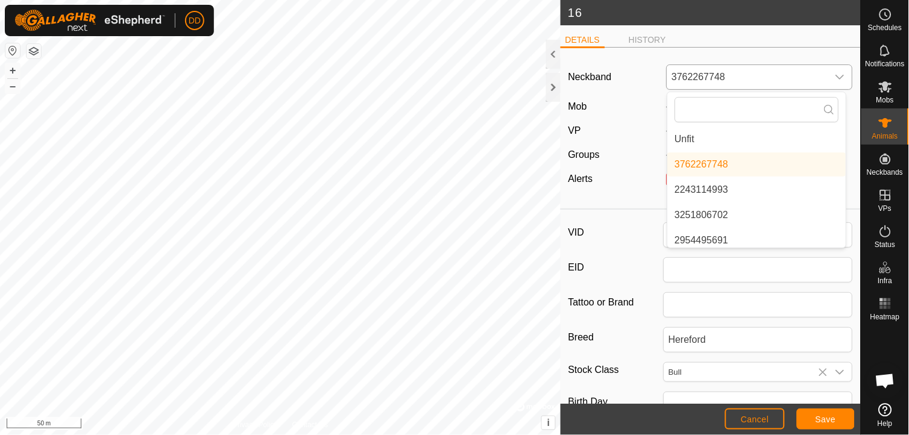
click at [706, 139] on li "Unfit" at bounding box center [757, 139] width 178 height 24
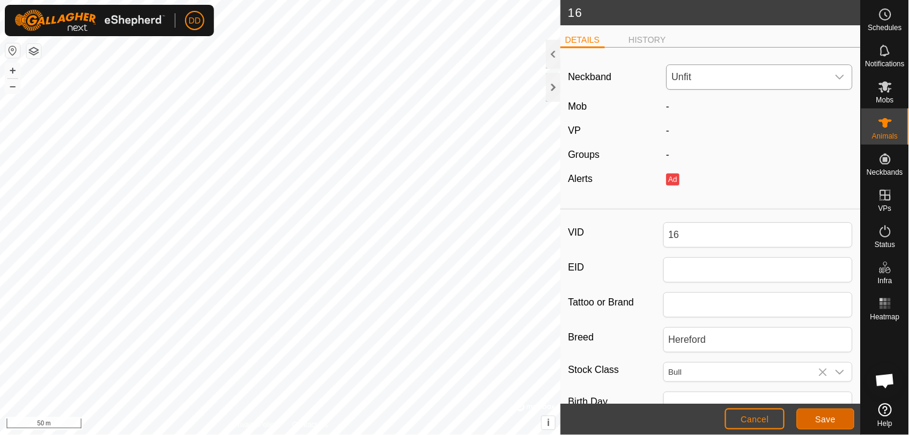
click at [812, 420] on button "Save" at bounding box center [826, 419] width 58 height 21
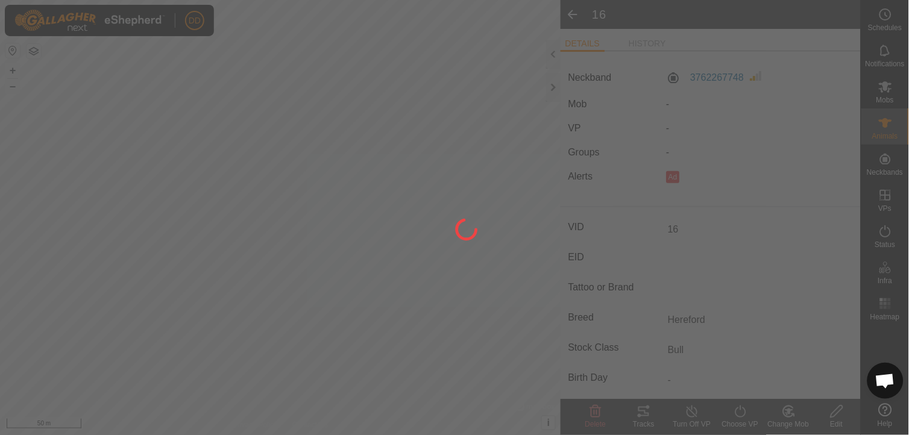
type input "-"
type input "0 kg"
type input "-"
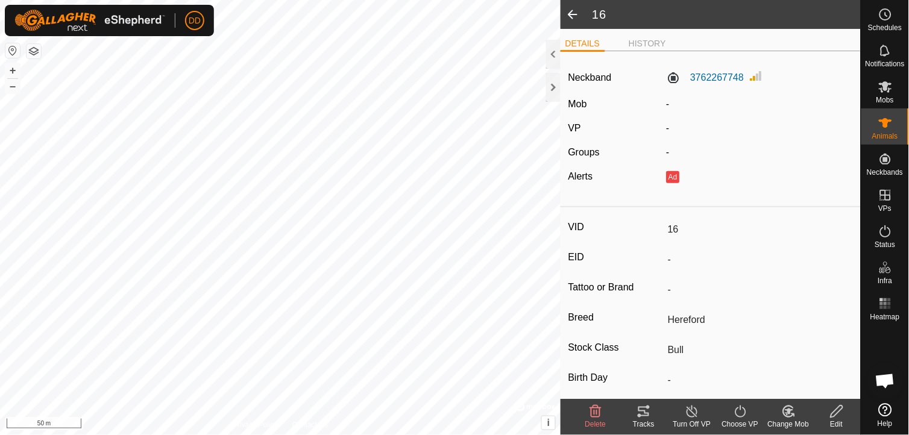
click at [571, 13] on span at bounding box center [573, 14] width 24 height 29
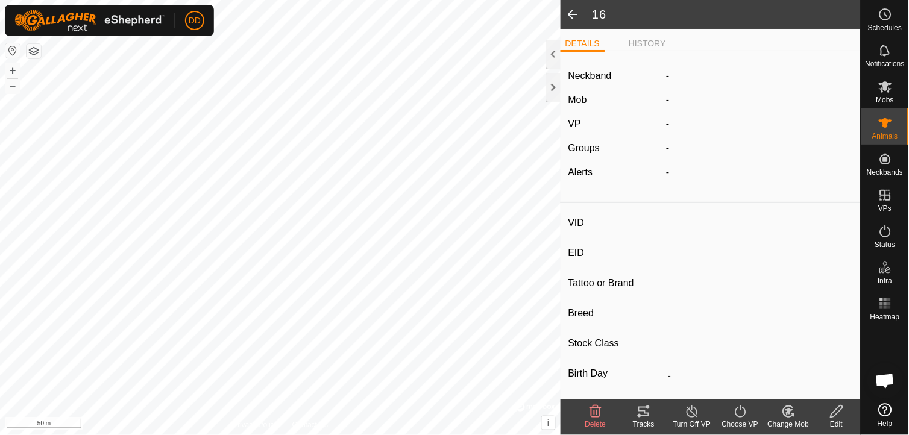
type input "16"
type input "-"
type input "Hereford"
type input "Bull"
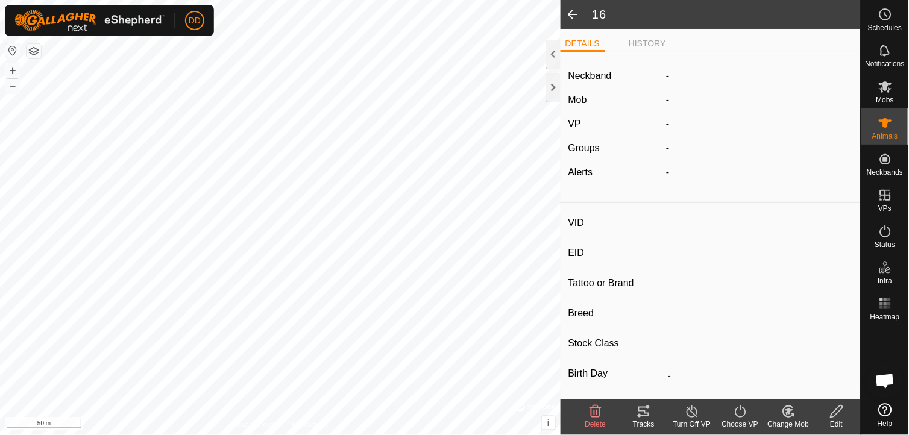
type input "0 kg"
type input "-"
click at [571, 11] on span at bounding box center [573, 14] width 24 height 29
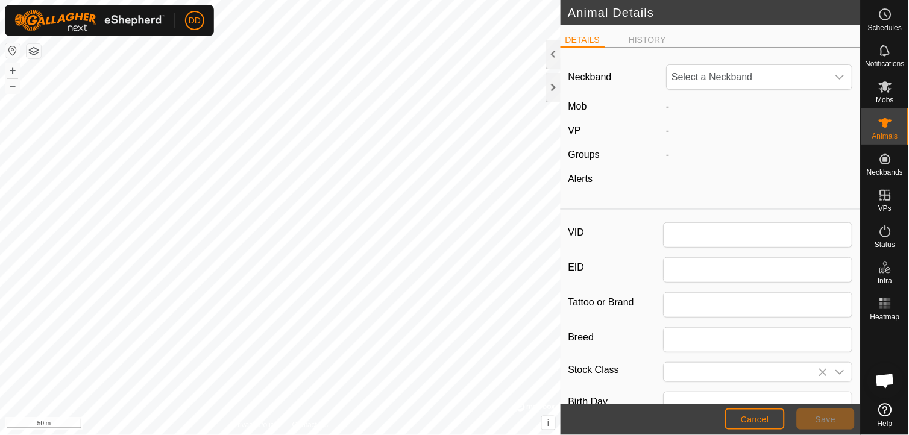
type input "16"
type input "Hereford"
type input "Bull"
type input "0"
click at [549, 55] on div at bounding box center [553, 54] width 14 height 29
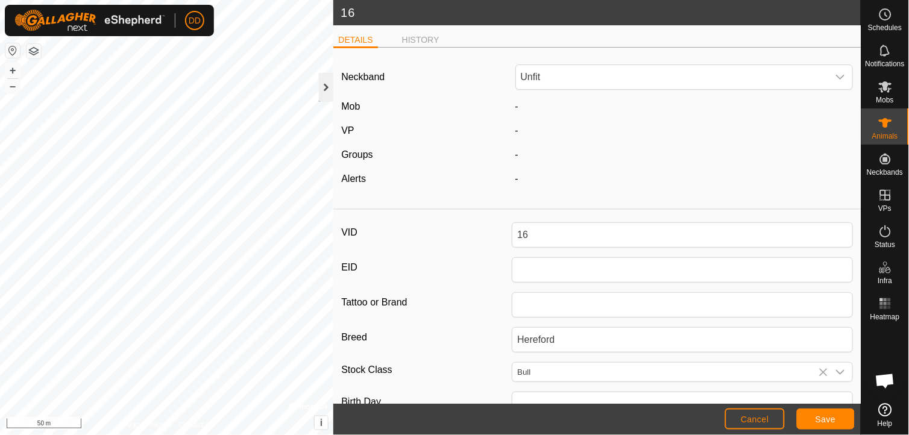
click at [322, 88] on div at bounding box center [326, 87] width 14 height 29
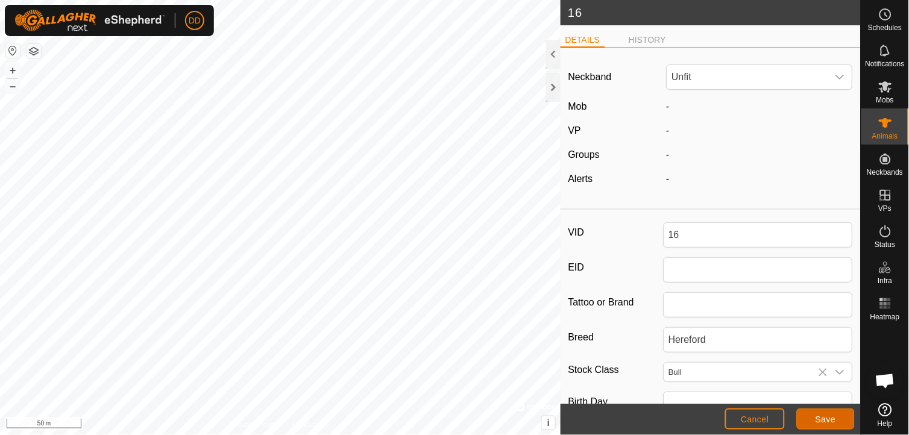
click at [822, 412] on button "Save" at bounding box center [826, 419] width 58 height 21
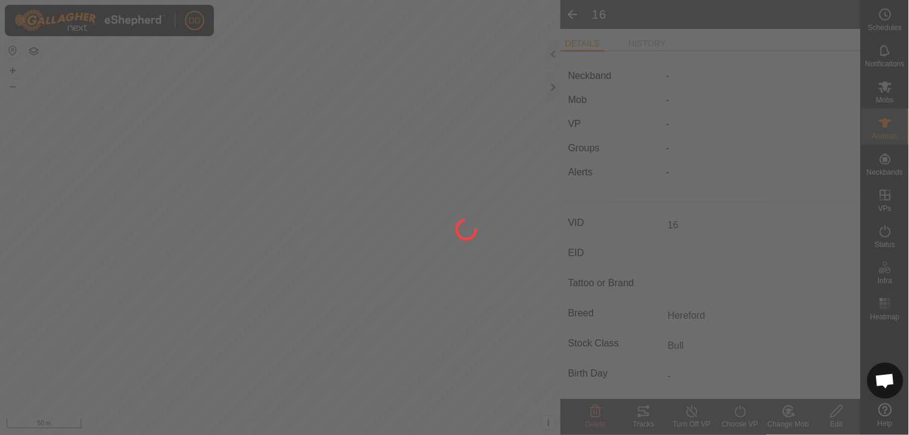
type input "-"
type input "0 kg"
type input "-"
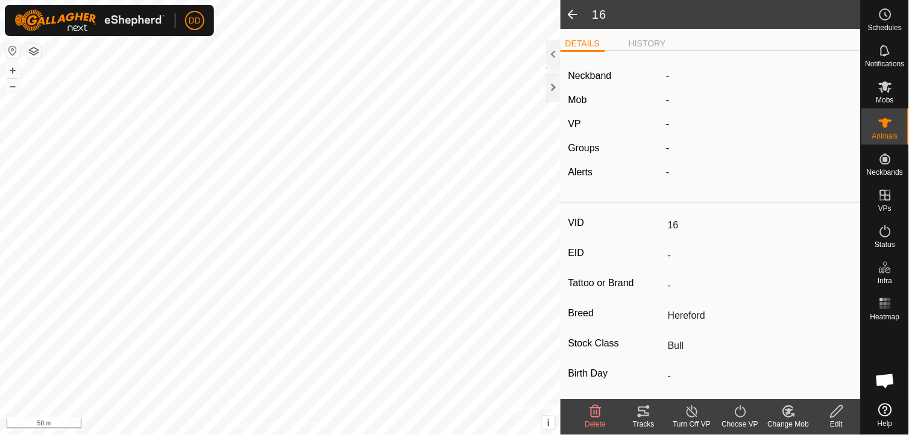
click at [569, 8] on span at bounding box center [573, 14] width 24 height 29
type input "16"
type input "-"
type input "Hereford"
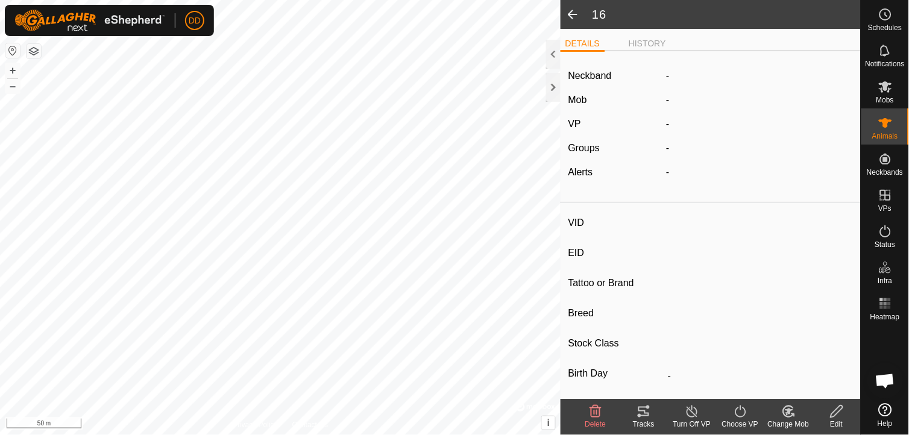
type input "Bull"
type input "0 kg"
type input "-"
click at [574, 13] on span at bounding box center [573, 14] width 24 height 29
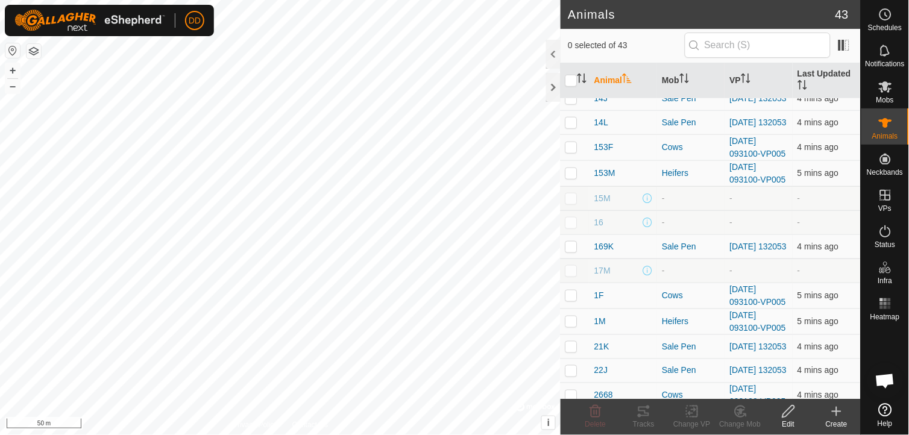
scroll to position [241, 0]
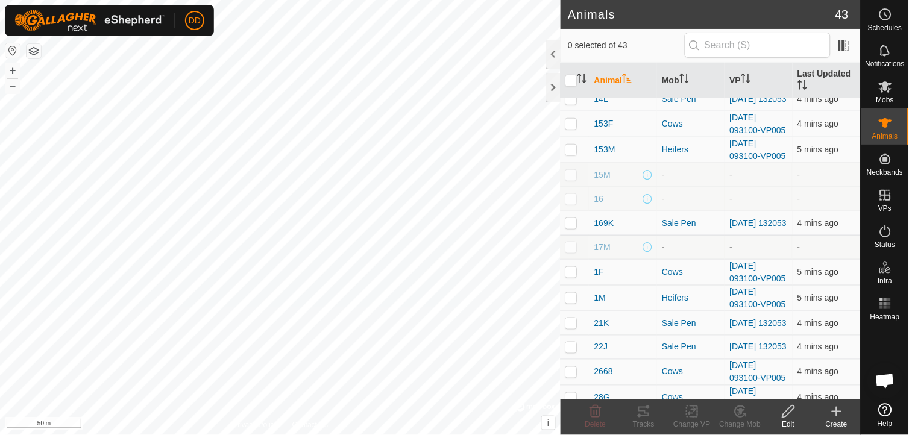
click at [570, 180] on p-checkbox at bounding box center [571, 175] width 12 height 10
checkbox input "true"
click at [574, 204] on p-checkbox at bounding box center [571, 199] width 12 height 10
checkbox input "true"
click at [568, 252] on p-checkbox at bounding box center [571, 247] width 12 height 10
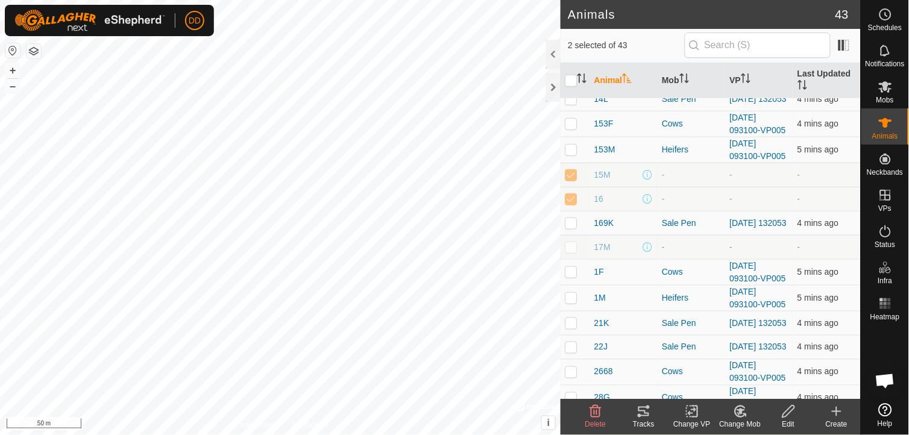
checkbox input "true"
click at [595, 413] on icon at bounding box center [595, 412] width 11 height 12
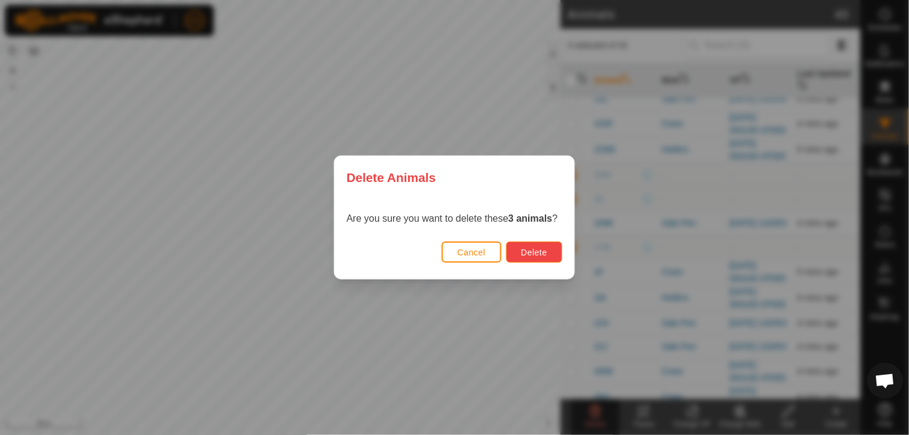
click at [547, 252] on span "Delete" at bounding box center [534, 253] width 26 height 10
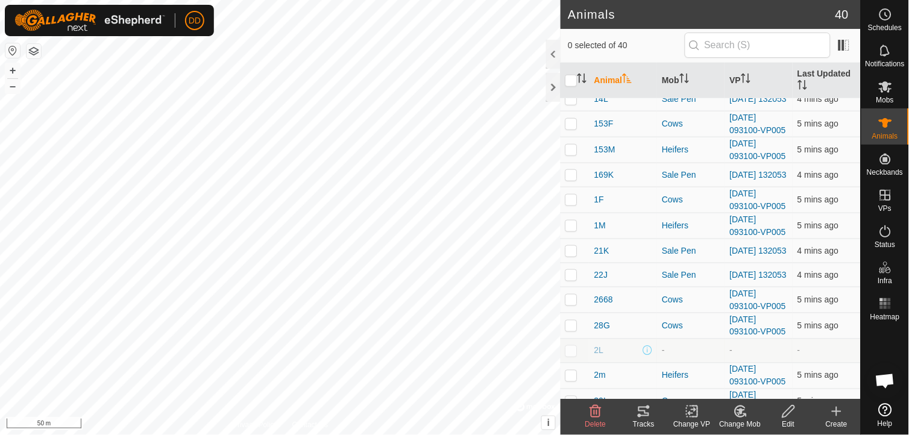
click at [571, 356] on p-checkbox at bounding box center [571, 351] width 12 height 10
checkbox input "true"
click at [591, 416] on icon at bounding box center [595, 412] width 11 height 12
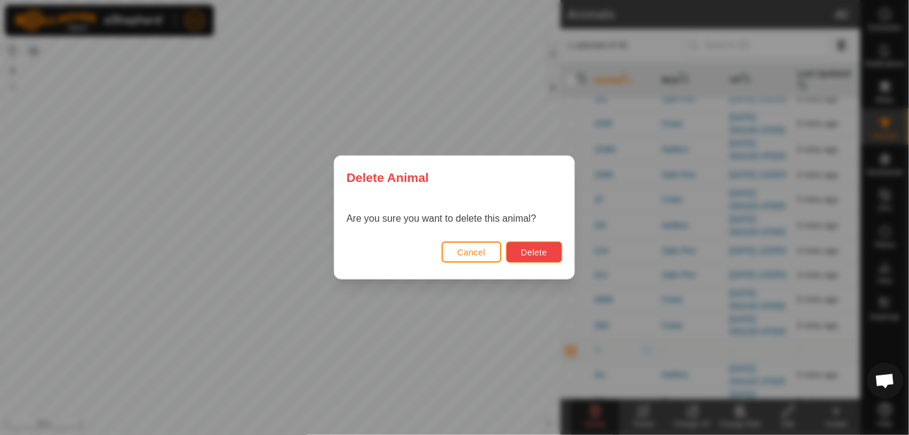
click at [537, 245] on button "Delete" at bounding box center [534, 252] width 56 height 21
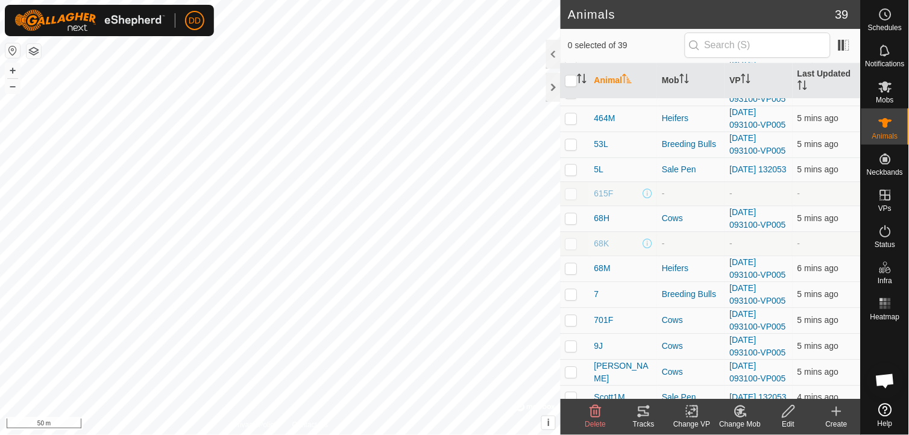
scroll to position [639, 0]
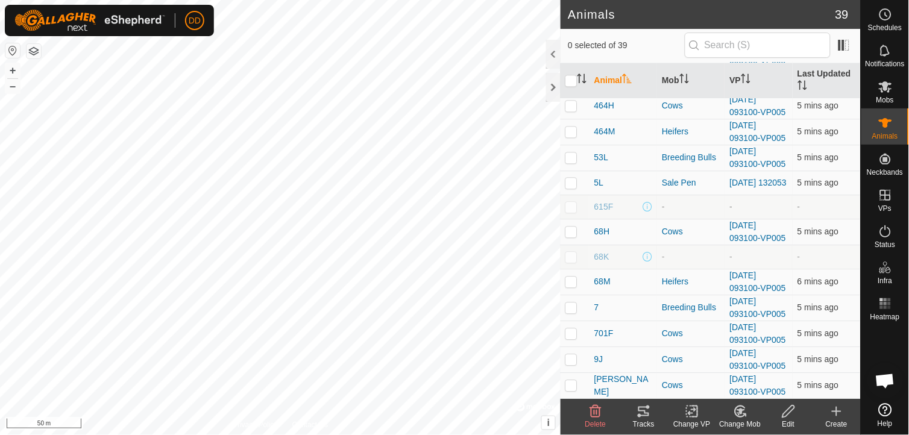
click at [571, 212] on p-checkbox at bounding box center [571, 207] width 12 height 10
checkbox input "true"
click at [603, 213] on span "615F" at bounding box center [603, 207] width 19 height 13
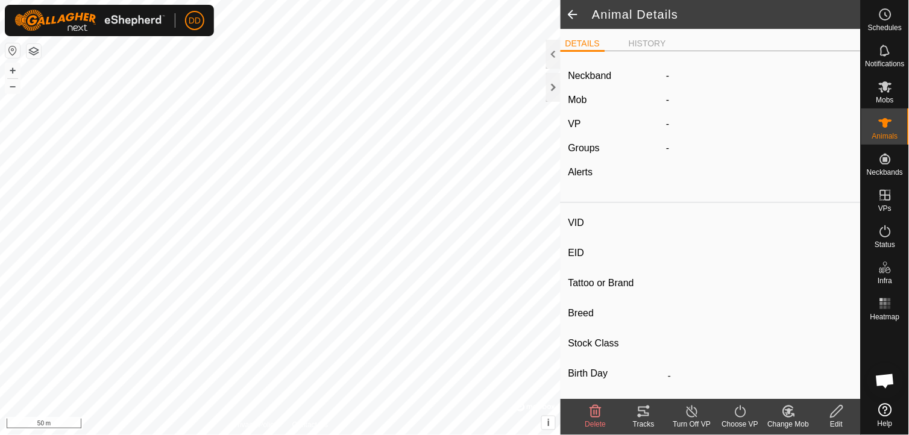
type input "615F"
type input "-"
type input "Hereford"
type input "Cow"
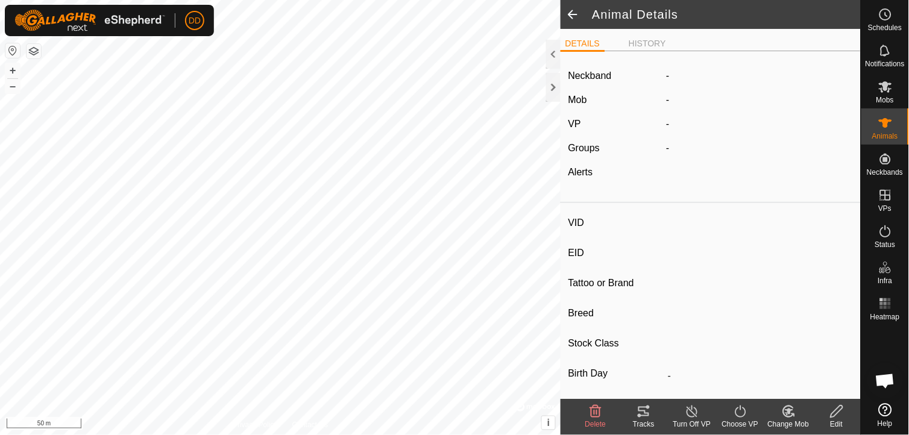
type input "0 kg"
type input "-"
click at [575, 15] on span at bounding box center [573, 14] width 24 height 29
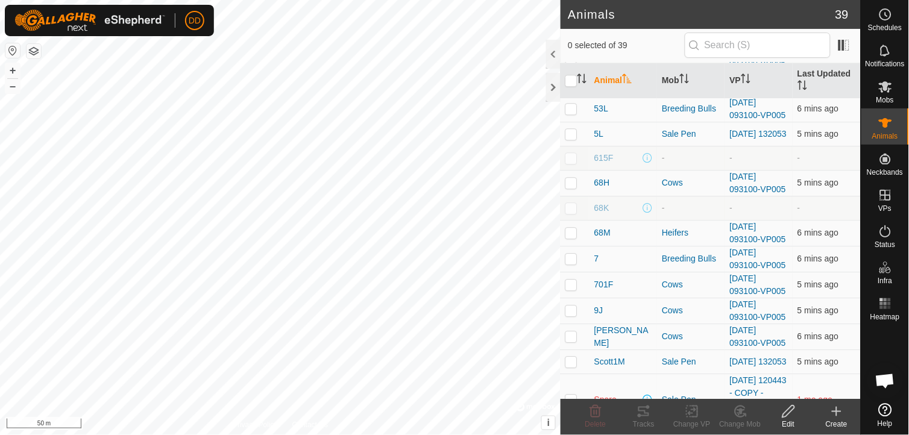
scroll to position [746, 0]
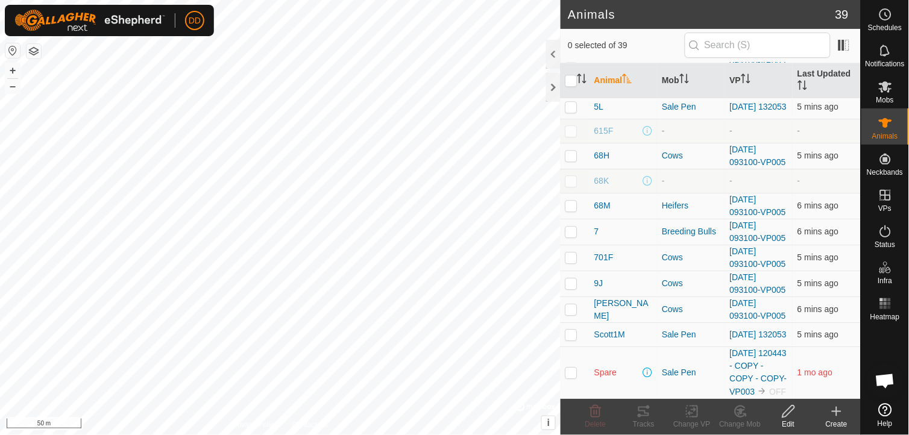
click at [570, 126] on p-checkbox at bounding box center [571, 131] width 12 height 10
checkbox input "true"
click at [568, 176] on p-checkbox at bounding box center [571, 181] width 12 height 10
checkbox input "true"
click at [592, 414] on icon at bounding box center [595, 411] width 14 height 14
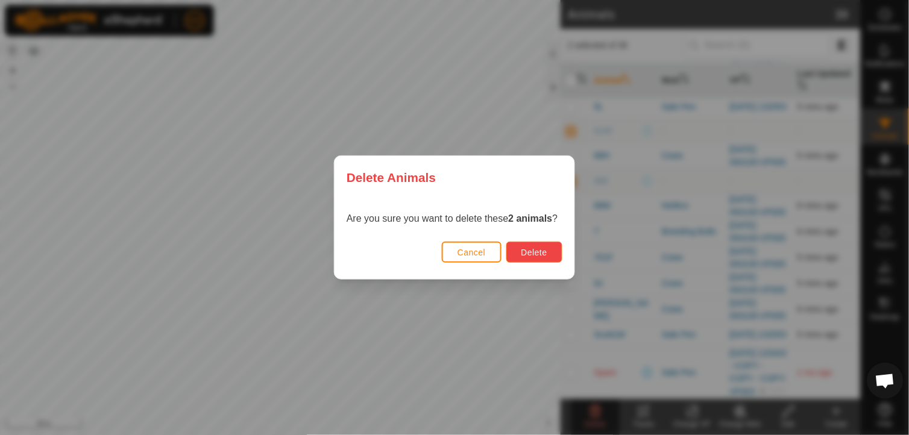
click at [535, 251] on span "Delete" at bounding box center [534, 253] width 26 height 10
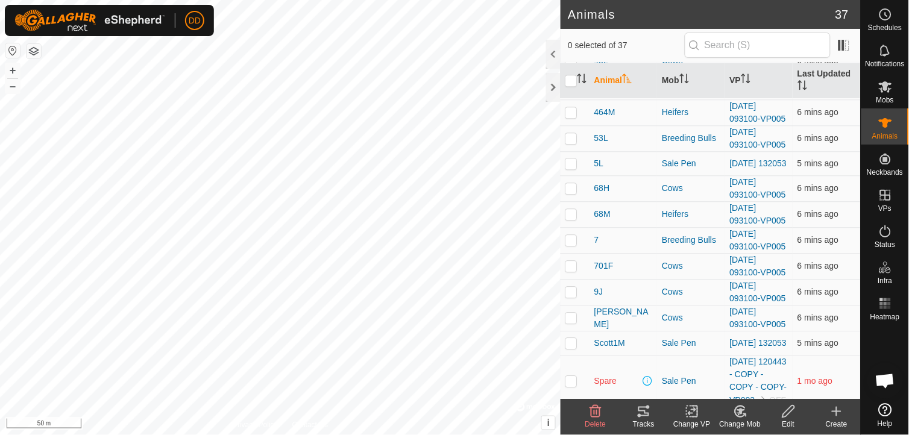
scroll to position [697, 0]
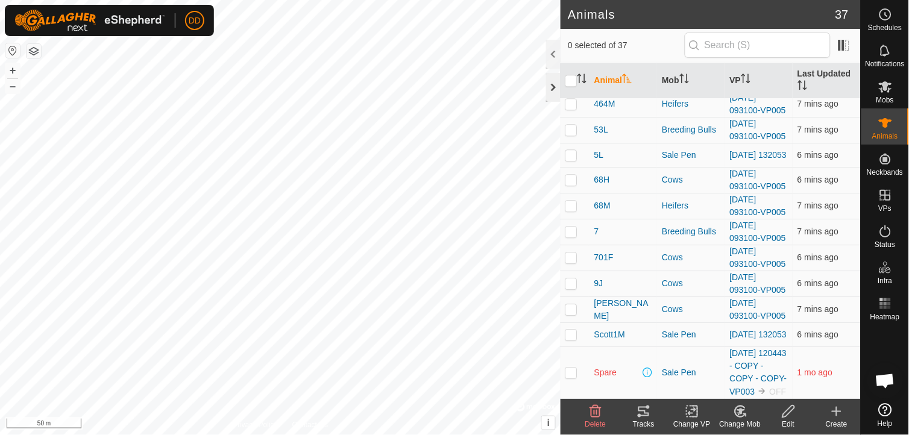
click at [549, 85] on div at bounding box center [553, 87] width 14 height 29
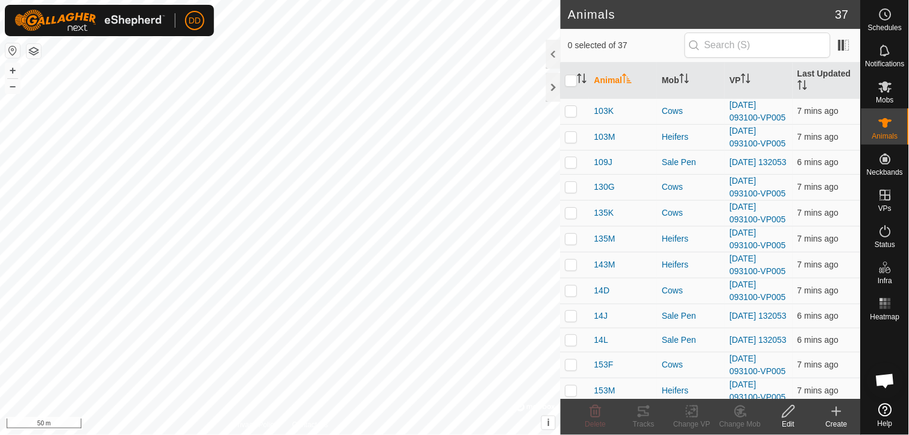
scroll to position [294, 0]
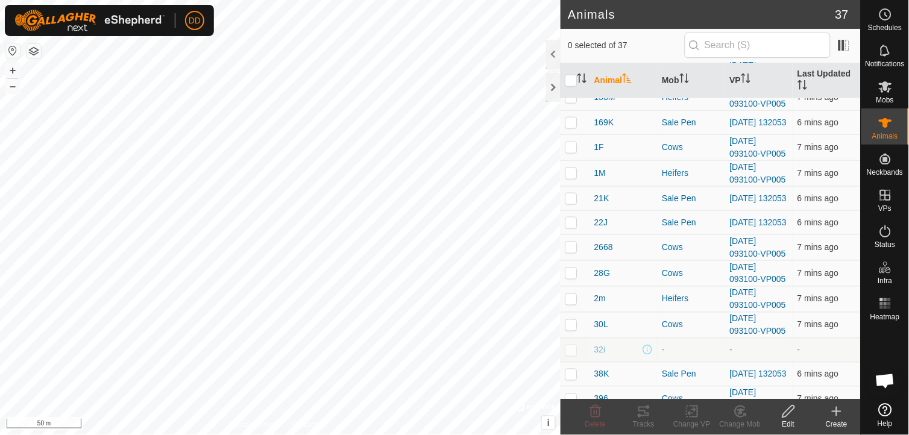
click at [574, 355] on p-checkbox at bounding box center [571, 350] width 12 height 10
checkbox input "true"
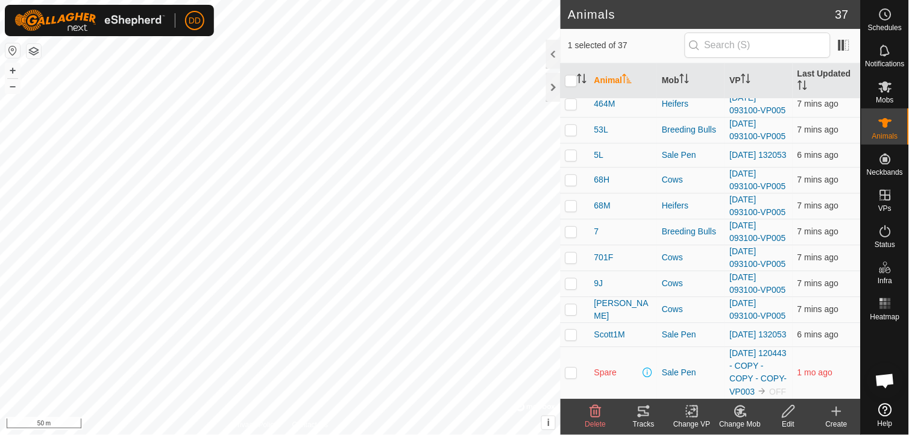
scroll to position [697, 0]
click at [597, 411] on icon at bounding box center [595, 412] width 11 height 12
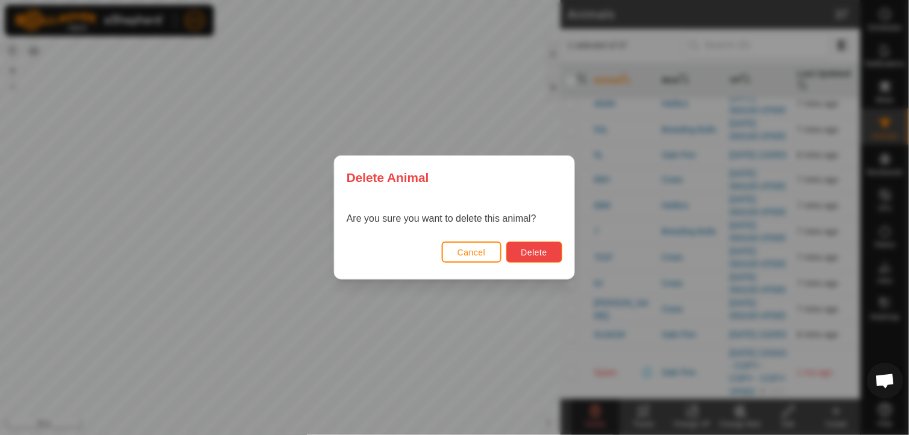
click at [544, 249] on span "Delete" at bounding box center [534, 253] width 26 height 10
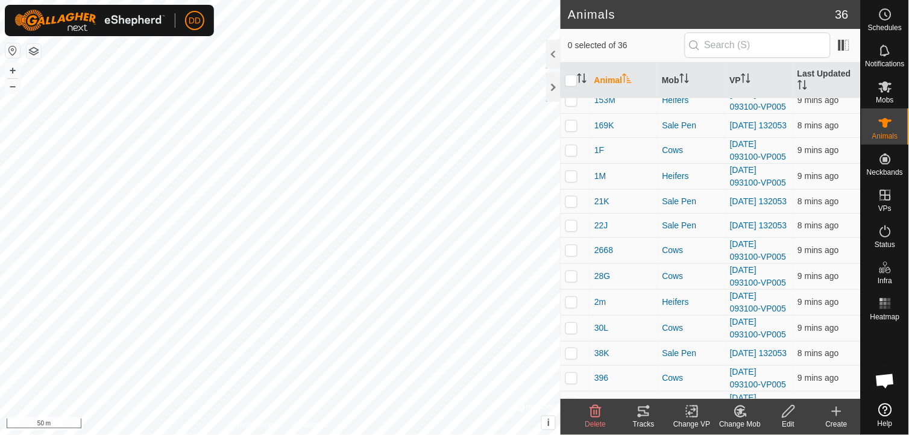
scroll to position [263, 0]
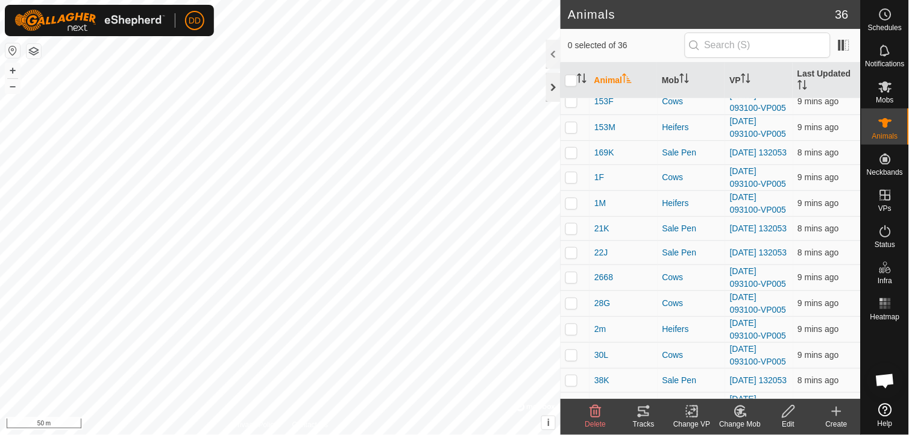
click at [549, 88] on div at bounding box center [553, 87] width 14 height 29
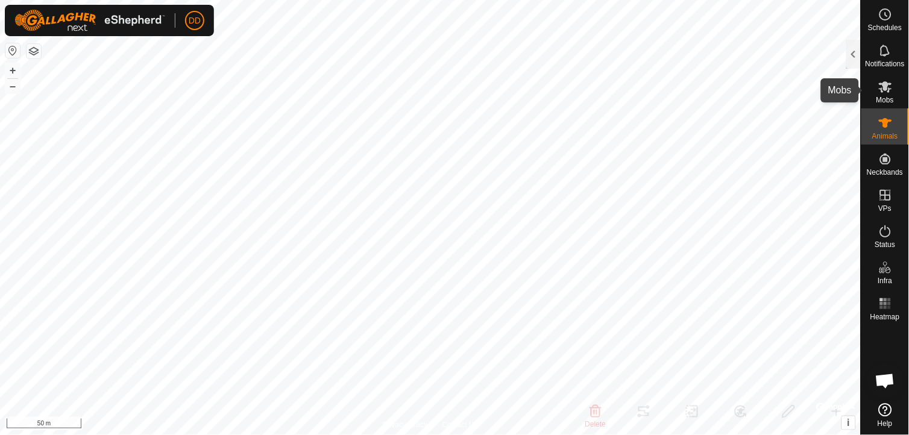
click at [887, 89] on icon at bounding box center [885, 86] width 13 height 11
click at [854, 43] on div at bounding box center [853, 54] width 14 height 29
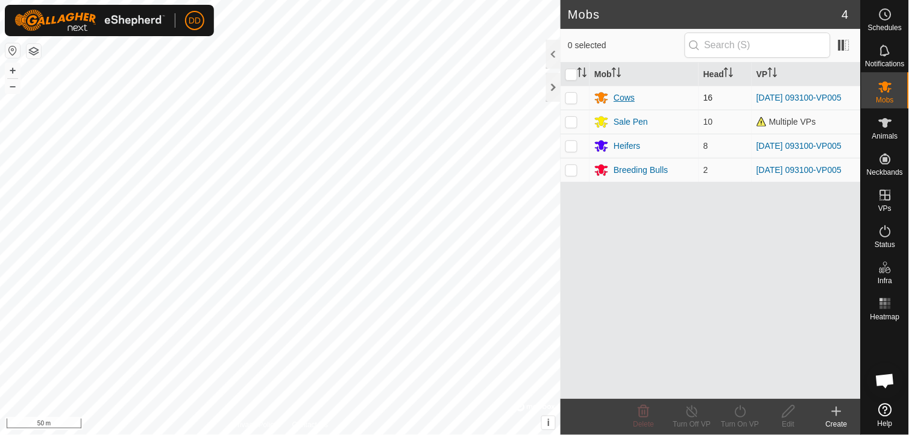
click at [624, 99] on div "Cows" at bounding box center [624, 98] width 21 height 13
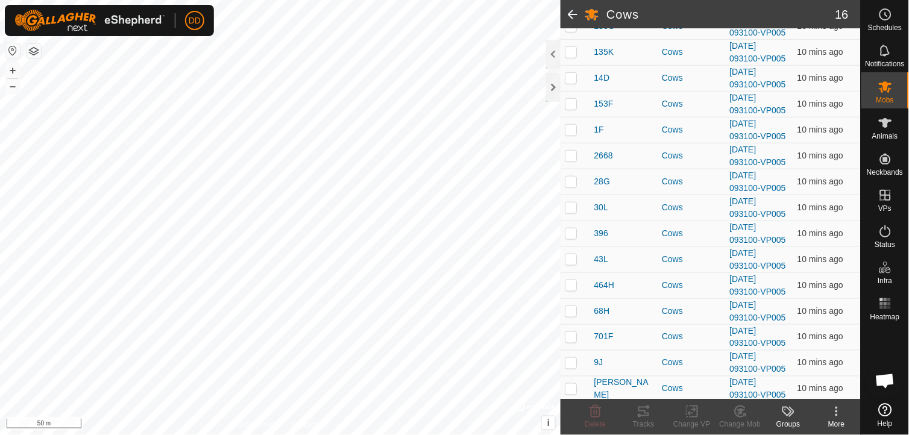
scroll to position [210, 0]
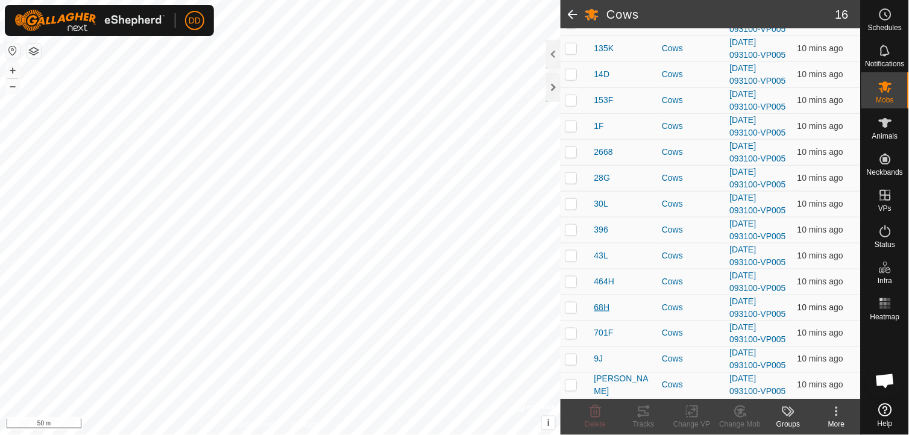
click at [606, 307] on span "68H" at bounding box center [602, 307] width 16 height 13
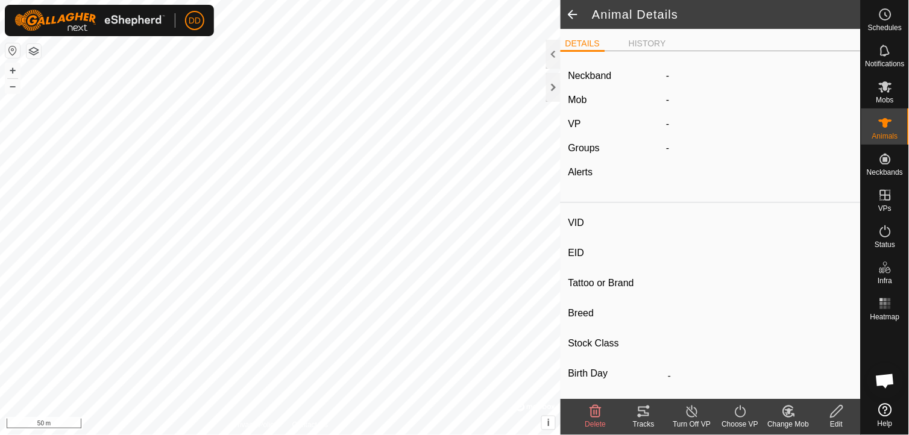
type input "68H"
type input "-"
type input "Hereford"
type input "Cow"
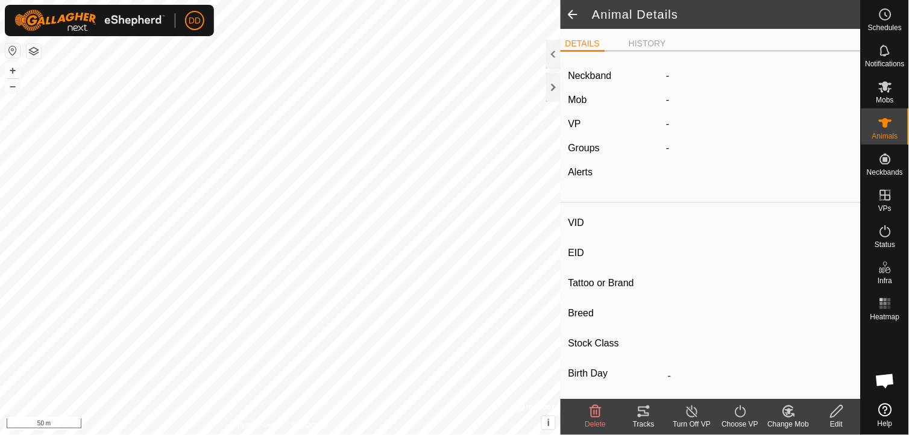
type input "Pregnant"
type input "0 kg"
type input "-"
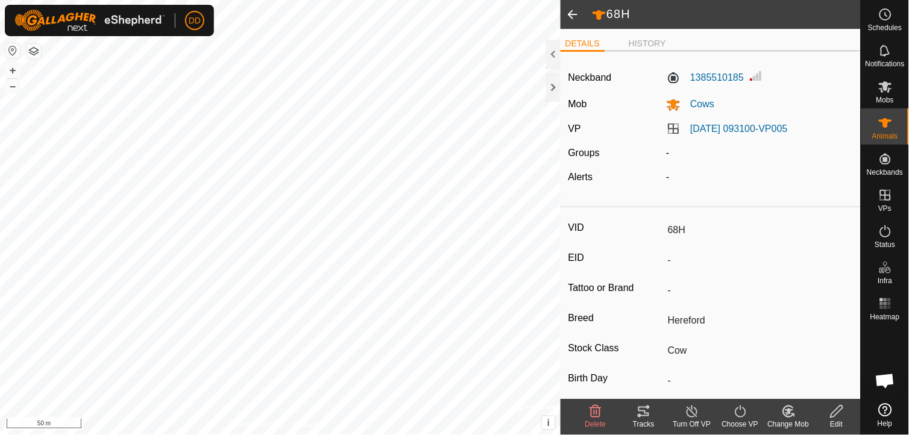
click at [574, 7] on span at bounding box center [573, 14] width 24 height 29
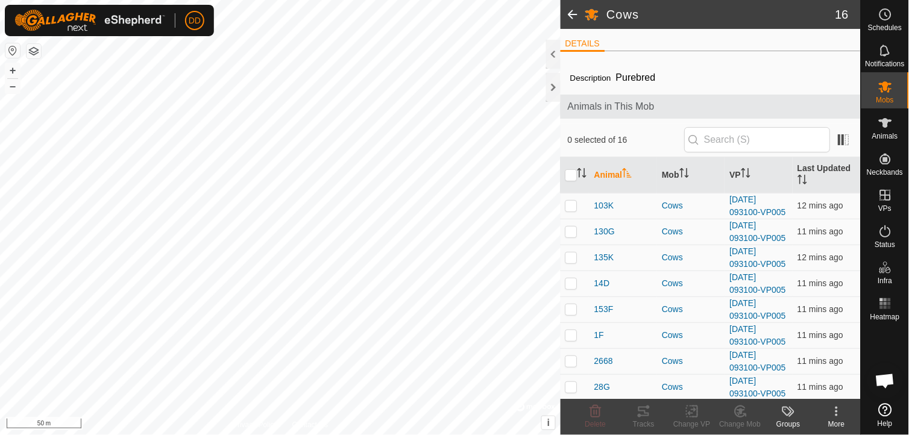
click at [573, 11] on span at bounding box center [573, 14] width 24 height 29
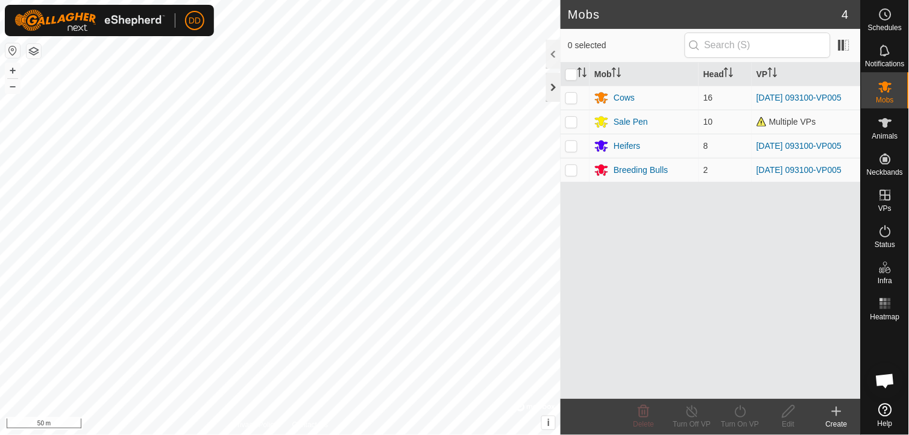
click at [556, 86] on div at bounding box center [553, 87] width 14 height 29
click at [556, 87] on div at bounding box center [553, 87] width 14 height 29
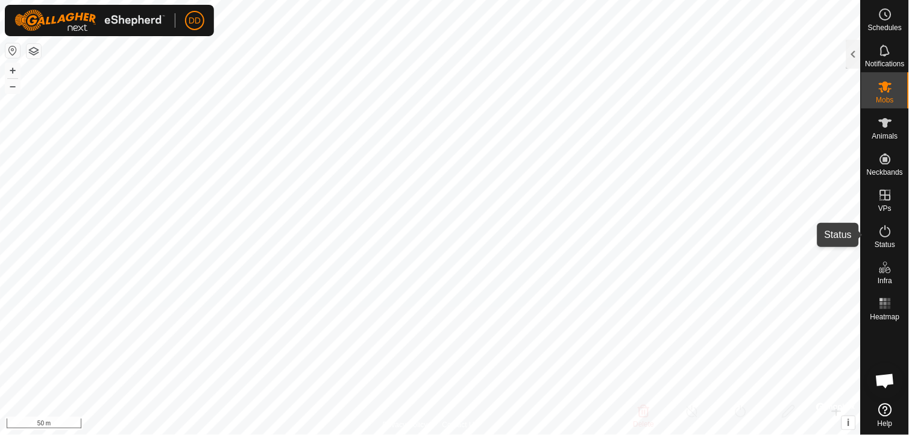
click at [881, 233] on icon at bounding box center [885, 231] width 11 height 12
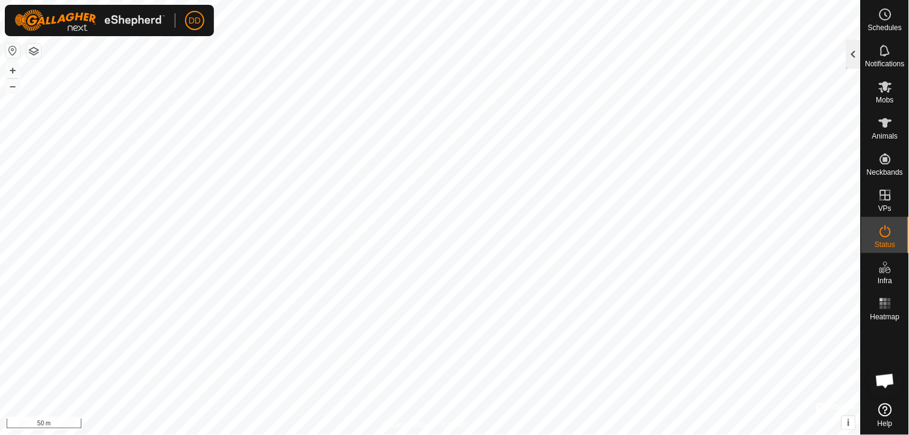
click at [856, 59] on div at bounding box center [853, 54] width 14 height 29
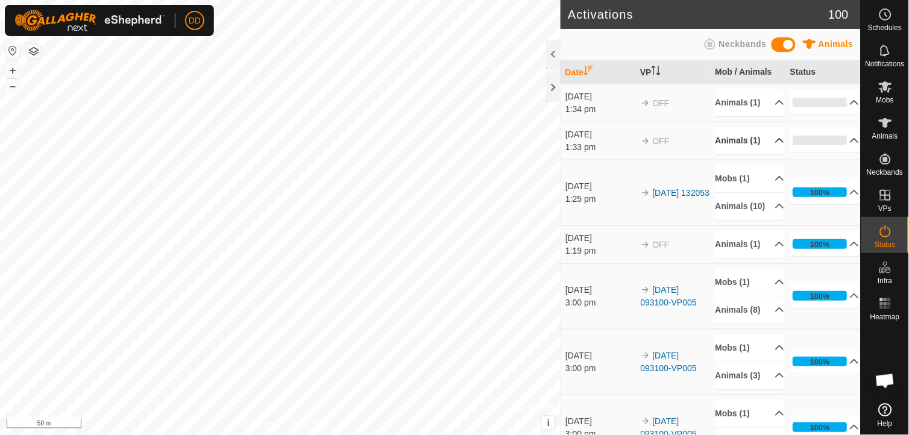
click at [765, 154] on p-accordion-header "Animals (1)" at bounding box center [749, 140] width 69 height 27
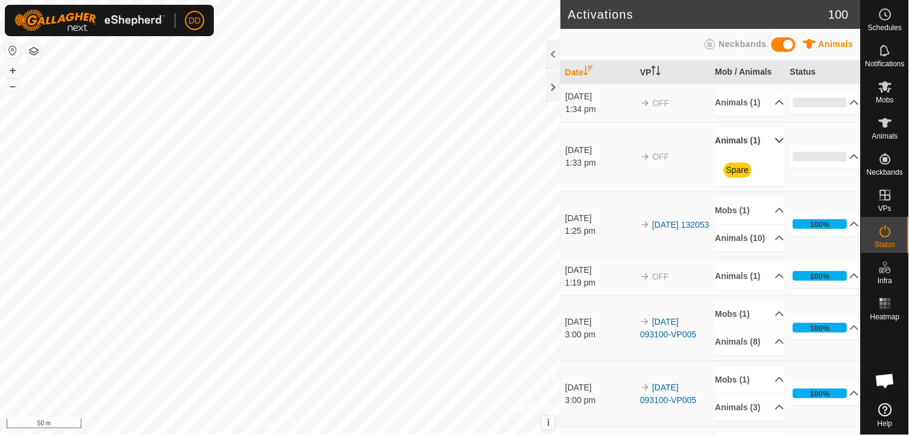
click at [765, 154] on p-accordion-header "Animals (1)" at bounding box center [749, 140] width 69 height 27
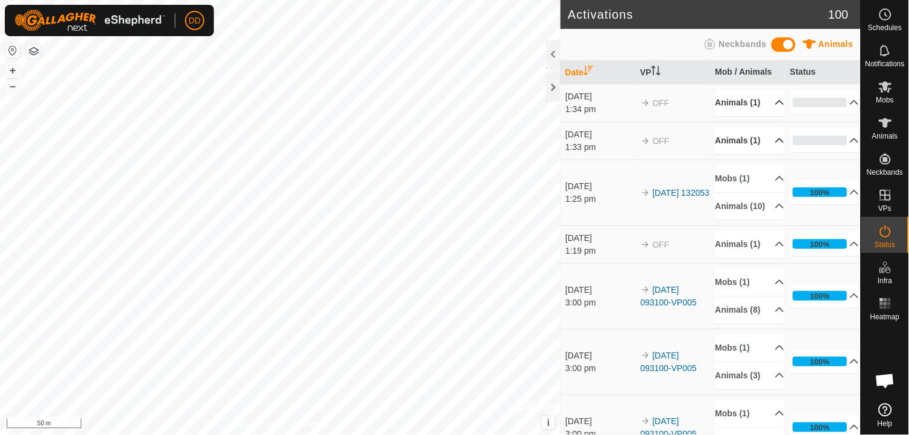
click at [765, 104] on p-accordion-header "Animals (1)" at bounding box center [749, 102] width 69 height 27
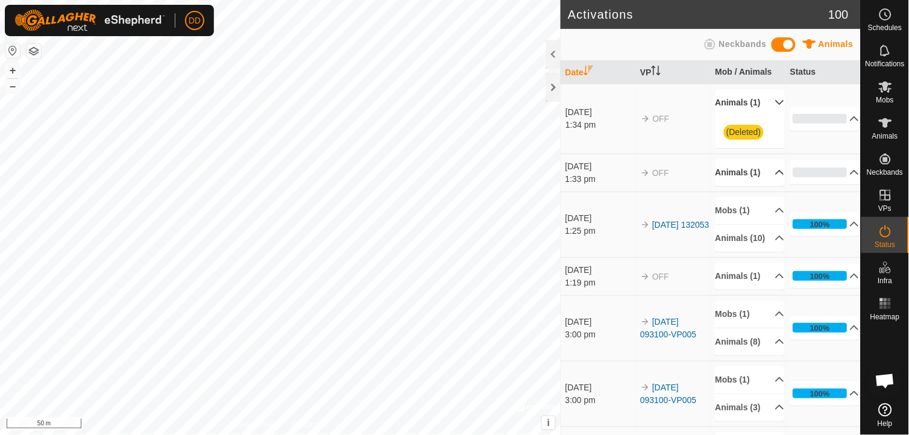
click at [765, 104] on p-accordion-header "Animals (1)" at bounding box center [749, 102] width 69 height 27
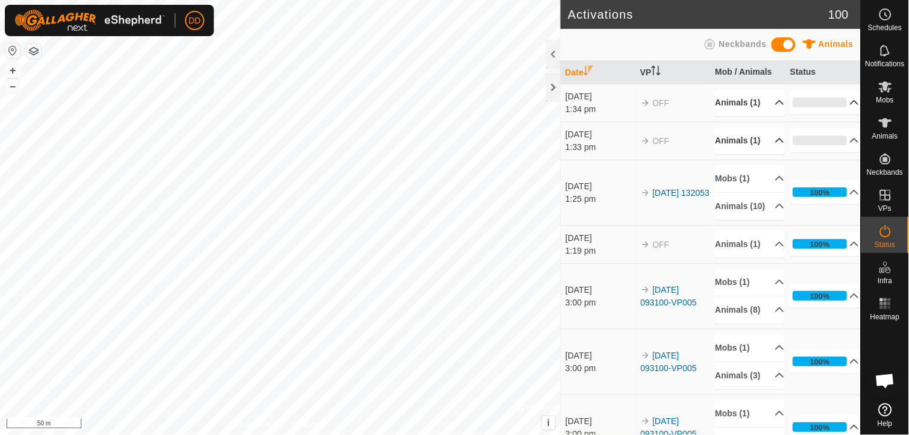
click at [841, 104] on p-accordion-header "0%" at bounding box center [825, 102] width 69 height 24
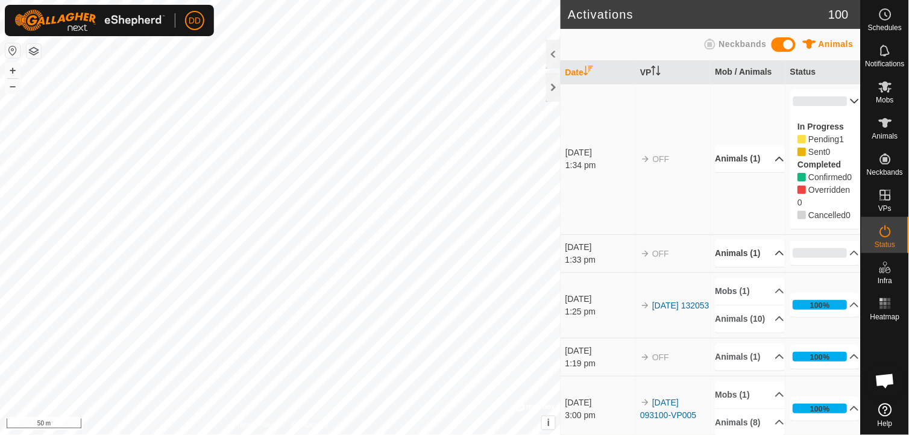
click at [841, 95] on p-accordion-header "0%" at bounding box center [825, 101] width 69 height 24
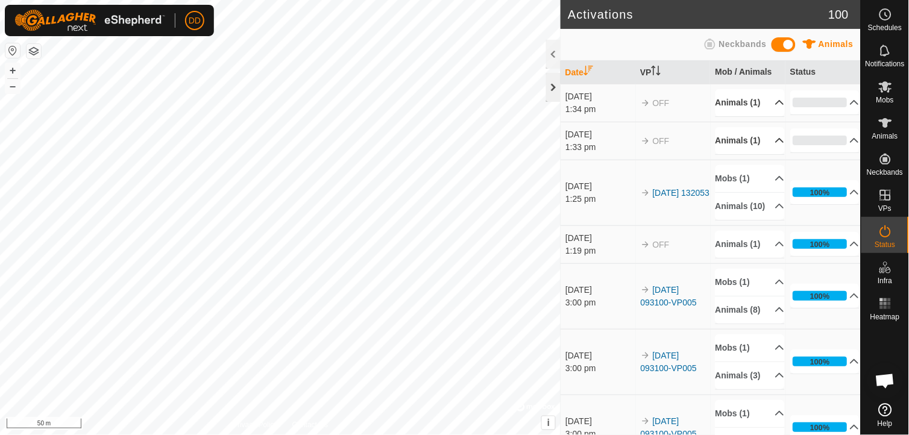
click at [555, 87] on div at bounding box center [553, 87] width 14 height 29
